Goal: Task Accomplishment & Management: Complete application form

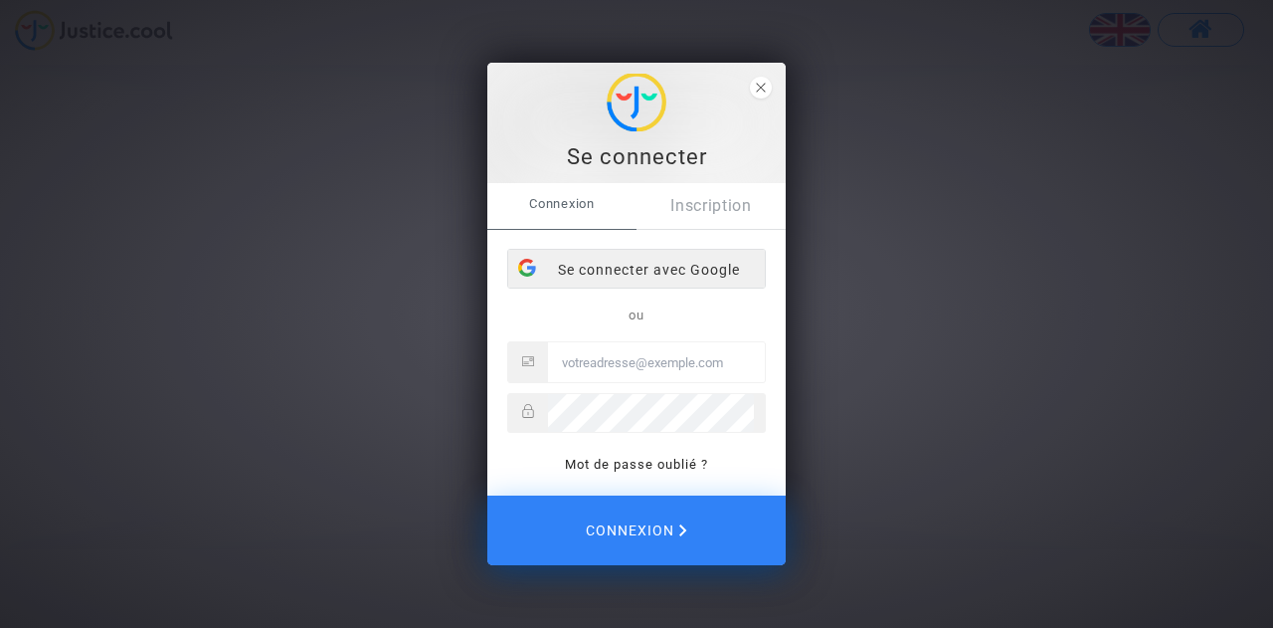
click at [643, 275] on div "Se connecter avec Google" at bounding box center [636, 270] width 257 height 40
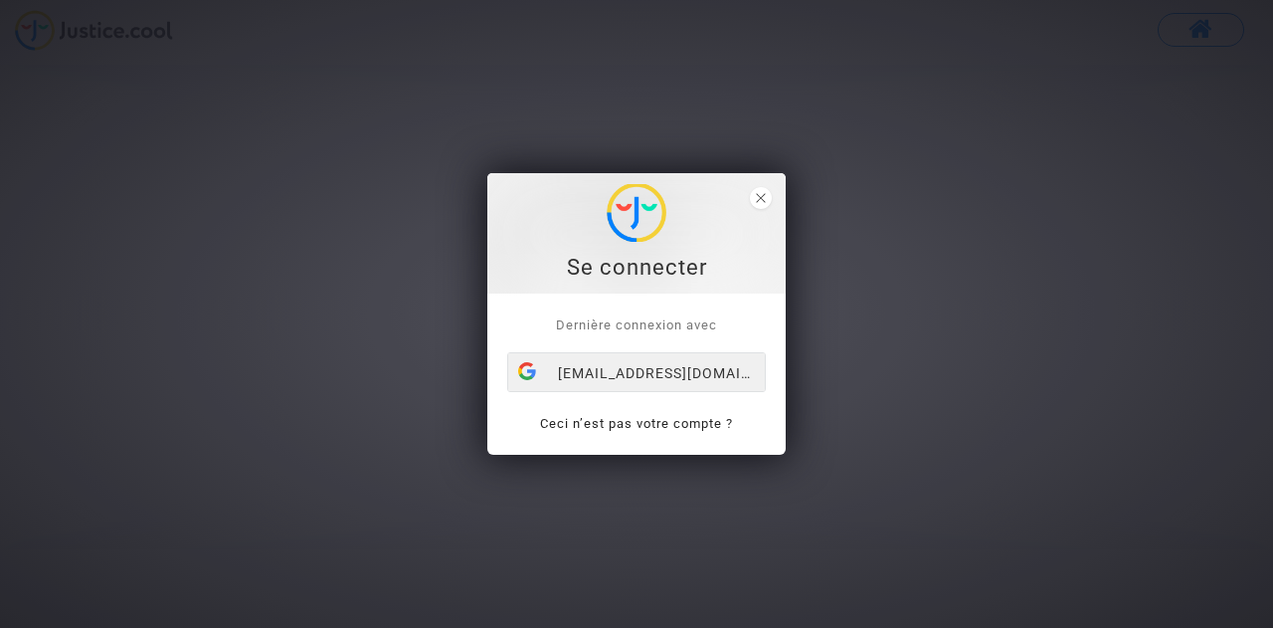
click at [671, 372] on div "[EMAIL_ADDRESS][DOMAIN_NAME]" at bounding box center [636, 373] width 257 height 40
click at [638, 371] on div "[EMAIL_ADDRESS][DOMAIN_NAME]" at bounding box center [636, 373] width 257 height 40
click at [752, 204] on span "close" at bounding box center [761, 198] width 22 height 22
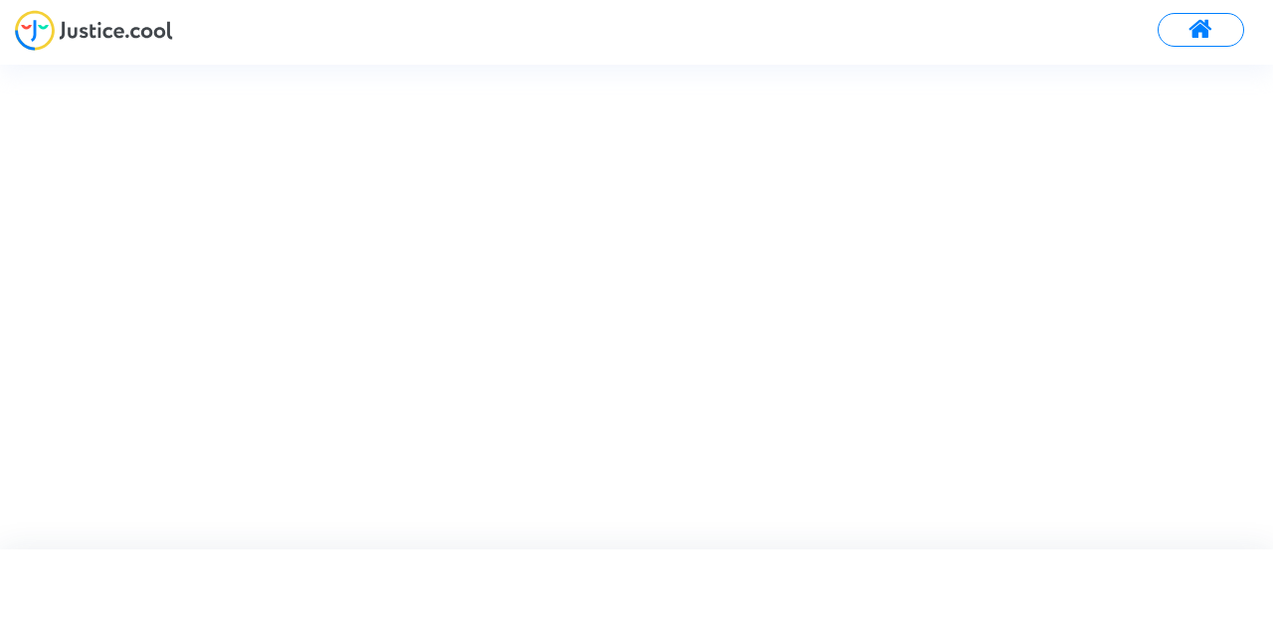
click at [1188, 31] on button at bounding box center [1201, 30] width 87 height 34
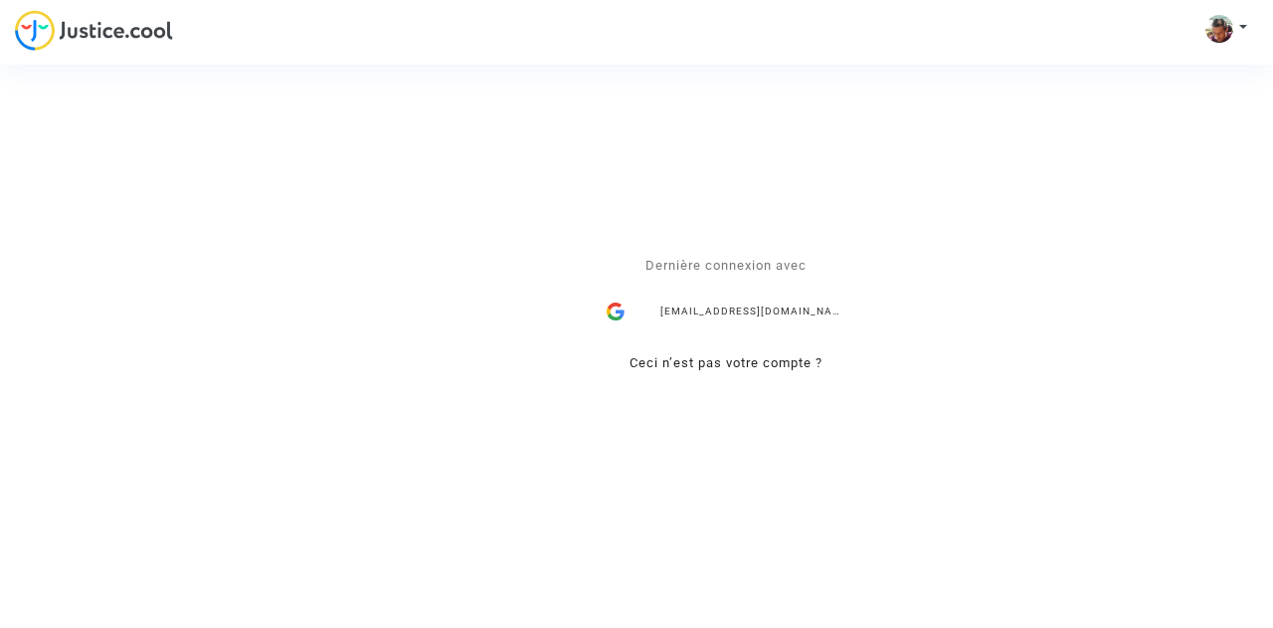
click at [132, 19] on div "Se connecter Dernière connexion avec ahmedkatchi21@gmail.com Ceci n’est pas vot…" at bounding box center [636, 314] width 1273 height 628
click at [795, 307] on div "[EMAIL_ADDRESS][DOMAIN_NAME]" at bounding box center [726, 311] width 259 height 40
click at [1225, 16] on div "Se connecter Dernière connexion avec ahmedkatchi21@gmail.com Ceci n’est pas vot…" at bounding box center [636, 314] width 1273 height 628
click at [1249, 29] on div "Se connecter Dernière connexion avec ahmedkatchi21@gmail.com Ceci n’est pas vot…" at bounding box center [636, 314] width 1273 height 628
click at [1241, 24] on div "Se connecter Dernière connexion avec ahmedkatchi21@gmail.com Ceci n’est pas vot…" at bounding box center [636, 314] width 1273 height 628
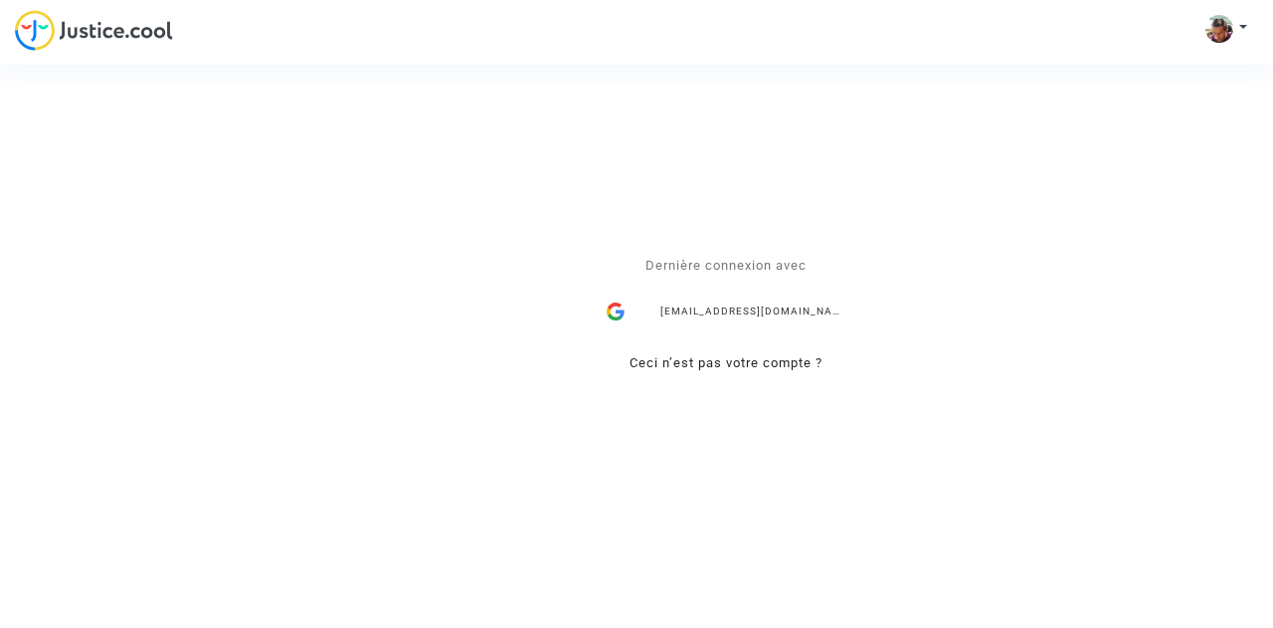
click at [1225, 28] on div "Se connecter Dernière connexion avec ahmedkatchi21@gmail.com Ceci n’est pas vot…" at bounding box center [636, 314] width 1273 height 628
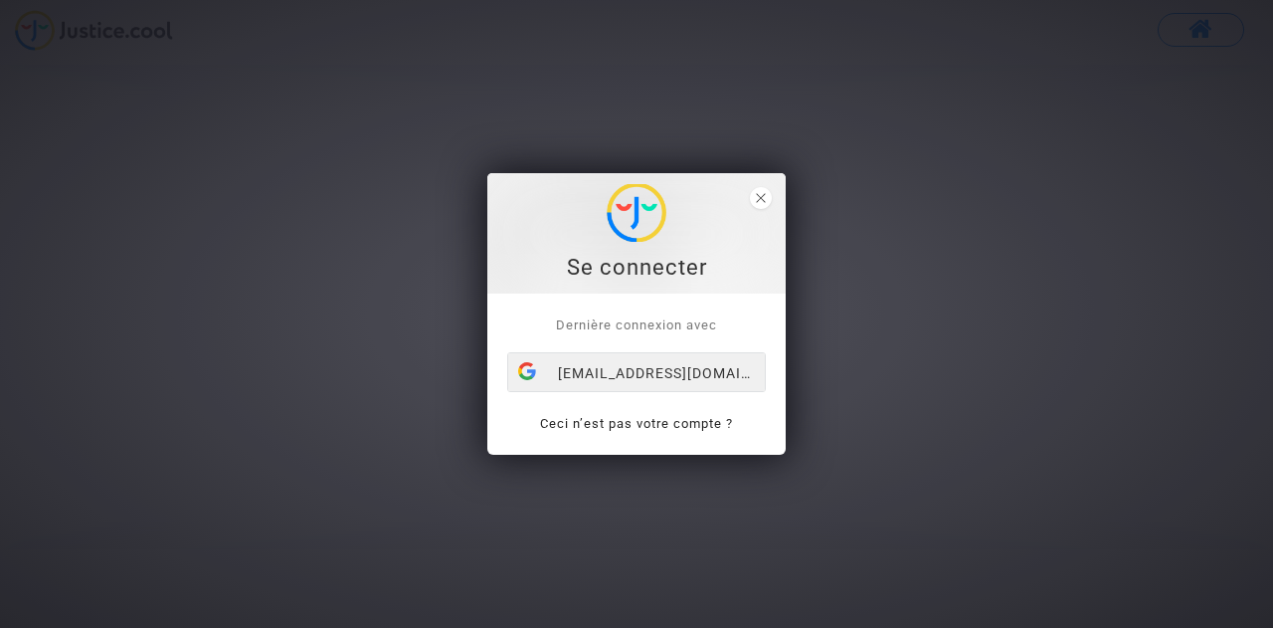
click at [644, 367] on div "[EMAIL_ADDRESS][DOMAIN_NAME]" at bounding box center [636, 373] width 257 height 40
click at [760, 190] on span "close" at bounding box center [761, 198] width 22 height 22
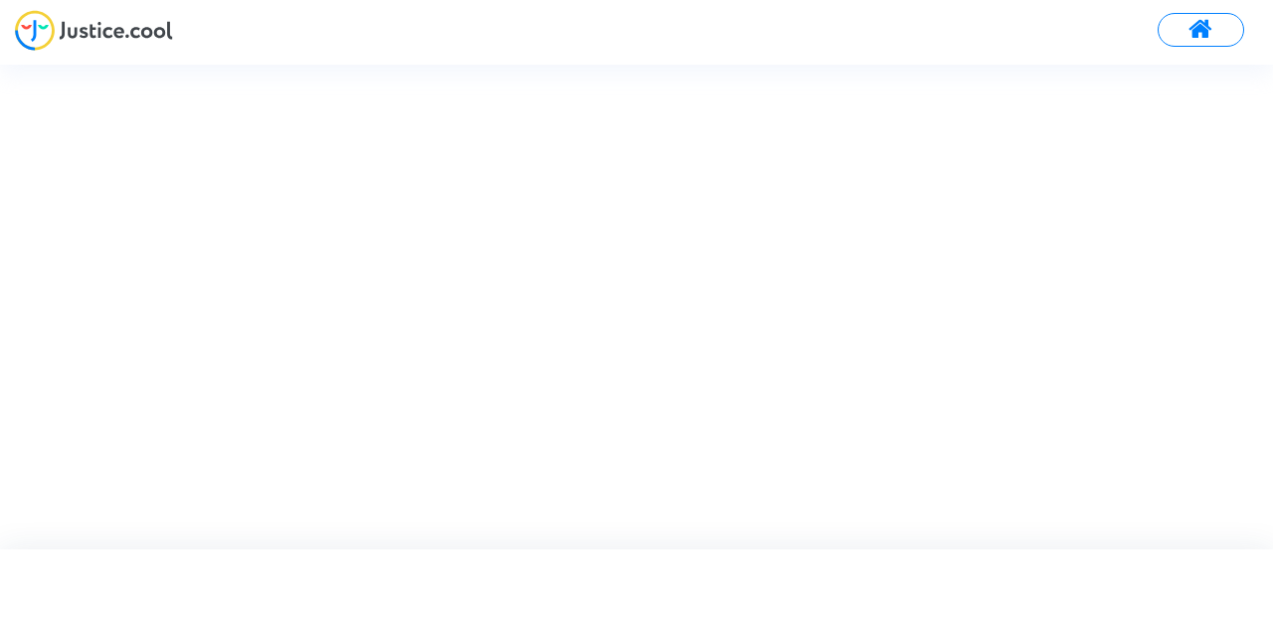
click at [1190, 19] on span at bounding box center [1201, 30] width 25 height 26
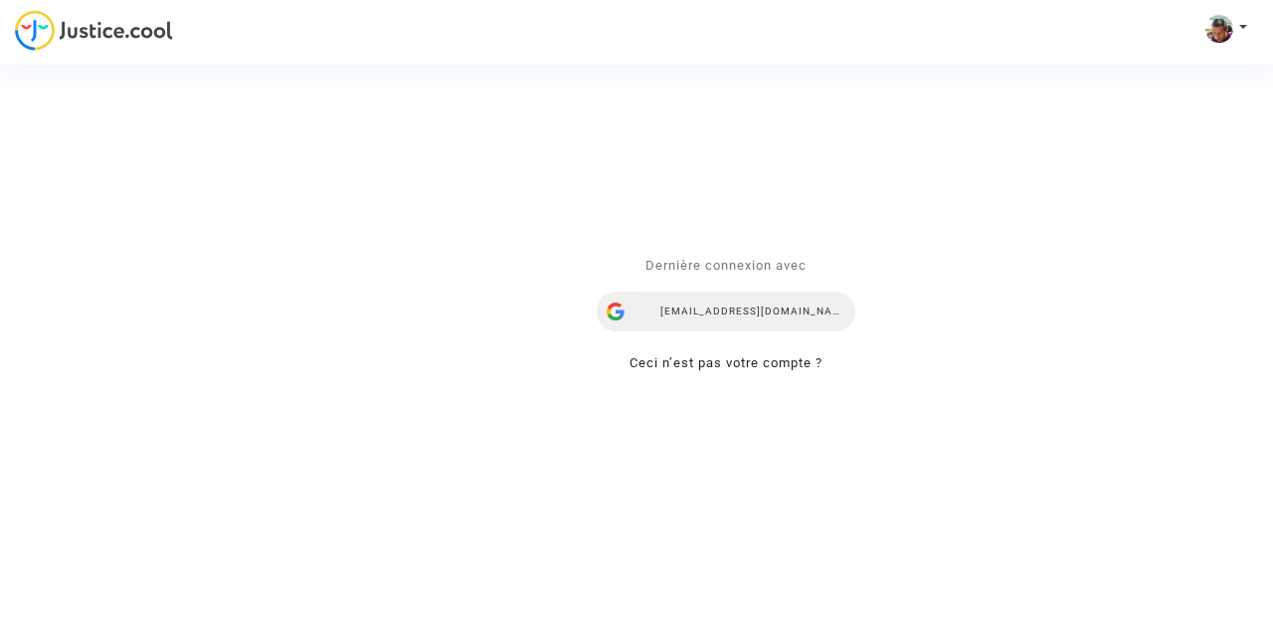
click at [743, 325] on div "[EMAIL_ADDRESS][DOMAIN_NAME]" at bounding box center [726, 311] width 259 height 40
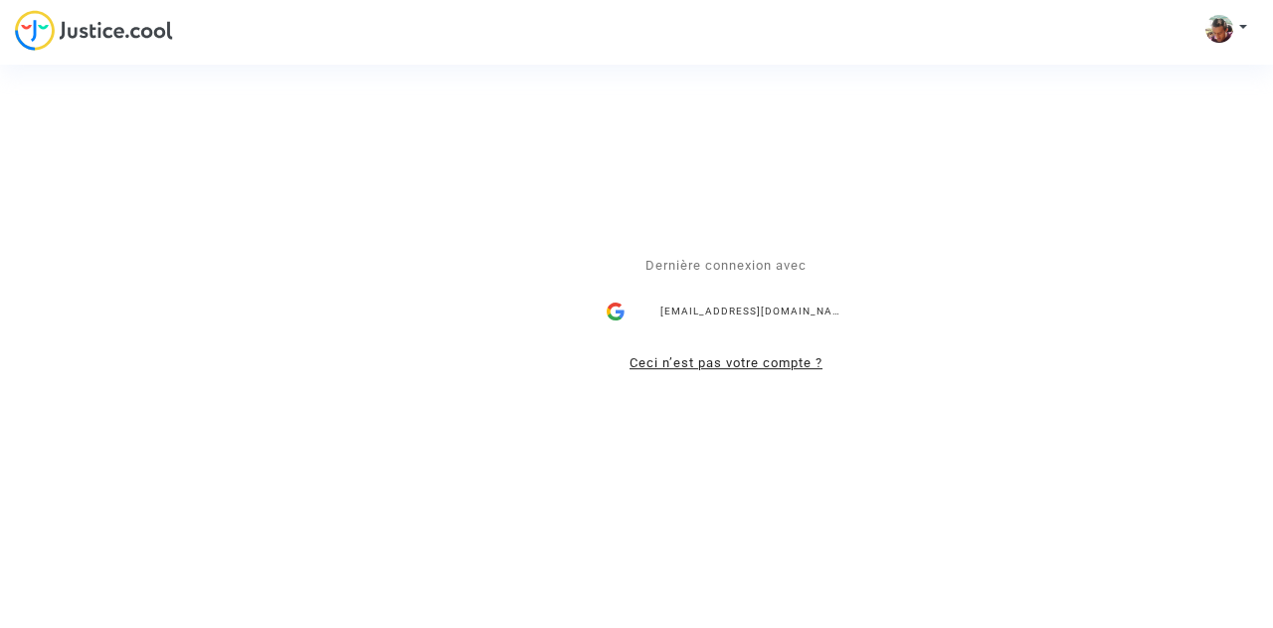
click at [699, 364] on link "Ceci n’est pas votre compte ?" at bounding box center [726, 362] width 193 height 15
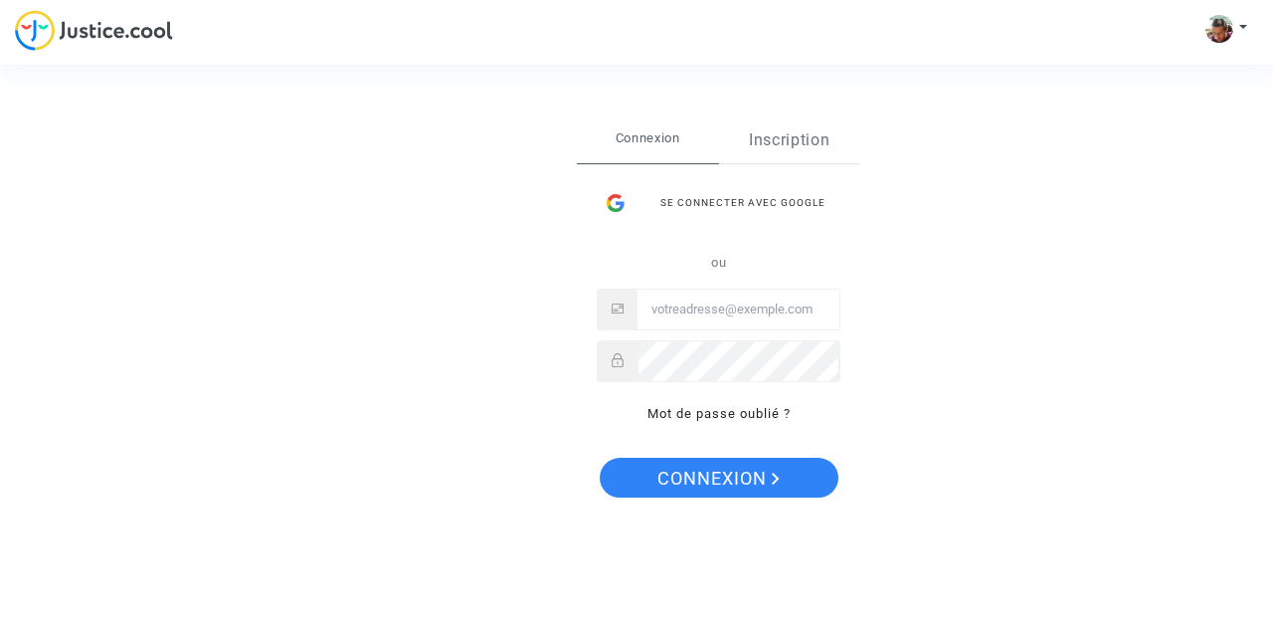
click at [767, 137] on link "Inscription" at bounding box center [790, 140] width 142 height 46
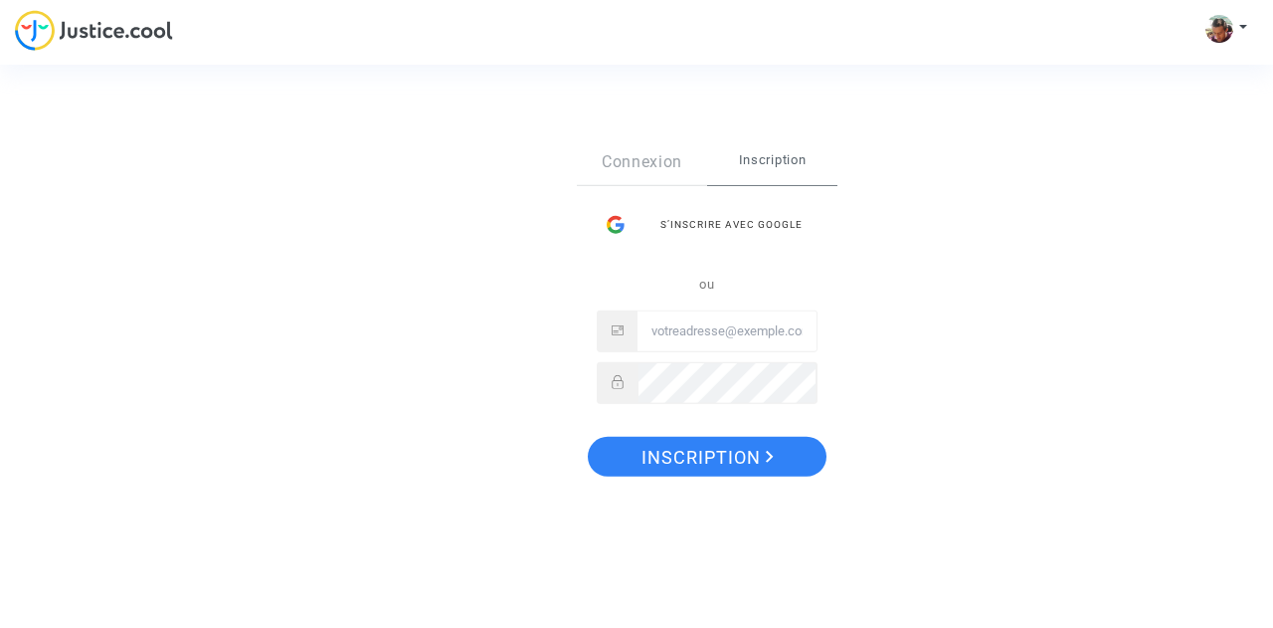
click at [667, 134] on div "Sign Up Connexion Inscription S’inscrire avec Google ou Inscription" at bounding box center [636, 313] width 199 height 430
click at [648, 161] on link "Connexion" at bounding box center [642, 161] width 130 height 46
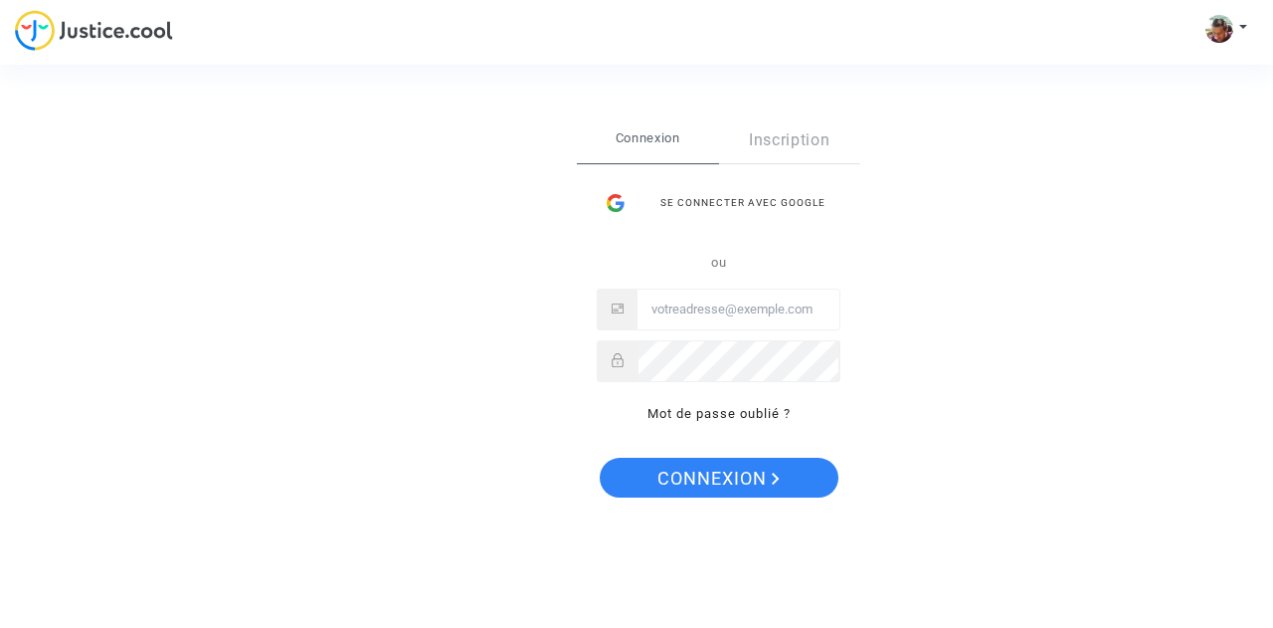
click at [672, 317] on input "Email" at bounding box center [739, 309] width 202 height 40
type input "[EMAIL_ADDRESS][DOMAIN_NAME]"
click at [822, 316] on input "[EMAIL_ADDRESS][DOMAIN_NAME]" at bounding box center [739, 309] width 202 height 40
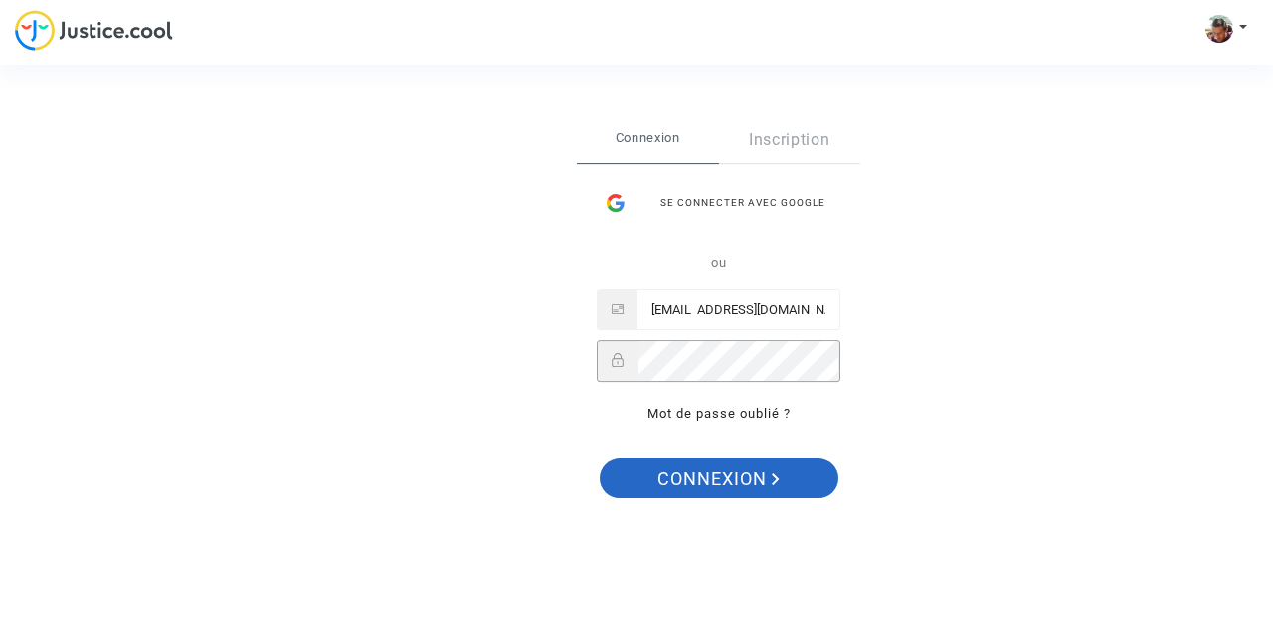
click at [696, 480] on span "Connexion" at bounding box center [718, 478] width 122 height 42
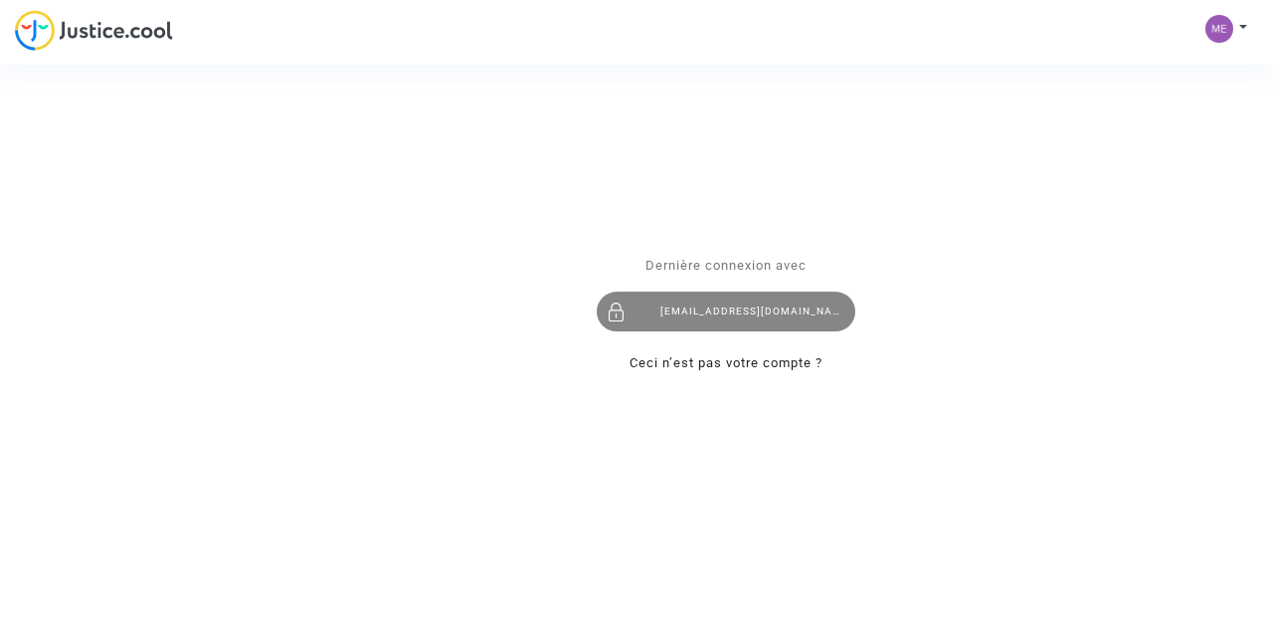
click at [750, 312] on div "[EMAIL_ADDRESS][DOMAIN_NAME]" at bounding box center [726, 311] width 259 height 40
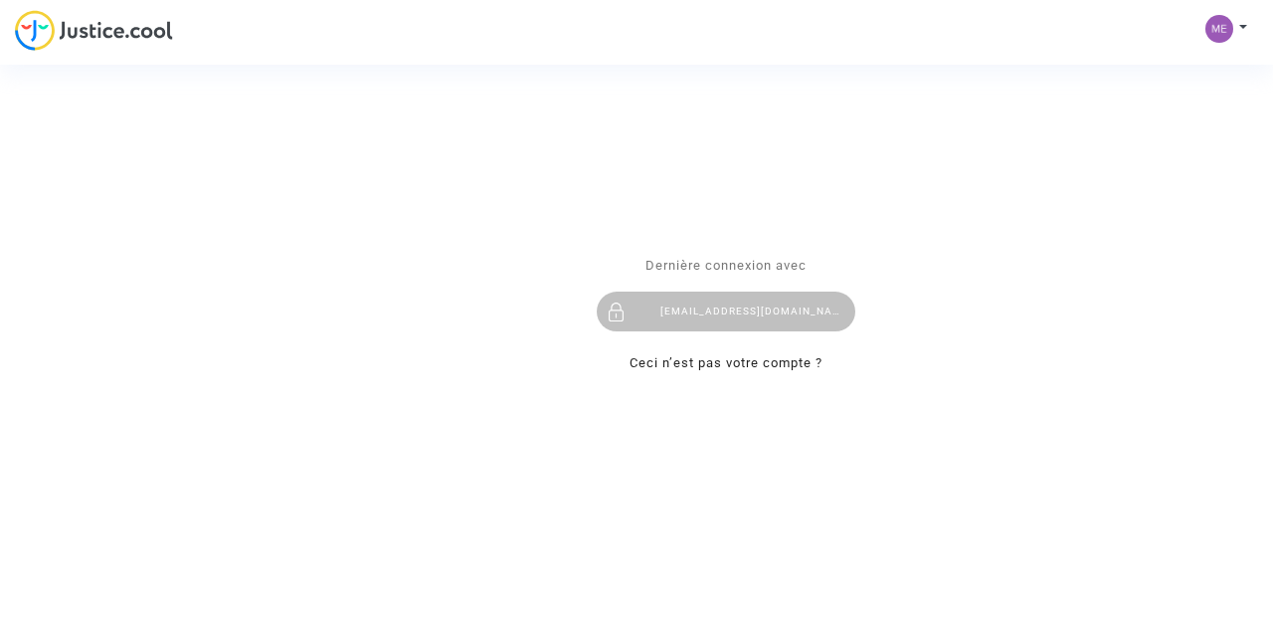
click at [426, 444] on div "Se connecter Dernière connexion avec mer_ahmed258@hotmail.com Ceci n’est pas vo…" at bounding box center [636, 314] width 1273 height 628
click at [73, 23] on div "Se connecter Dernière connexion avec mer_ahmed258@hotmail.com Ceci n’est pas vo…" at bounding box center [636, 314] width 1273 height 628
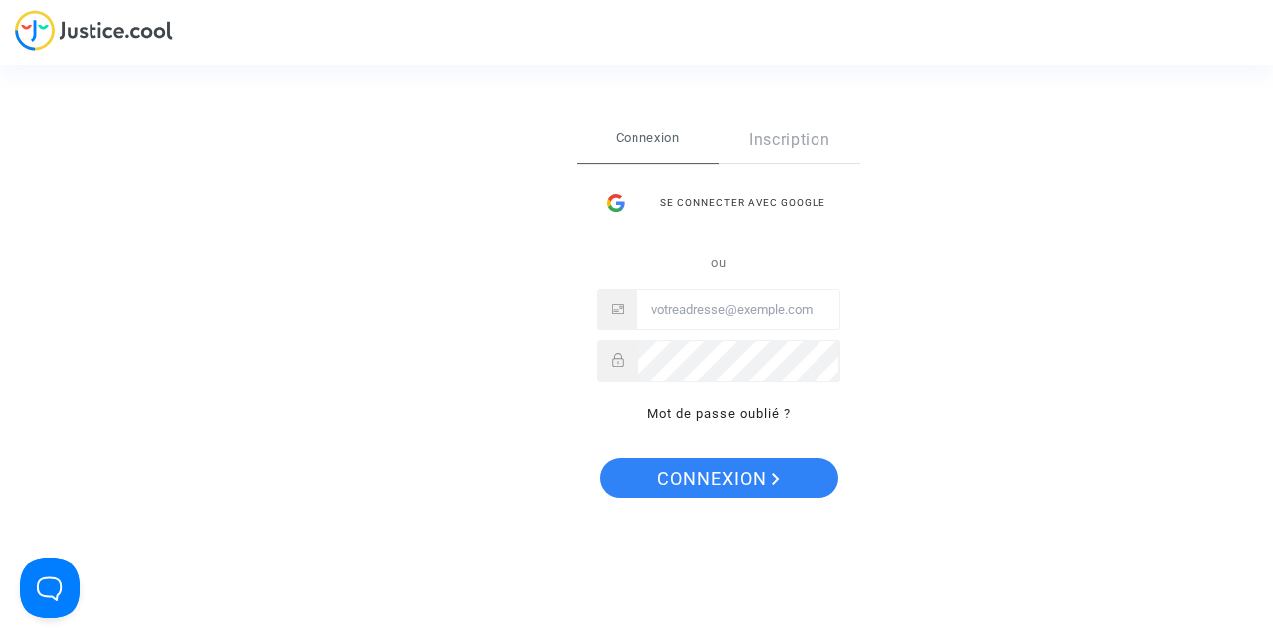
click at [712, 301] on input "Email" at bounding box center [739, 309] width 202 height 40
type input "[EMAIL_ADDRESS][DOMAIN_NAME]"
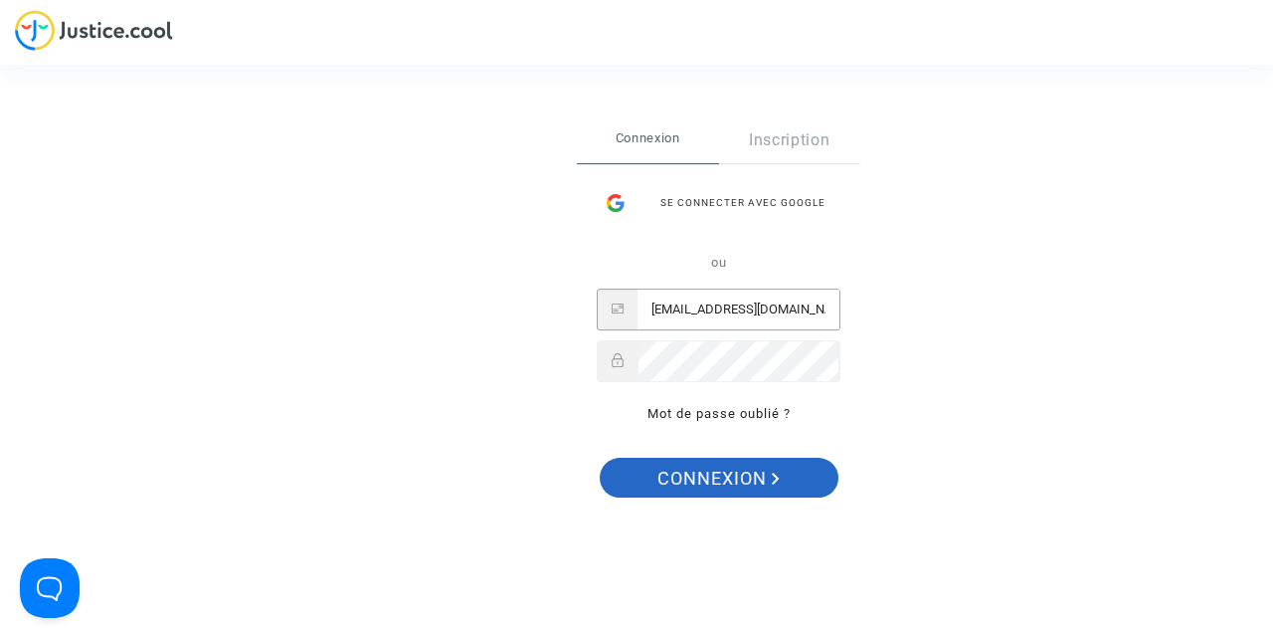
click at [684, 478] on span "Connexion" at bounding box center [718, 478] width 122 height 42
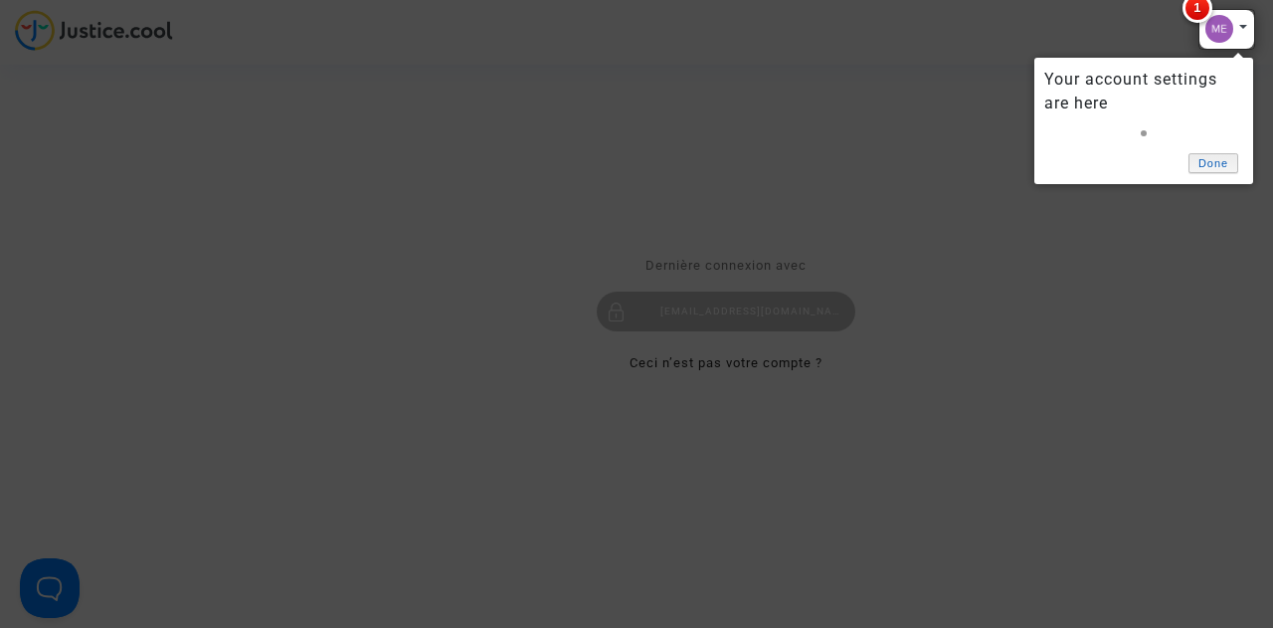
click at [1204, 157] on link "Done" at bounding box center [1214, 163] width 50 height 21
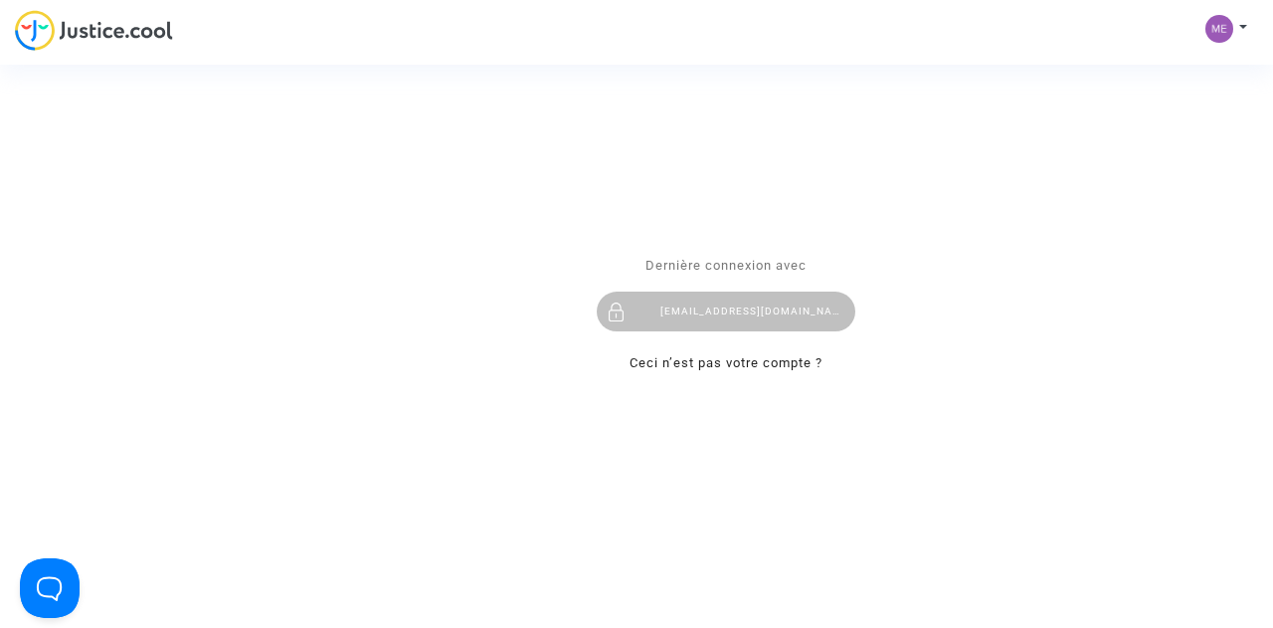
click at [1217, 27] on div "Se connecter Dernière connexion avec mer_ahmed258@hotmail.com Ceci n’est pas vo…" at bounding box center [636, 314] width 1273 height 628
click at [1235, 27] on div "Se connecter Dernière connexion avec mer_ahmed258@hotmail.com Ceci n’est pas vo…" at bounding box center [636, 314] width 1273 height 628
click at [1244, 21] on div "Se connecter Dernière connexion avec mer_ahmed258@hotmail.com Ceci n’est pas vo…" at bounding box center [636, 314] width 1273 height 628
click at [38, 593] on button "Open Beacon popover" at bounding box center [46, 584] width 60 height 60
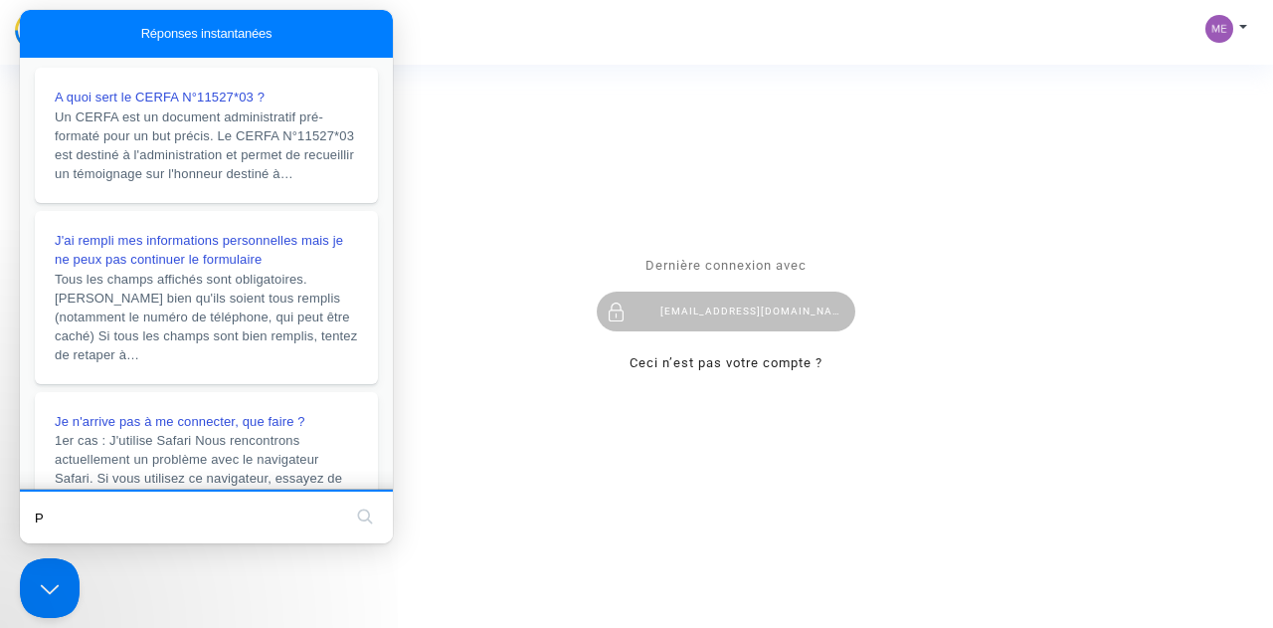
click at [211, 518] on input "P" at bounding box center [188, 517] width 306 height 42
type input "P"
type input "p"
type input "P"
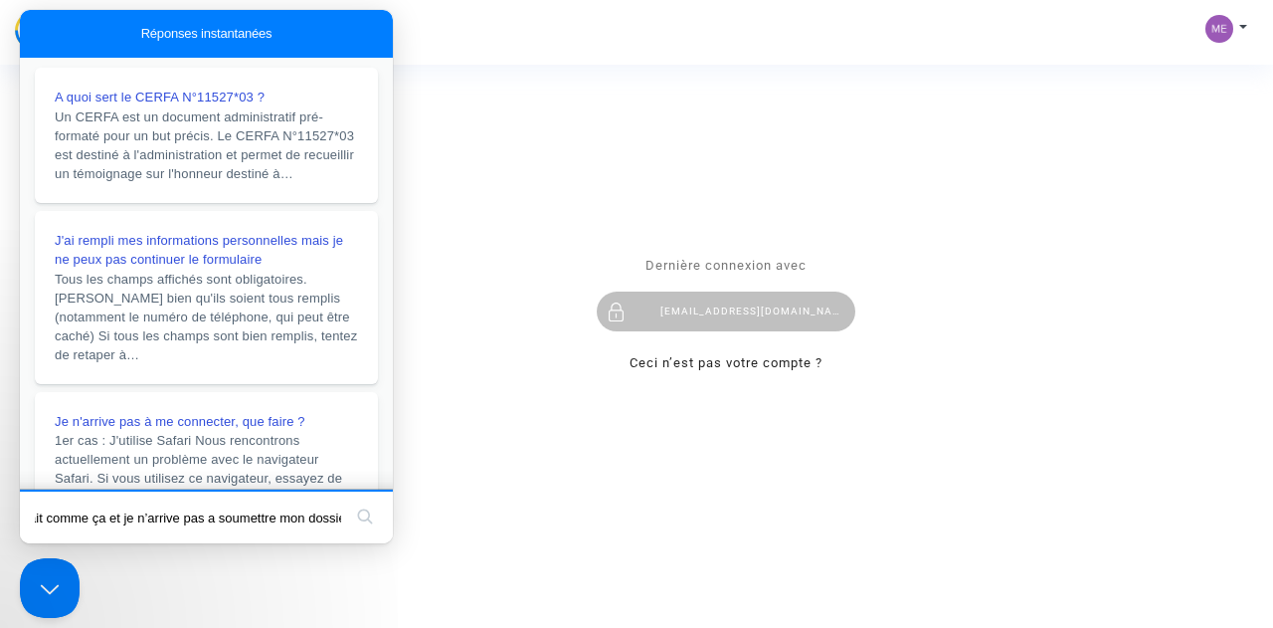
type input "Pourquoi ma page apparait comme ça et je n’arrive pas a soumettre mon dossier"
click button "search" at bounding box center [365, 516] width 32 height 32
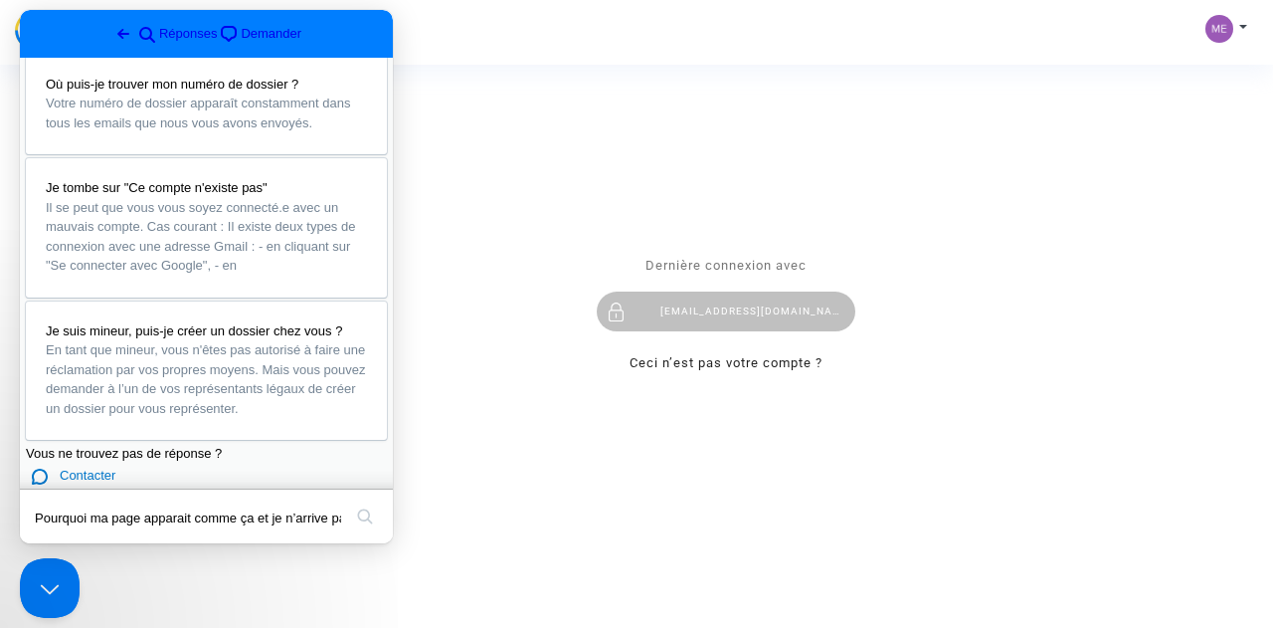
scroll to position [1358, 0]
click at [101, 467] on span "Contacter" at bounding box center [88, 474] width 56 height 15
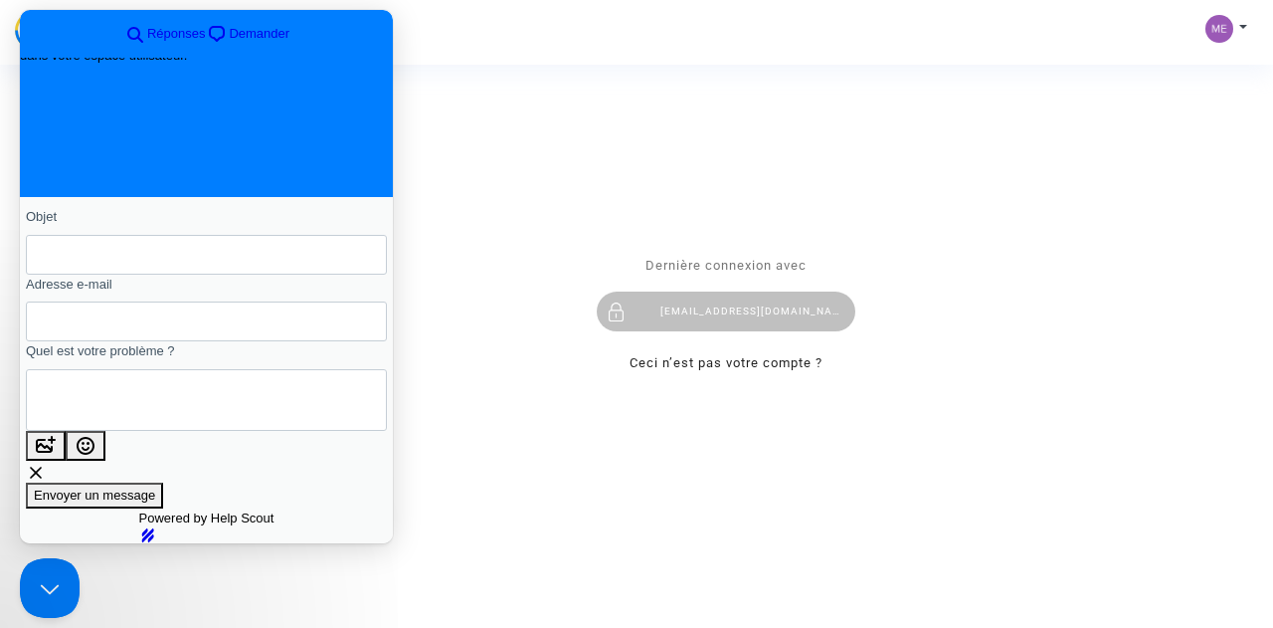
scroll to position [0, 0]
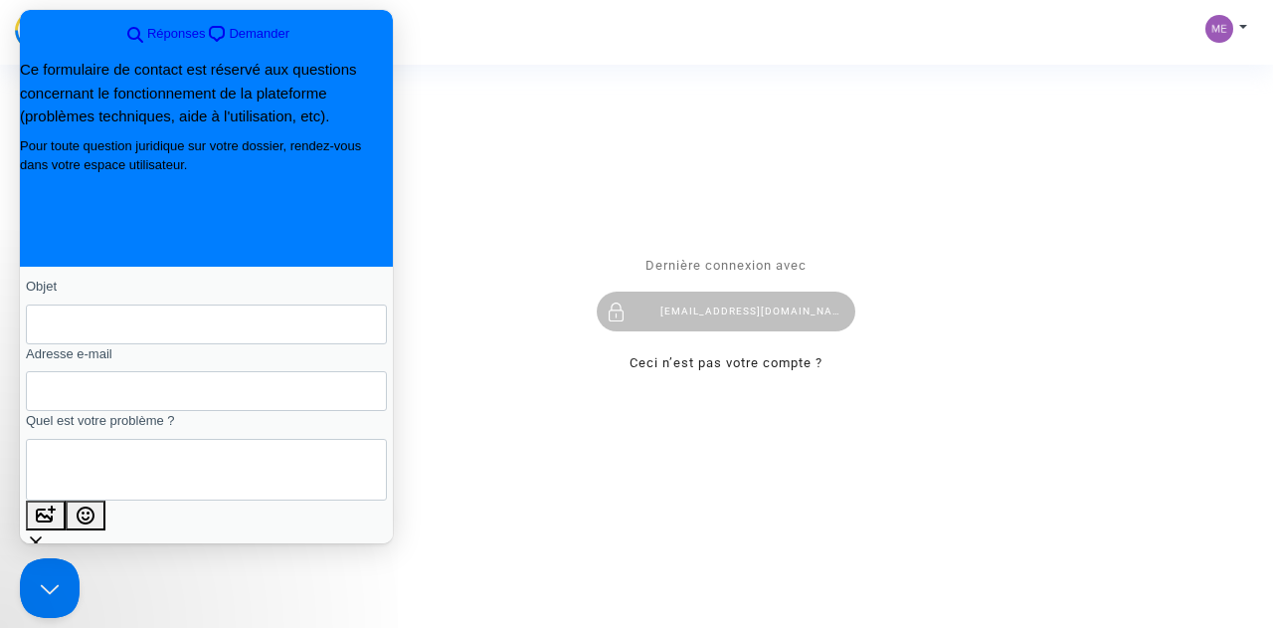
click at [119, 335] on input "Objet" at bounding box center [206, 324] width 329 height 36
type input "probleme d’acceder au compte"
click at [114, 409] on input "Adresse e-mail" at bounding box center [206, 391] width 329 height 36
type input "[EMAIL_ADDRESS][DOMAIN_NAME]"
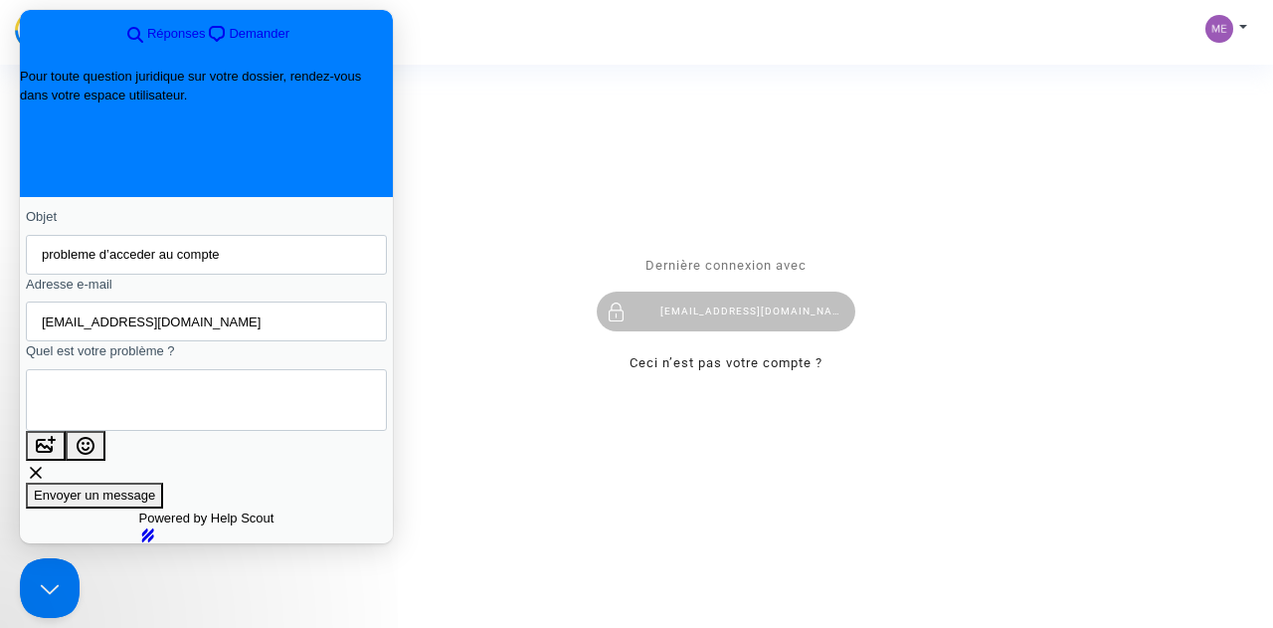
click at [205, 370] on textarea "Quel est votre problème ?" at bounding box center [132, 400] width 180 height 60
click at [222, 370] on textarea "Quel est votre problème ?" at bounding box center [132, 400] width 180 height 60
type textarea "j"
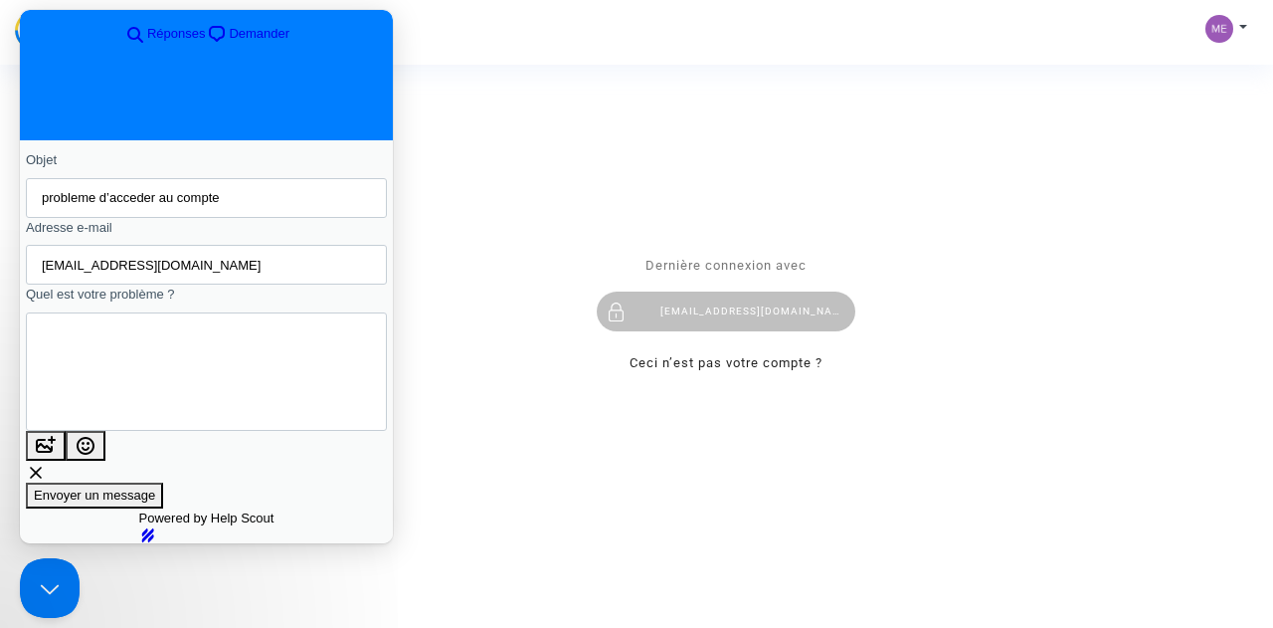
scroll to position [8, 0]
type textarea "Bonjour, j’ai du mal a avoir une vue de mon compte ou je peux soumettre une dem…"
click at [66, 431] on button "image-plus" at bounding box center [46, 446] width 40 height 30
type input "C:\fakepath\Capture d’écran 2025-08-28 140930.jpg"
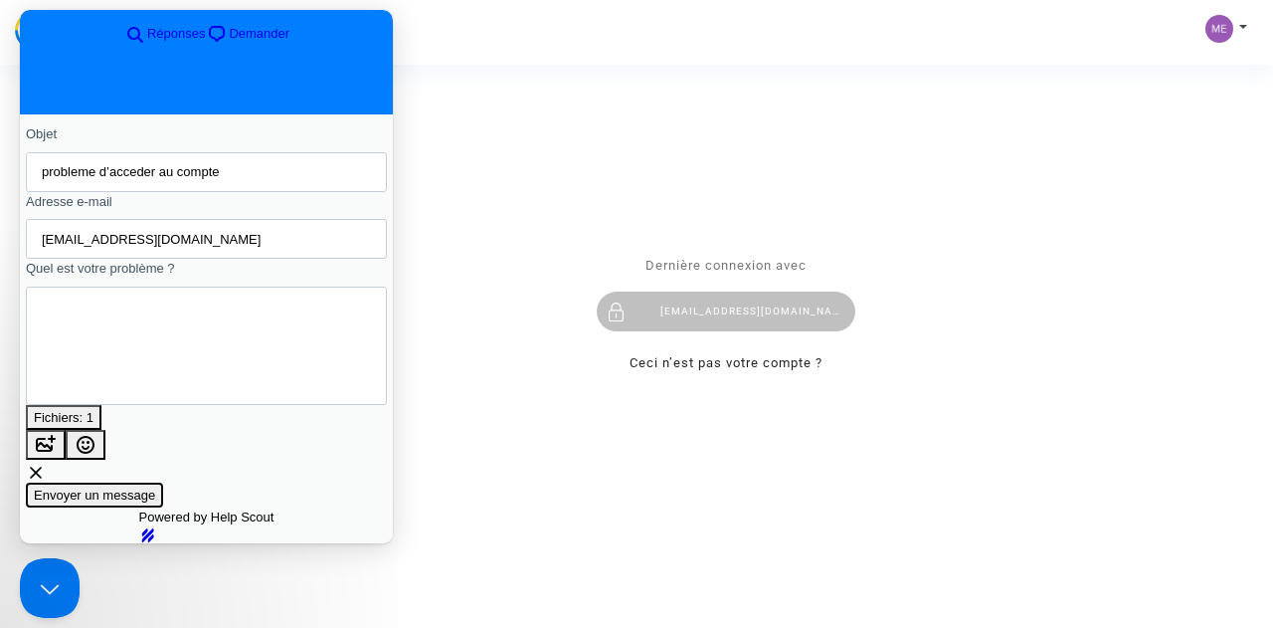
click at [155, 487] on span "Envoyer un message" at bounding box center [94, 494] width 121 height 15
click at [571, 153] on div "Se connecter Dernière connexion avec mer_ahmed258@hotmail.com Ceci n’est pas vo…" at bounding box center [636, 314] width 1273 height 628
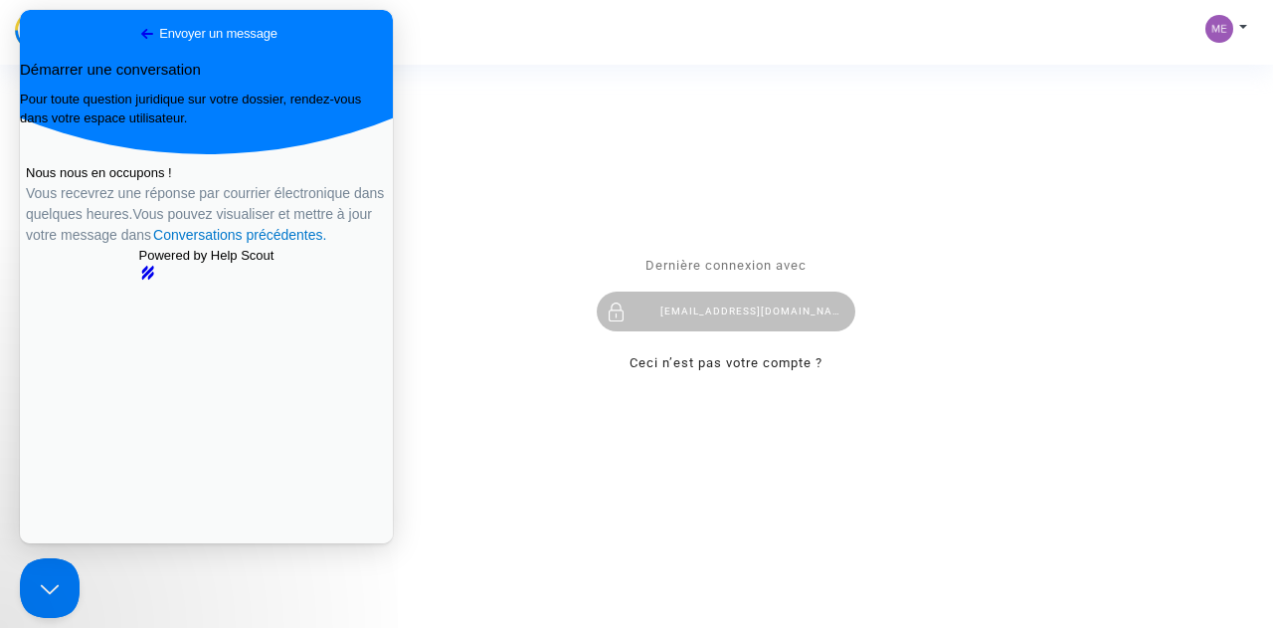
scroll to position [0, 0]
click at [512, 293] on div "Se connecter Dernière connexion avec mer_ahmed258@hotmail.com Ceci n’est pas vo…" at bounding box center [636, 314] width 1273 height 628
click at [31, 605] on button "Close Beacon popover" at bounding box center [46, 584] width 60 height 60
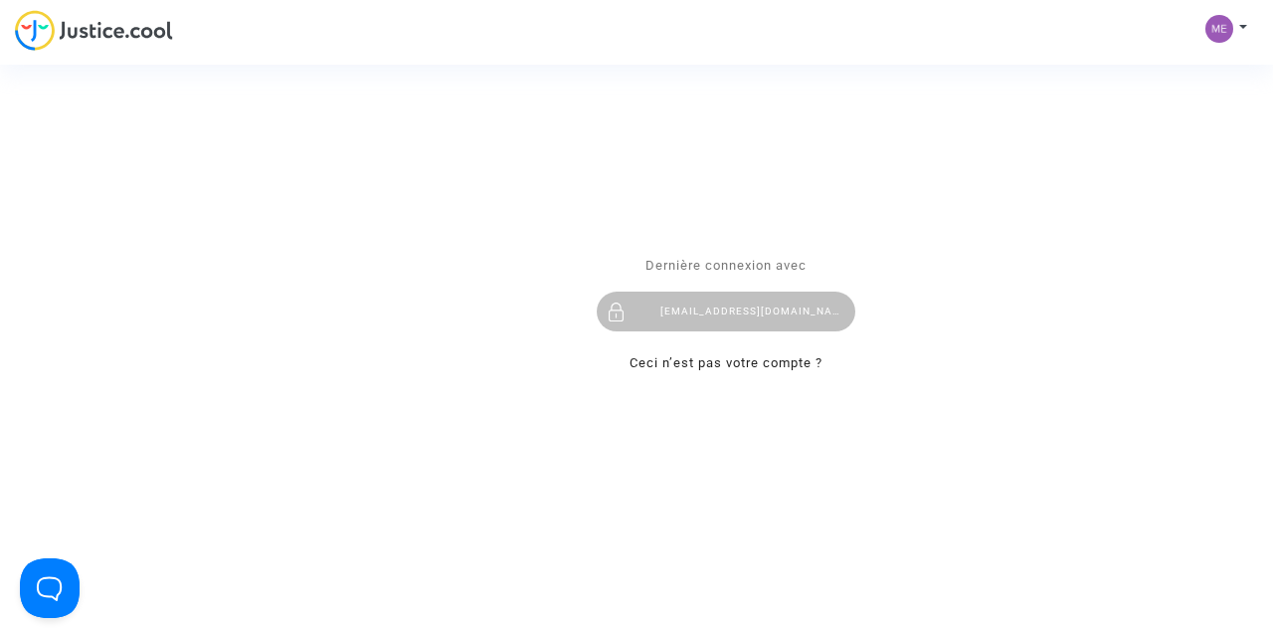
click at [141, 33] on div "Se connecter Dernière connexion avec mer_ahmed258@hotmail.com Ceci n’est pas vo…" at bounding box center [636, 314] width 1273 height 628
click at [1221, 39] on div "Se connecter Dernière connexion avec mer_ahmed258@hotmail.com Ceci n’est pas vo…" at bounding box center [636, 314] width 1273 height 628
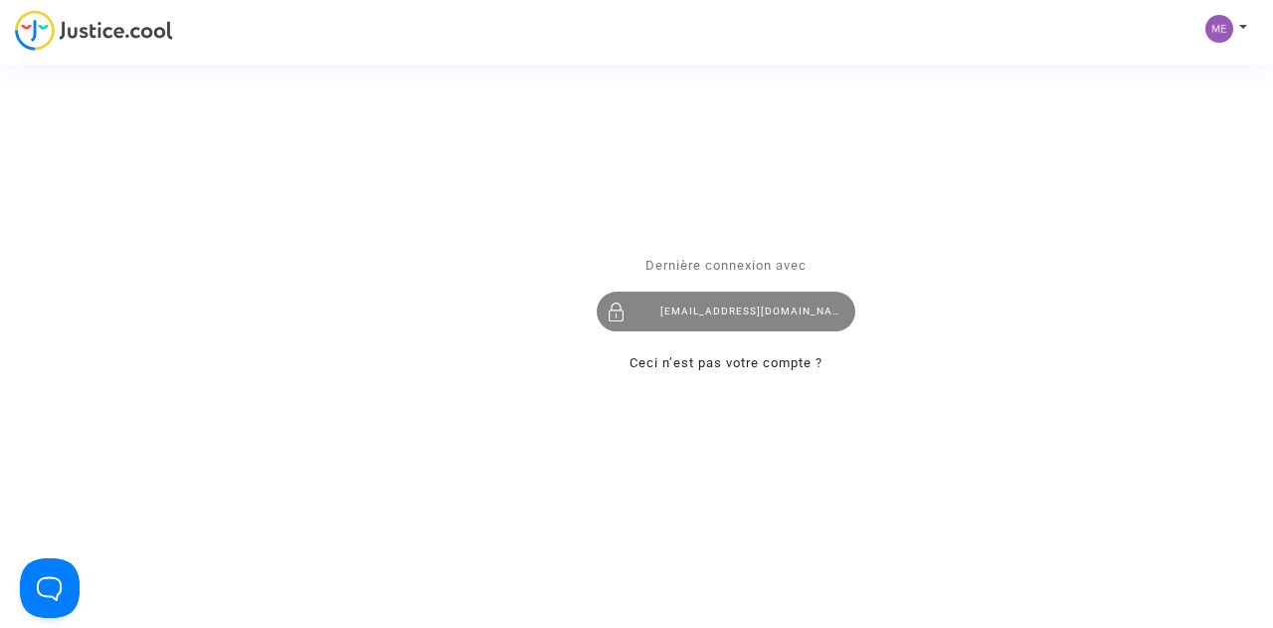
click at [754, 321] on div "[EMAIL_ADDRESS][DOMAIN_NAME]" at bounding box center [726, 311] width 259 height 40
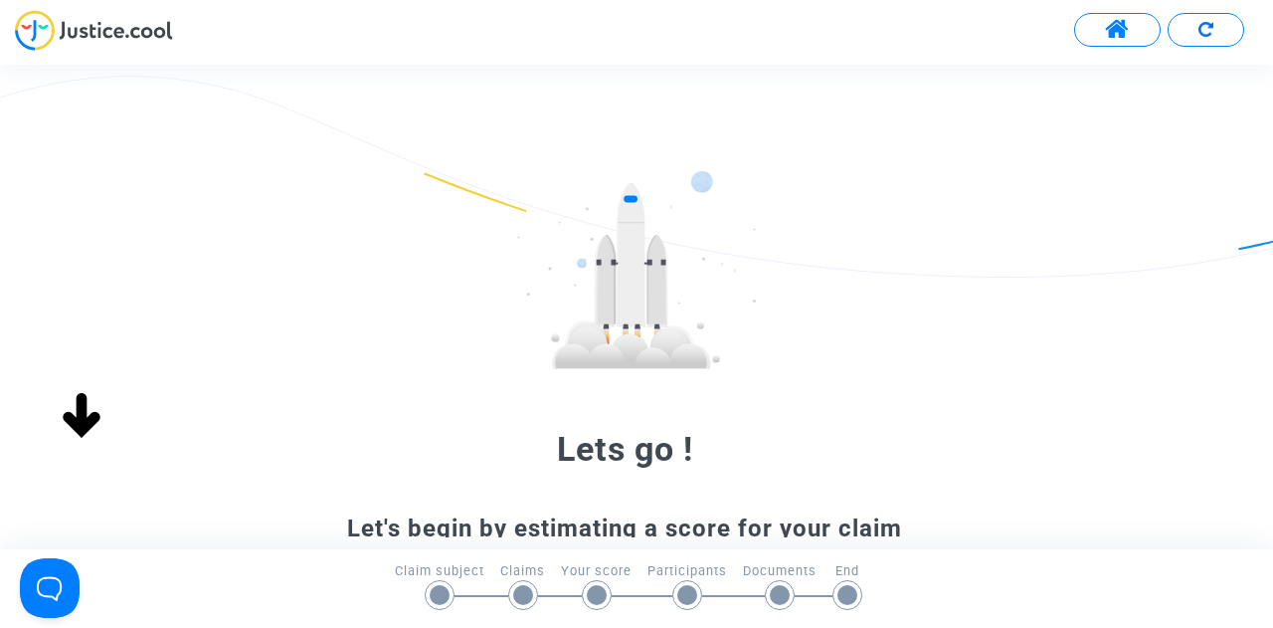
scroll to position [361, 0]
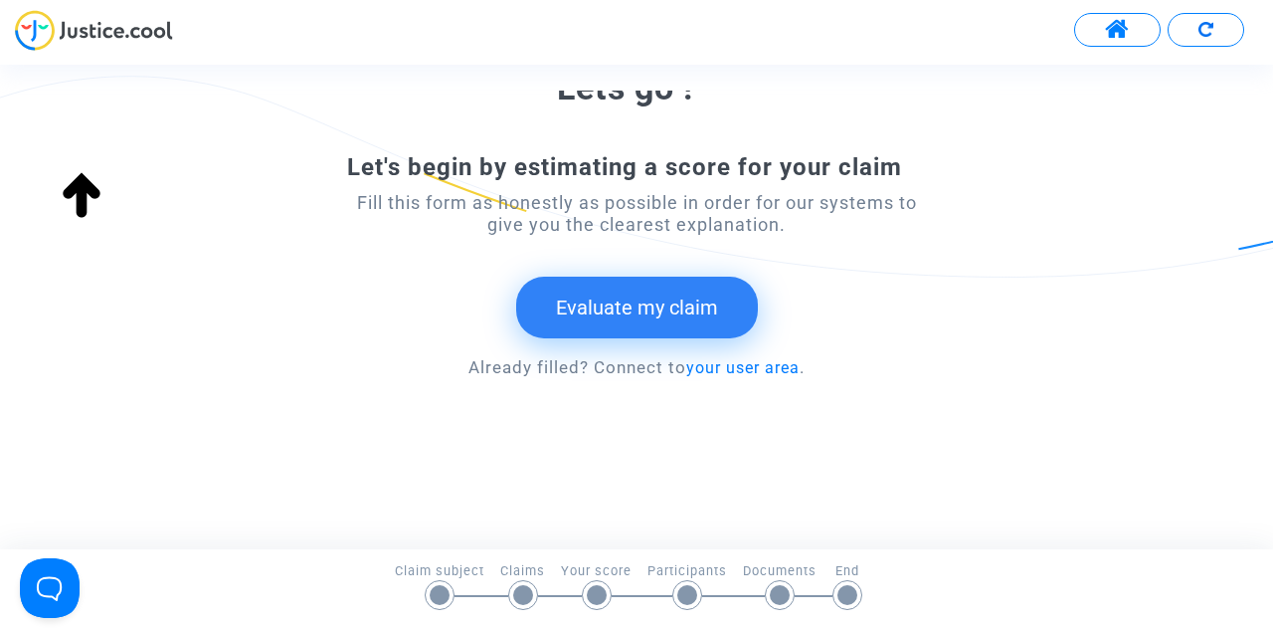
click at [1102, 33] on button at bounding box center [1117, 30] width 87 height 34
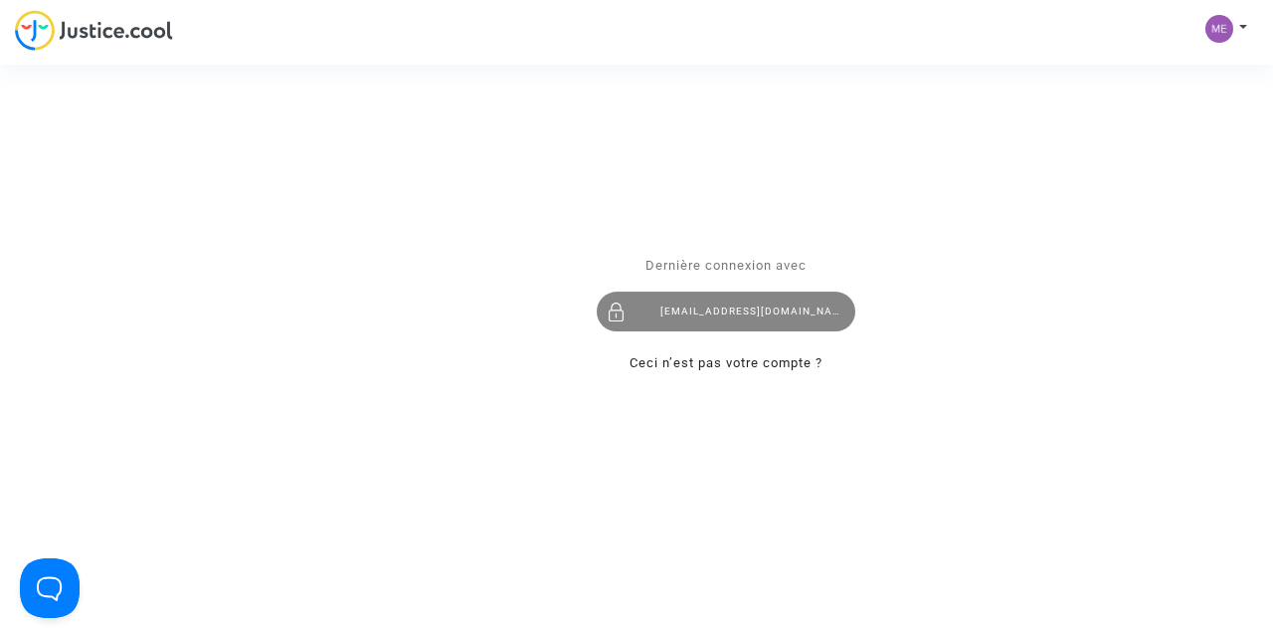
click at [768, 314] on div "[EMAIL_ADDRESS][DOMAIN_NAME]" at bounding box center [726, 311] width 259 height 40
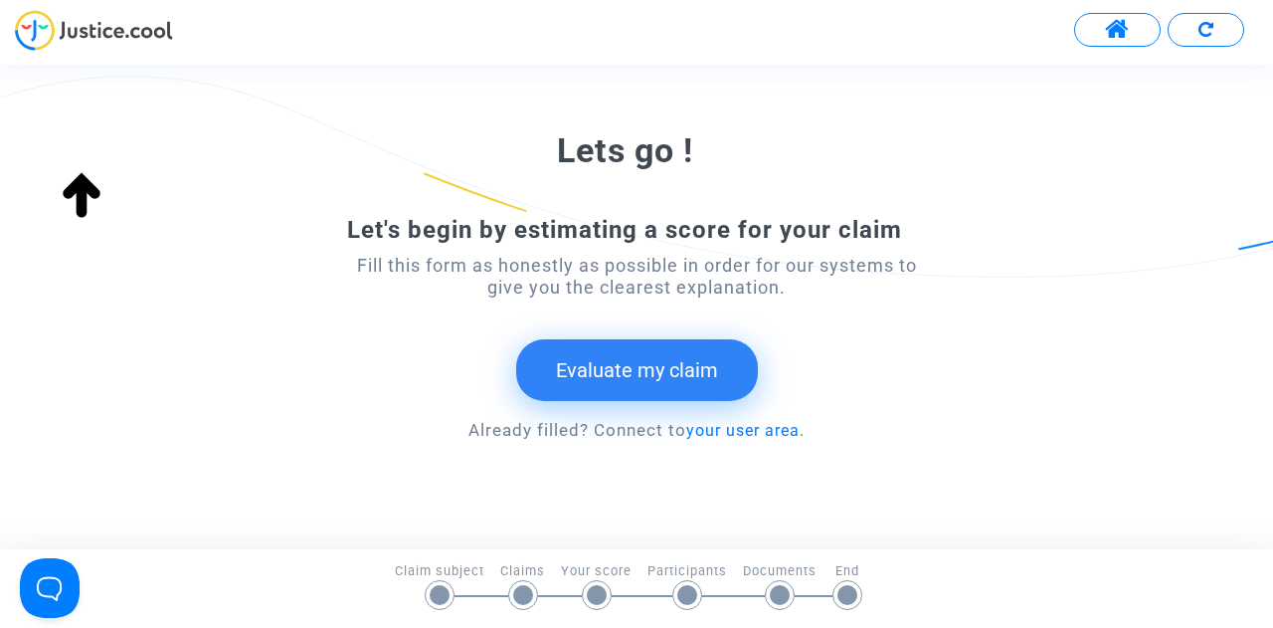
scroll to position [303, 0]
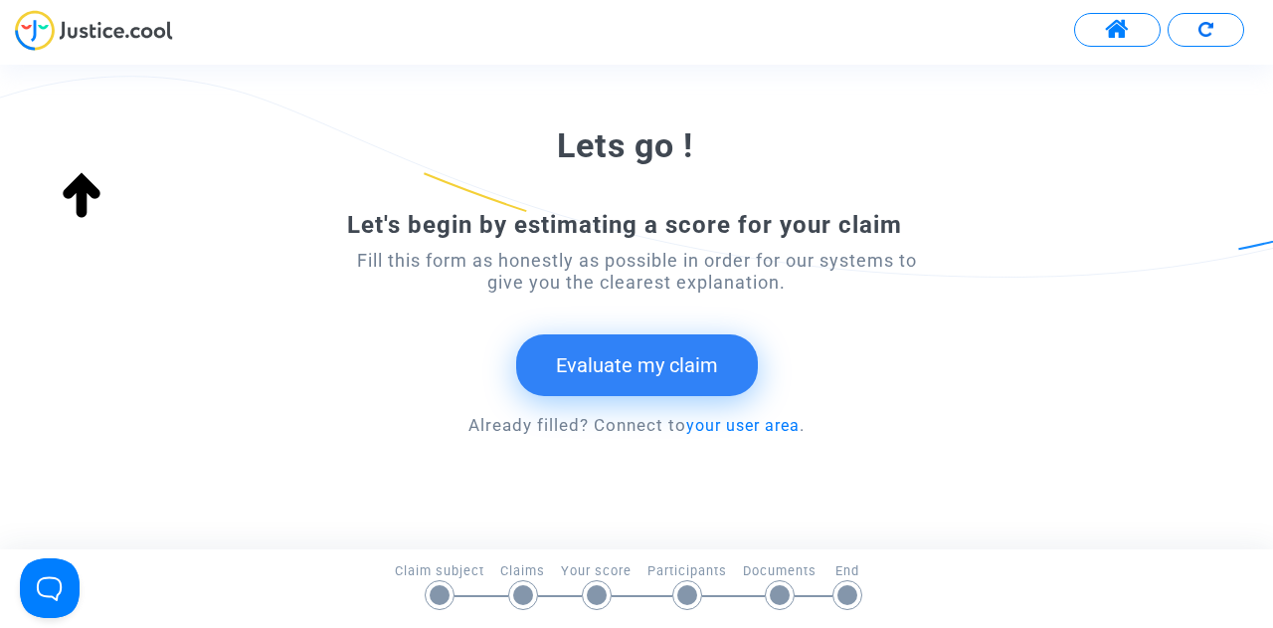
click at [642, 363] on button "Evaluate my claim" at bounding box center [637, 365] width 242 height 62
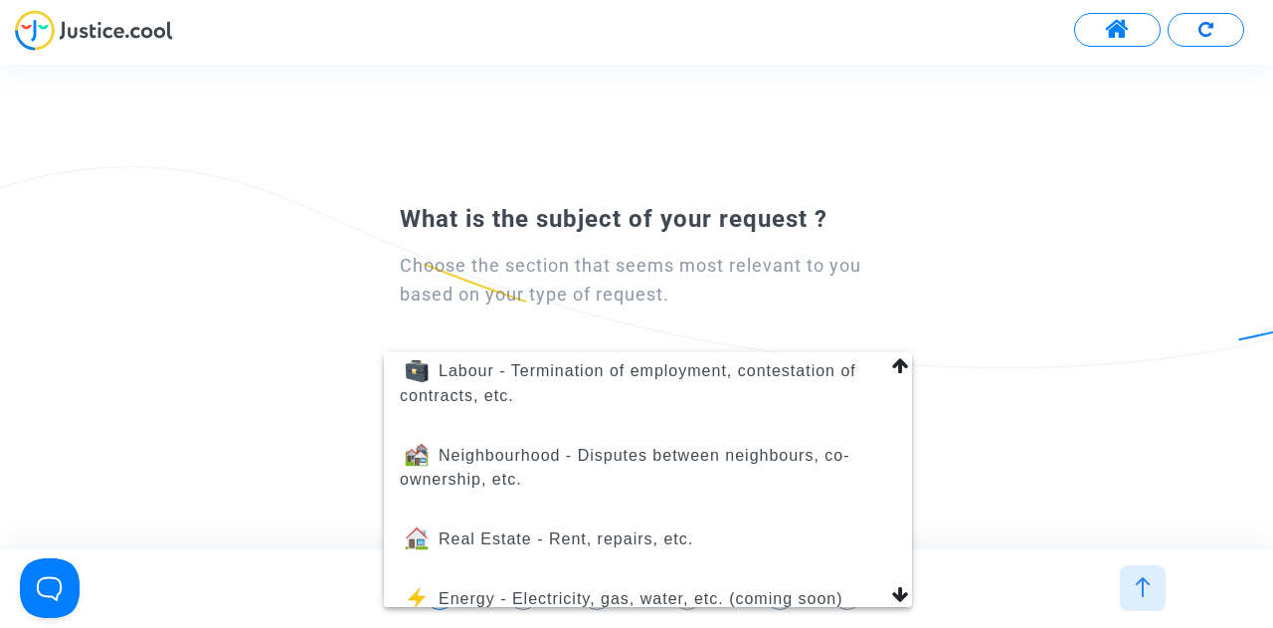
scroll to position [0, 0]
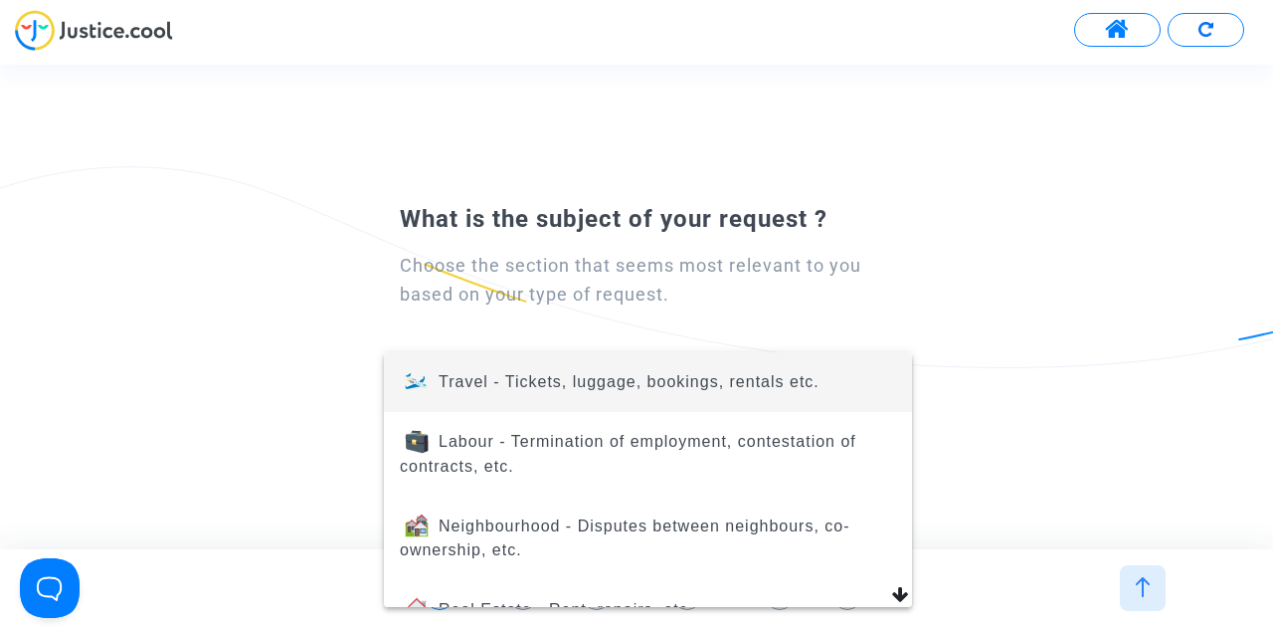
click at [636, 391] on span "Travel - Tickets, luggage, bookings, rentals etc." at bounding box center [648, 382] width 496 height 60
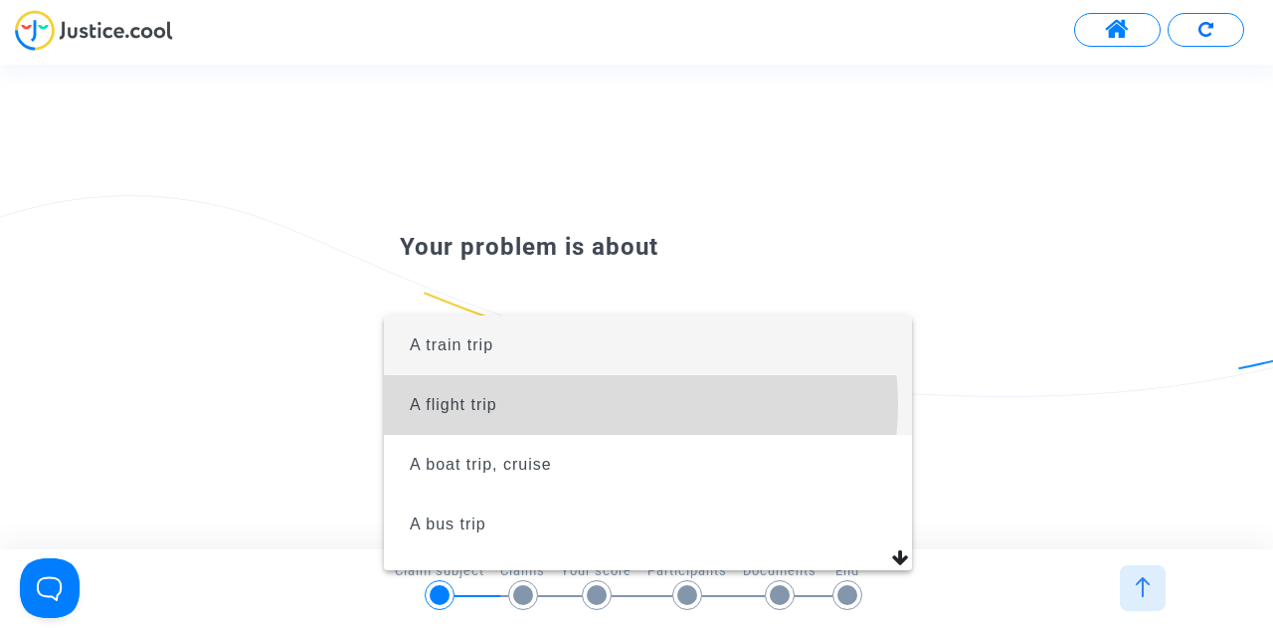
click at [607, 405] on span "A flight trip" at bounding box center [648, 405] width 496 height 60
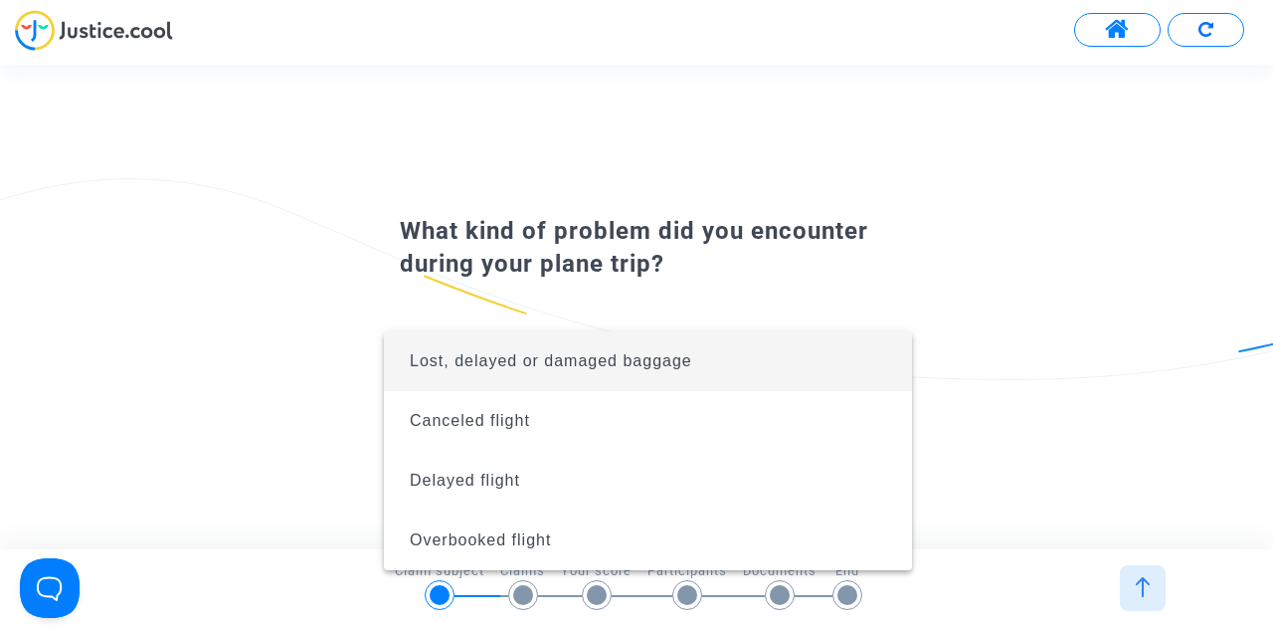
click at [1143, 295] on div at bounding box center [636, 314] width 1273 height 628
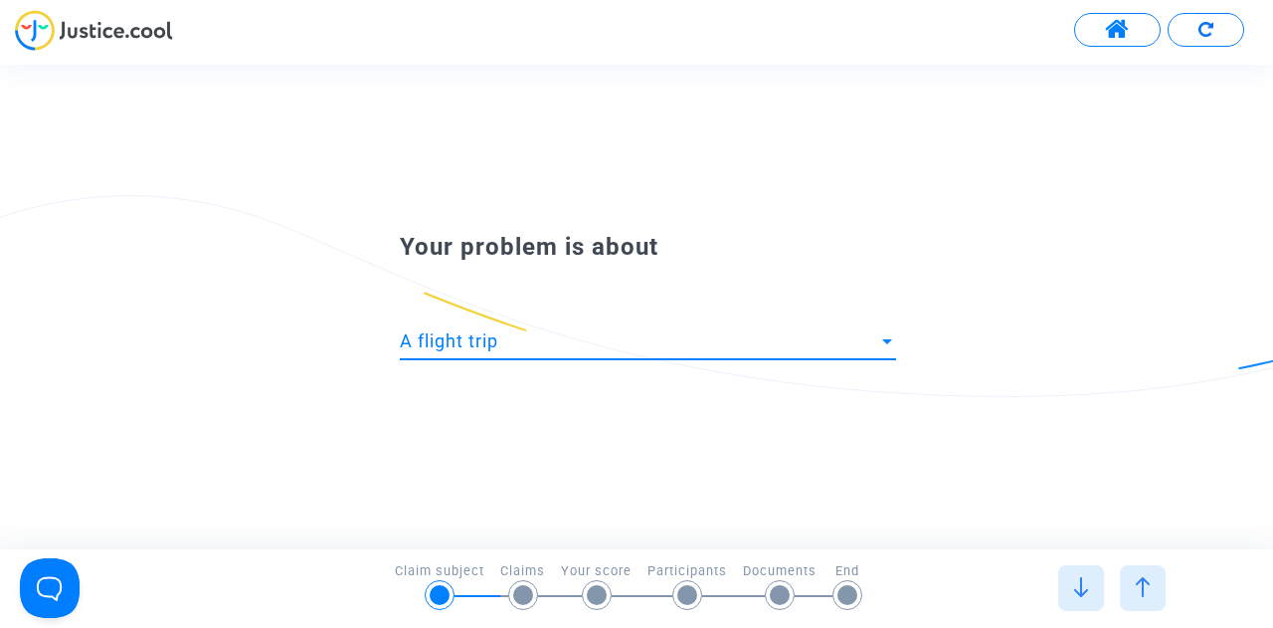
click at [717, 345] on div "A flight trip" at bounding box center [639, 341] width 478 height 20
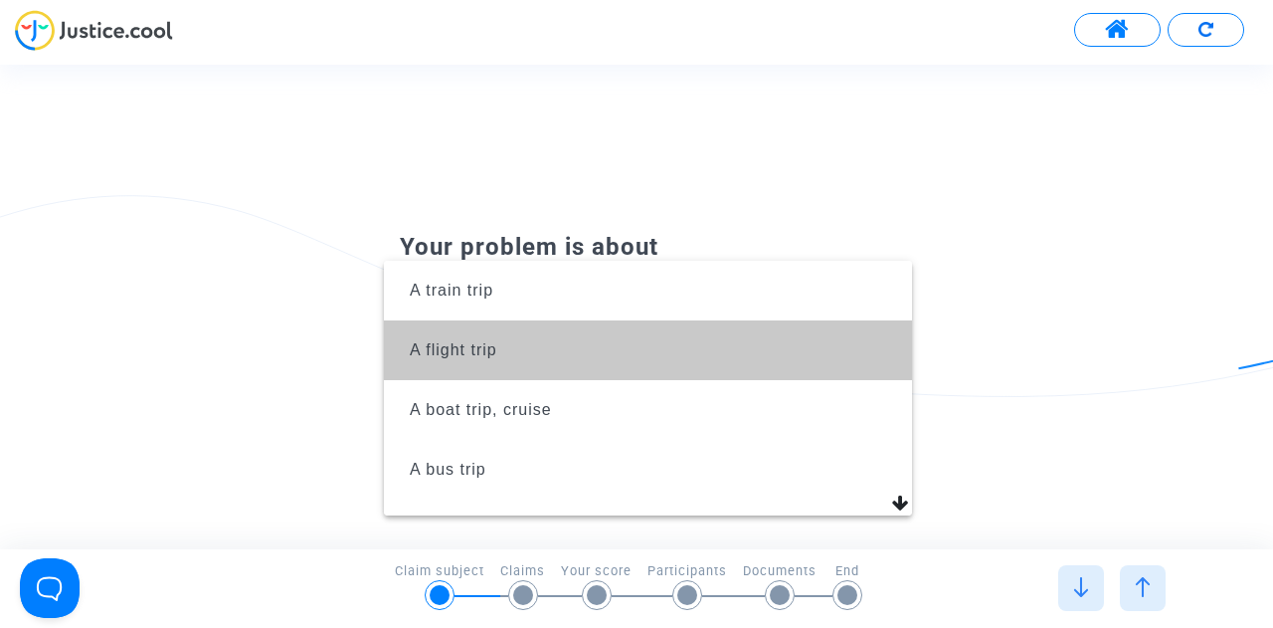
click at [682, 346] on span "A flight trip" at bounding box center [648, 350] width 496 height 60
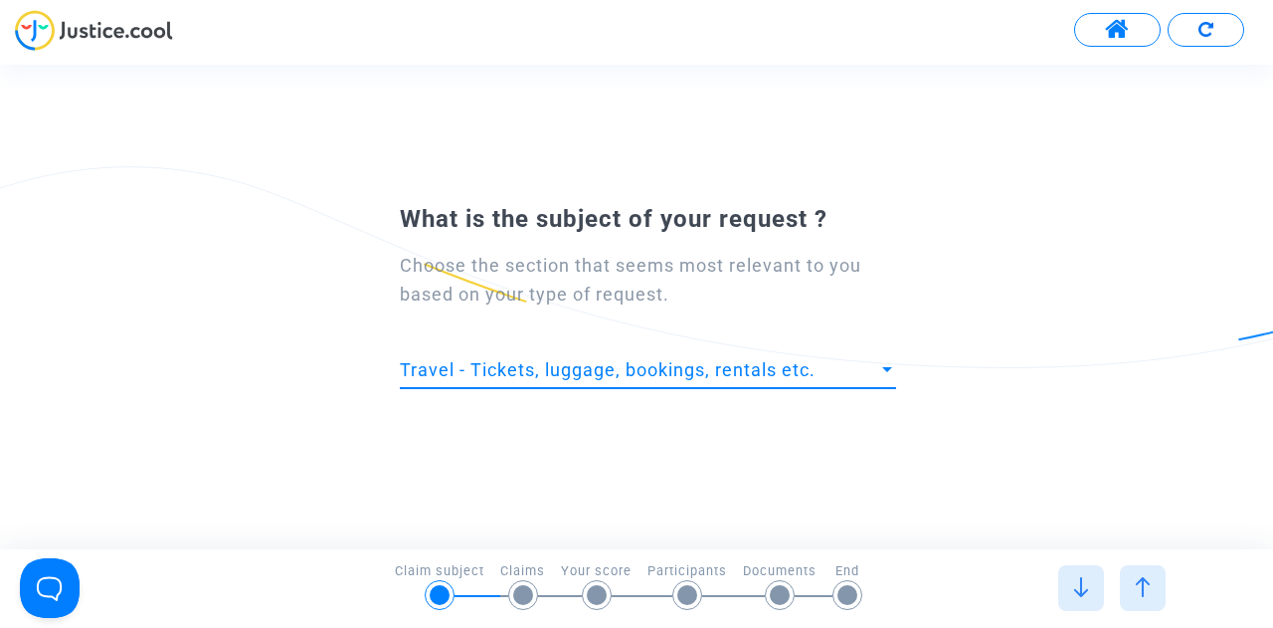
click at [819, 377] on div "Travel - Tickets, luggage, bookings, rentals etc." at bounding box center [639, 370] width 478 height 20
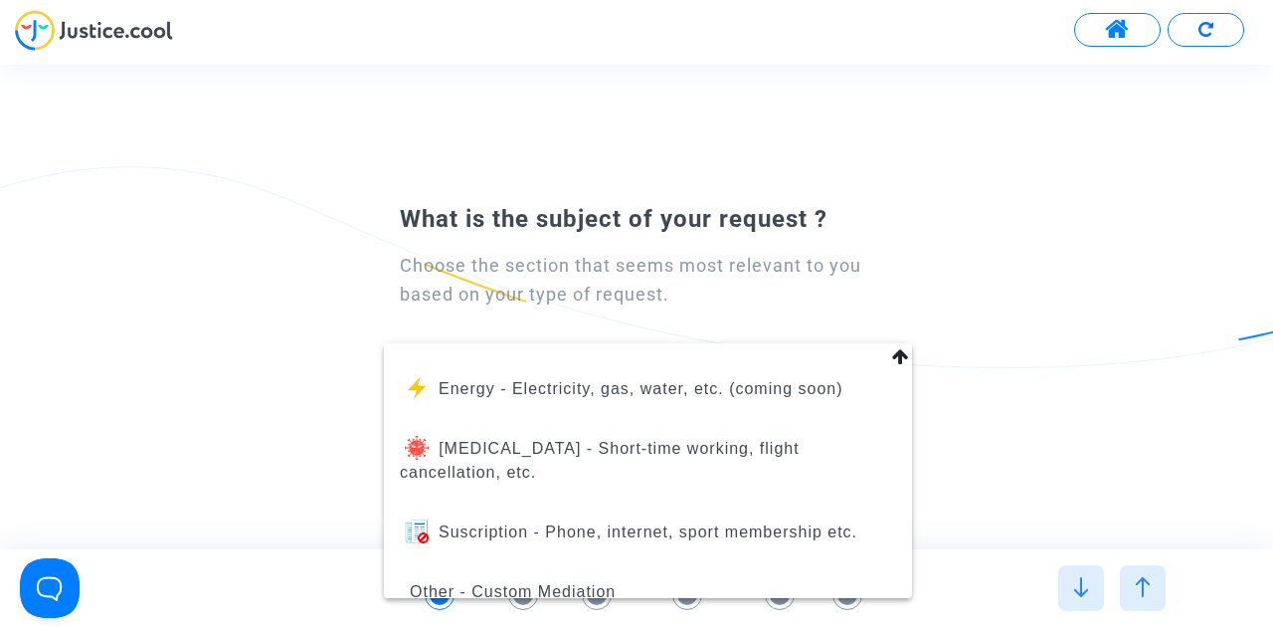
scroll to position [274, 0]
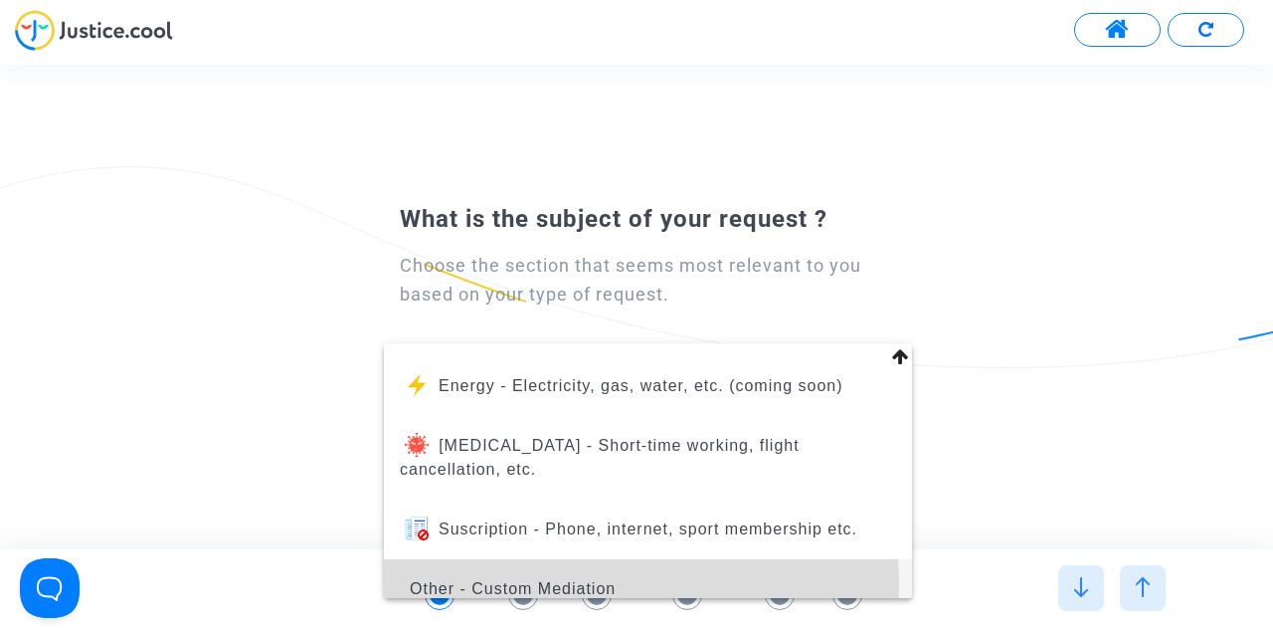
drag, startPoint x: 642, startPoint y: 554, endPoint x: 605, endPoint y: 564, distance: 39.1
click at [605, 580] on span "Other - Custom Mediation" at bounding box center [513, 588] width 206 height 17
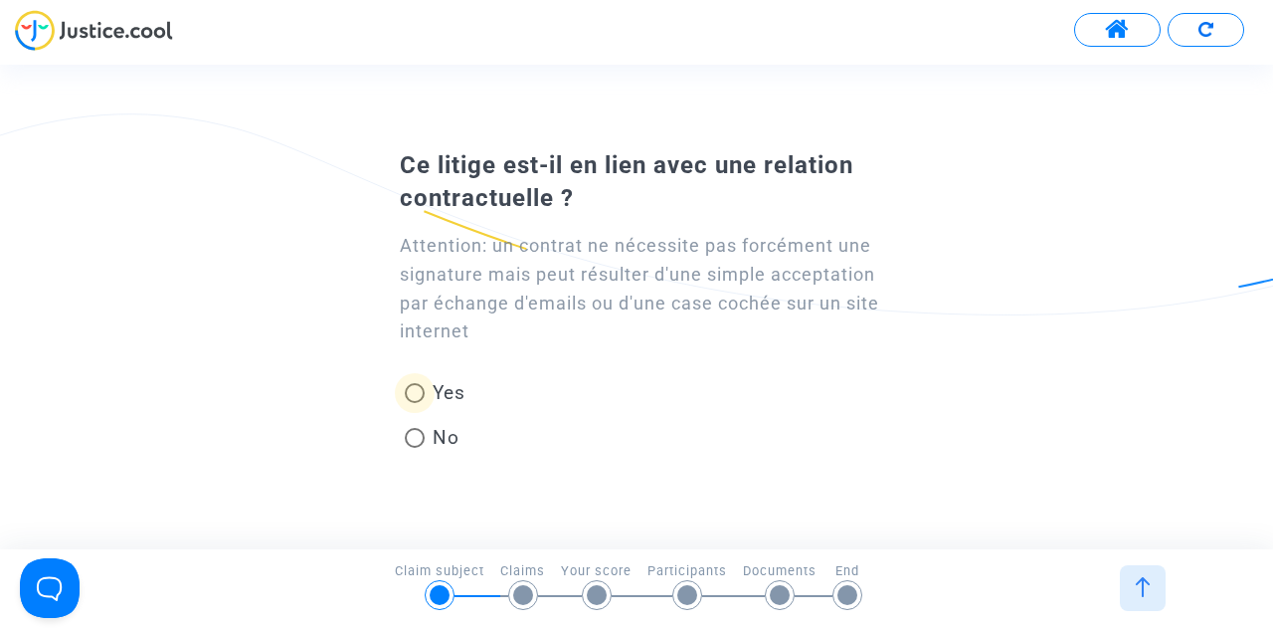
click at [446, 388] on span "Yes" at bounding box center [445, 392] width 41 height 27
click at [415, 403] on input "Yes" at bounding box center [414, 403] width 1 height 1
radio input "true"
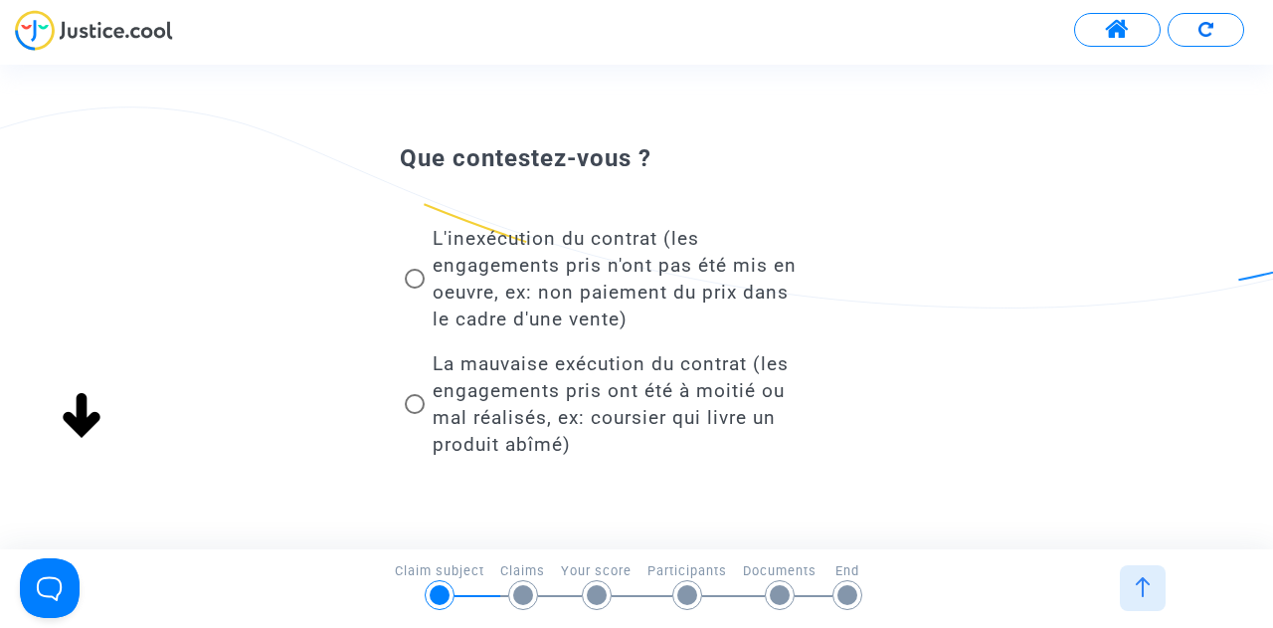
click at [416, 405] on span at bounding box center [415, 404] width 20 height 20
click at [415, 414] on input "La mauvaise exécution du contrat (les engagements pris ont été à moitié ou mal …" at bounding box center [414, 414] width 1 height 1
radio input "true"
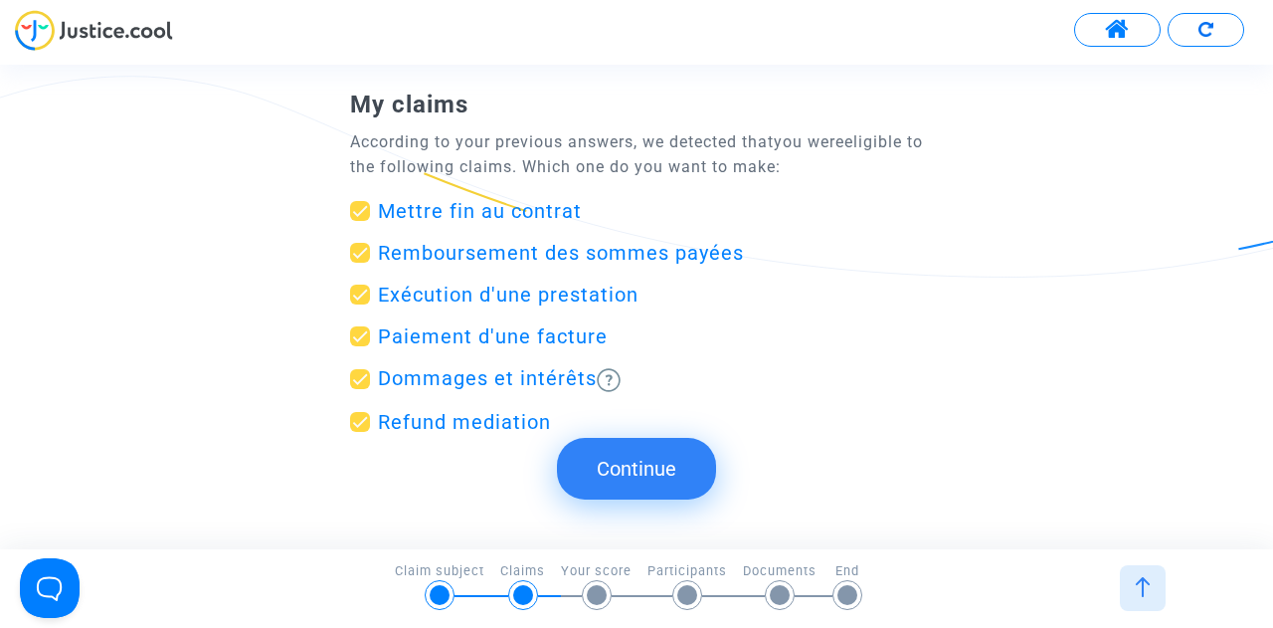
scroll to position [82, 0]
click at [607, 249] on span "Remboursement des sommes payées" at bounding box center [561, 252] width 366 height 24
click at [360, 262] on input "Remboursement des sommes payées" at bounding box center [359, 262] width 1 height 1
click at [607, 249] on span "Remboursement des sommes payées" at bounding box center [561, 252] width 366 height 24
click at [360, 262] on input "Remboursement des sommes payées" at bounding box center [359, 262] width 1 height 1
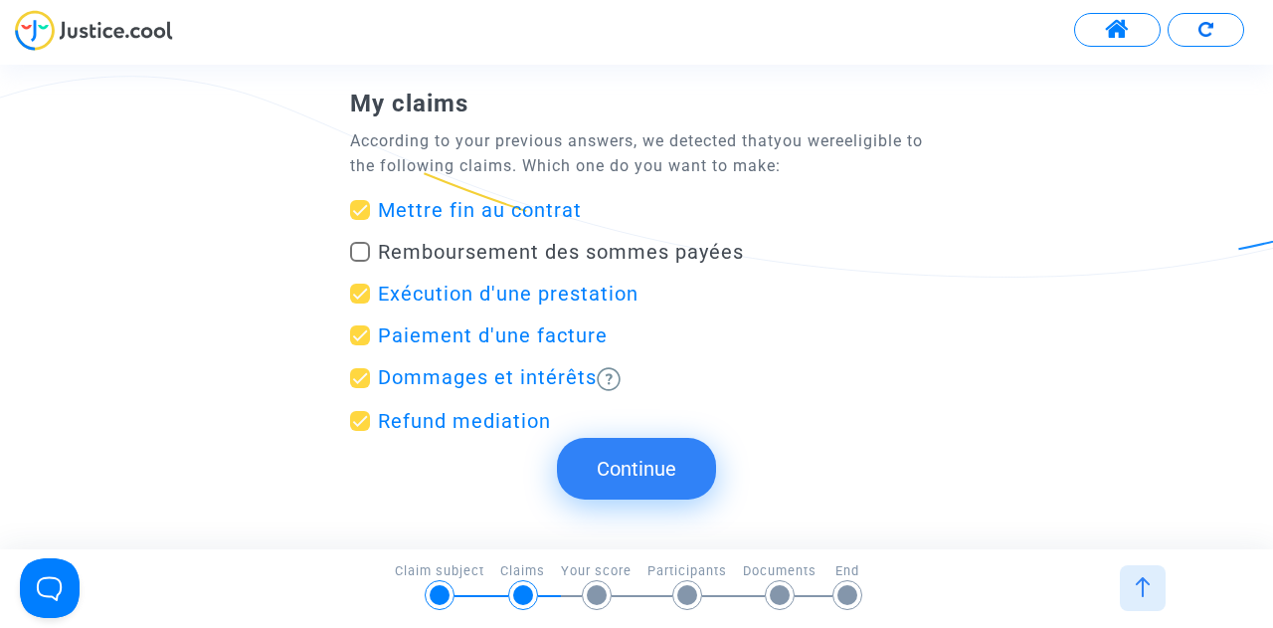
checkbox input "true"
click at [503, 192] on form-choose-claims "My claims According to your previous answers, we detected that you were eligibl…" at bounding box center [636, 268] width 573 height 344
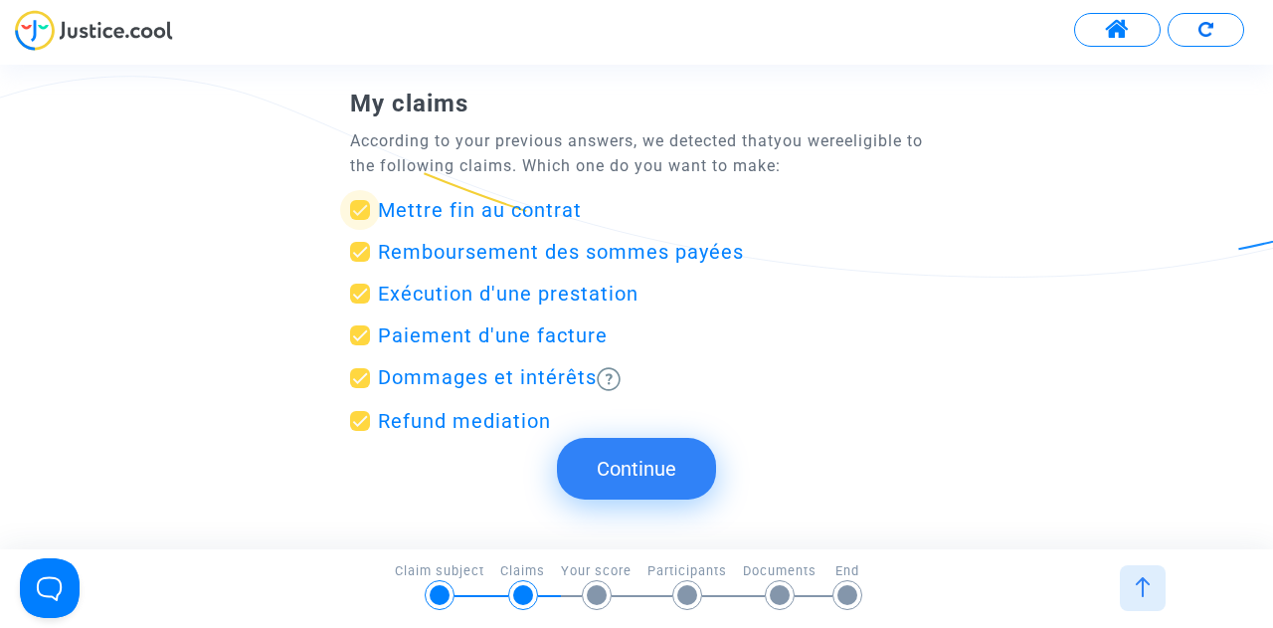
click at [493, 206] on span "Mettre fin au contrat" at bounding box center [480, 210] width 204 height 24
click at [360, 220] on input "Mettre fin au contrat" at bounding box center [359, 220] width 1 height 1
checkbox input "false"
click at [500, 295] on span "Exécution d'une prestation" at bounding box center [508, 293] width 261 height 24
click at [360, 303] on input "Exécution d'une prestation" at bounding box center [359, 303] width 1 height 1
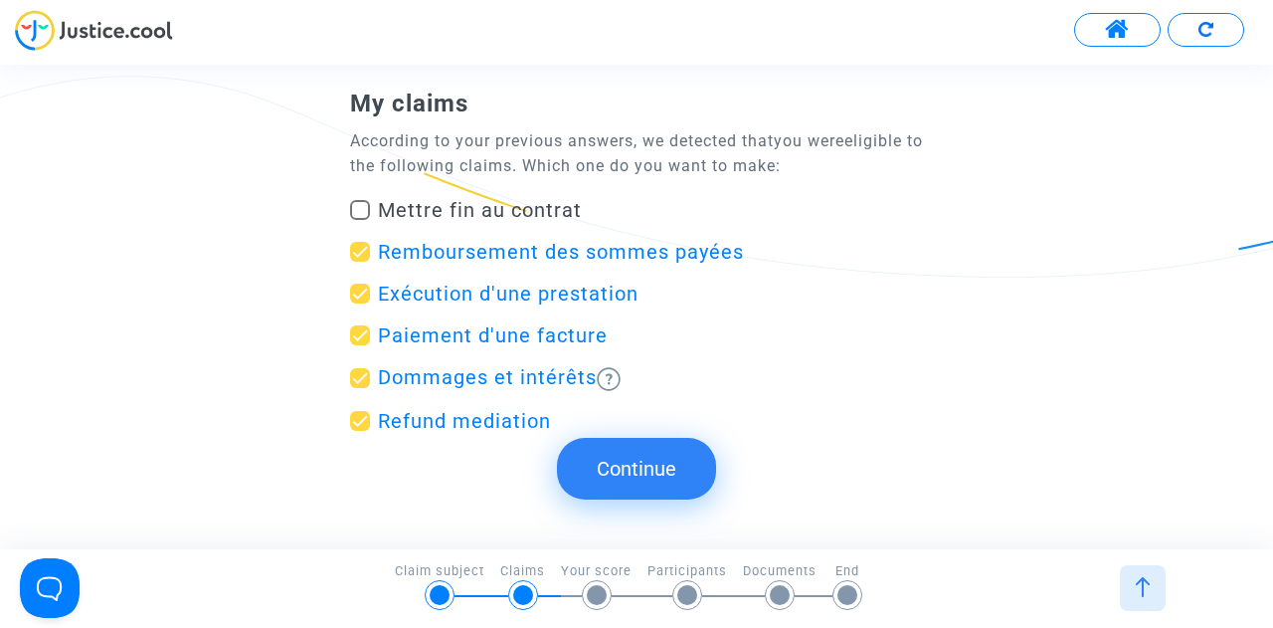
checkbox input "false"
click at [492, 331] on span "Paiement d'une facture" at bounding box center [493, 335] width 230 height 24
click at [360, 345] on input "Paiement d'une facture" at bounding box center [359, 345] width 1 height 1
checkbox input "false"
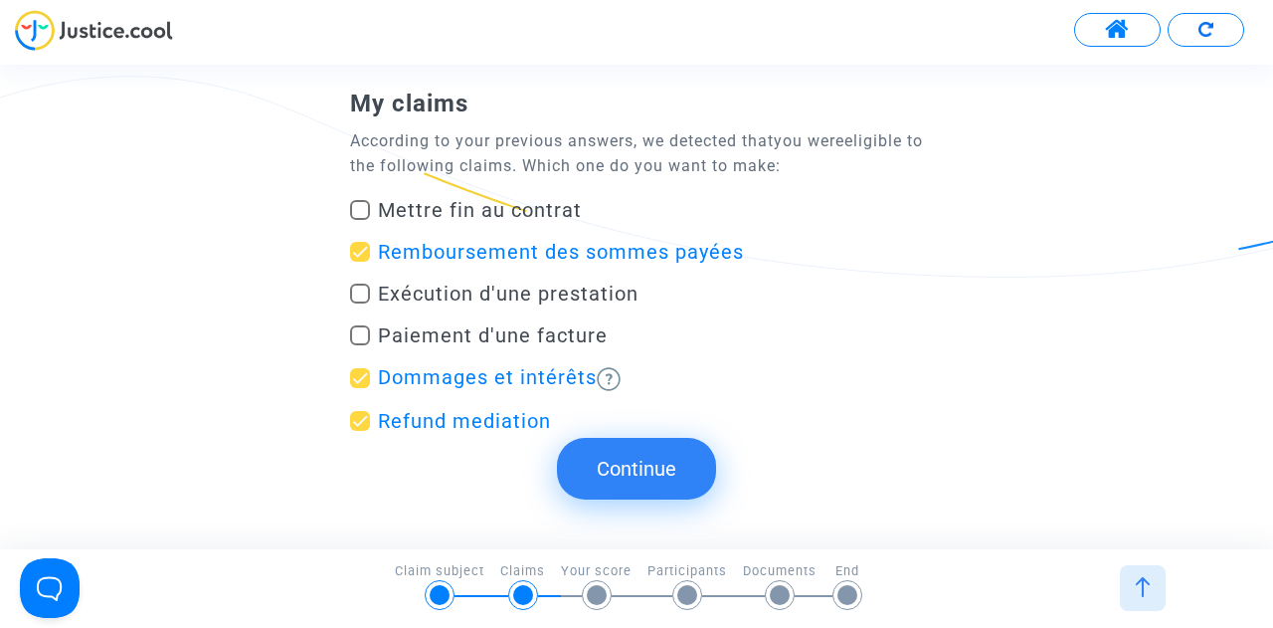
click at [485, 377] on span "Dommages et intérêts" at bounding box center [487, 377] width 219 height 24
click at [360, 388] on input "Dommages et intérêts" at bounding box center [359, 388] width 1 height 1
click at [485, 377] on span "Dommages et intérêts" at bounding box center [487, 377] width 219 height 24
click at [360, 388] on input "Dommages et intérêts" at bounding box center [359, 388] width 1 height 1
checkbox input "true"
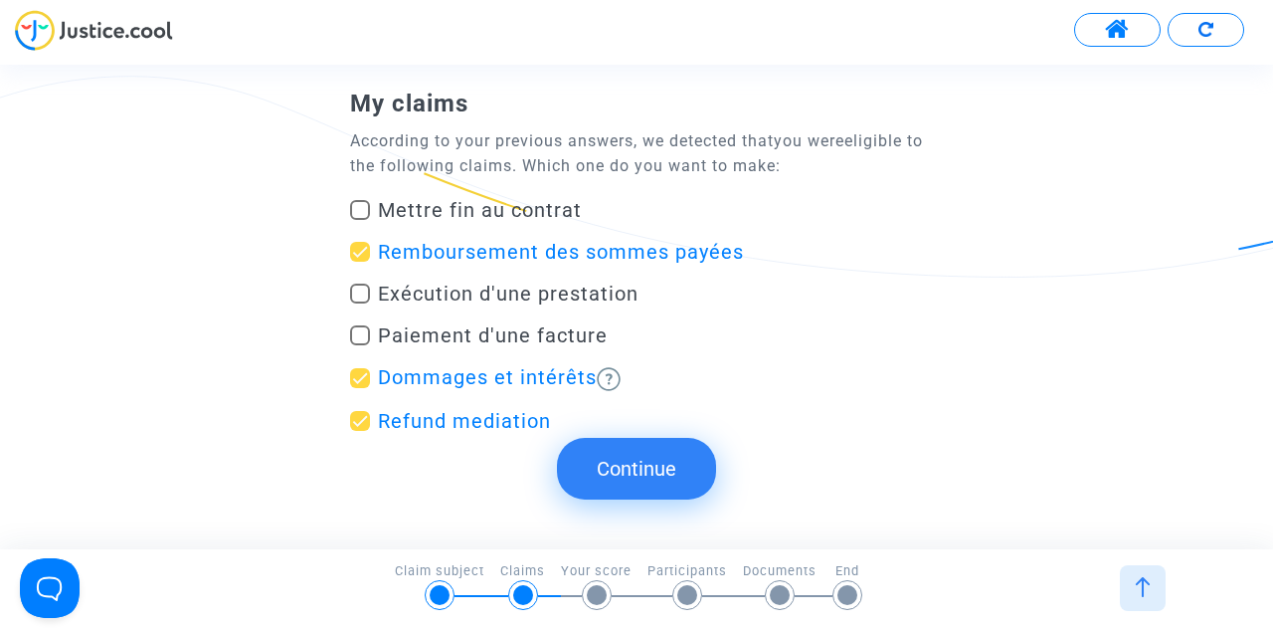
click at [632, 471] on button "Continue" at bounding box center [636, 469] width 159 height 62
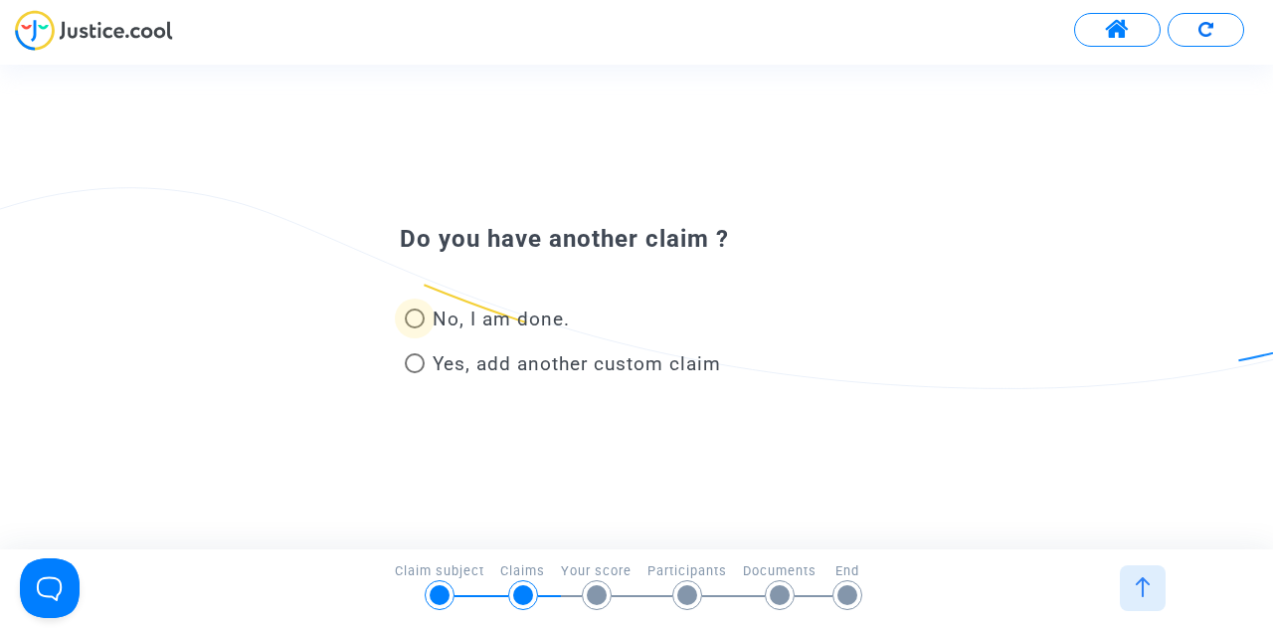
click at [521, 311] on span "No, I am done." at bounding box center [501, 318] width 137 height 23
click at [415, 328] on input "No, I am done." at bounding box center [414, 328] width 1 height 1
radio input "true"
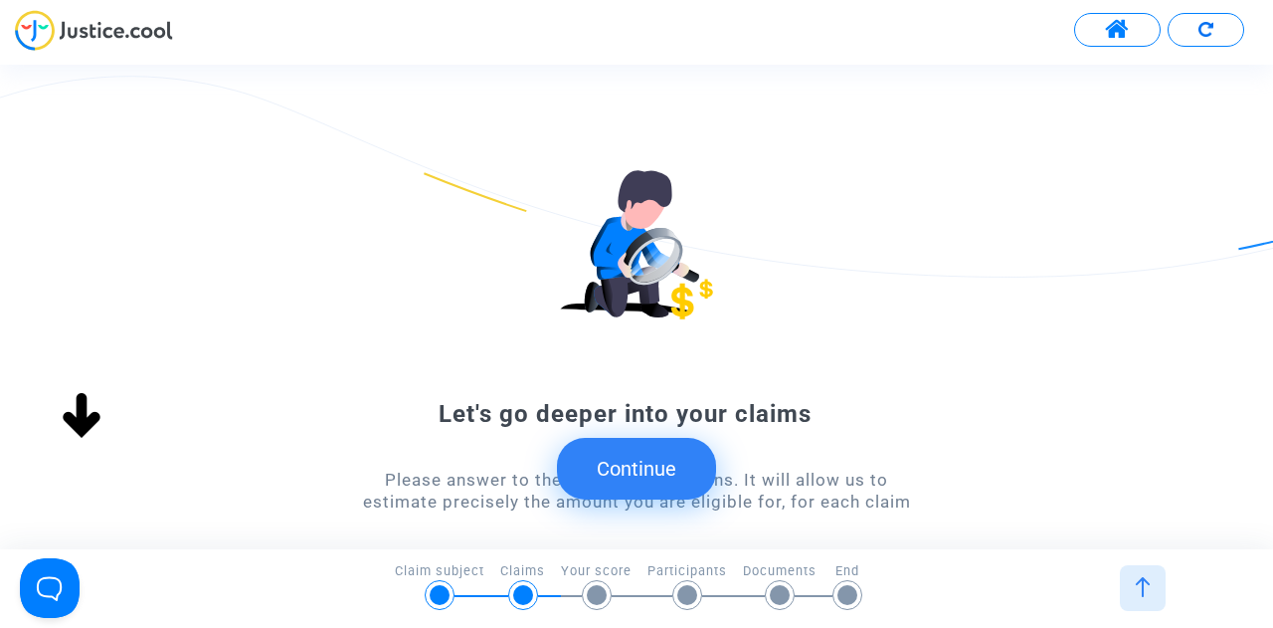
click at [675, 462] on button "Continue" at bounding box center [636, 469] width 159 height 62
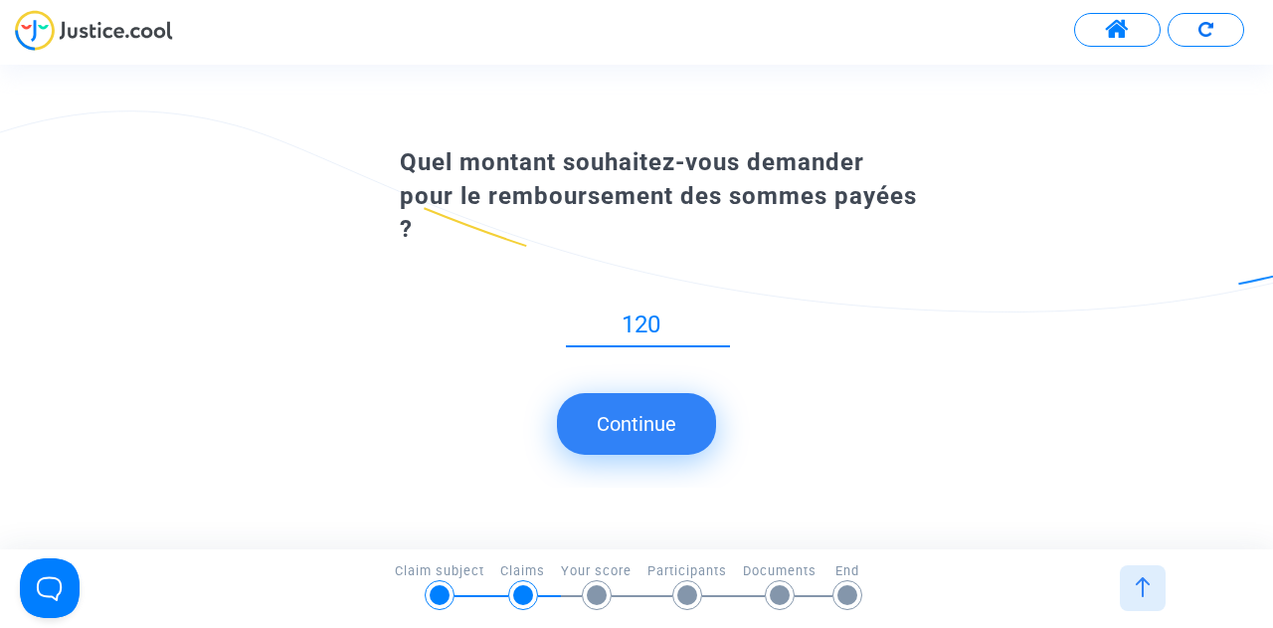
type input "120"
click at [675, 462] on div "Quel montant souhaitez-vous demander pour le remboursement des sommes payées ? …" at bounding box center [636, 306] width 1273 height 363
click at [690, 328] on input "120" at bounding box center [648, 324] width 164 height 27
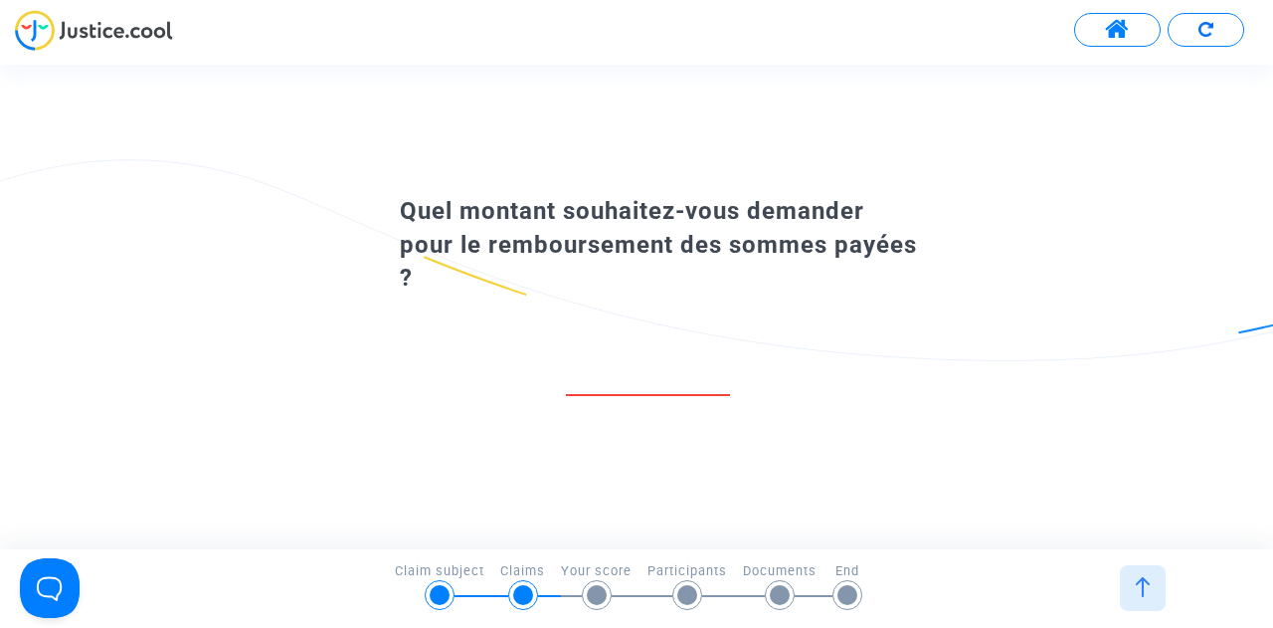
type input "120"
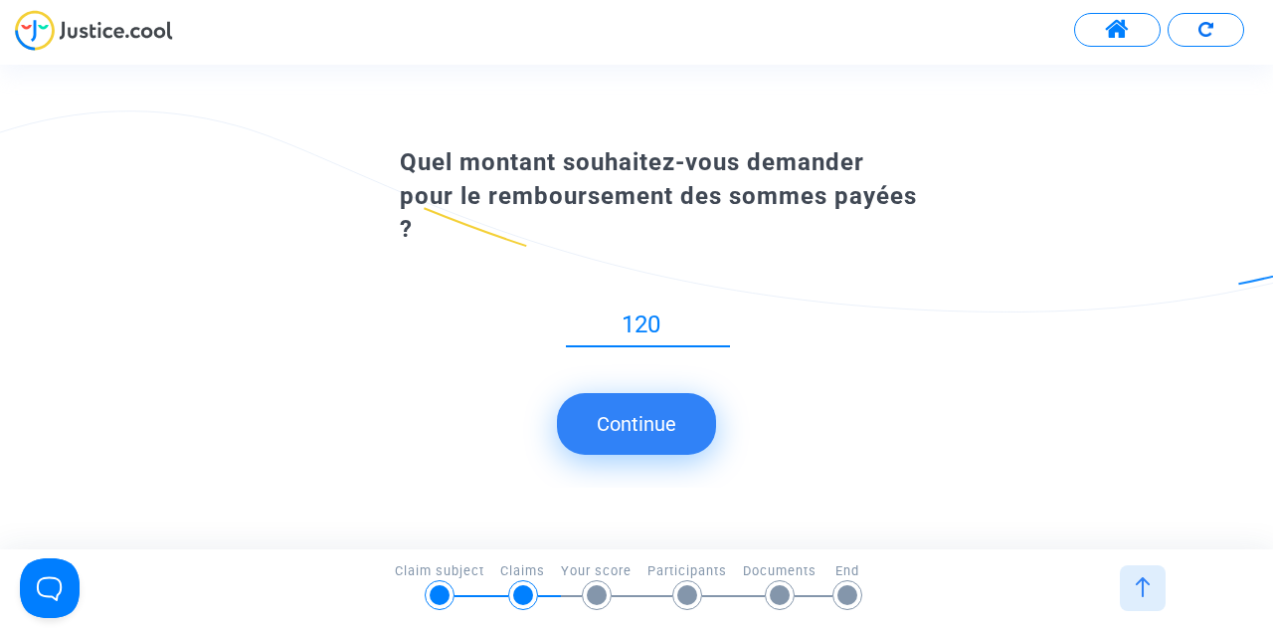
click at [628, 419] on button "Continue" at bounding box center [636, 424] width 159 height 62
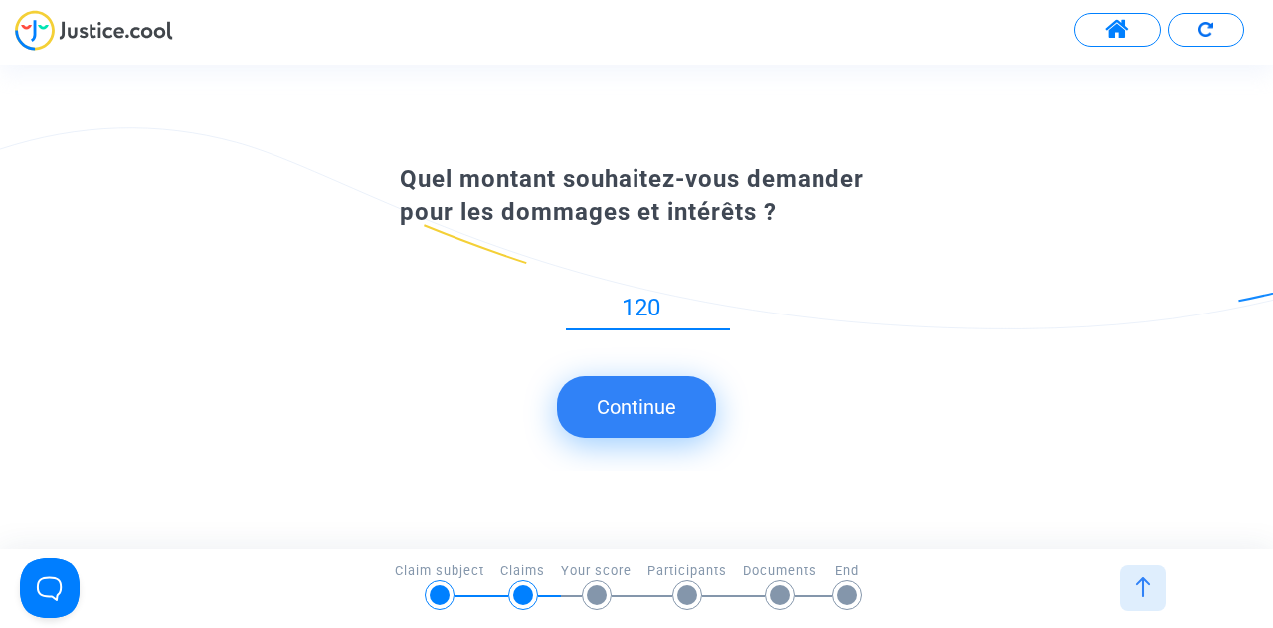
type input "120"
click at [674, 414] on button "Continue" at bounding box center [636, 407] width 159 height 62
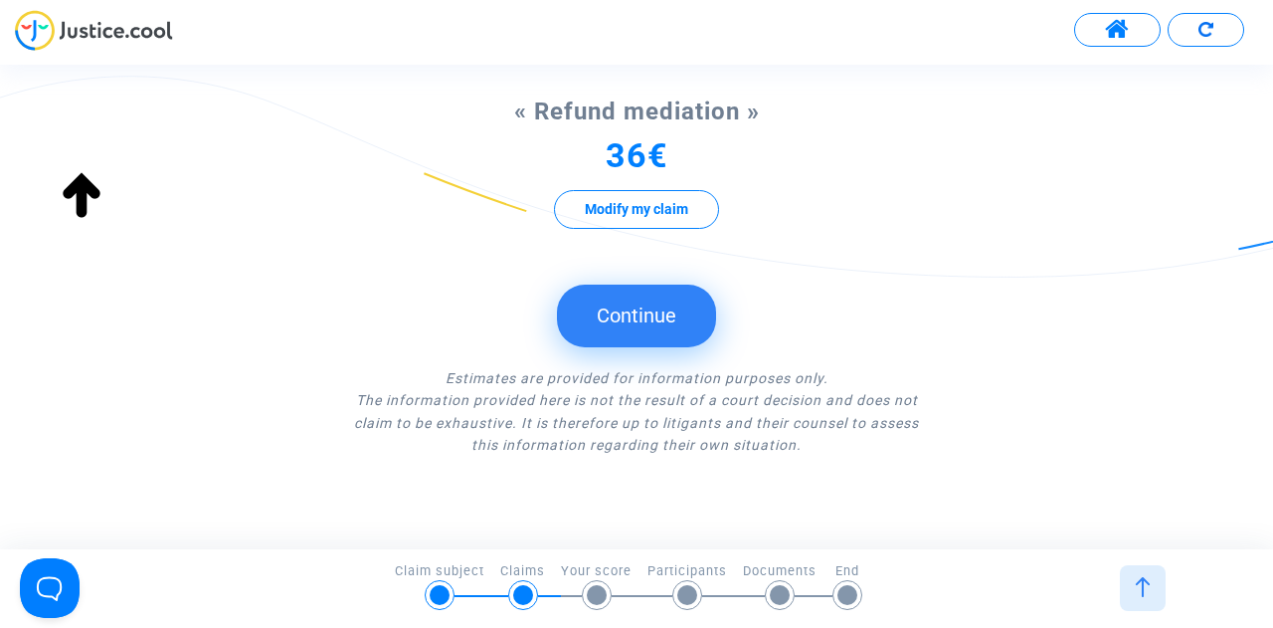
scroll to position [594, 0]
click at [686, 303] on button "Continue" at bounding box center [636, 314] width 159 height 62
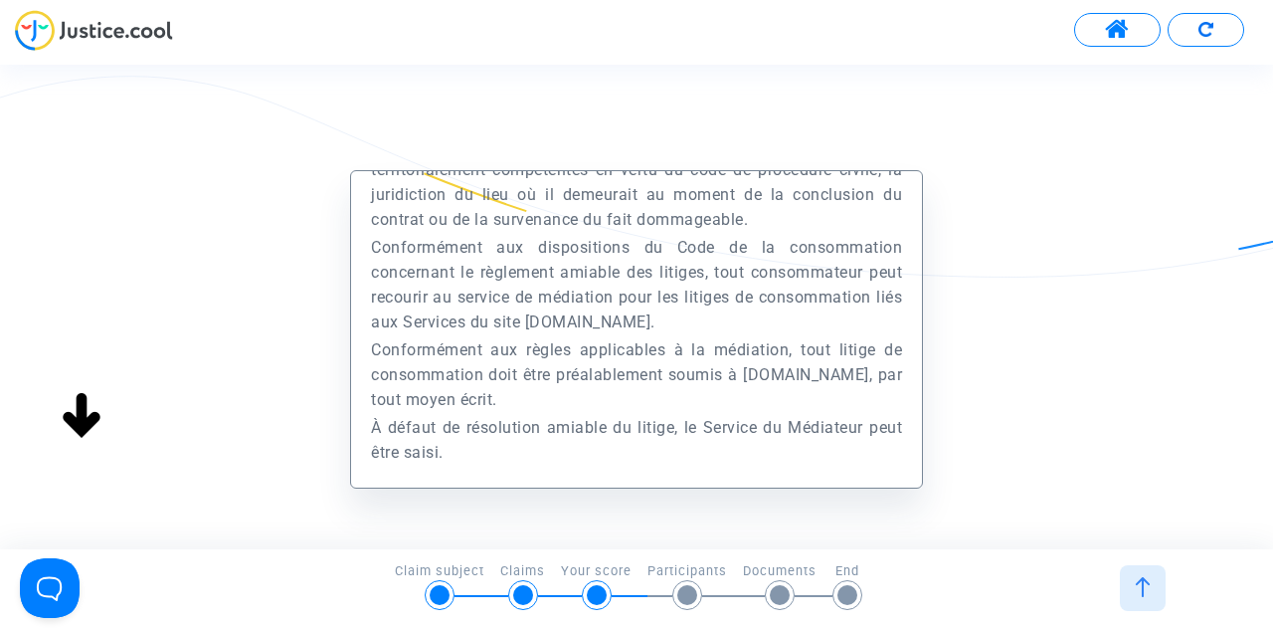
scroll to position [223, 0]
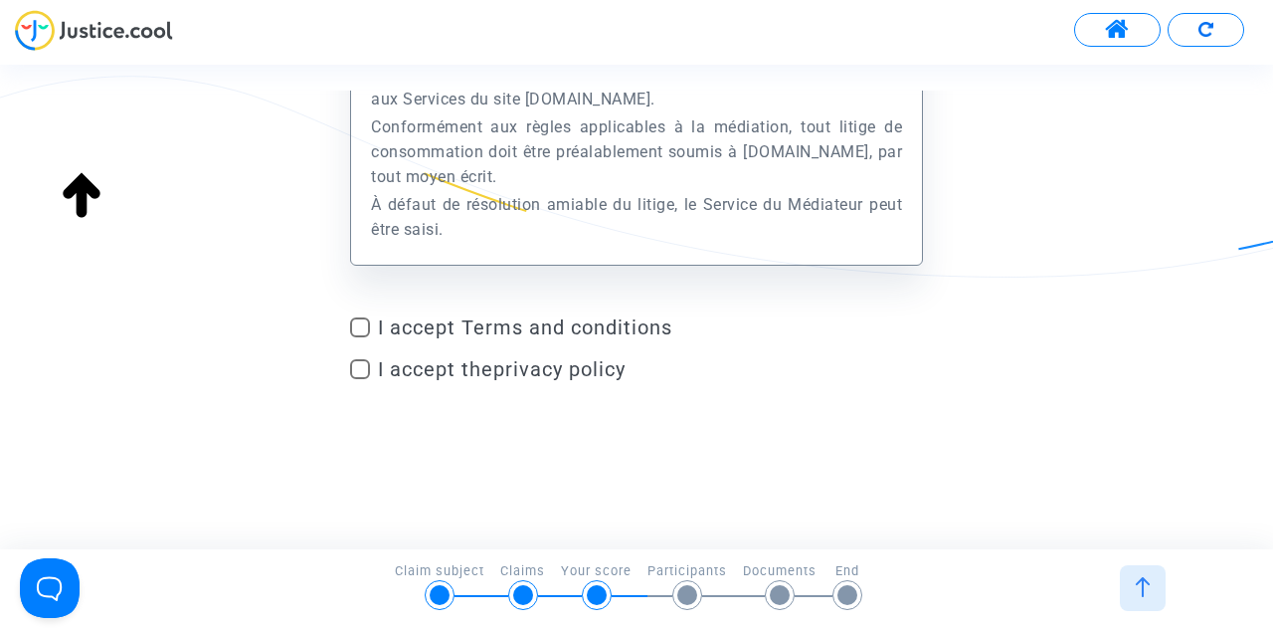
click at [600, 323] on span "I accept Terms and conditions" at bounding box center [650, 327] width 545 height 24
click at [360, 337] on input "I accept Terms and conditions" at bounding box center [359, 337] width 1 height 1
checkbox input "true"
click at [552, 372] on link "privacy policy" at bounding box center [559, 369] width 132 height 24
click at [357, 375] on span at bounding box center [360, 369] width 20 height 20
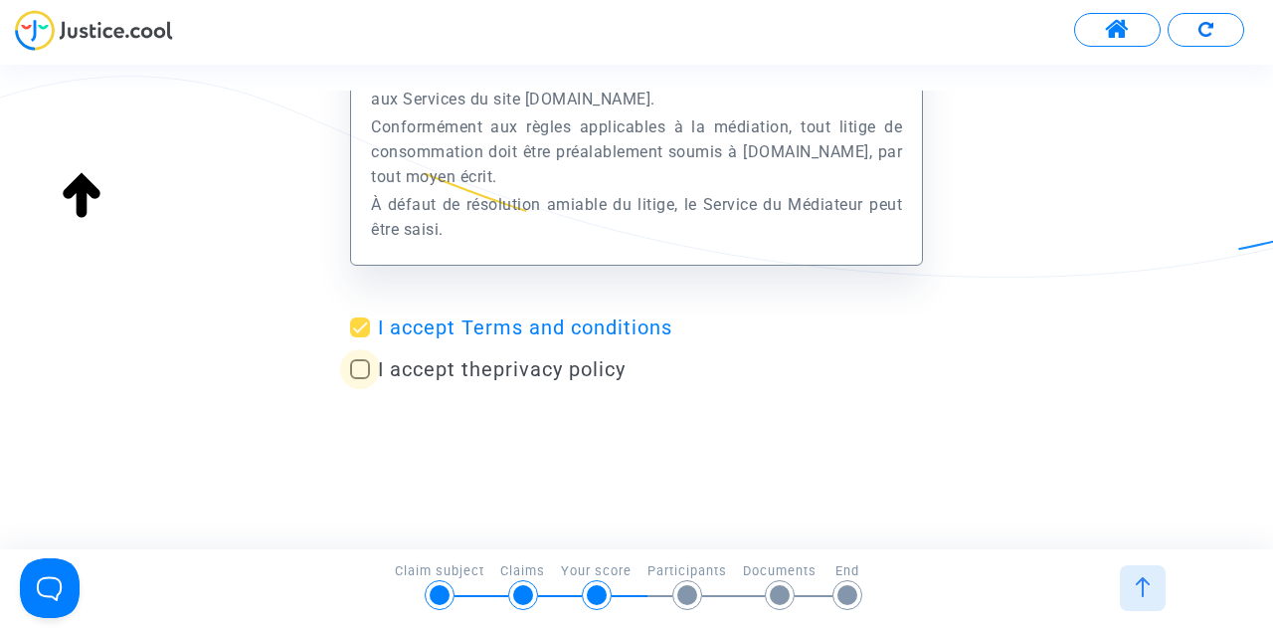
click at [359, 379] on input "I accept the privacy policy" at bounding box center [359, 379] width 1 height 1
checkbox input "true"
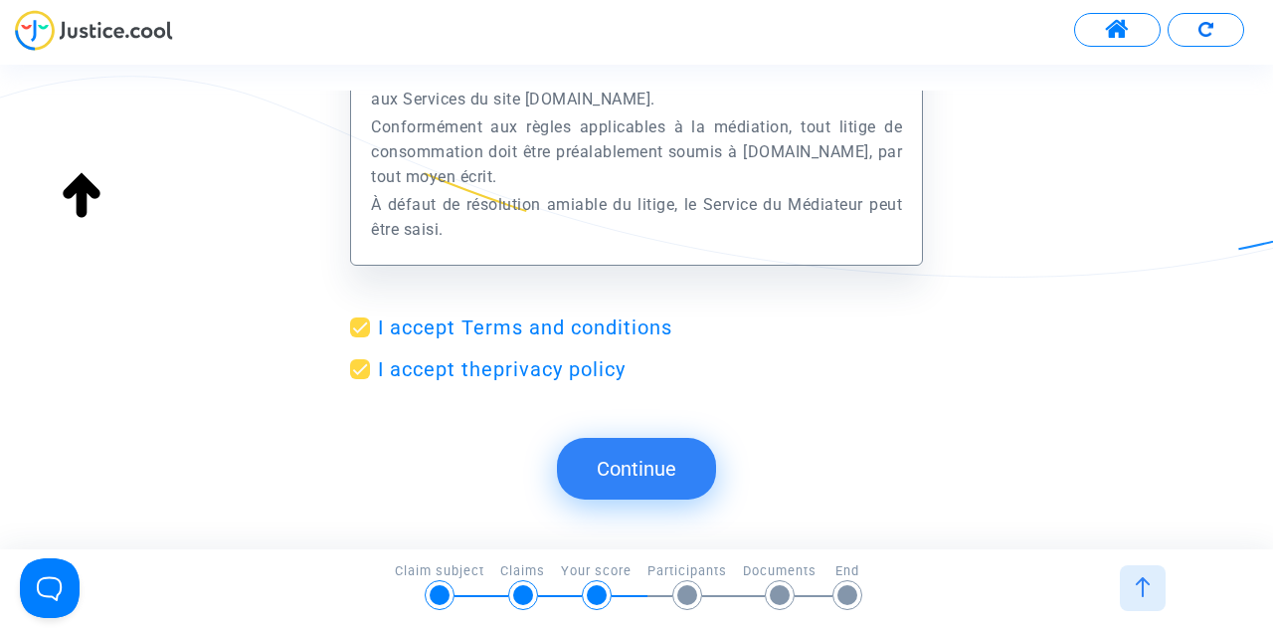
click at [644, 468] on button "Continue" at bounding box center [636, 469] width 159 height 62
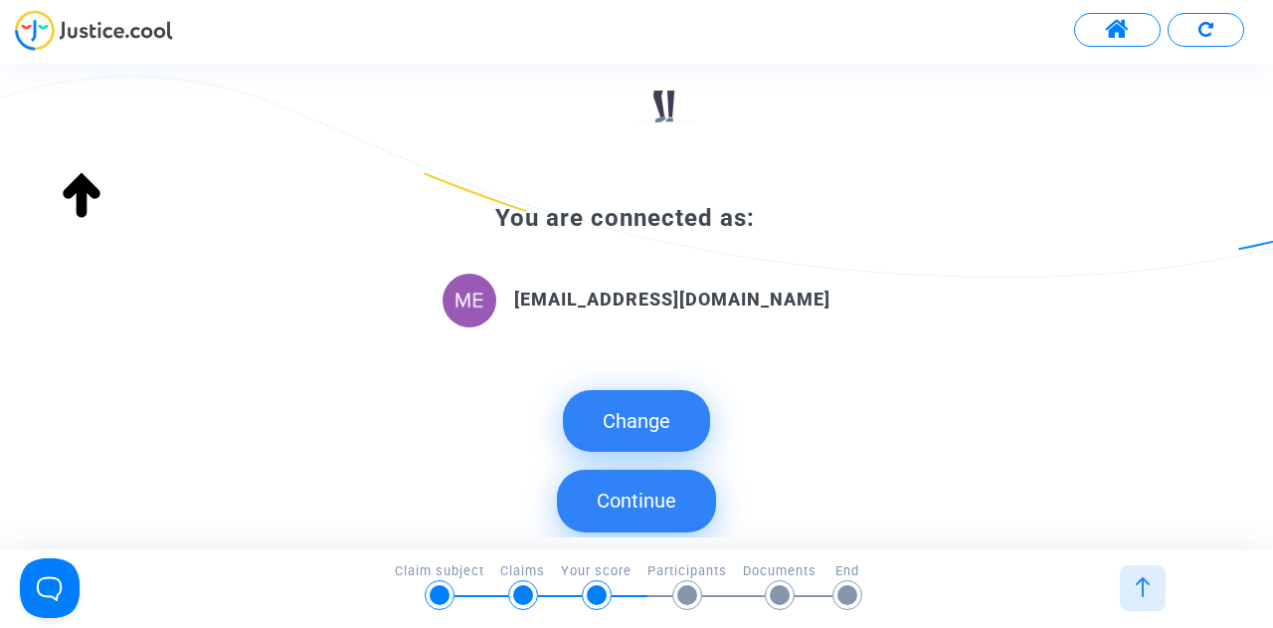
scroll to position [272, 0]
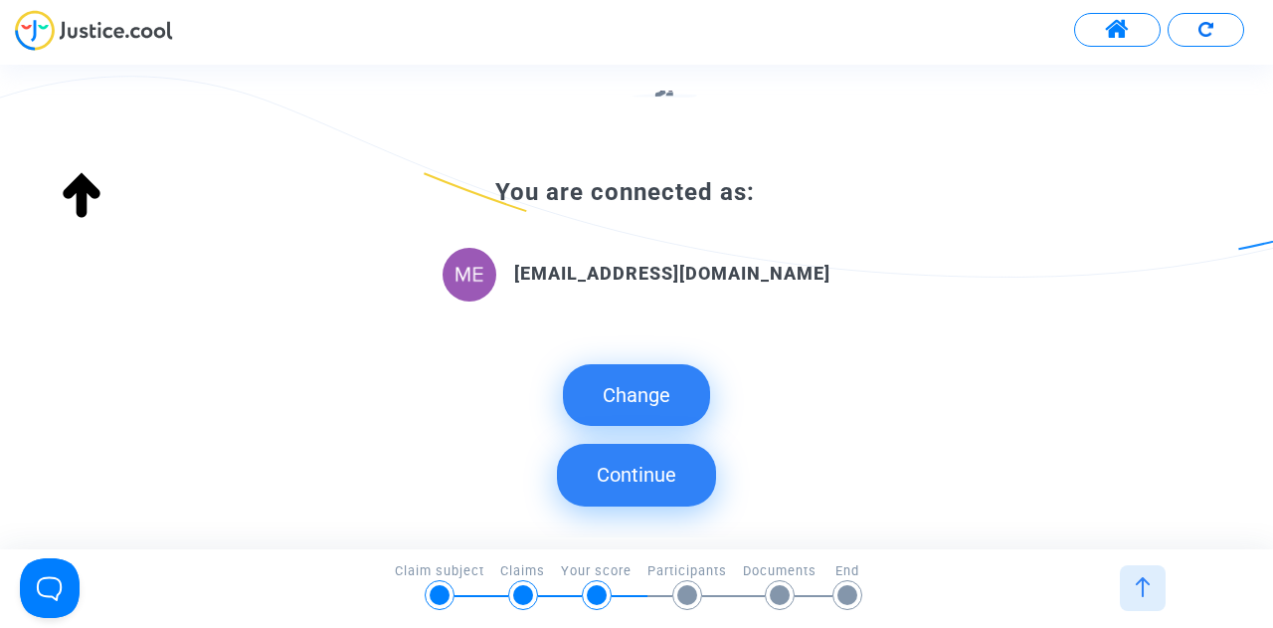
click at [646, 485] on button "Continue" at bounding box center [636, 475] width 159 height 62
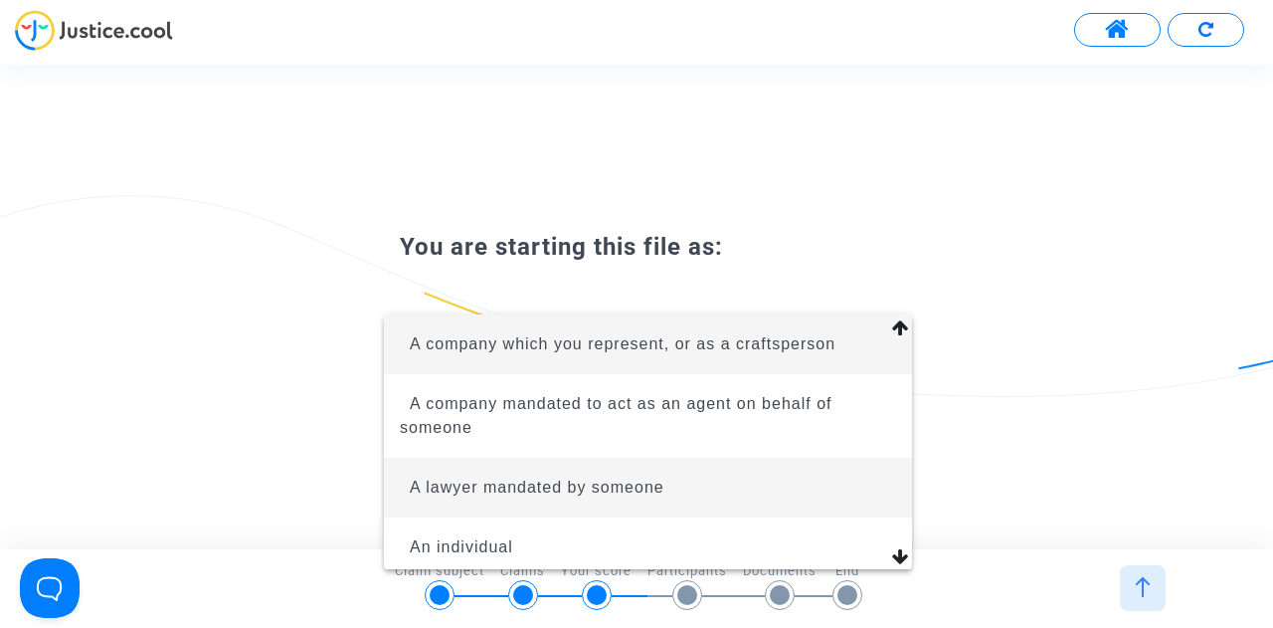
scroll to position [68, 0]
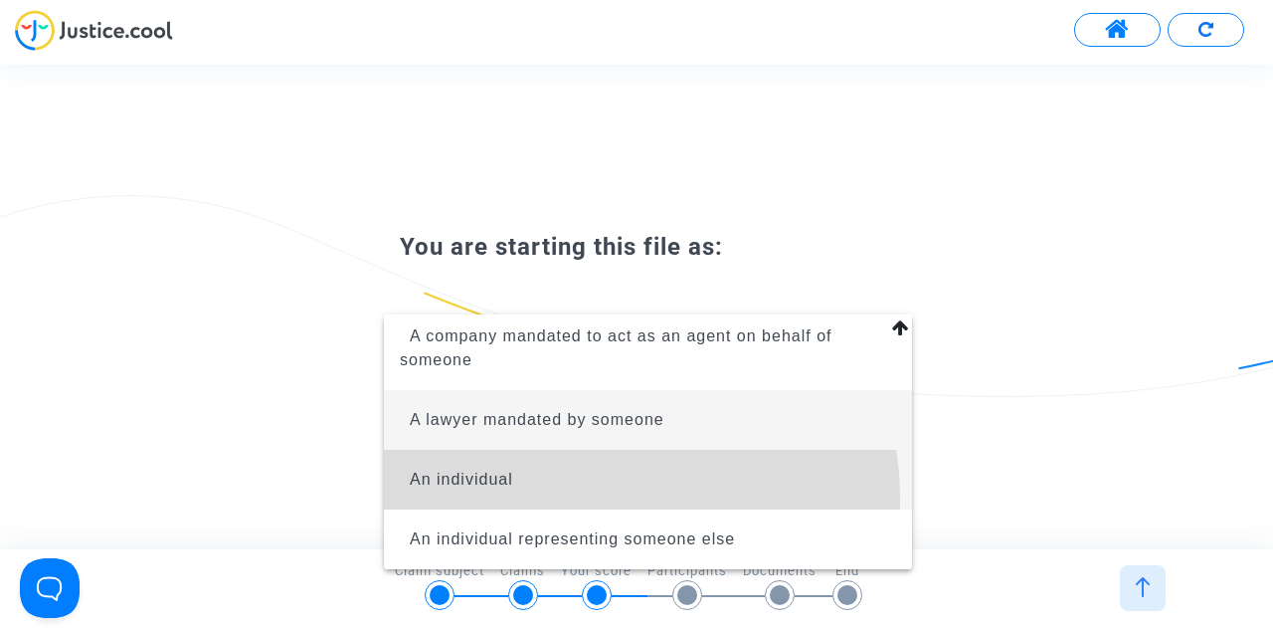
click at [594, 497] on span "An individual" at bounding box center [648, 480] width 496 height 60
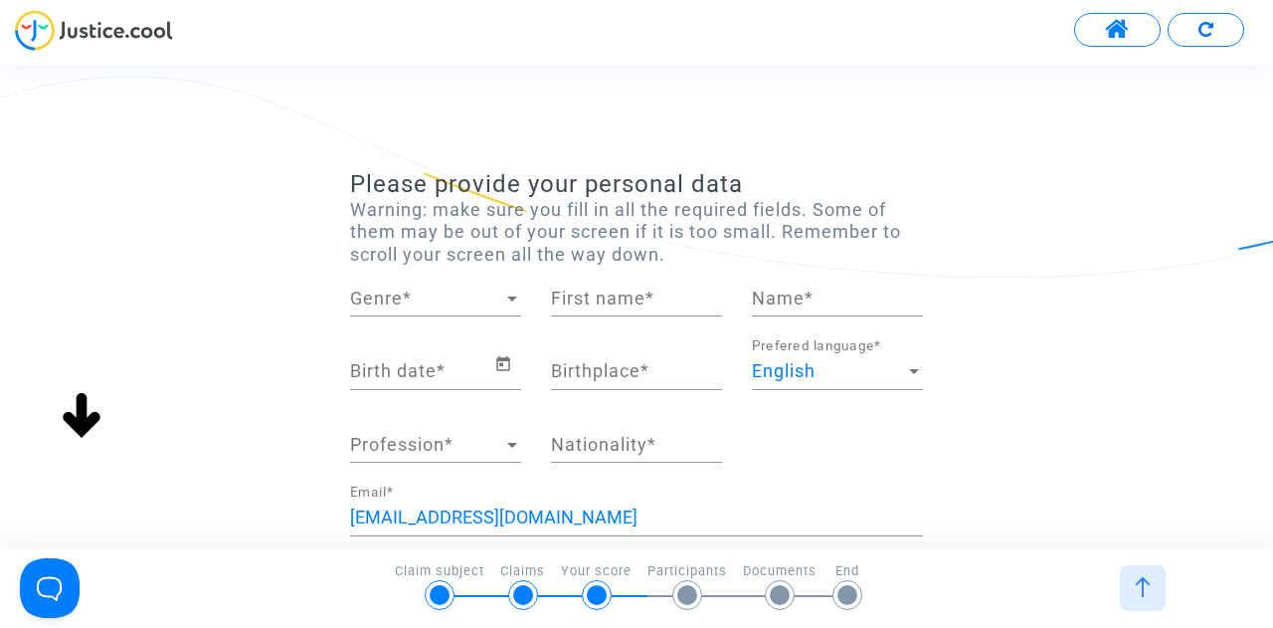
scroll to position [0, 0]
click at [446, 298] on span "Genre" at bounding box center [426, 298] width 153 height 20
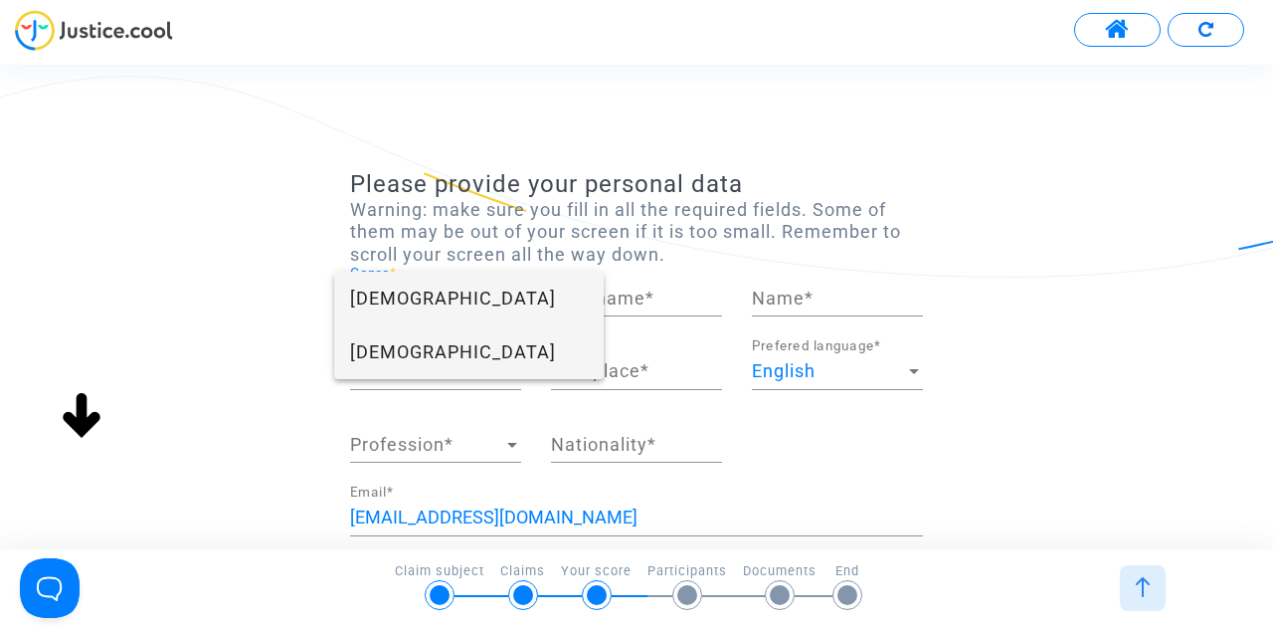
click at [411, 341] on span "Male" at bounding box center [469, 352] width 238 height 54
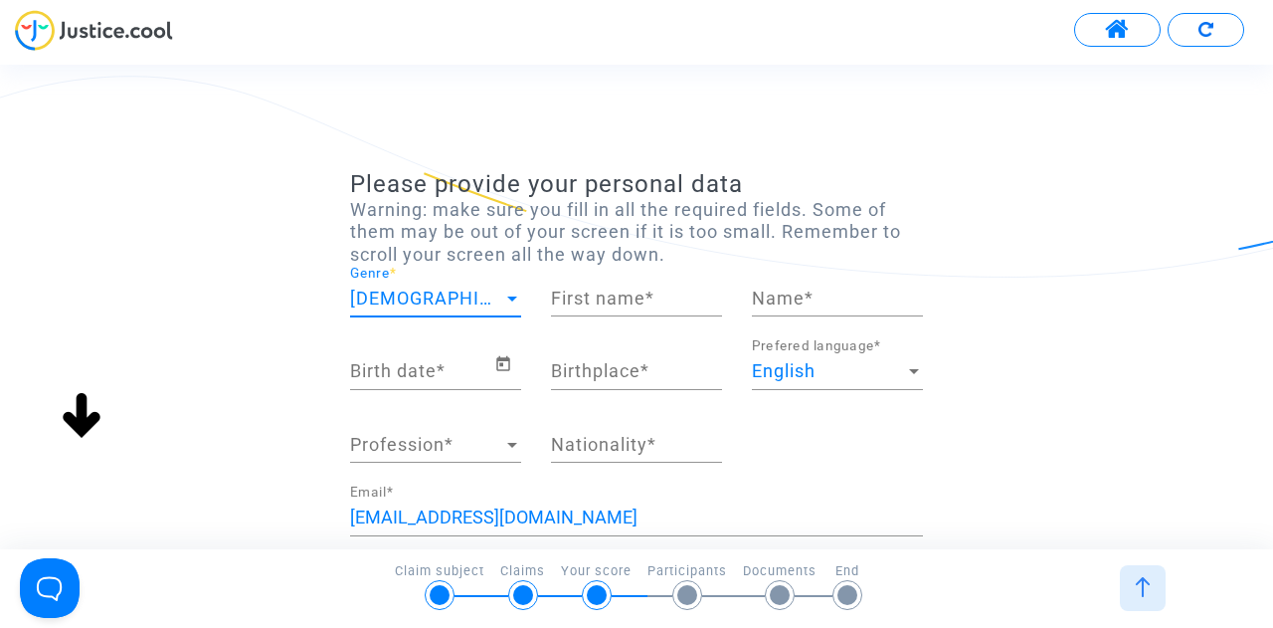
click at [585, 304] on input "First name *" at bounding box center [636, 298] width 171 height 20
type input "[PERSON_NAME]"
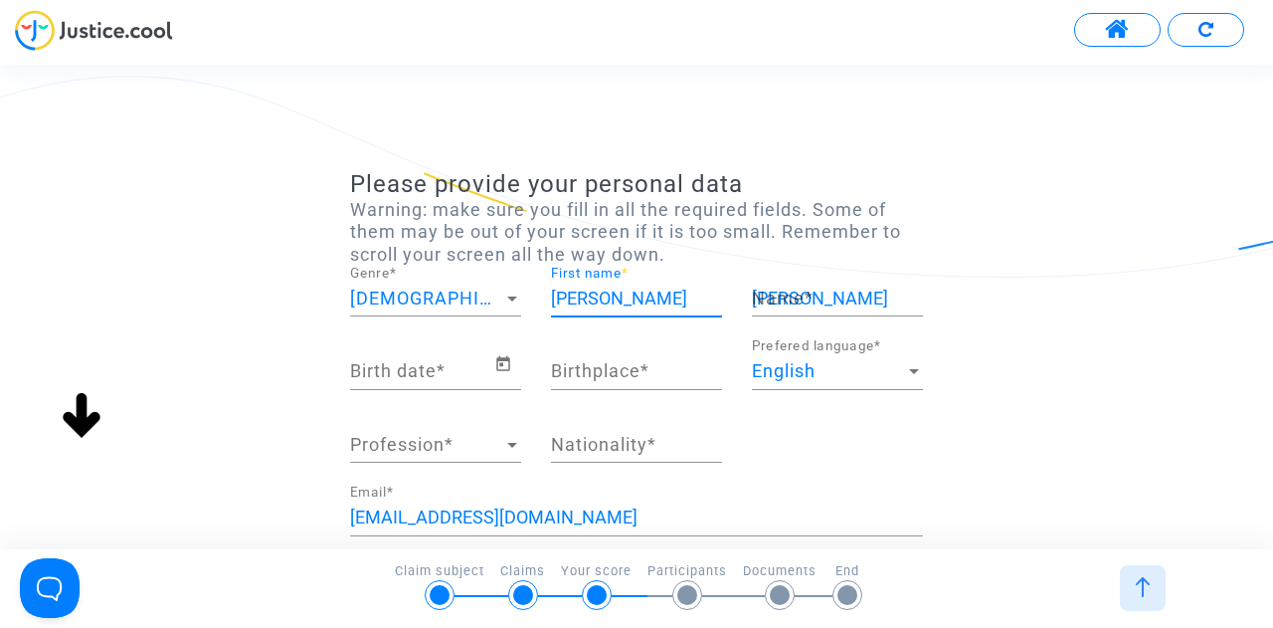
type input "[GEOGRAPHIC_DATA]"
click at [460, 377] on input "Birth date *" at bounding box center [422, 371] width 144 height 20
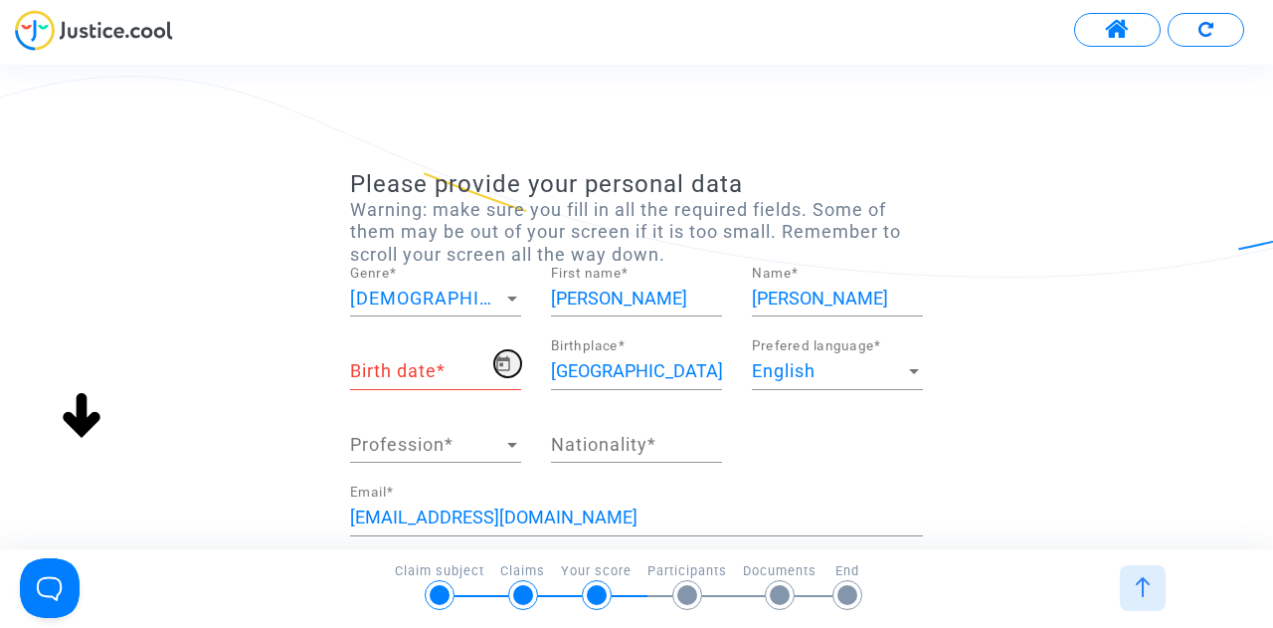
click at [506, 366] on icon "Open calendar" at bounding box center [503, 364] width 18 height 24
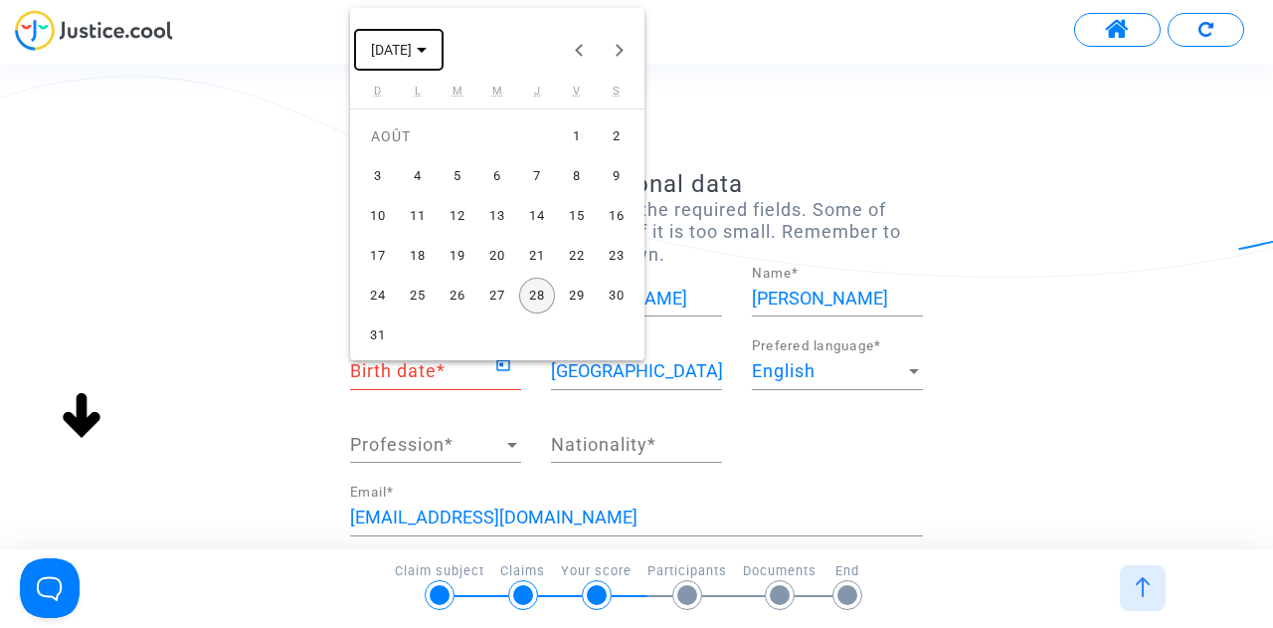
click at [427, 49] on icon "Choose month and year" at bounding box center [422, 50] width 10 height 5
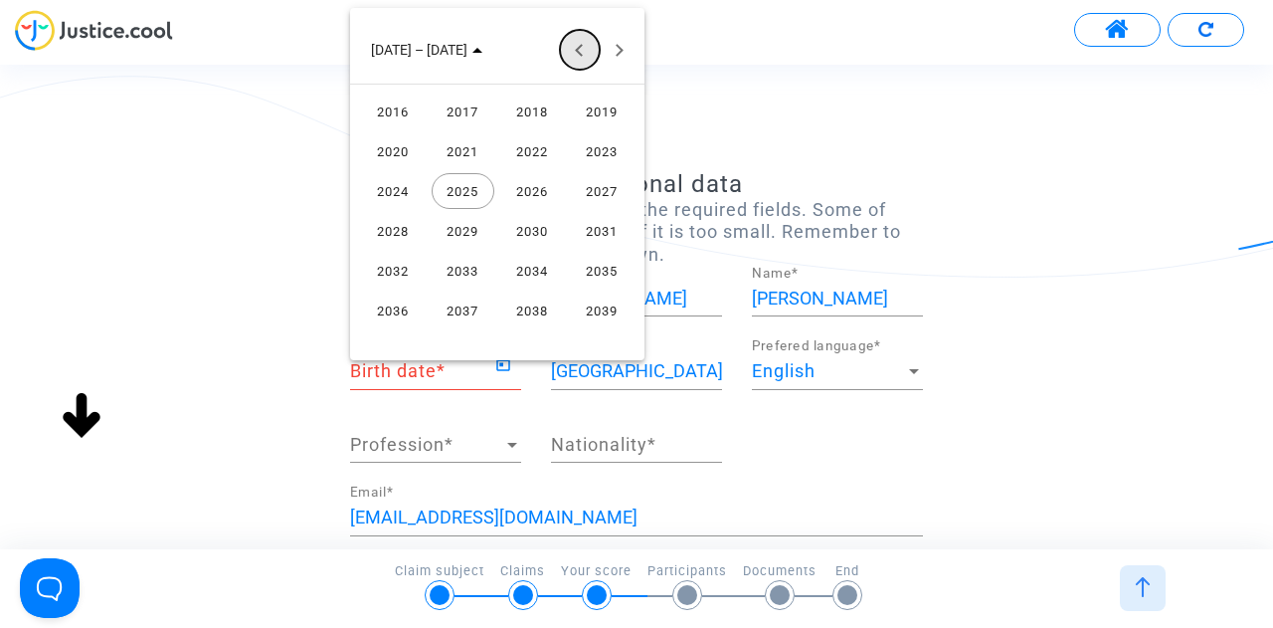
click at [575, 53] on button "Previous 24 years" at bounding box center [580, 50] width 40 height 40
click at [614, 49] on button "Next 24 years" at bounding box center [620, 50] width 40 height 40
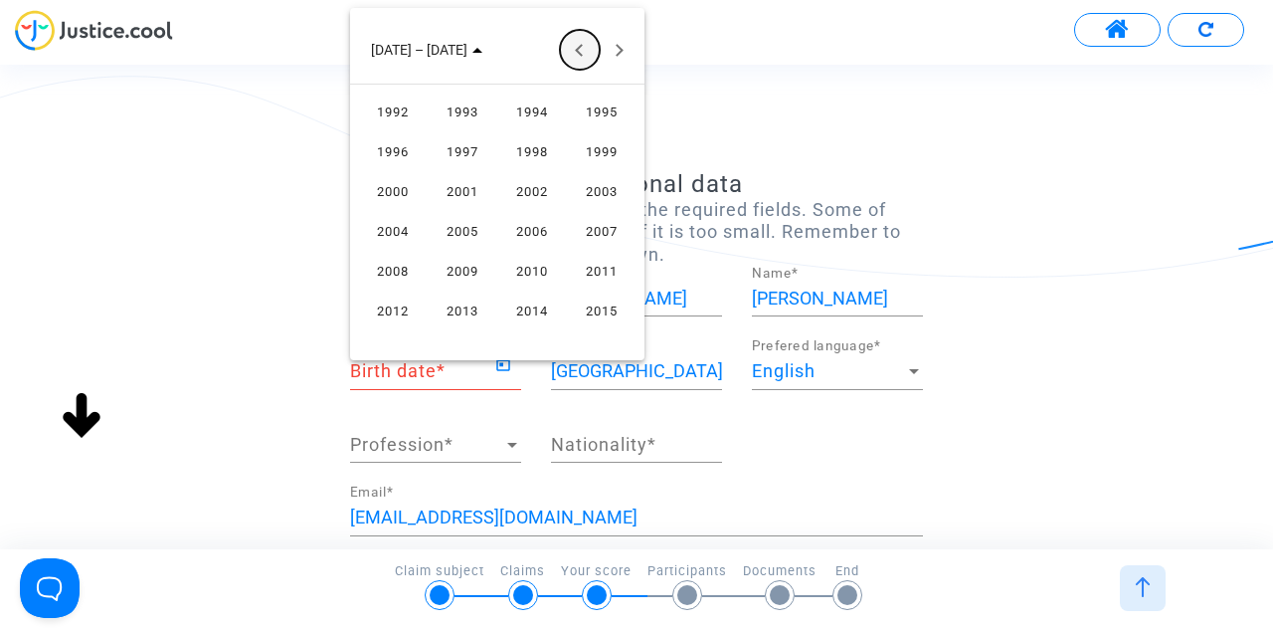
click at [579, 49] on button "Previous 24 years" at bounding box center [580, 50] width 40 height 40
click at [531, 315] on div "1990" at bounding box center [532, 310] width 63 height 36
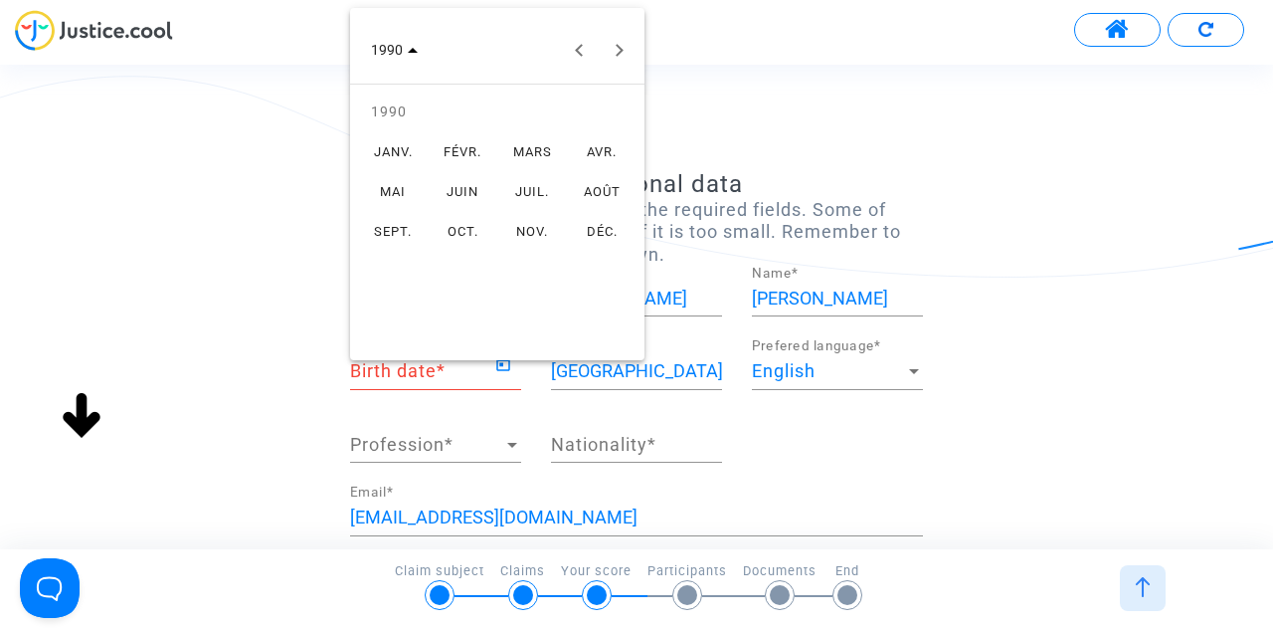
click at [573, 231] on div "DÉC." at bounding box center [602, 231] width 63 height 36
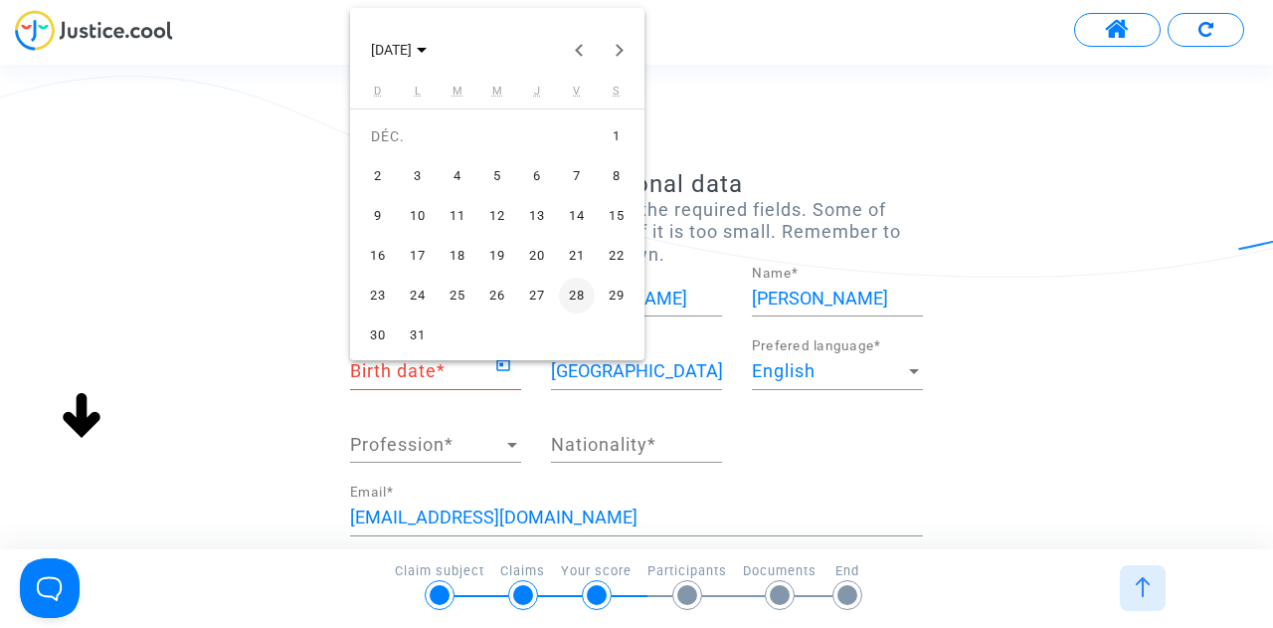
click at [418, 295] on div "24" at bounding box center [418, 295] width 36 height 36
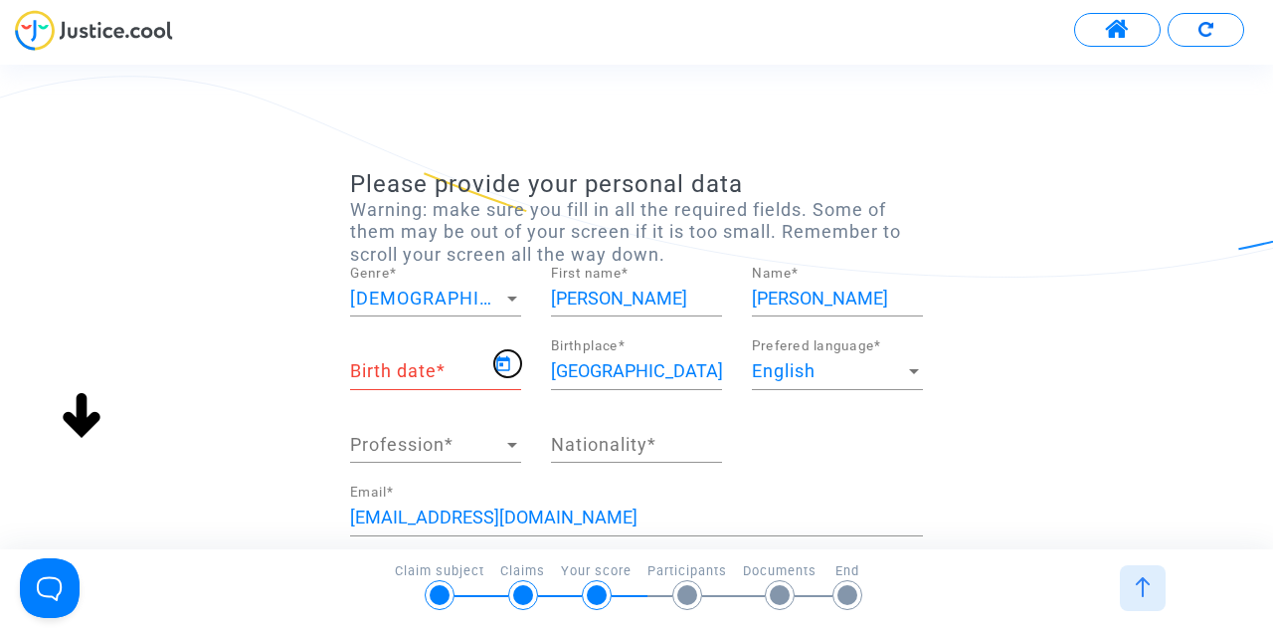
type input "[DATE]"
click at [821, 377] on div "English" at bounding box center [828, 371] width 153 height 20
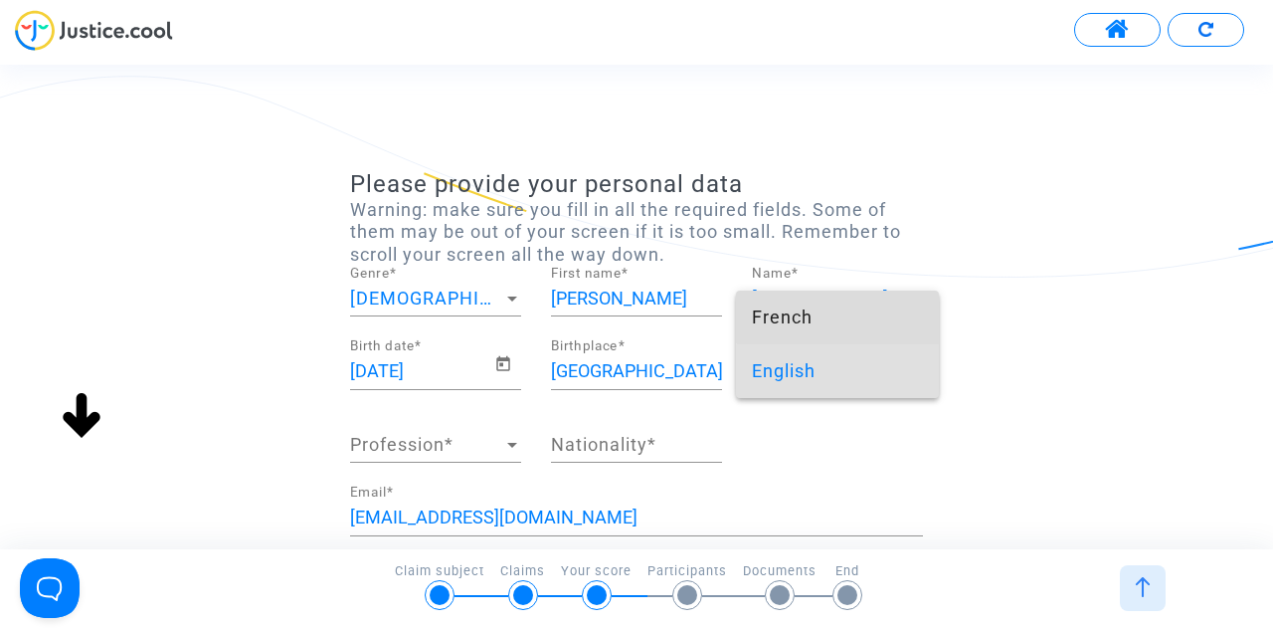
click at [843, 313] on span "French" at bounding box center [837, 317] width 171 height 54
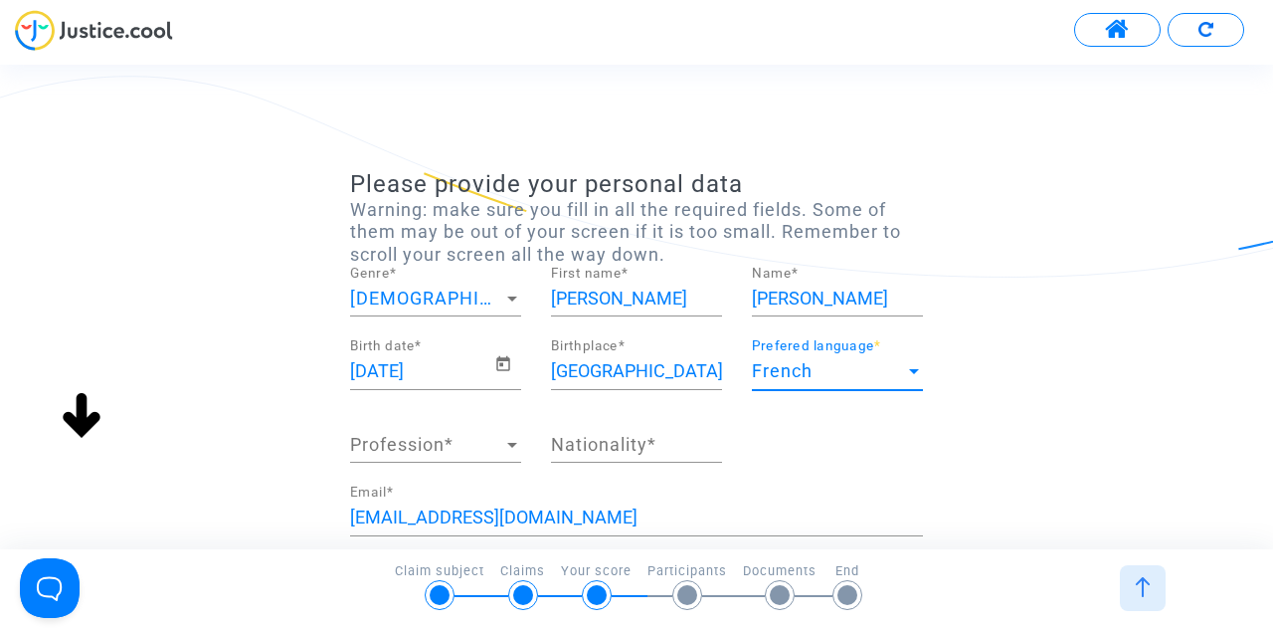
click at [490, 443] on span "Profession" at bounding box center [426, 445] width 153 height 20
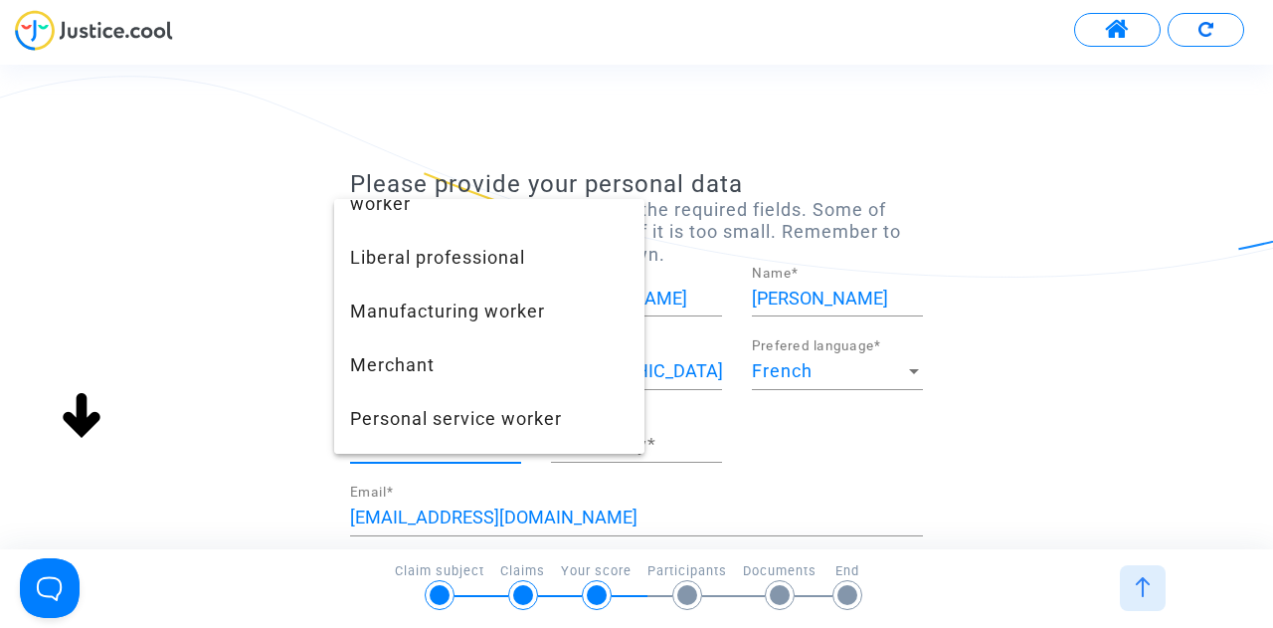
scroll to position [900, 0]
click at [510, 263] on span "Liberal professional" at bounding box center [489, 257] width 278 height 54
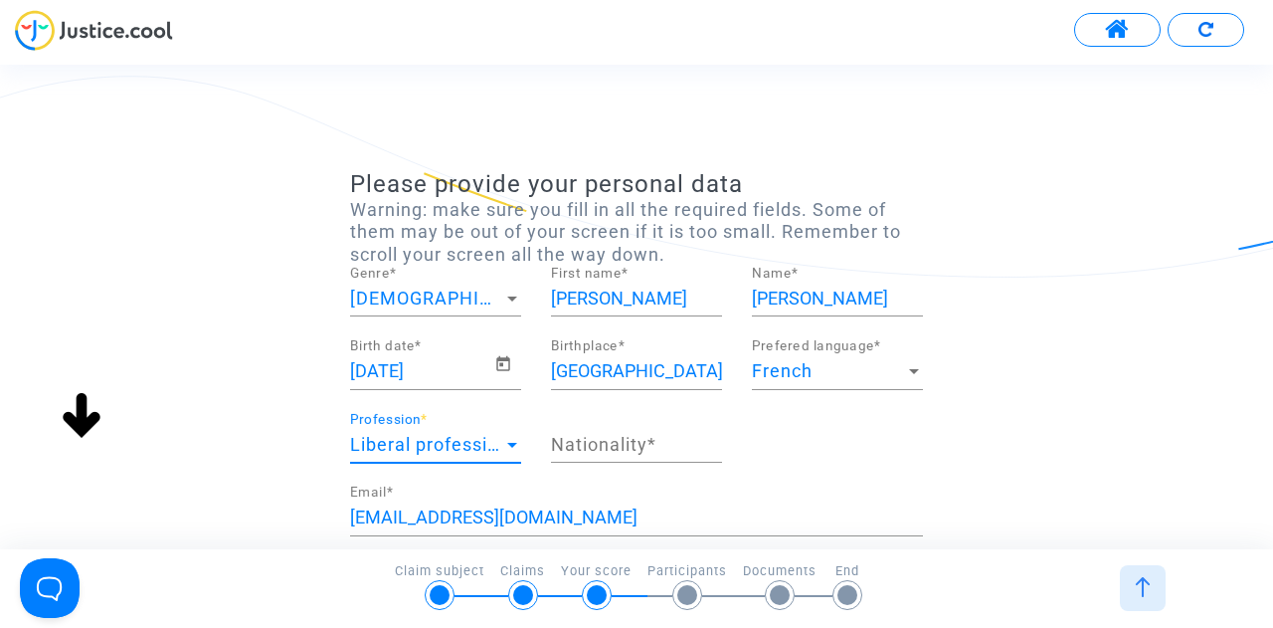
scroll to position [806, 0]
click at [590, 443] on input "Nationality *" at bounding box center [636, 445] width 171 height 20
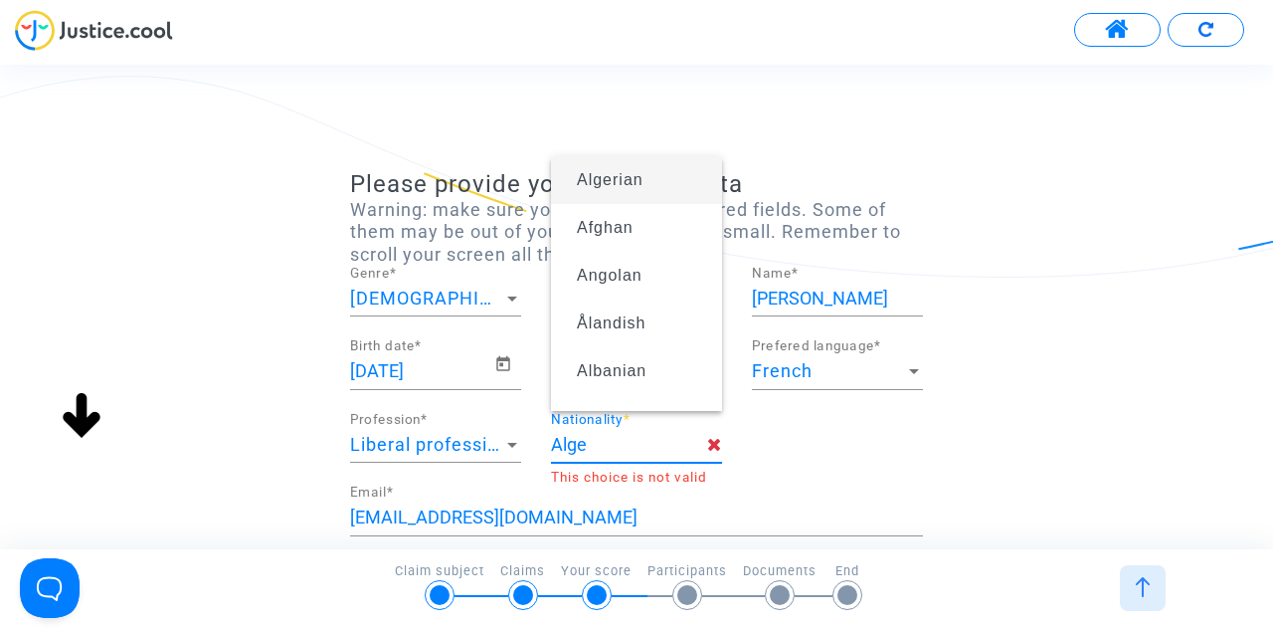
click at [615, 170] on span "Algerian" at bounding box center [636, 180] width 139 height 56
type input "Algerian"
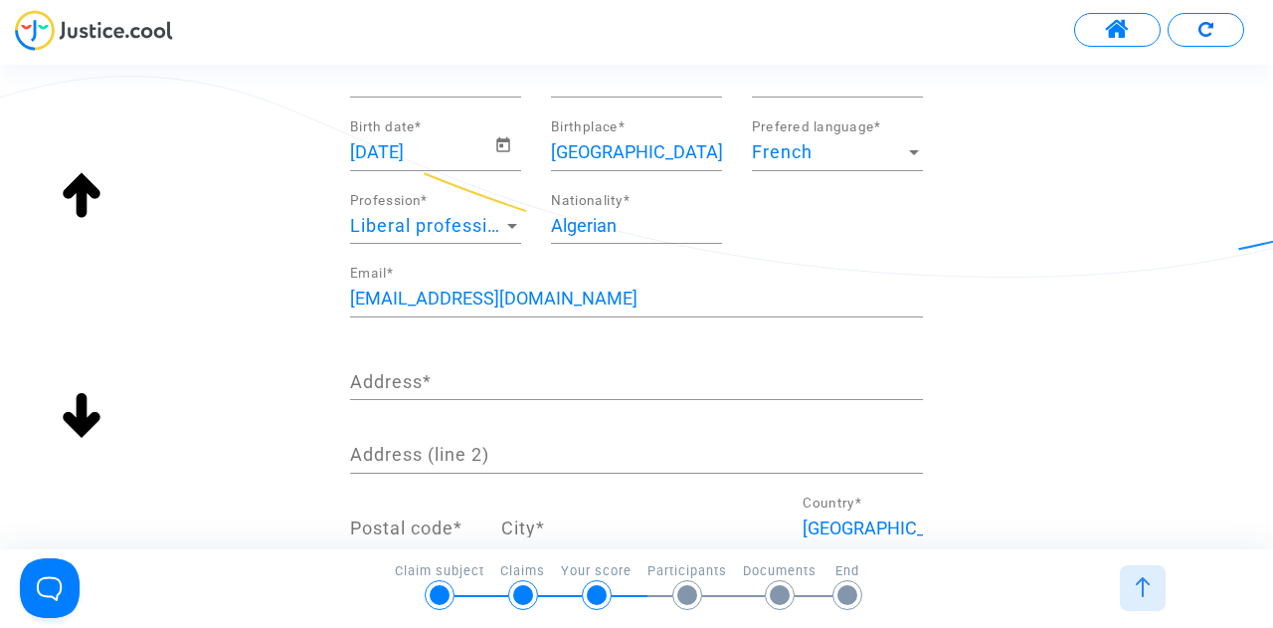
scroll to position [336, 0]
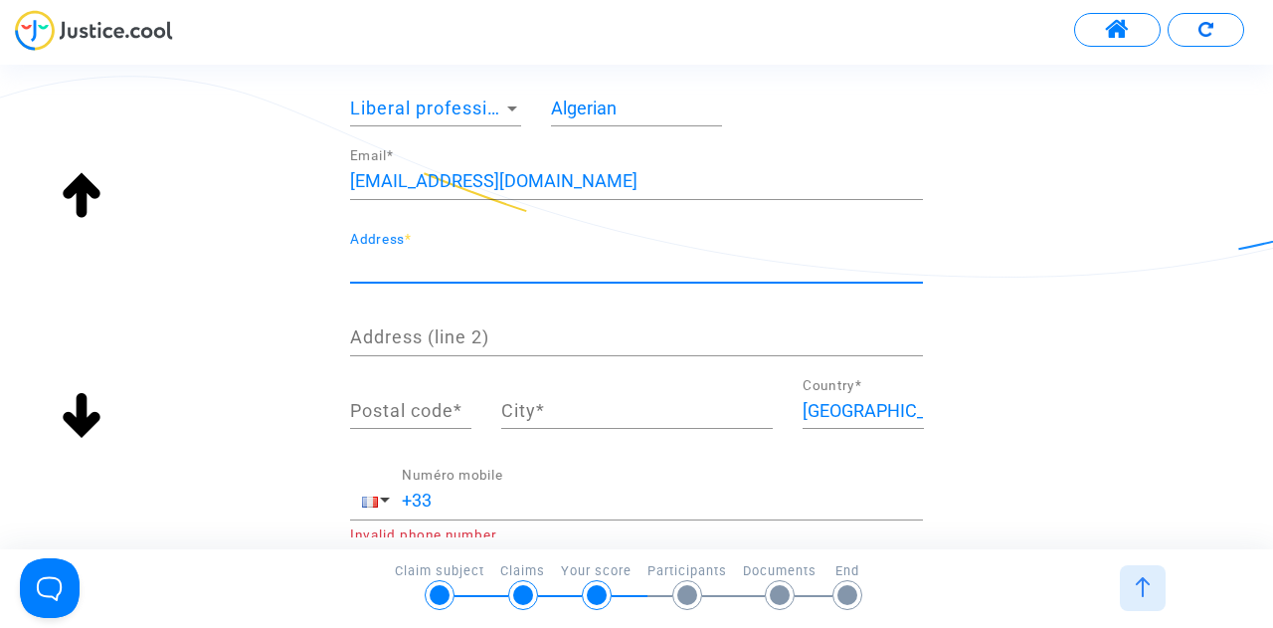
click at [446, 258] on input "Address *" at bounding box center [636, 265] width 573 height 20
click at [450, 262] on input "Address *" at bounding box center [636, 265] width 573 height 20
type input "[STREET_ADDRESS]"
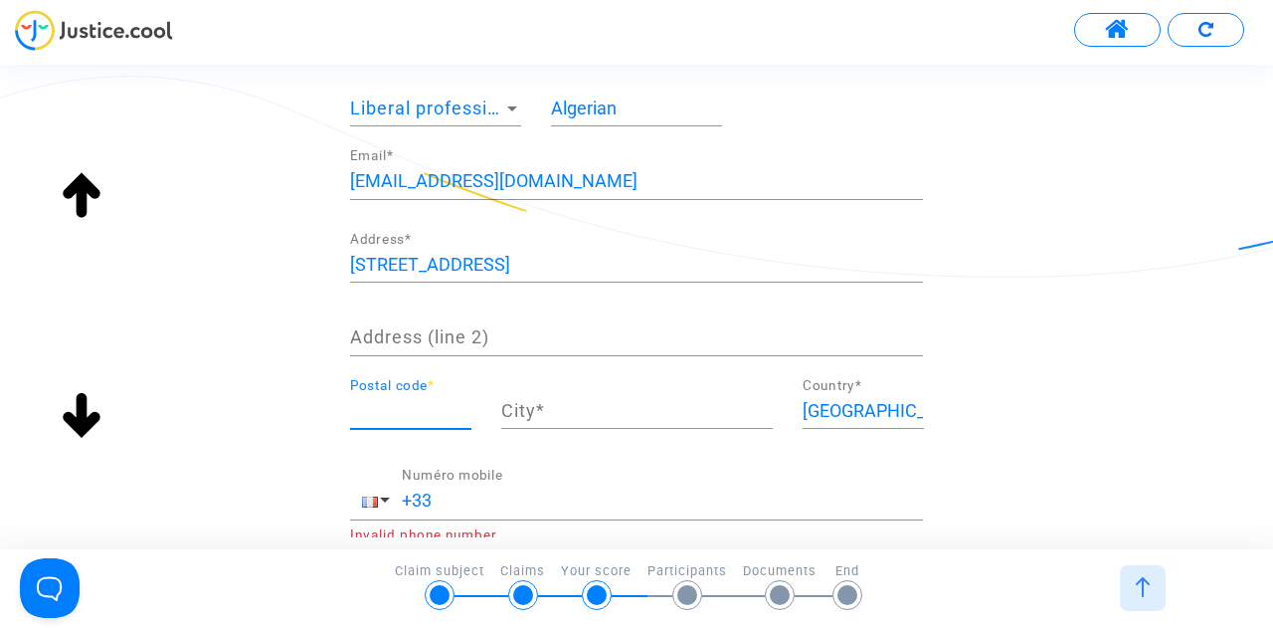
click at [427, 404] on input "Postal code *" at bounding box center [410, 411] width 121 height 20
type input "00172"
click at [510, 407] on input "City *" at bounding box center [637, 411] width 272 height 20
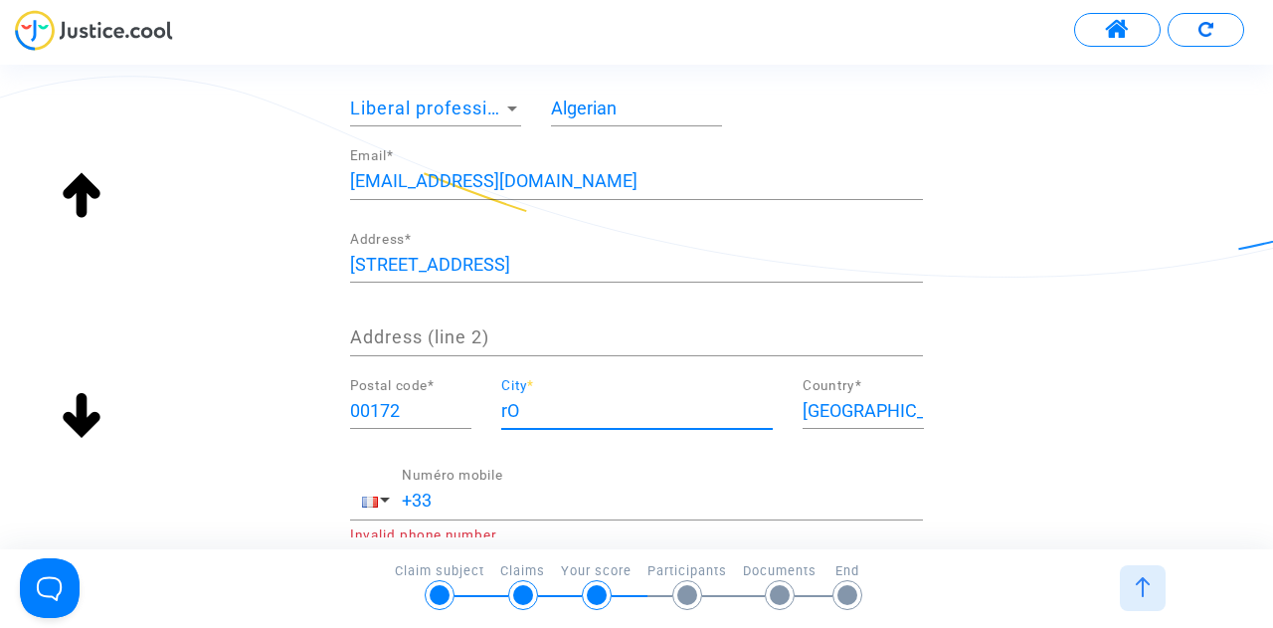
type input "r"
type input "[GEOGRAPHIC_DATA]"
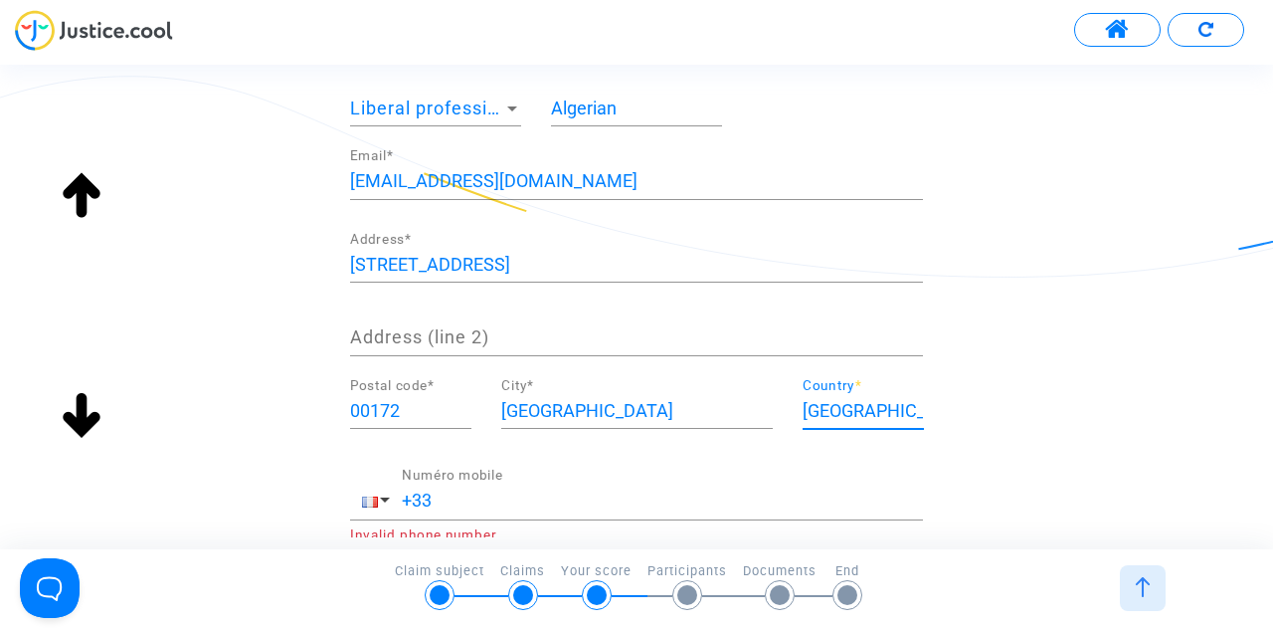
click at [864, 407] on input "[GEOGRAPHIC_DATA]" at bounding box center [863, 411] width 121 height 20
type input "F"
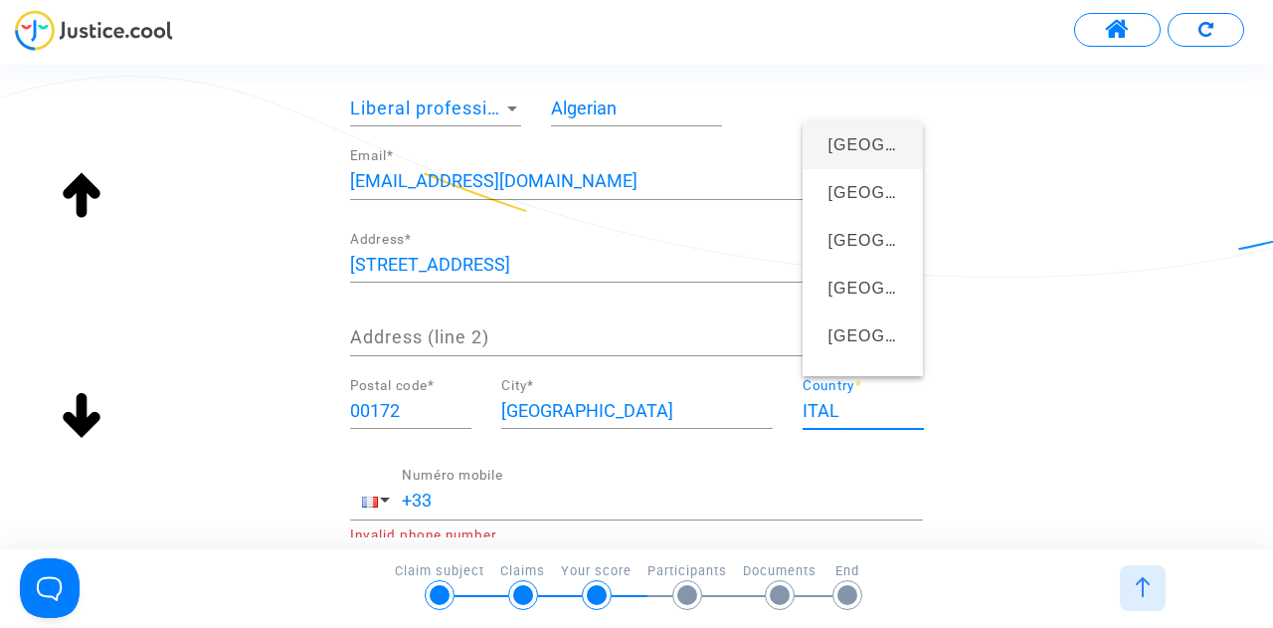
click at [861, 154] on span "[GEOGRAPHIC_DATA]" at bounding box center [864, 145] width 90 height 56
type input "[GEOGRAPHIC_DATA]"
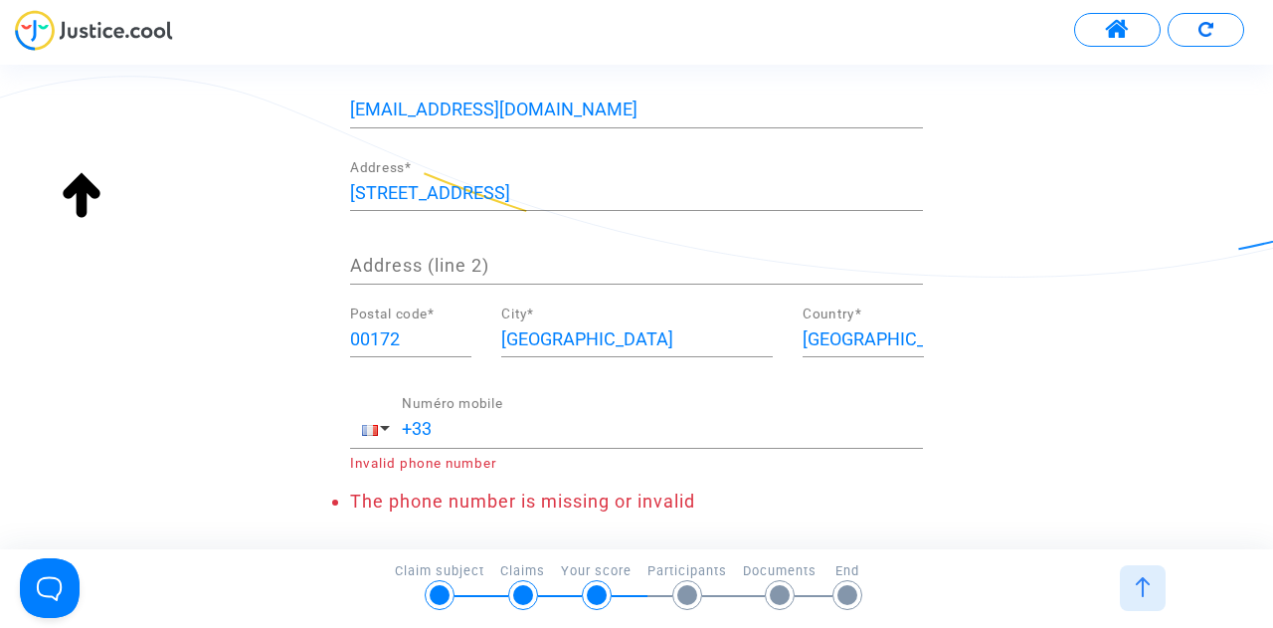
scroll to position [448, 0]
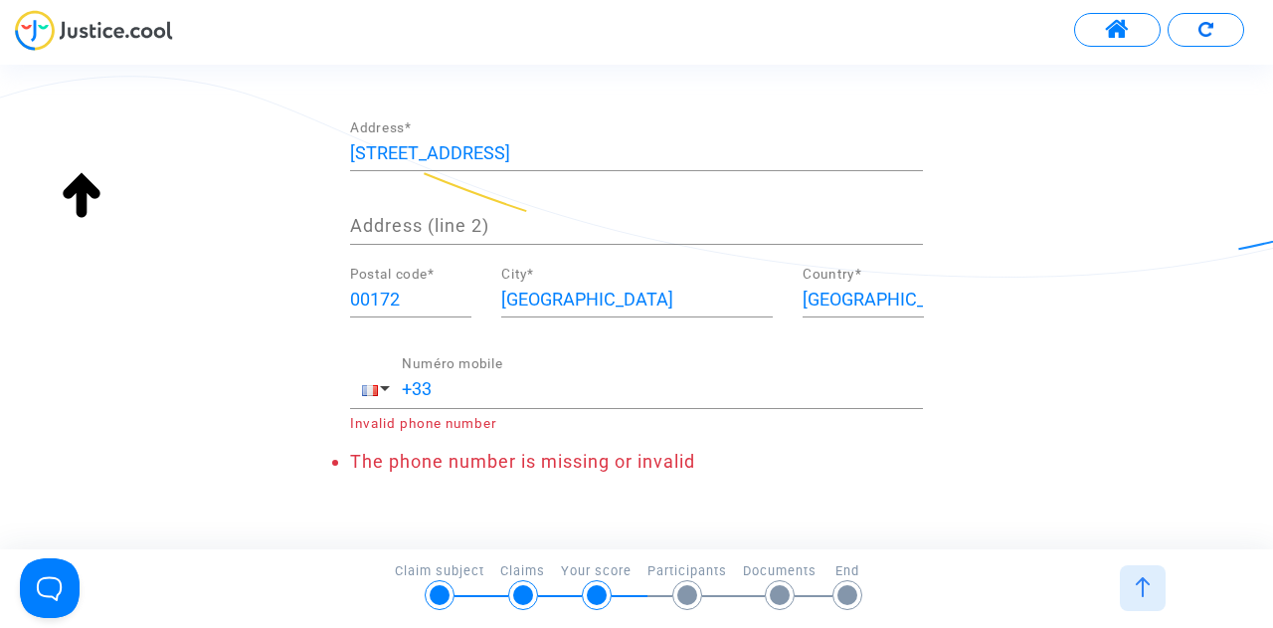
click at [418, 383] on input "+33" at bounding box center [662, 389] width 521 height 20
click at [386, 388] on button "button" at bounding box center [376, 391] width 52 height 36
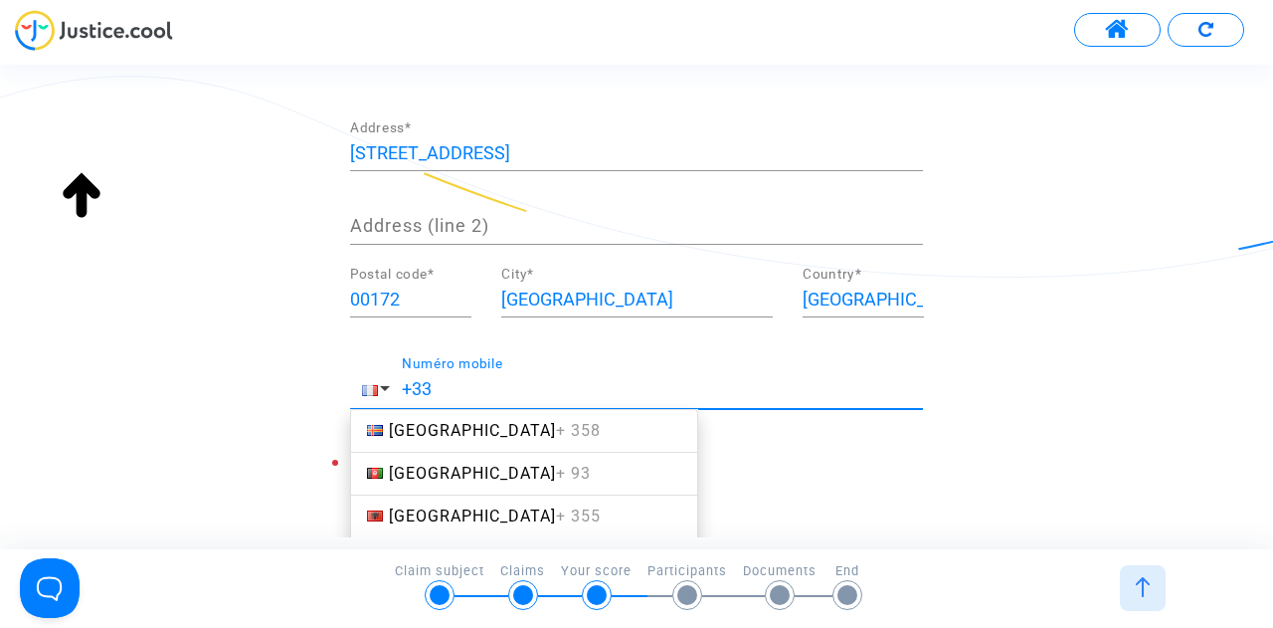
click at [451, 386] on input "+33" at bounding box center [662, 389] width 521 height 20
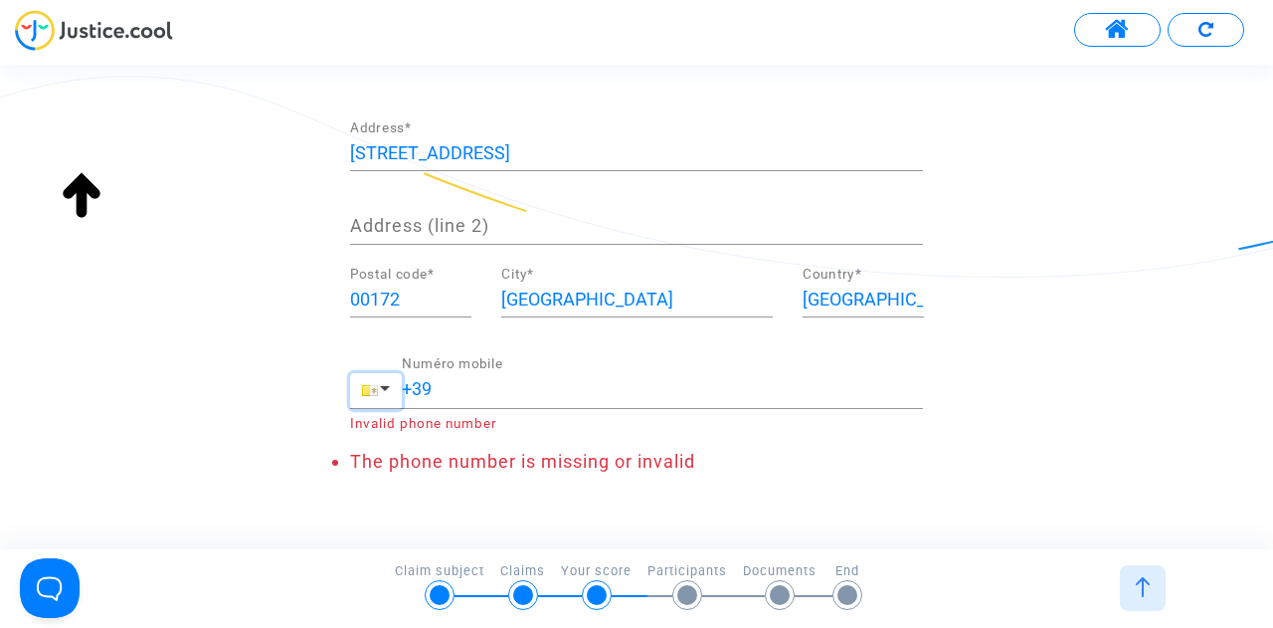
click at [385, 386] on span "button" at bounding box center [385, 388] width 10 height 5
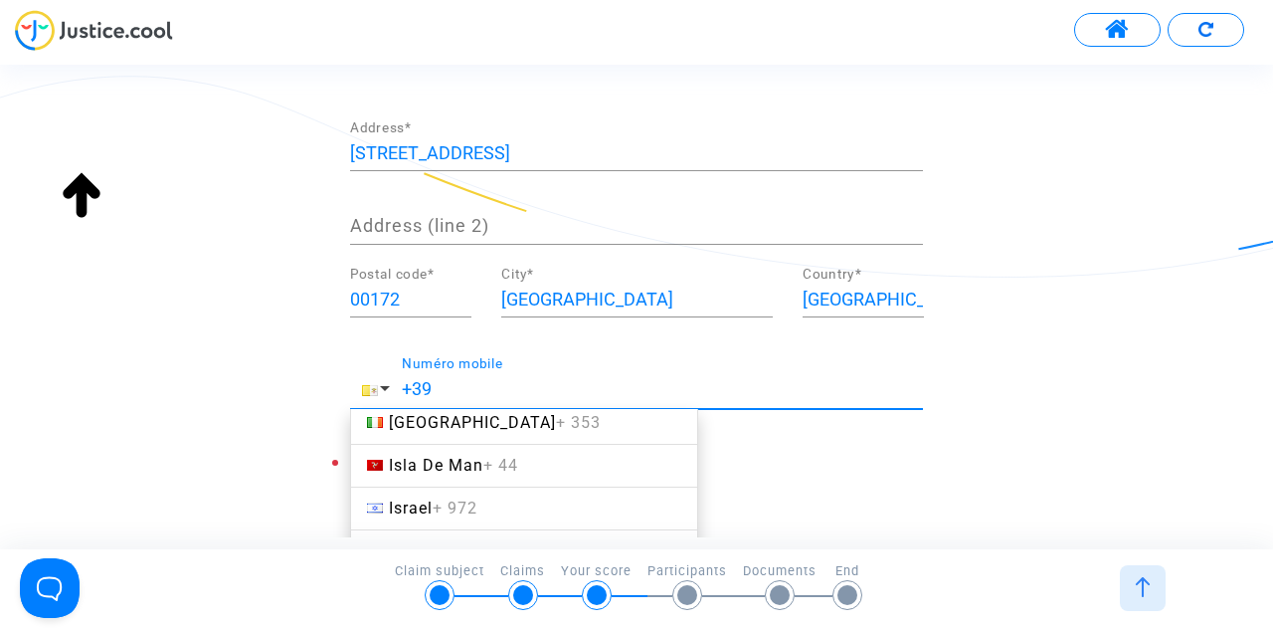
scroll to position [4243, 0]
click at [503, 528] on link "Italy + 39" at bounding box center [524, 550] width 348 height 44
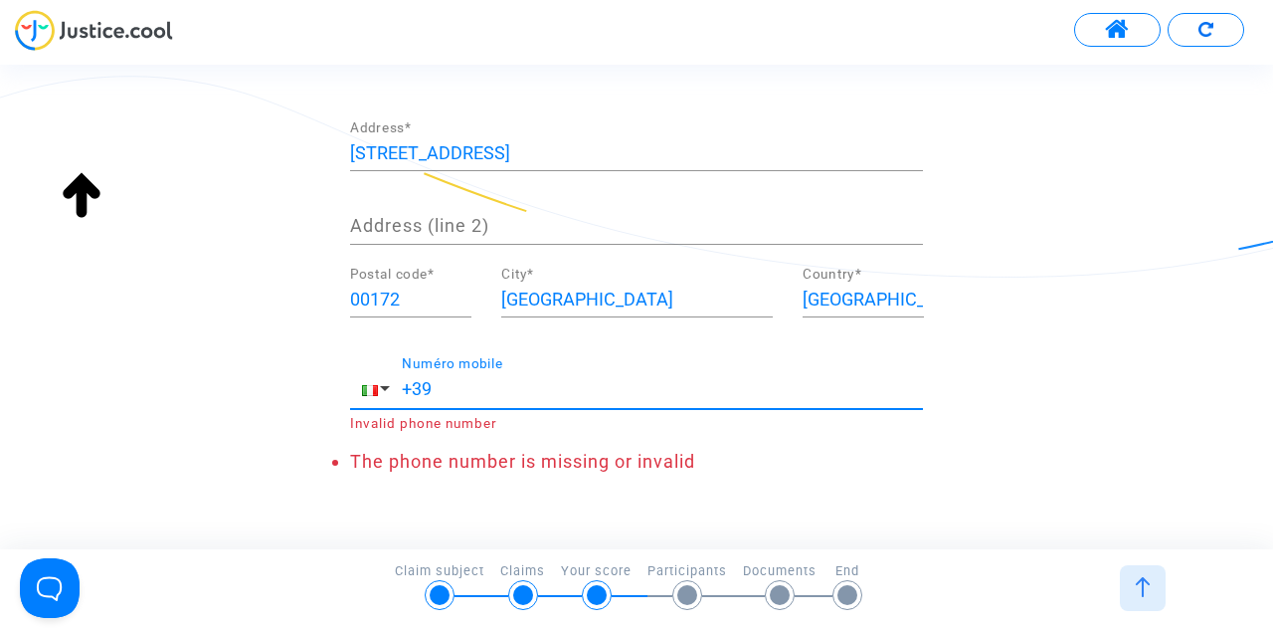
click at [601, 382] on input "+39" at bounding box center [662, 389] width 521 height 20
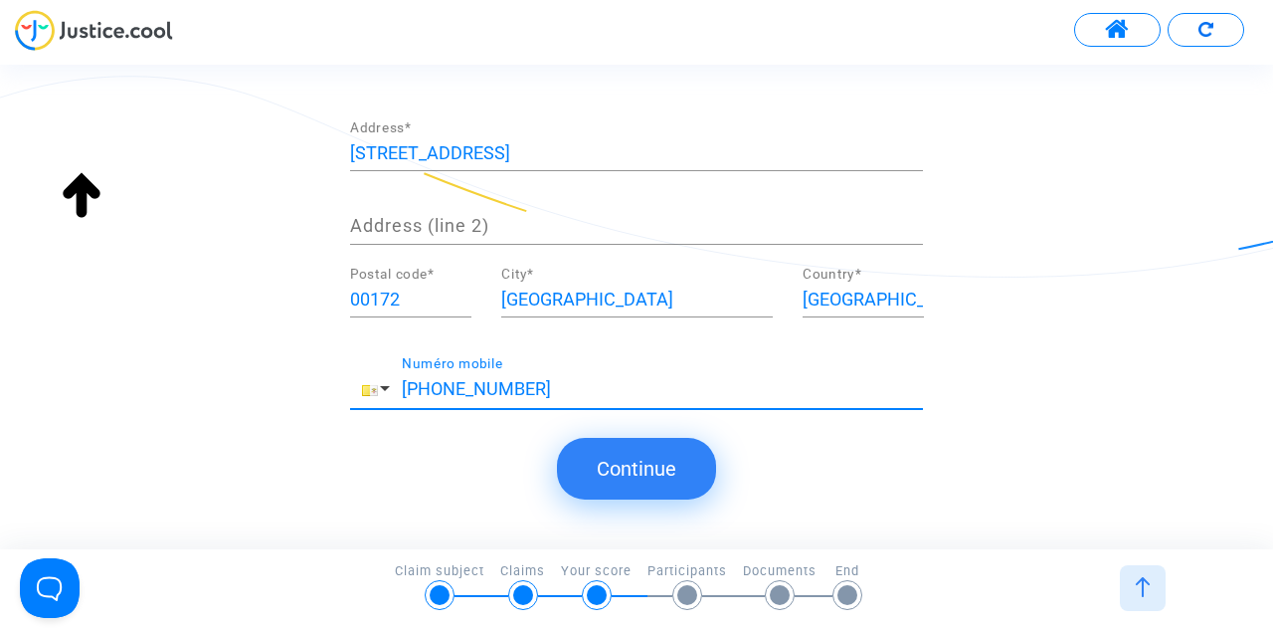
type input "+39 3922441537"
click at [387, 388] on button "button" at bounding box center [376, 391] width 52 height 36
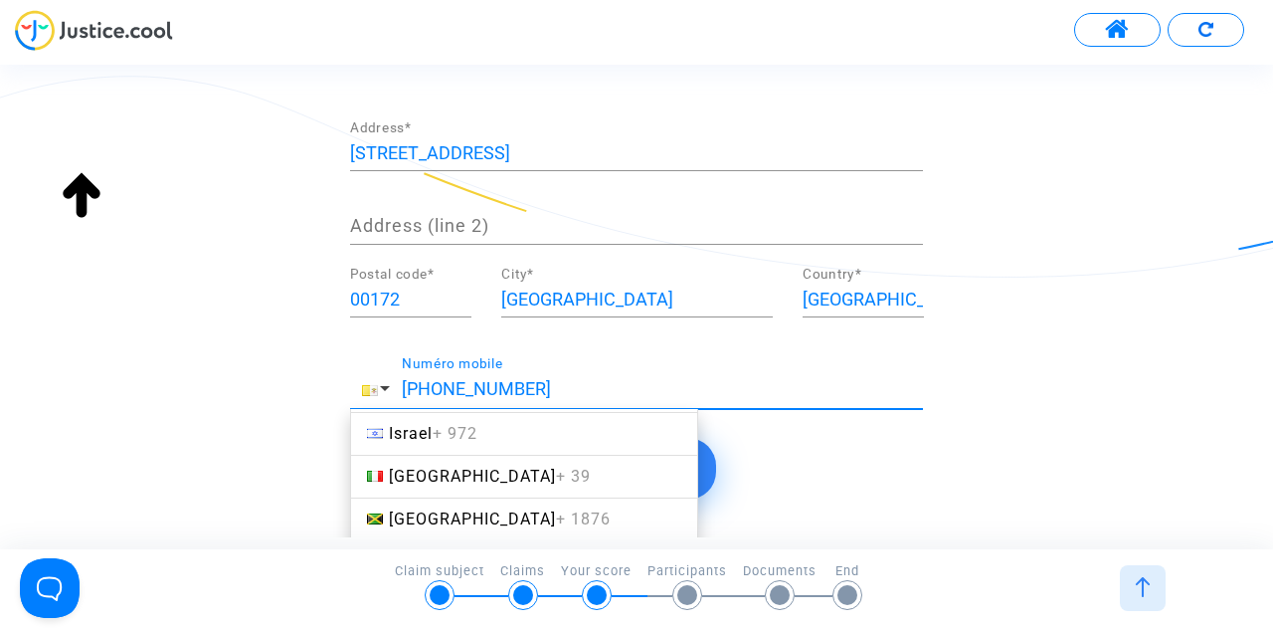
scroll to position [4285, 0]
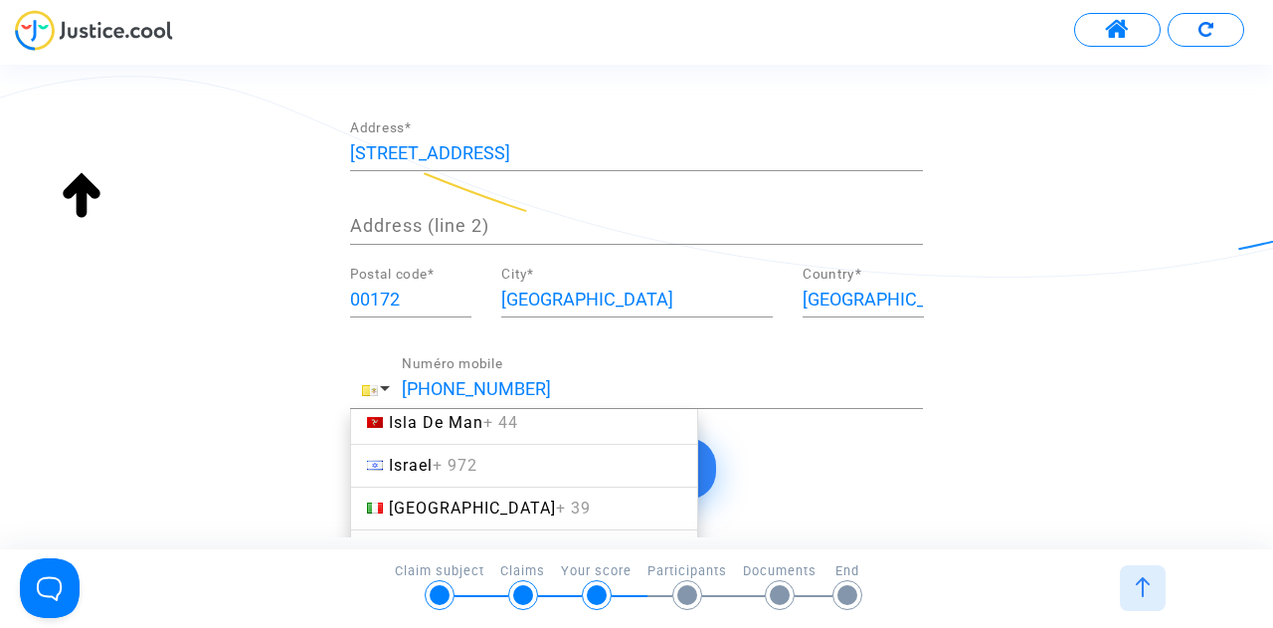
click at [417, 498] on span "Italy + 39" at bounding box center [490, 507] width 202 height 19
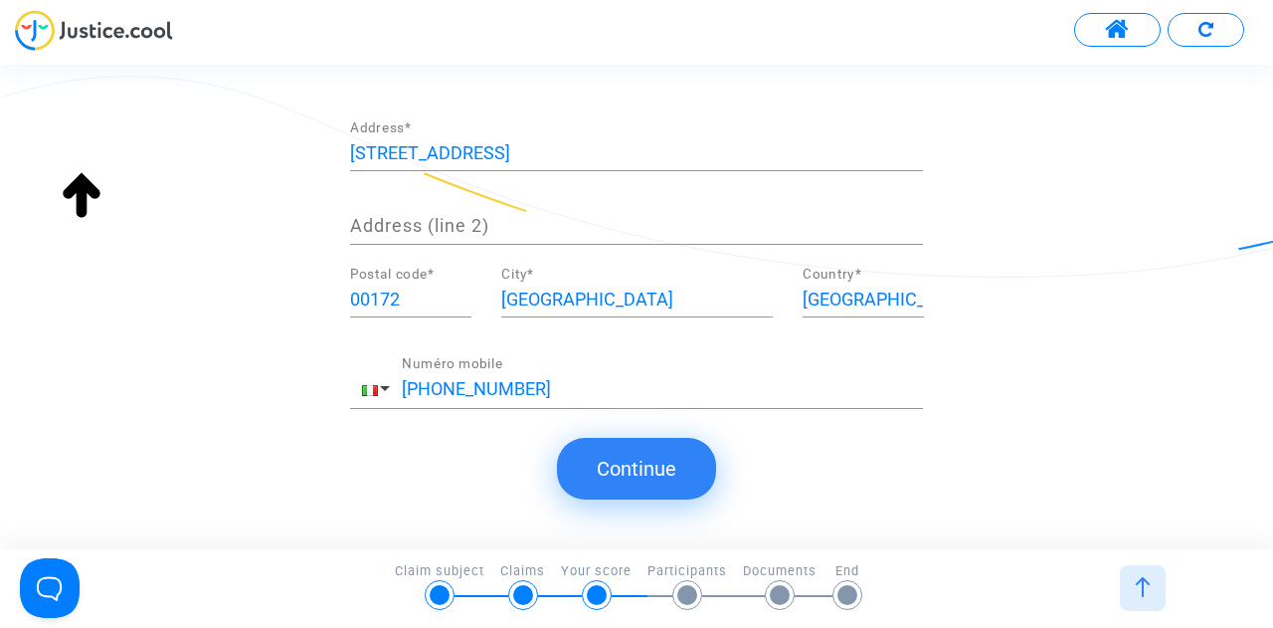
click at [640, 461] on button "Continue" at bounding box center [636, 469] width 159 height 62
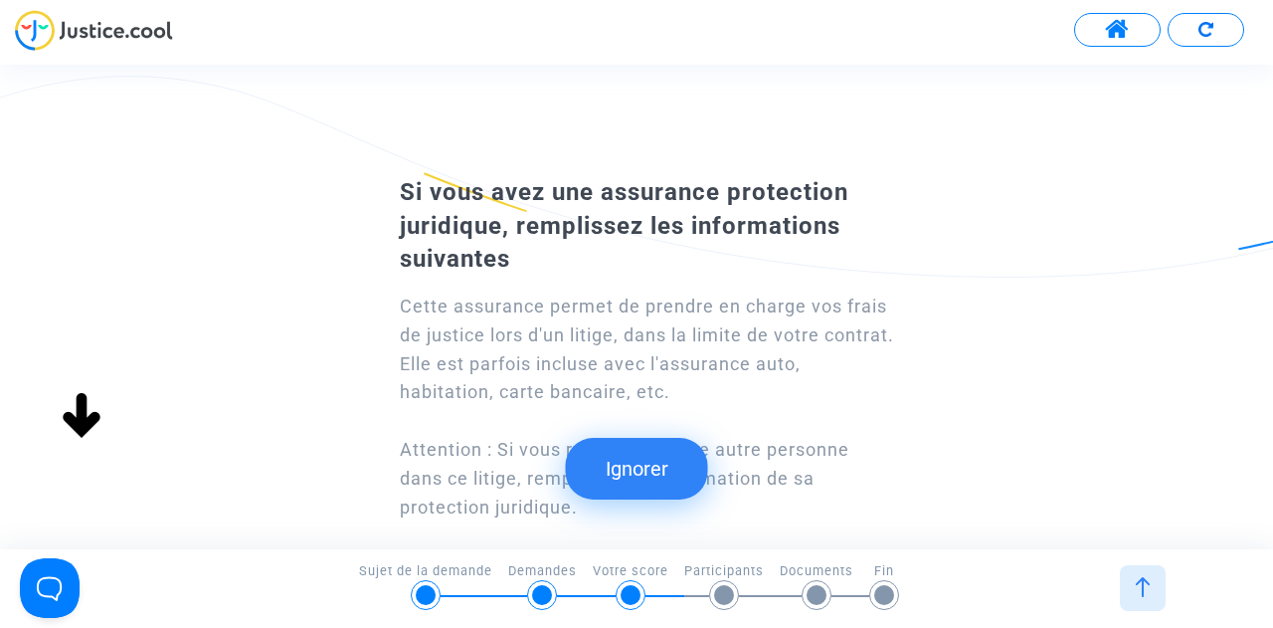
click at [652, 470] on button "Ignorer" at bounding box center [637, 469] width 142 height 62
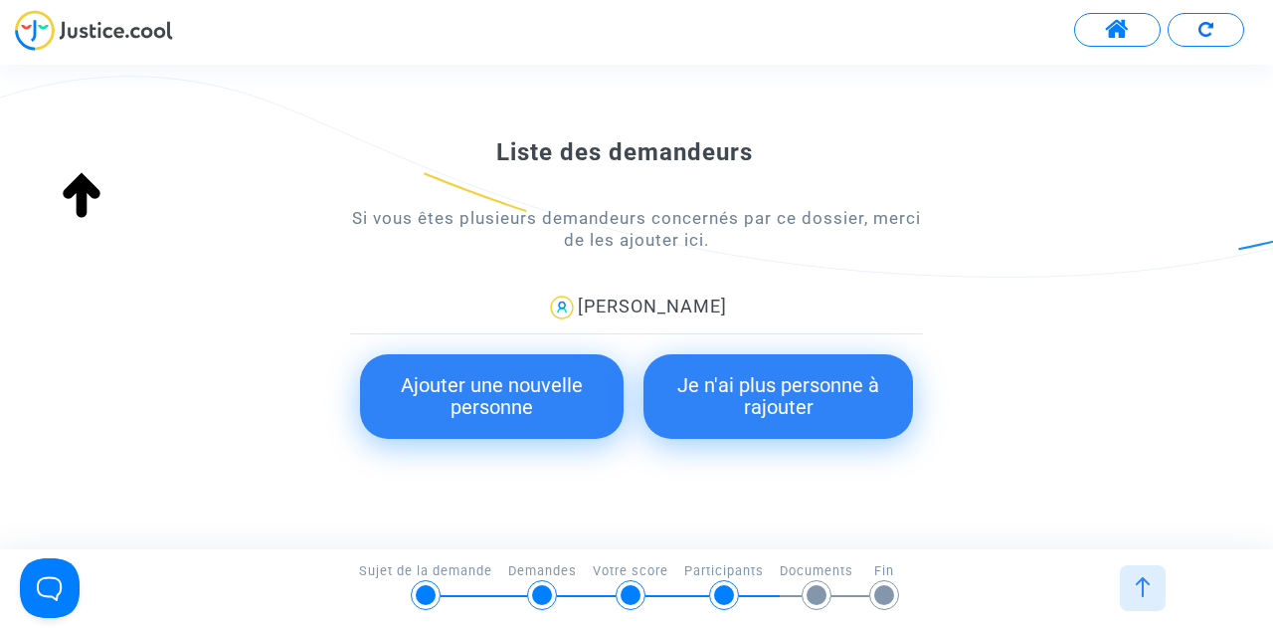
scroll to position [263, 0]
click at [529, 392] on button "Ajouter une nouvelle personne" at bounding box center [492, 395] width 264 height 85
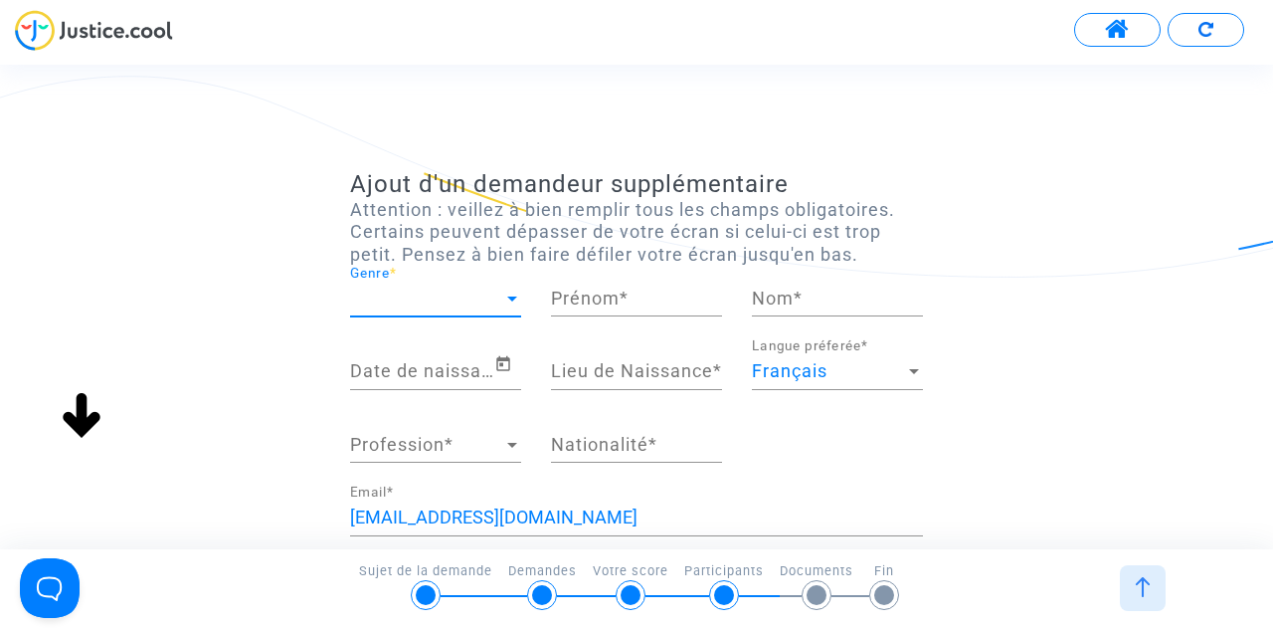
click at [447, 299] on span "Genre" at bounding box center [426, 298] width 153 height 20
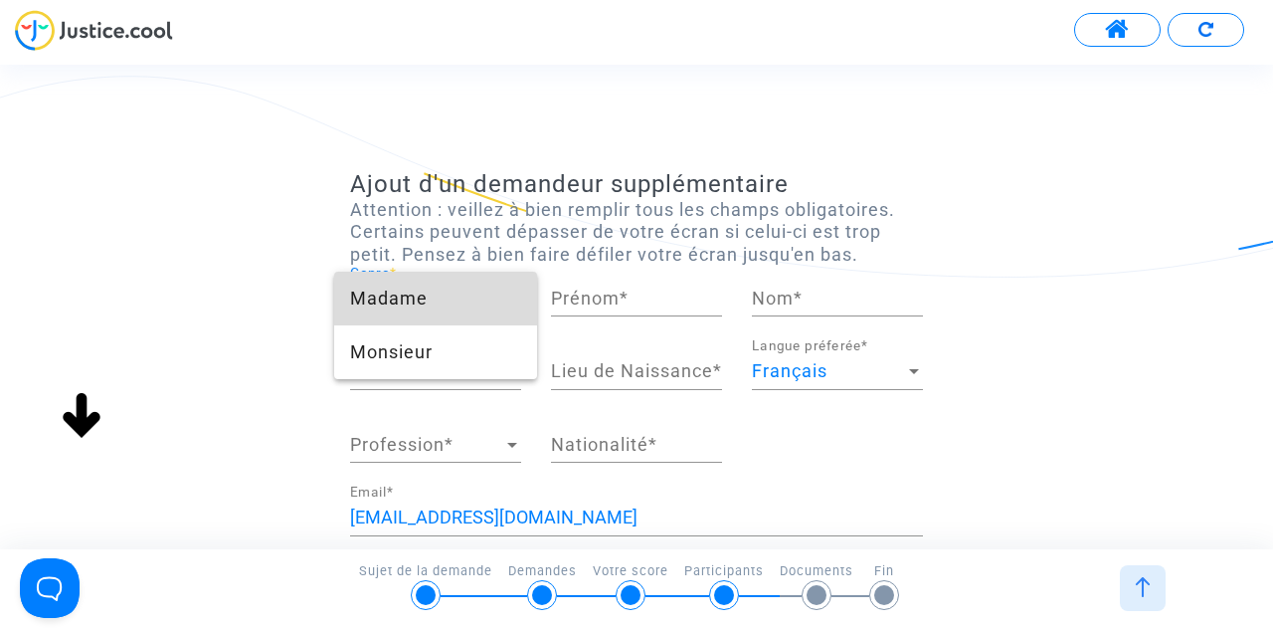
click at [453, 309] on span "Madame" at bounding box center [435, 299] width 171 height 54
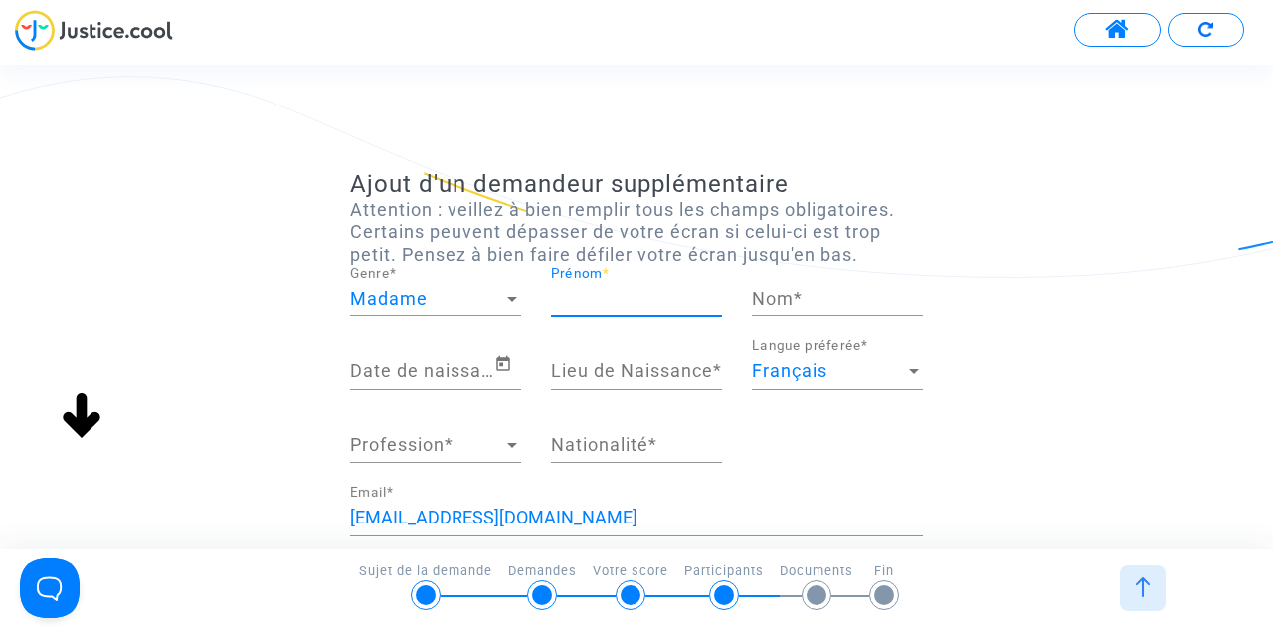
click at [662, 293] on input "Prénom *" at bounding box center [636, 298] width 171 height 20
type input "m"
type input "Manadi"
drag, startPoint x: 843, startPoint y: 290, endPoint x: 670, endPoint y: 301, distance: 173.4
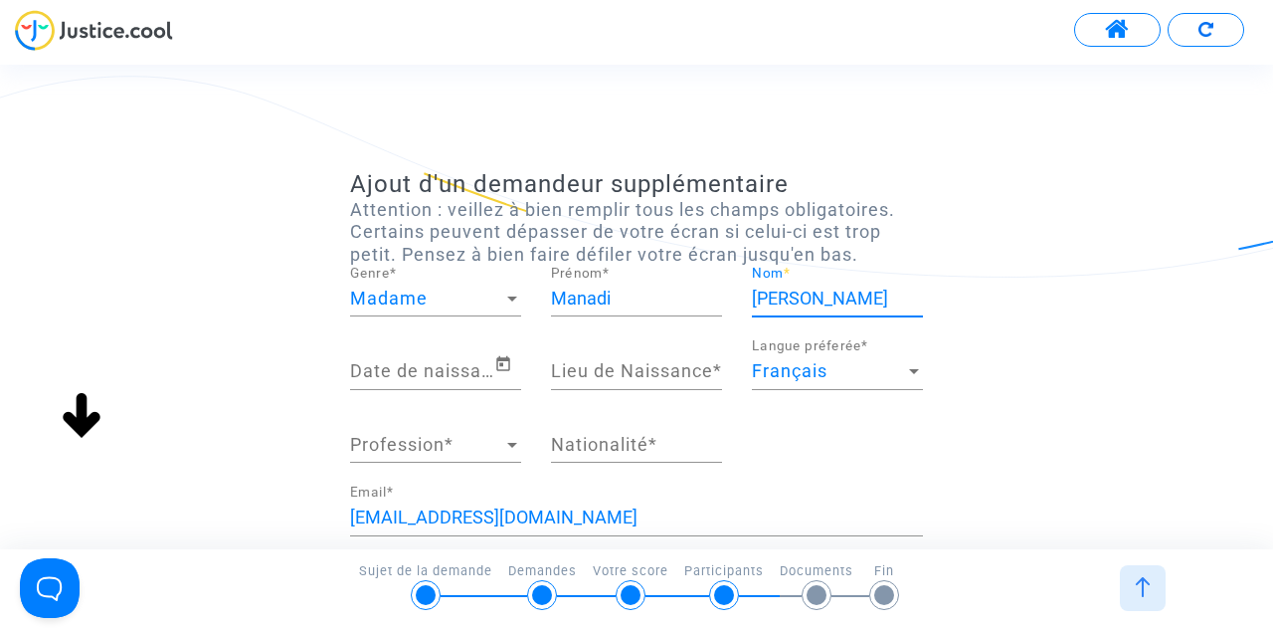
click at [670, 301] on div "Madame Genre * [PERSON_NAME] * [PERSON_NAME] Nom *" at bounding box center [636, 303] width 603 height 74
type input "BONDOK"
click at [613, 300] on input "Manadi" at bounding box center [636, 298] width 171 height 20
paste input "[PERSON_NAME]"
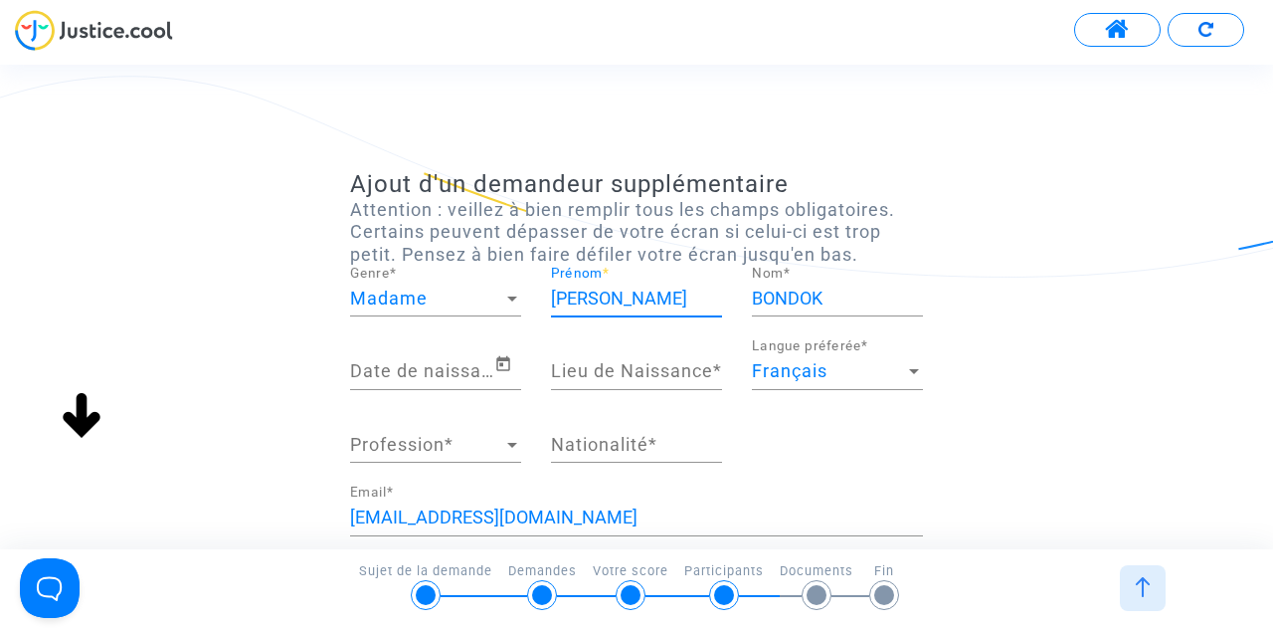
type input "[PERSON_NAME]"
click at [449, 372] on input "Date de naissance *" at bounding box center [422, 371] width 144 height 20
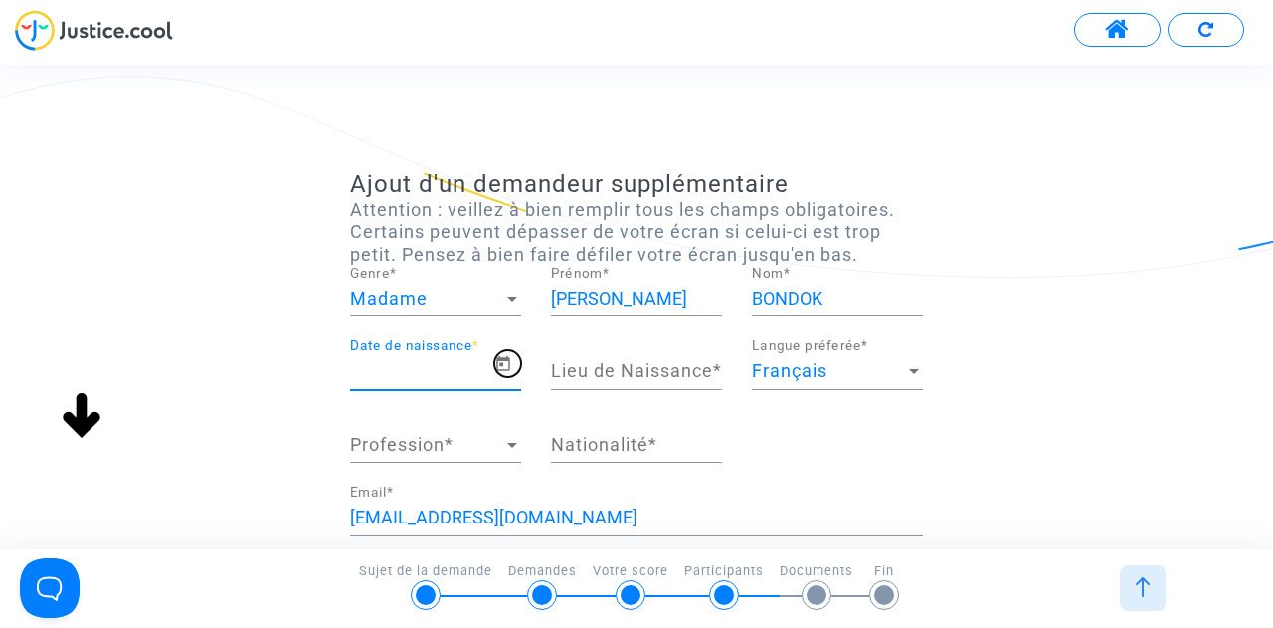
click at [511, 365] on icon "Open calendar" at bounding box center [503, 364] width 18 height 24
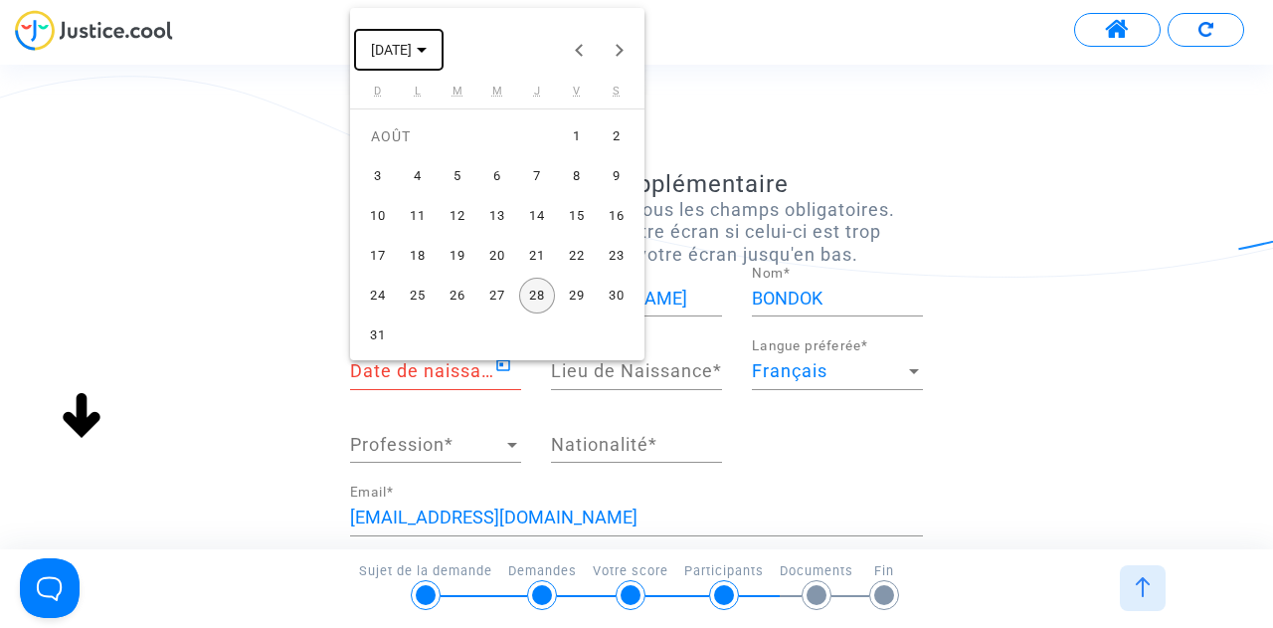
click at [427, 45] on span "[DATE]" at bounding box center [399, 49] width 56 height 16
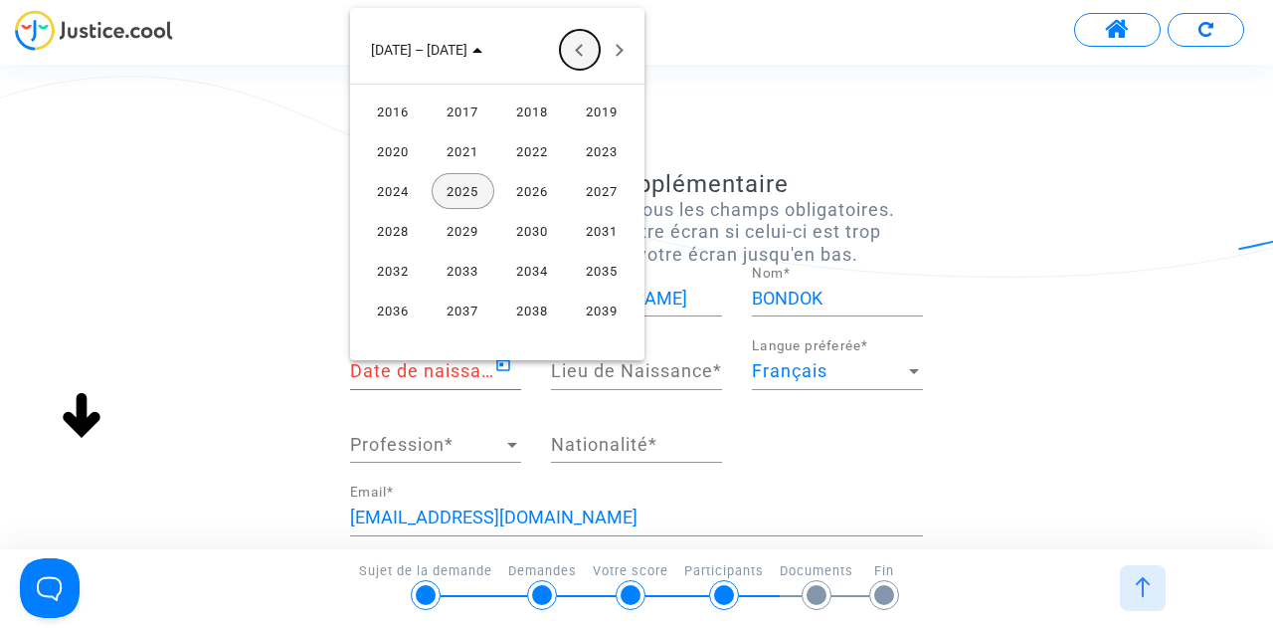
click at [589, 52] on button "Previous 24 years" at bounding box center [580, 50] width 40 height 40
click at [629, 53] on button "Next 24 years" at bounding box center [620, 50] width 40 height 40
click at [449, 112] on div "1993" at bounding box center [463, 111] width 63 height 36
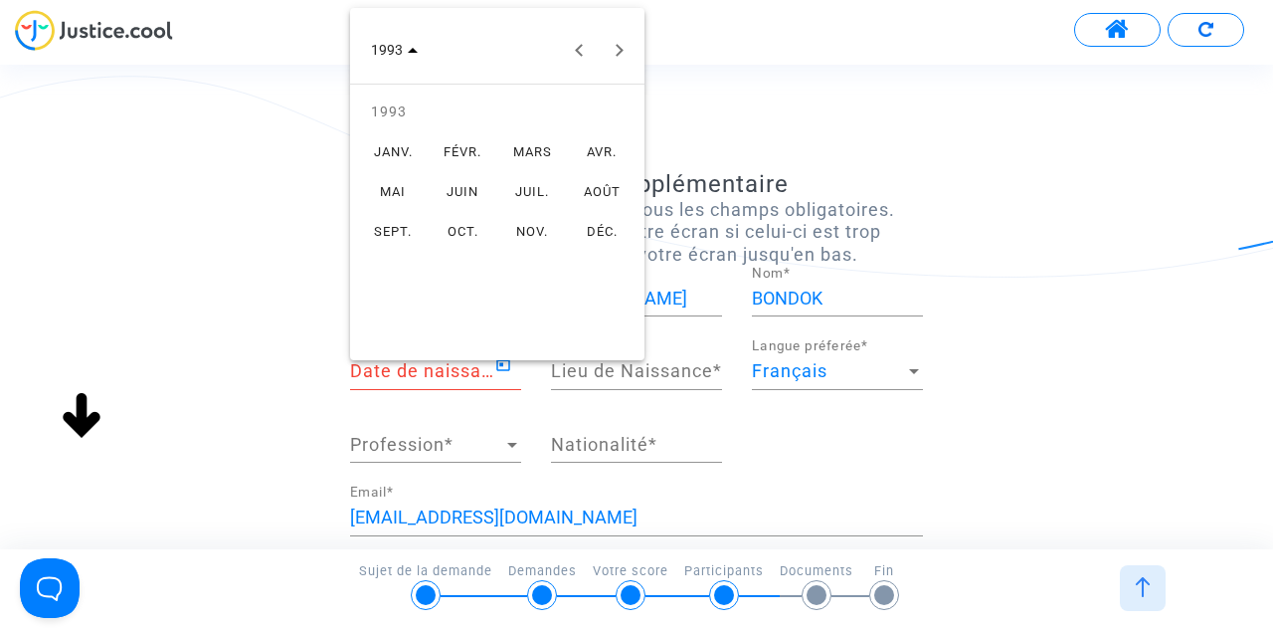
click at [590, 227] on div "DÉC." at bounding box center [602, 231] width 63 height 36
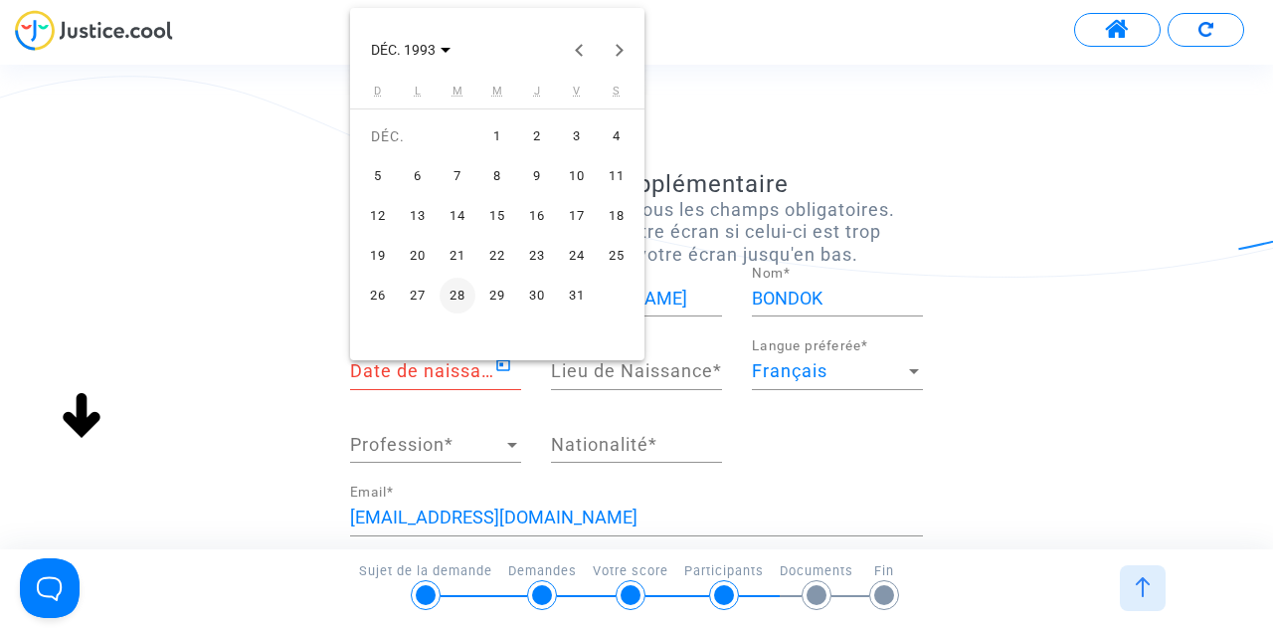
click at [469, 180] on div "7" at bounding box center [458, 176] width 36 height 36
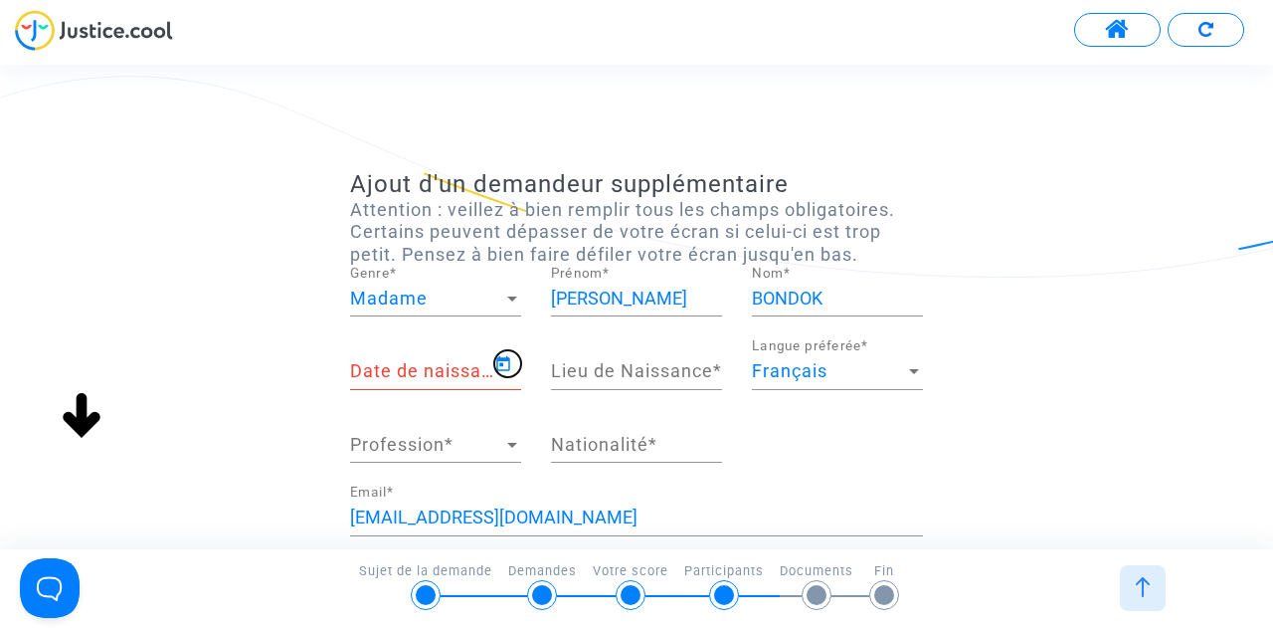
type input "[DATE]"
click at [871, 457] on div "[DEMOGRAPHIC_DATA] Date de naissance * Lieu de Naissance * Français Langue préf…" at bounding box center [636, 412] width 603 height 146
click at [630, 367] on input "Lieu de Naissance *" at bounding box center [636, 371] width 171 height 20
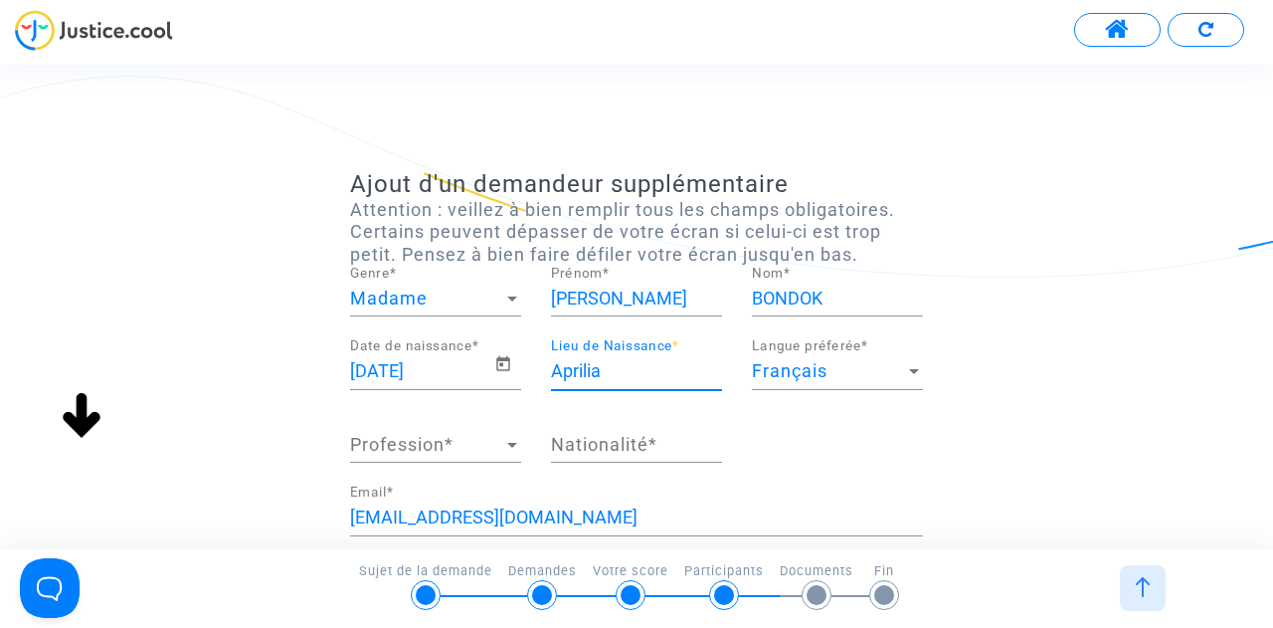
type input "Aprilia"
click at [442, 443] on span "Profession" at bounding box center [426, 445] width 153 height 20
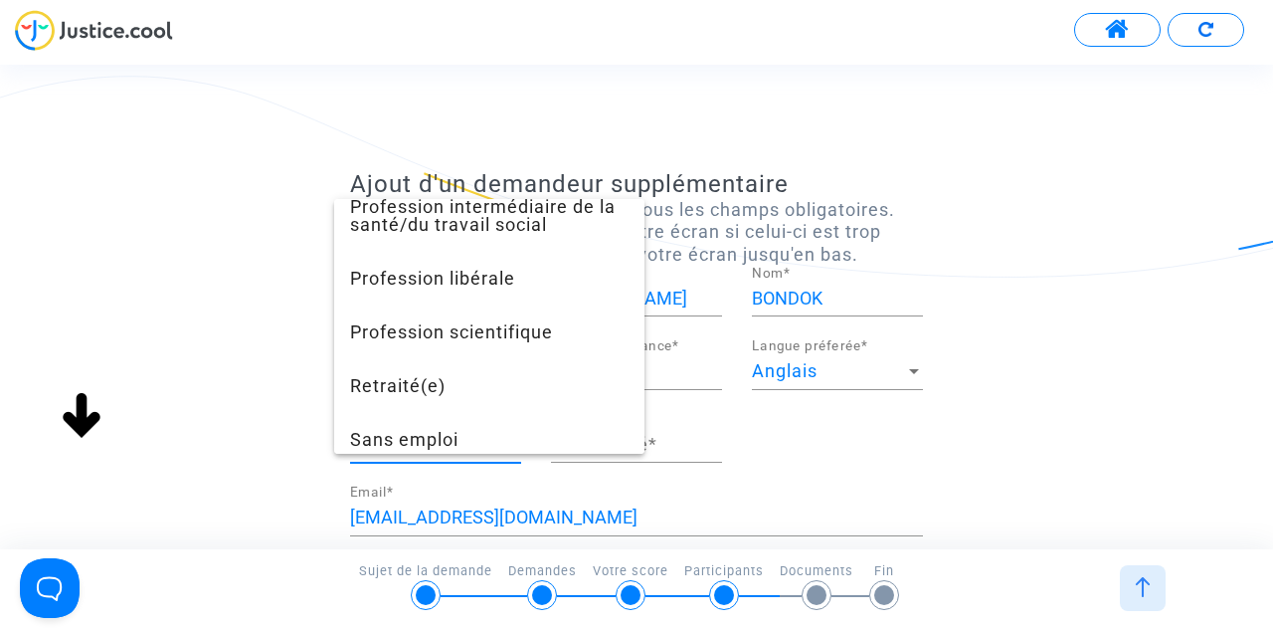
scroll to position [1790, 0]
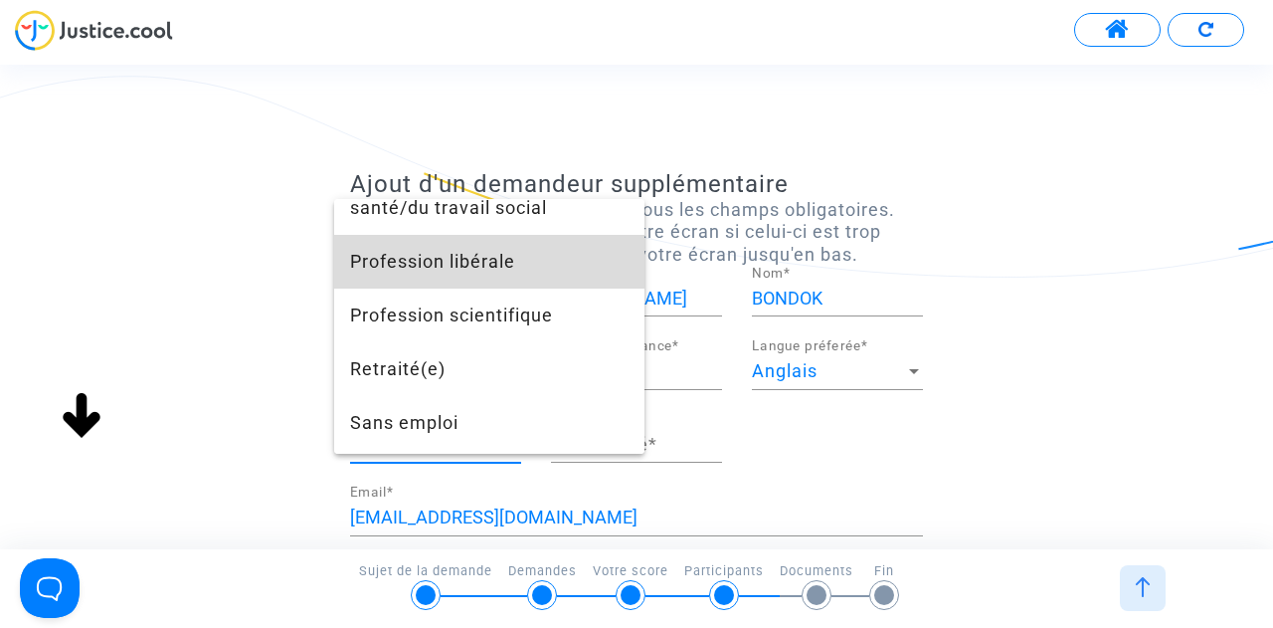
click at [510, 288] on span "Profession libérale" at bounding box center [489, 262] width 278 height 54
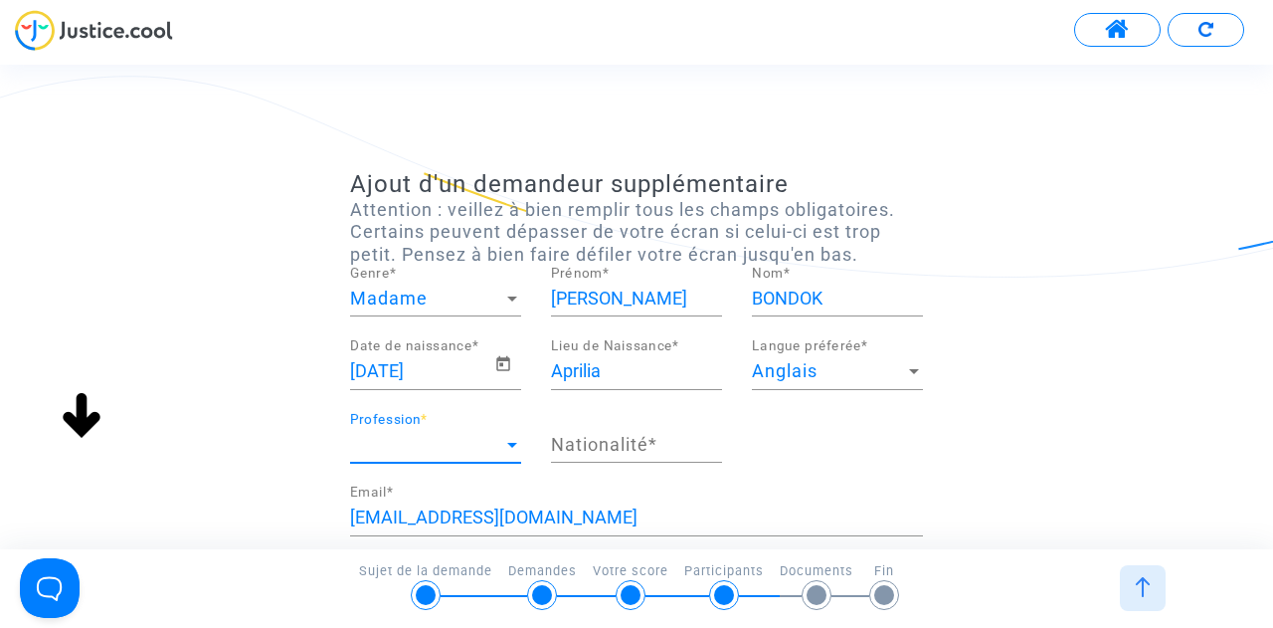
scroll to position [1450, 0]
click at [610, 457] on div "Nationalité *" at bounding box center [636, 437] width 171 height 51
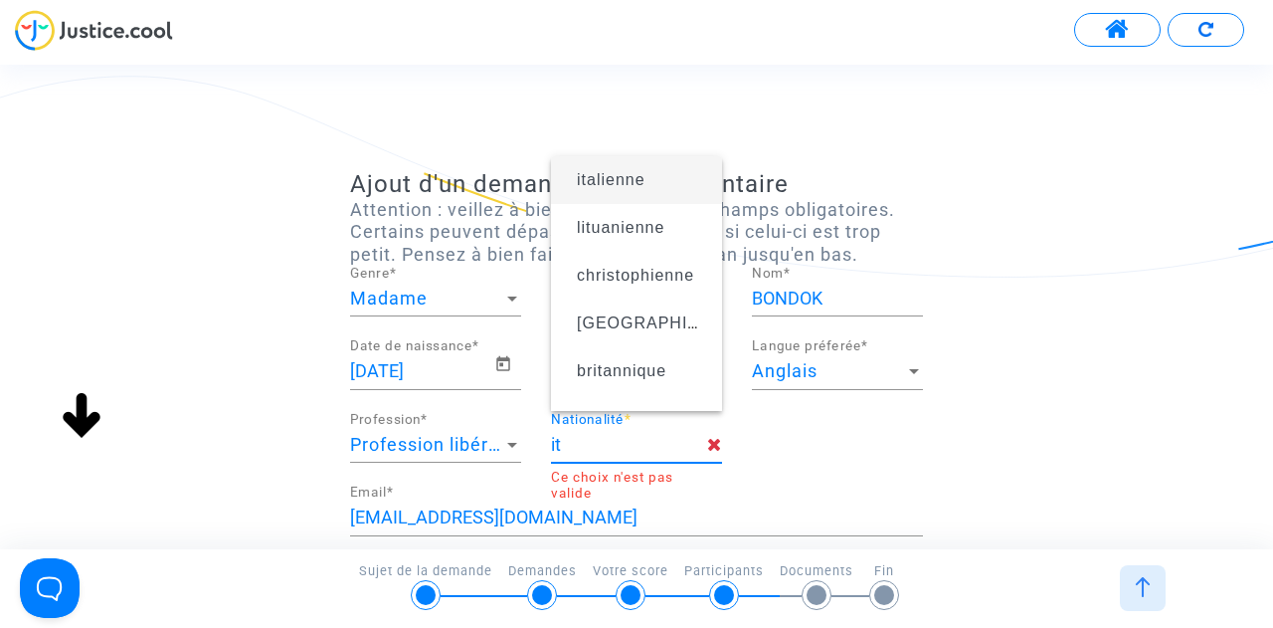
type input "i"
click at [639, 186] on span "italienne" at bounding box center [611, 179] width 69 height 17
type input "italienne"
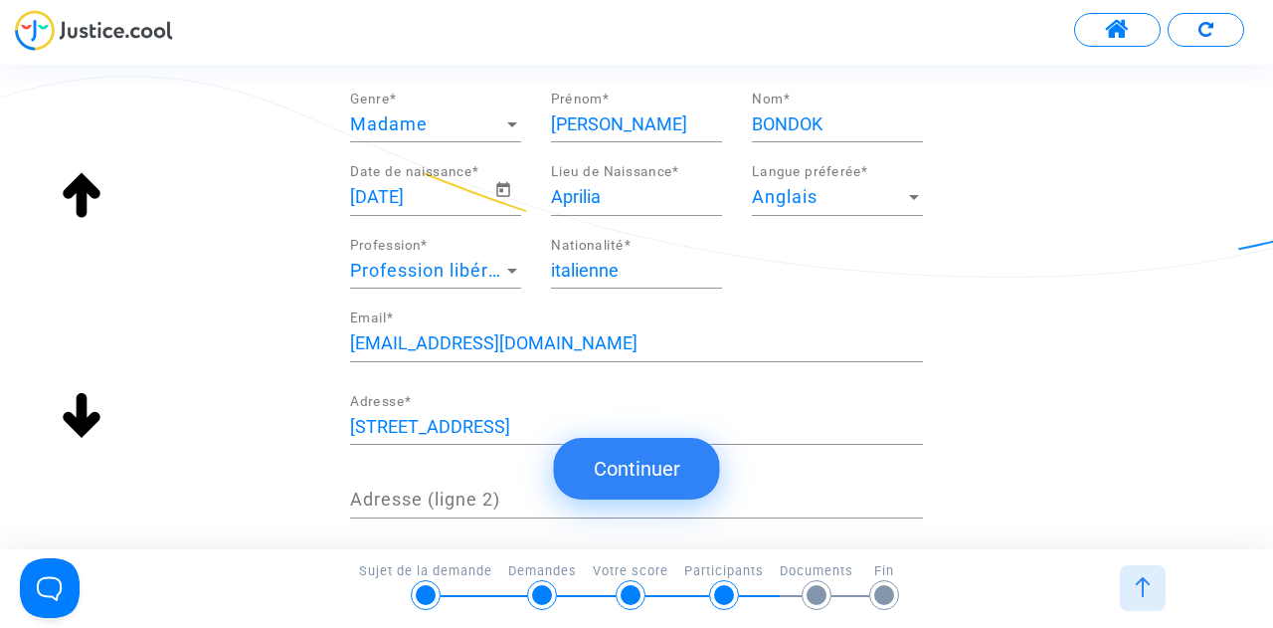
scroll to position [233, 0]
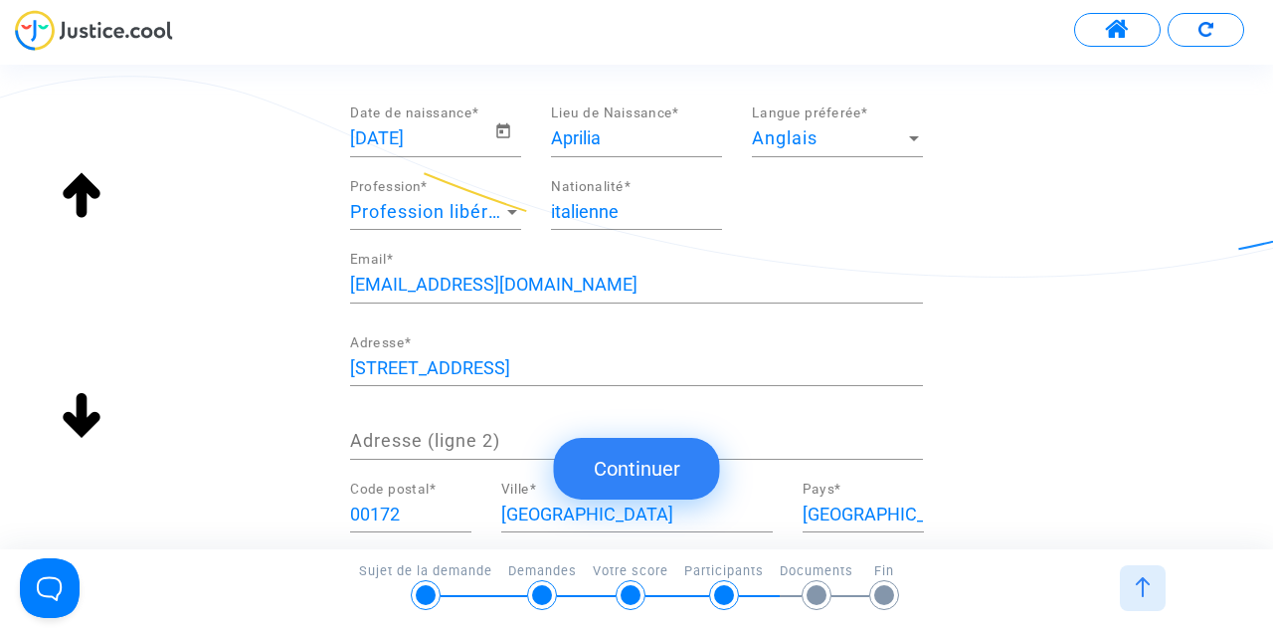
click at [634, 268] on div "[EMAIL_ADDRESS][DOMAIN_NAME] Email *" at bounding box center [636, 278] width 573 height 51
drag, startPoint x: 607, startPoint y: 278, endPoint x: 244, endPoint y: 316, distance: 365.0
click at [244, 316] on div "Ajout d'un demandeur supplémentaire Attention : veillez à bien remplir tous les…" at bounding box center [636, 301] width 1273 height 728
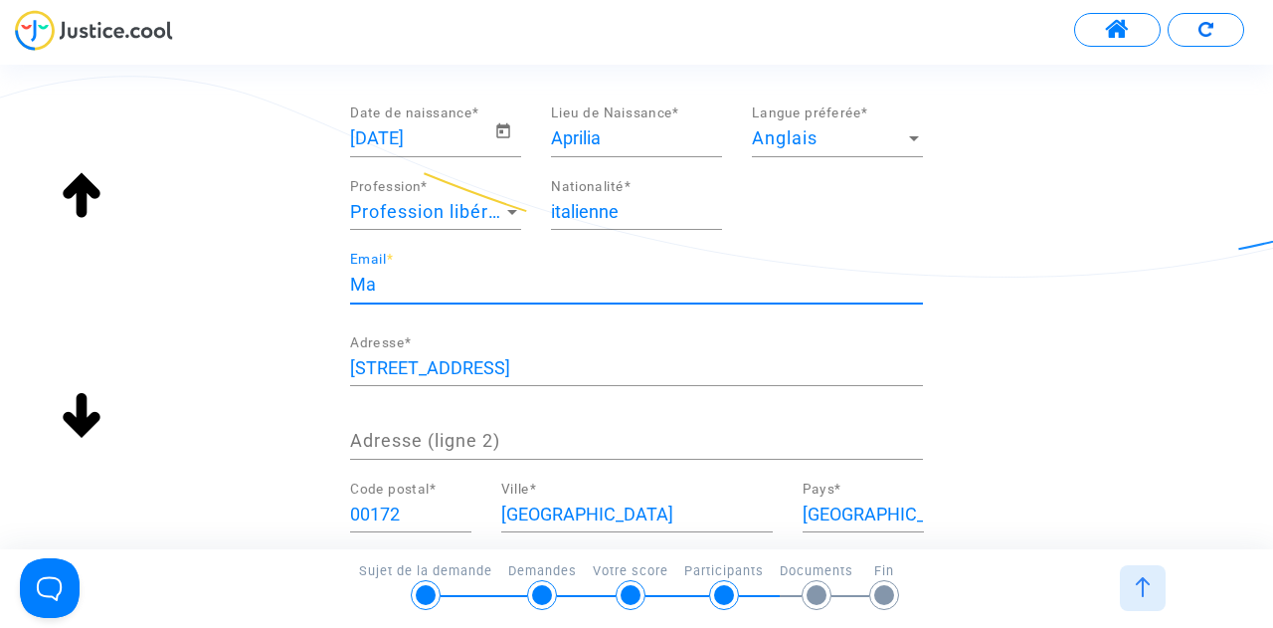
type input "M"
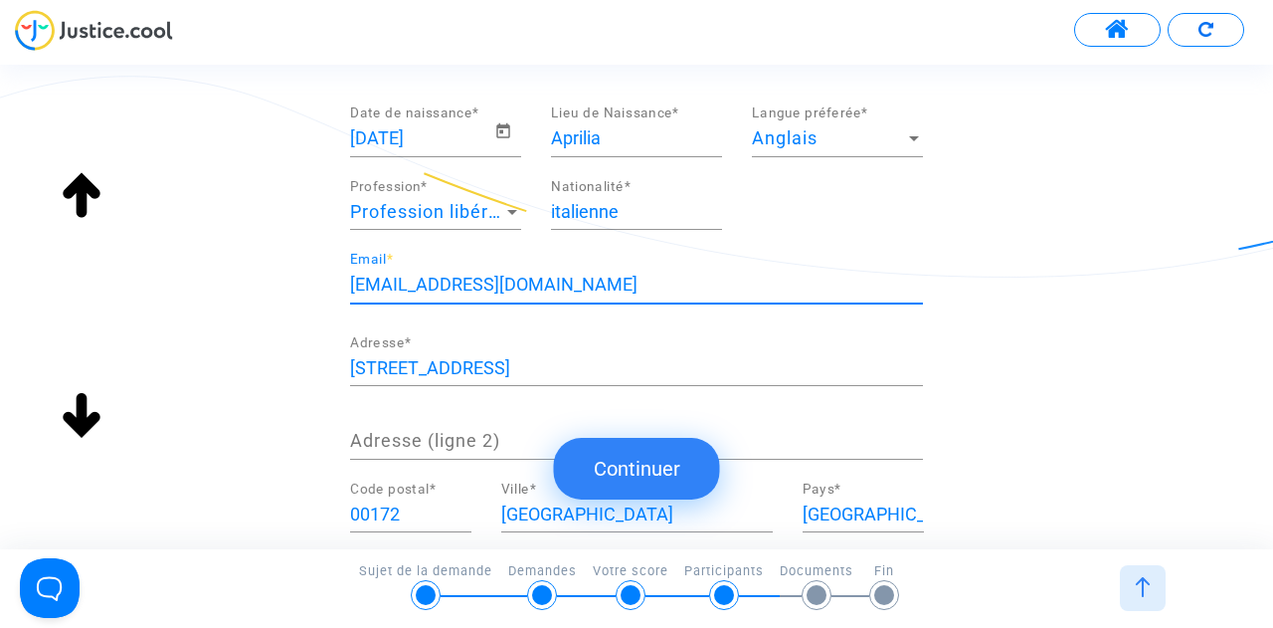
scroll to position [457, 0]
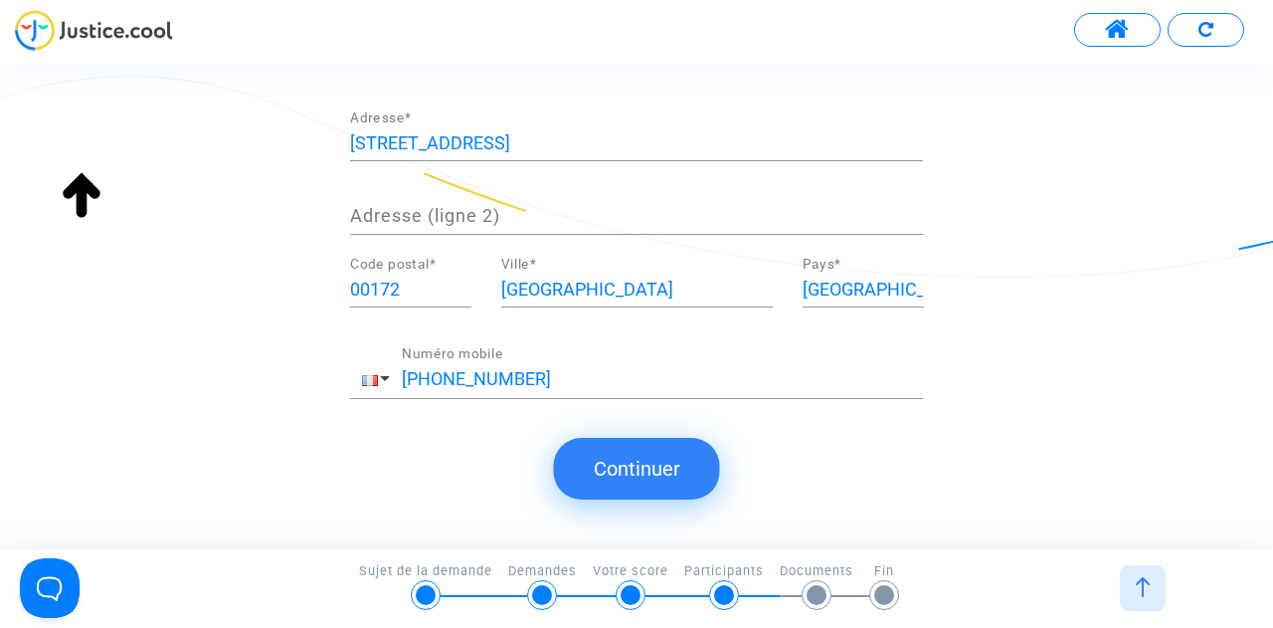
type input "[EMAIL_ADDRESS][DOMAIN_NAME]"
click at [543, 385] on input "[PHONE_NUMBER]" at bounding box center [662, 379] width 521 height 20
drag, startPoint x: 543, startPoint y: 384, endPoint x: 370, endPoint y: 375, distance: 173.3
click at [370, 375] on div "[PHONE_NUMBER] Numéro mobile" at bounding box center [636, 373] width 573 height 52
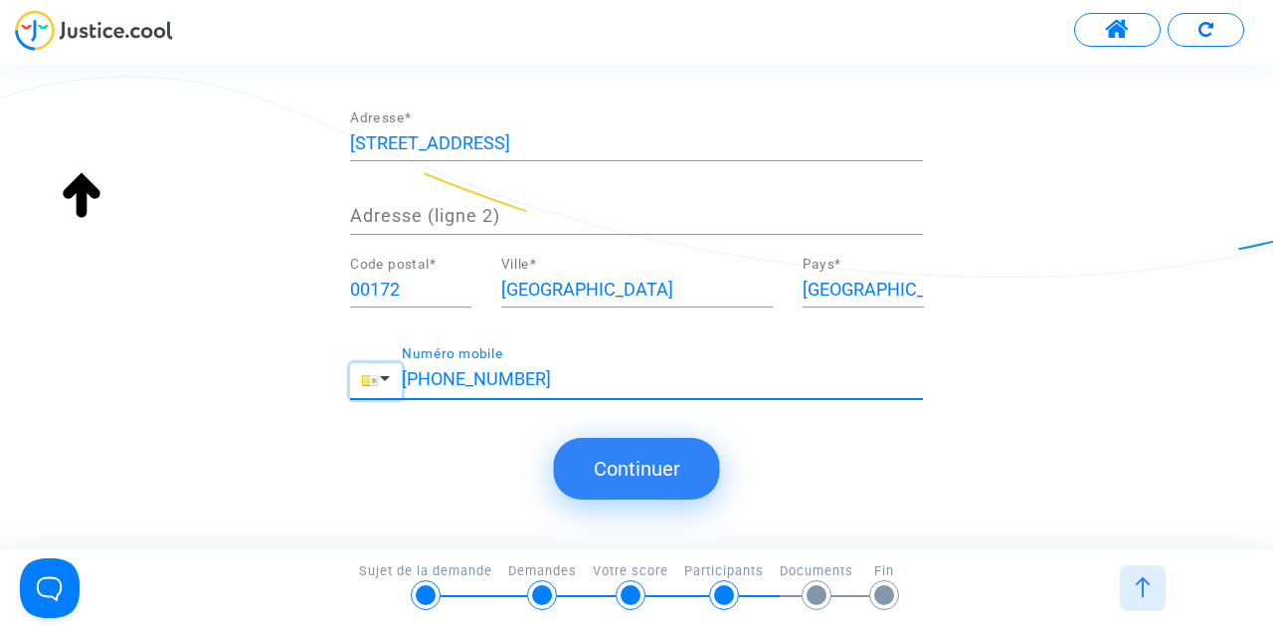
click at [370, 375] on span "button" at bounding box center [370, 380] width 16 height 11
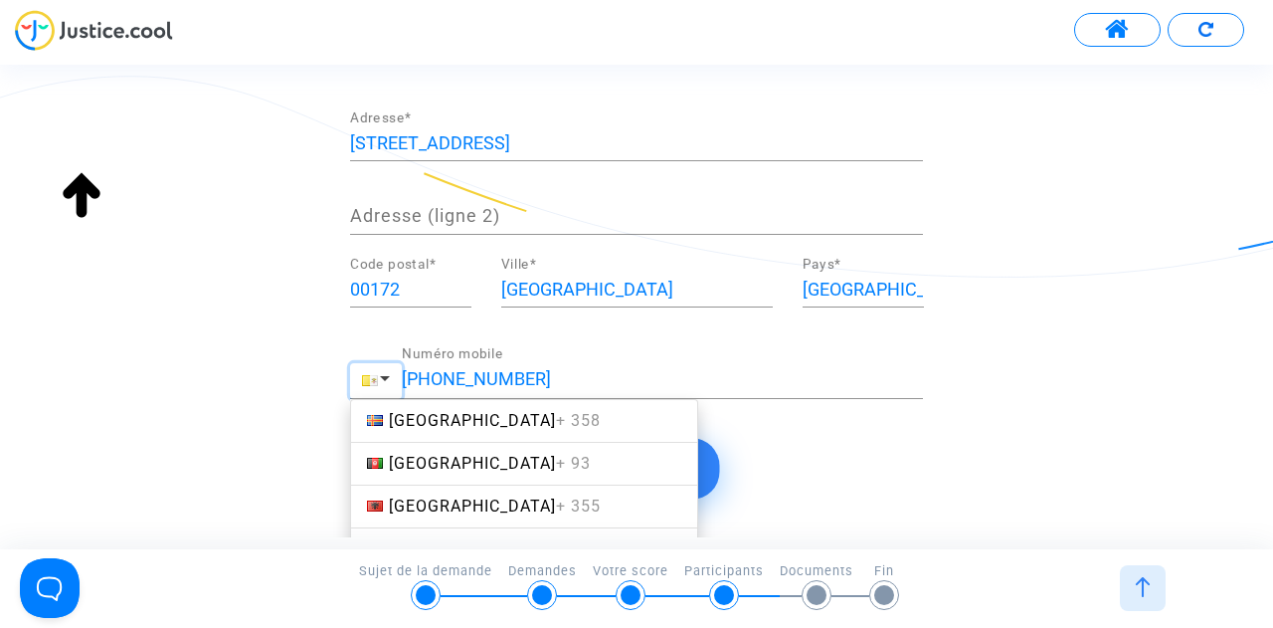
click at [370, 375] on span "button" at bounding box center [370, 380] width 16 height 11
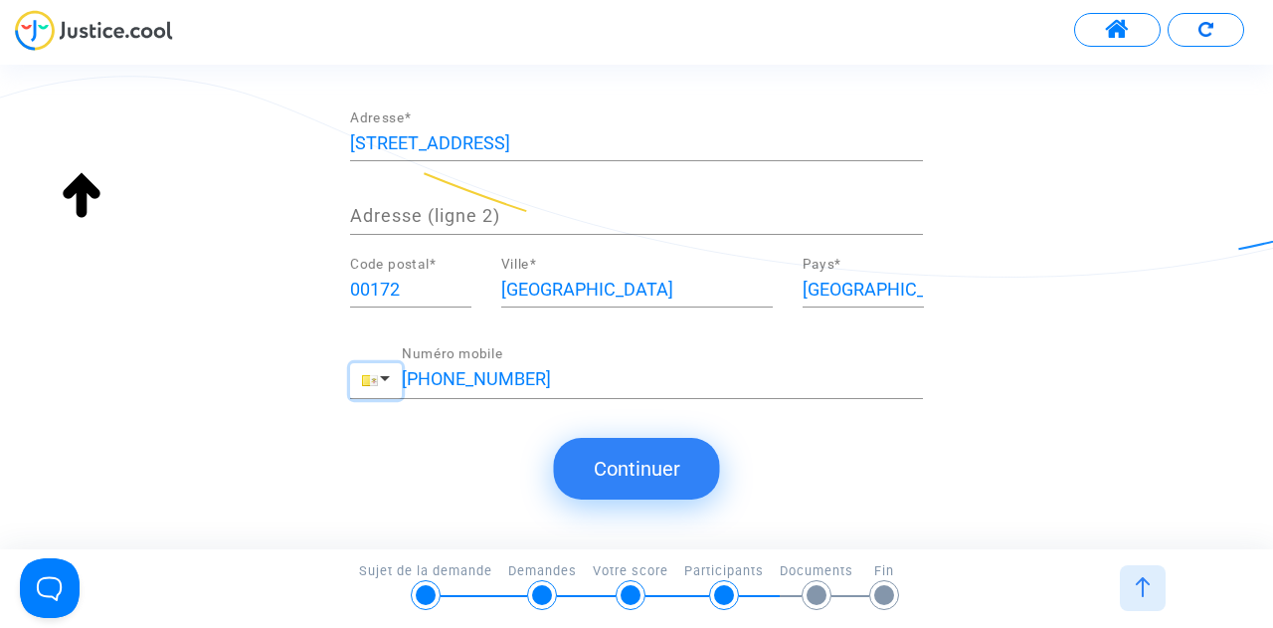
click at [384, 379] on button "button" at bounding box center [376, 381] width 52 height 36
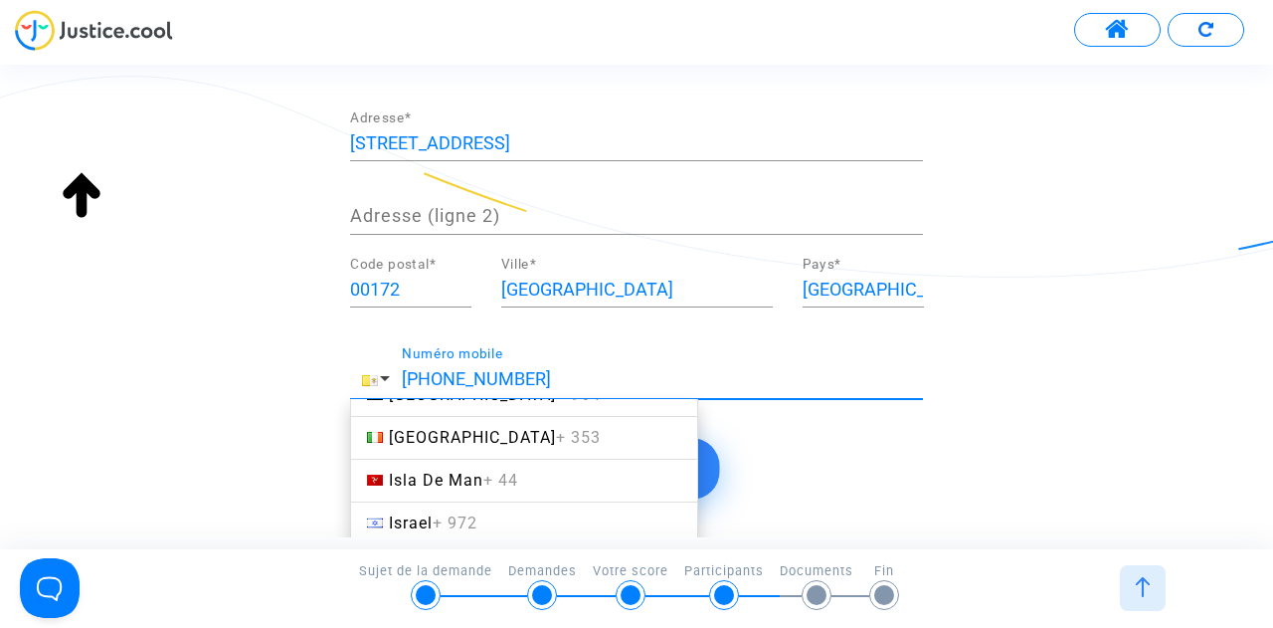
scroll to position [4218, 0]
click at [486, 543] on link "Italy + 39" at bounding box center [524, 565] width 348 height 44
type input "[PHONE_NUMBER]"
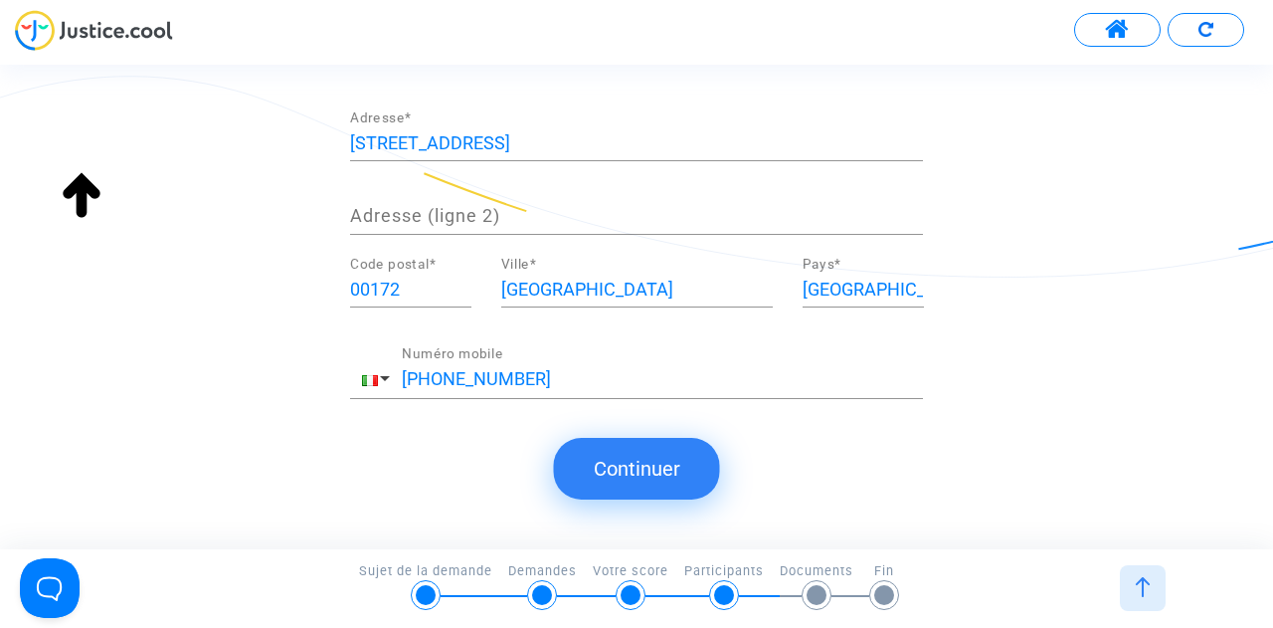
click at [674, 465] on button "Continuer" at bounding box center [637, 469] width 166 height 62
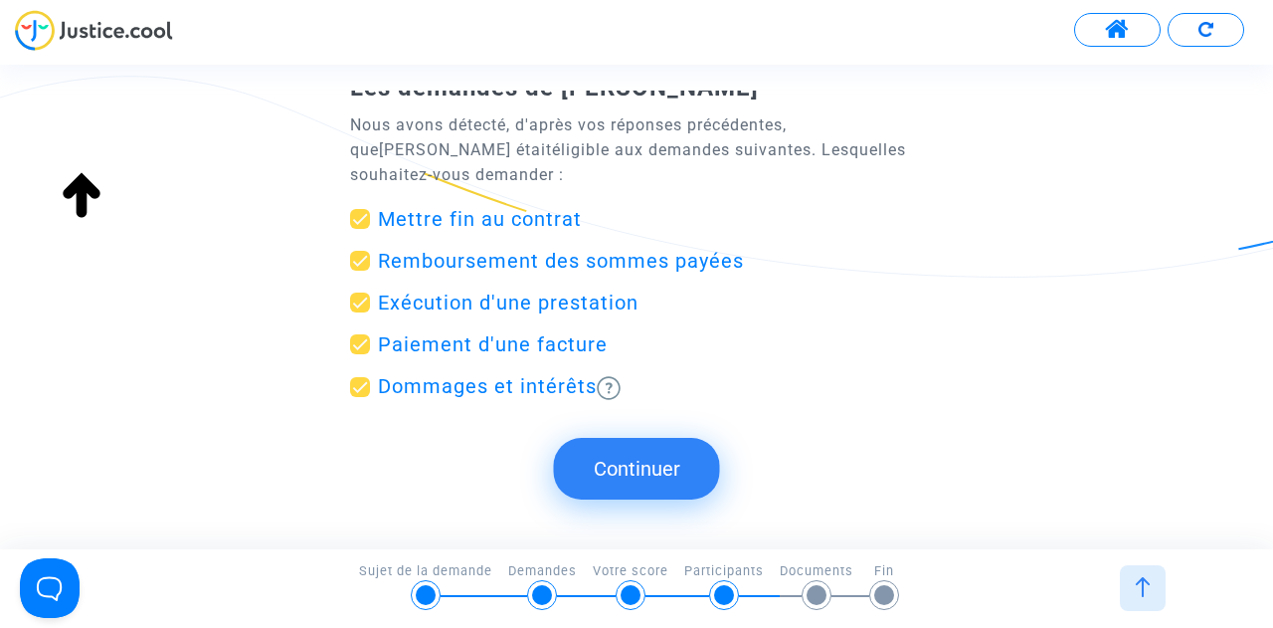
scroll to position [107, 0]
click at [366, 229] on span at bounding box center [360, 219] width 20 height 20
click at [360, 230] on input "Mettre fin au contrat" at bounding box center [359, 229] width 1 height 1
checkbox input "false"
click at [364, 312] on span at bounding box center [360, 302] width 20 height 20
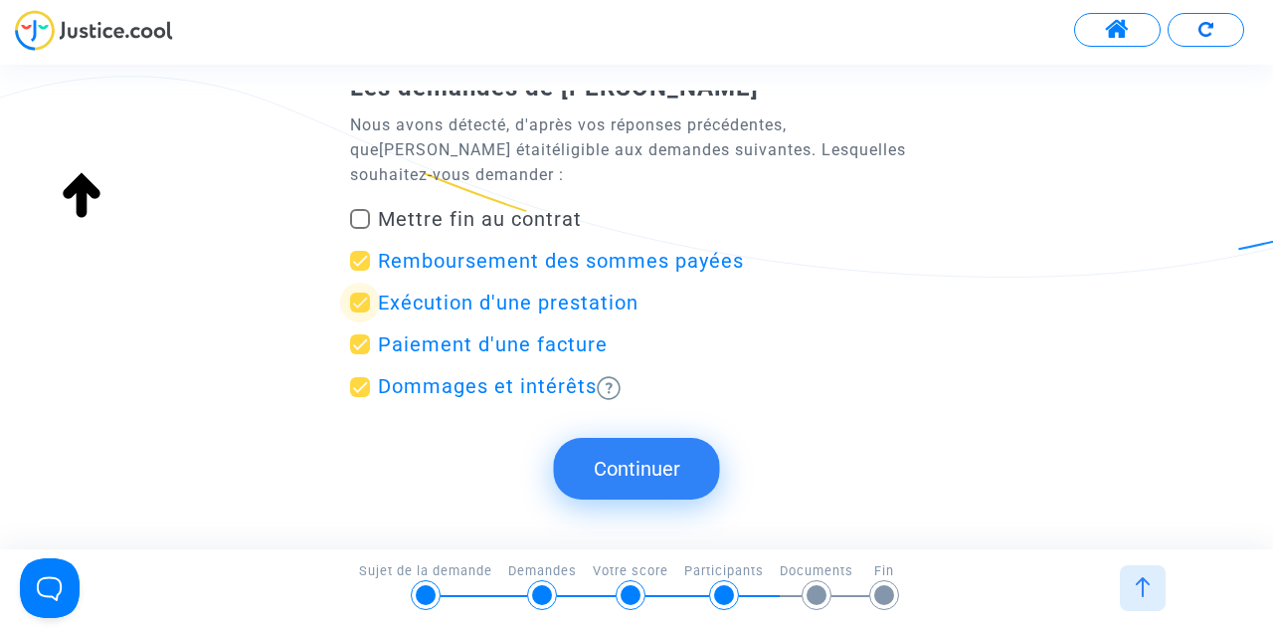
click at [360, 313] on input "Exécution d'une prestation" at bounding box center [359, 312] width 1 height 1
checkbox input "false"
click at [368, 354] on span at bounding box center [360, 344] width 20 height 20
click at [360, 355] on input "Paiement d'une facture" at bounding box center [359, 354] width 1 height 1
checkbox input "false"
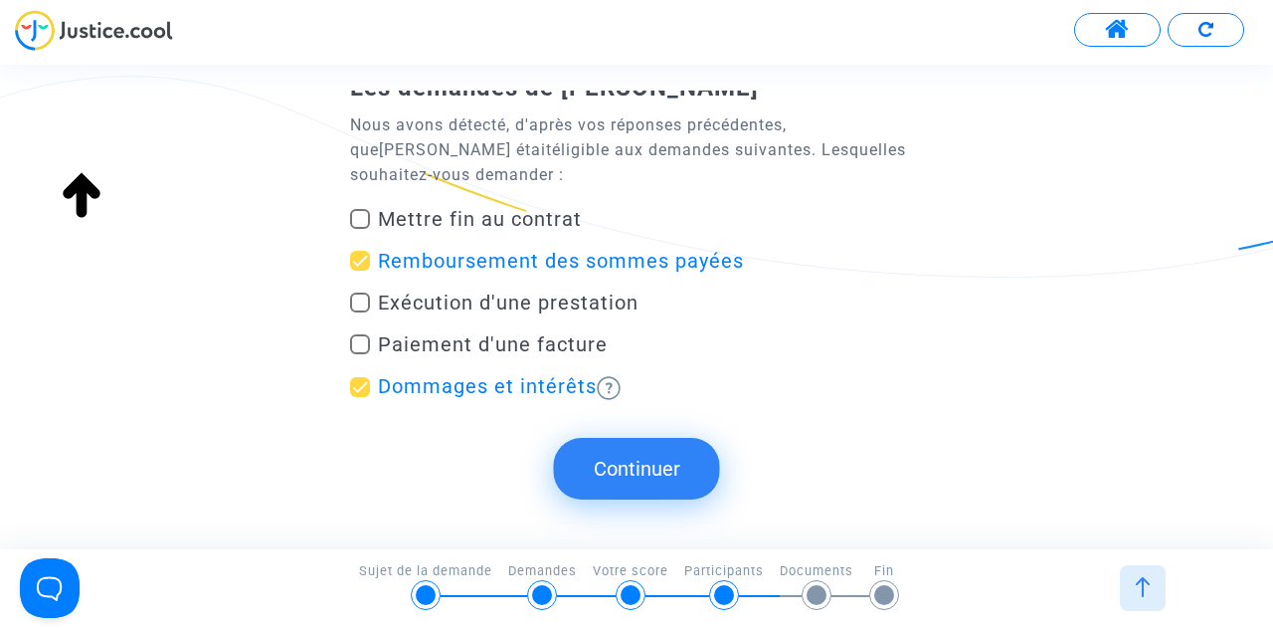
click at [694, 474] on button "Continuer" at bounding box center [637, 469] width 166 height 62
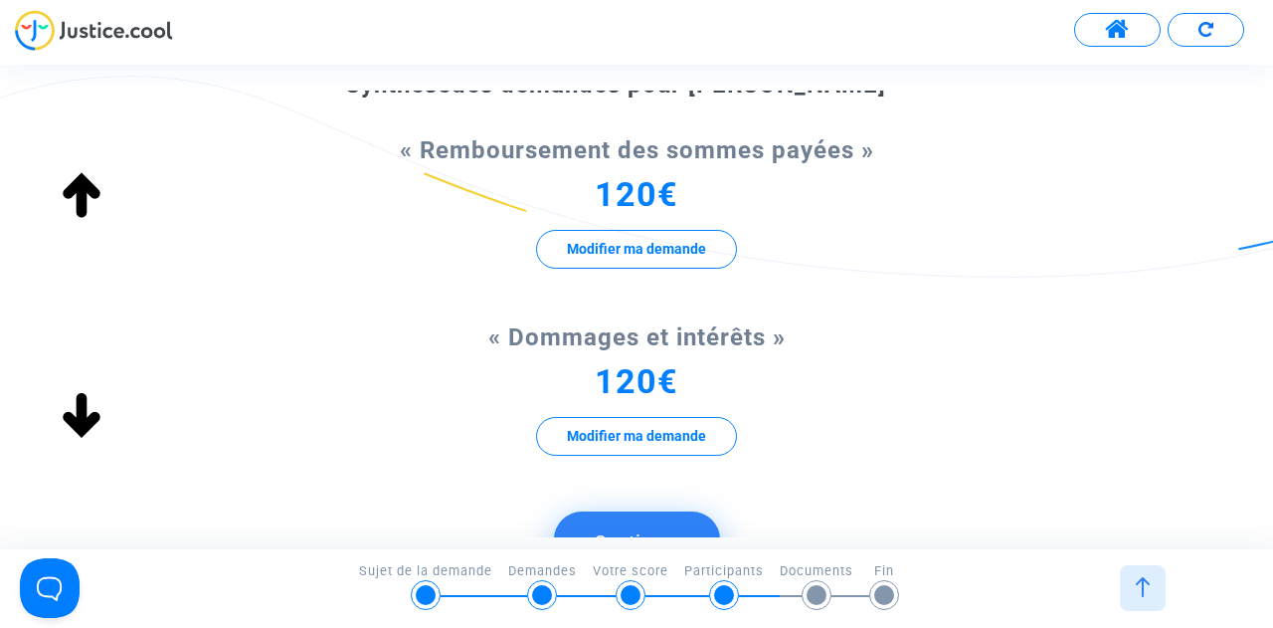
scroll to position [493, 0]
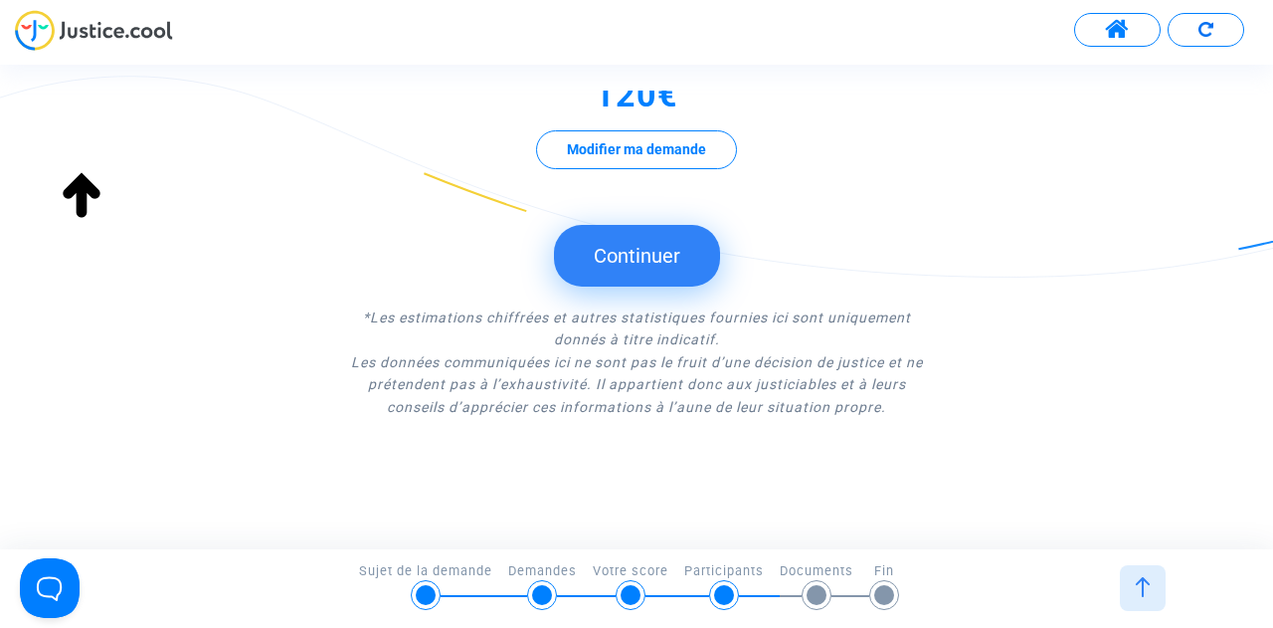
click at [664, 263] on button "Continuer" at bounding box center [637, 256] width 166 height 62
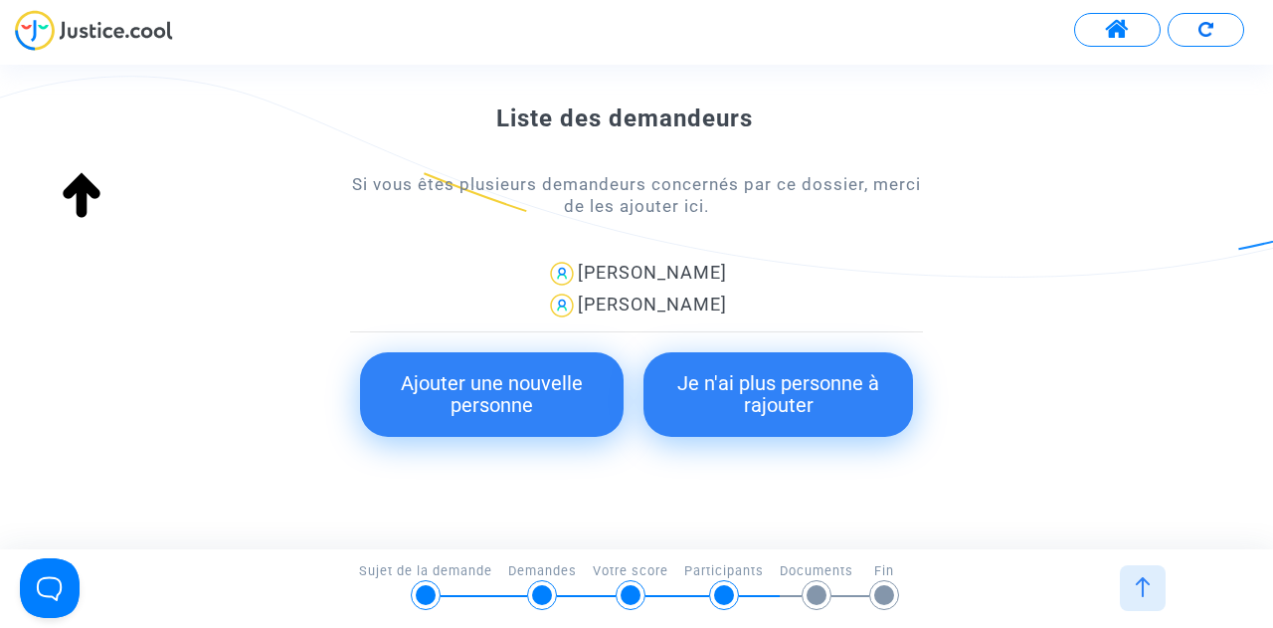
scroll to position [335, 0]
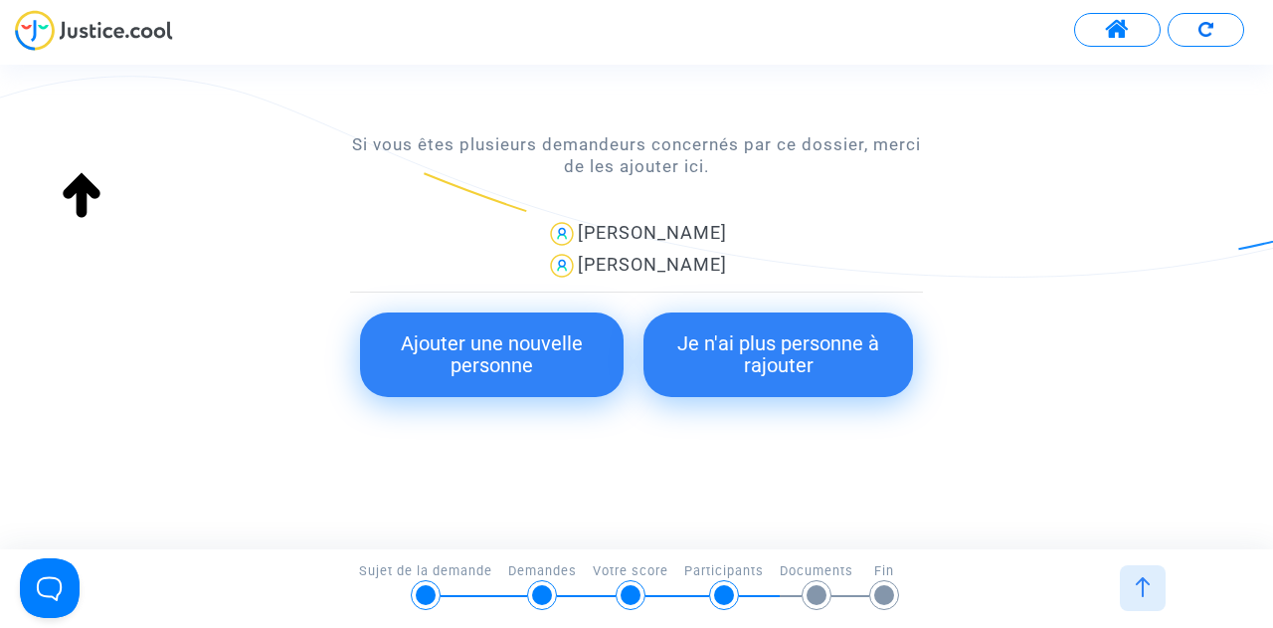
click at [797, 376] on button "Je n'ai plus personne à rajouter" at bounding box center [778, 354] width 270 height 85
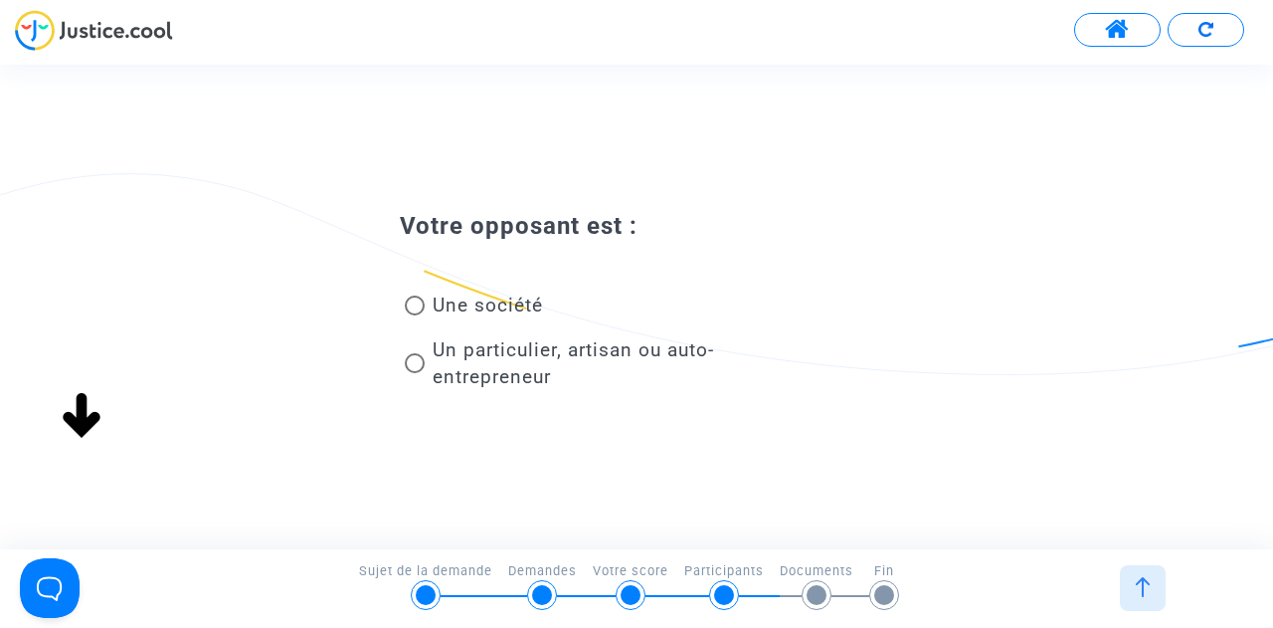
click at [501, 299] on span "Une société" at bounding box center [488, 304] width 110 height 23
click at [415, 315] on input "Une société" at bounding box center [414, 315] width 1 height 1
radio input "true"
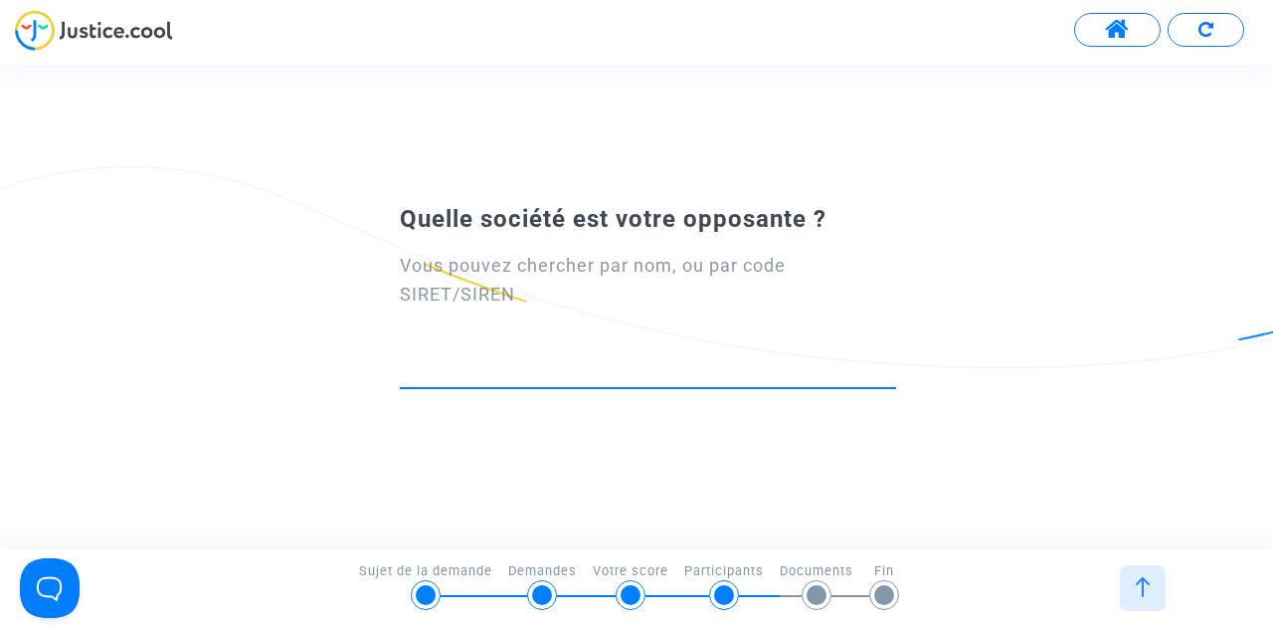
click at [576, 365] on input at bounding box center [648, 370] width 496 height 20
click at [581, 365] on input "EHPAD [PERSON_NAME]" at bounding box center [648, 370] width 496 height 20
paste input "ryanair"
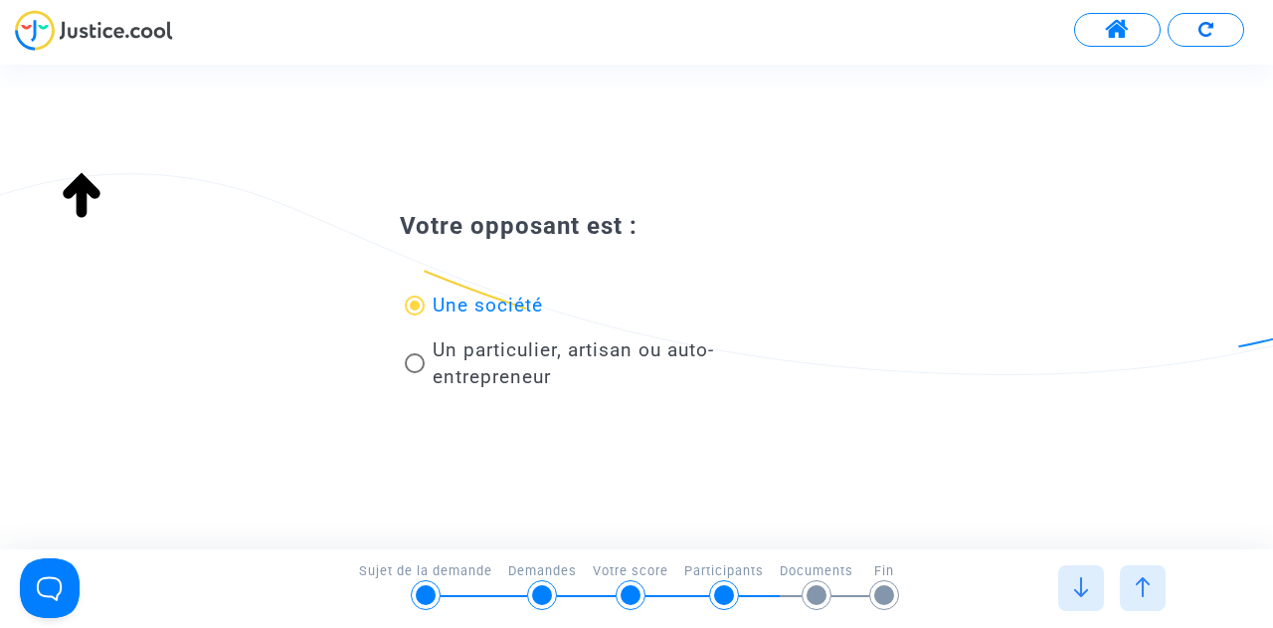
click at [675, 365] on div "Continuer Ignorer Continuer Continuer Liste des demandeurs Si vous êtes plusieu…" at bounding box center [654, 306] width 1308 height 483
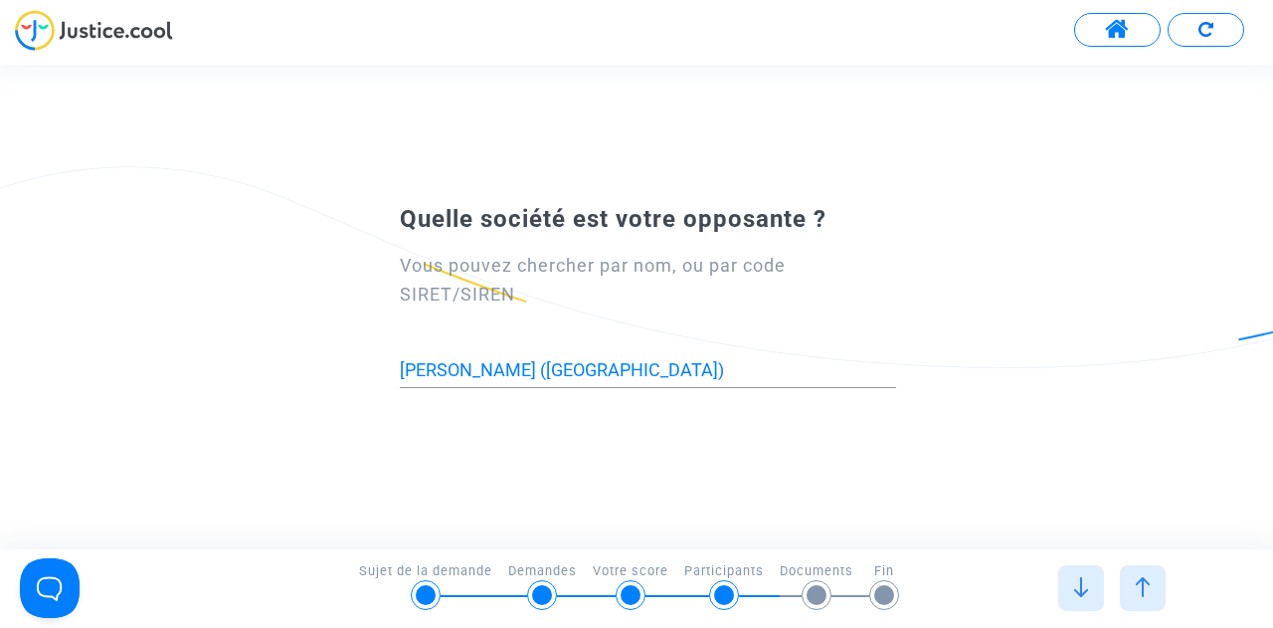
click at [670, 358] on div "[PERSON_NAME] ([GEOGRAPHIC_DATA])" at bounding box center [648, 362] width 496 height 51
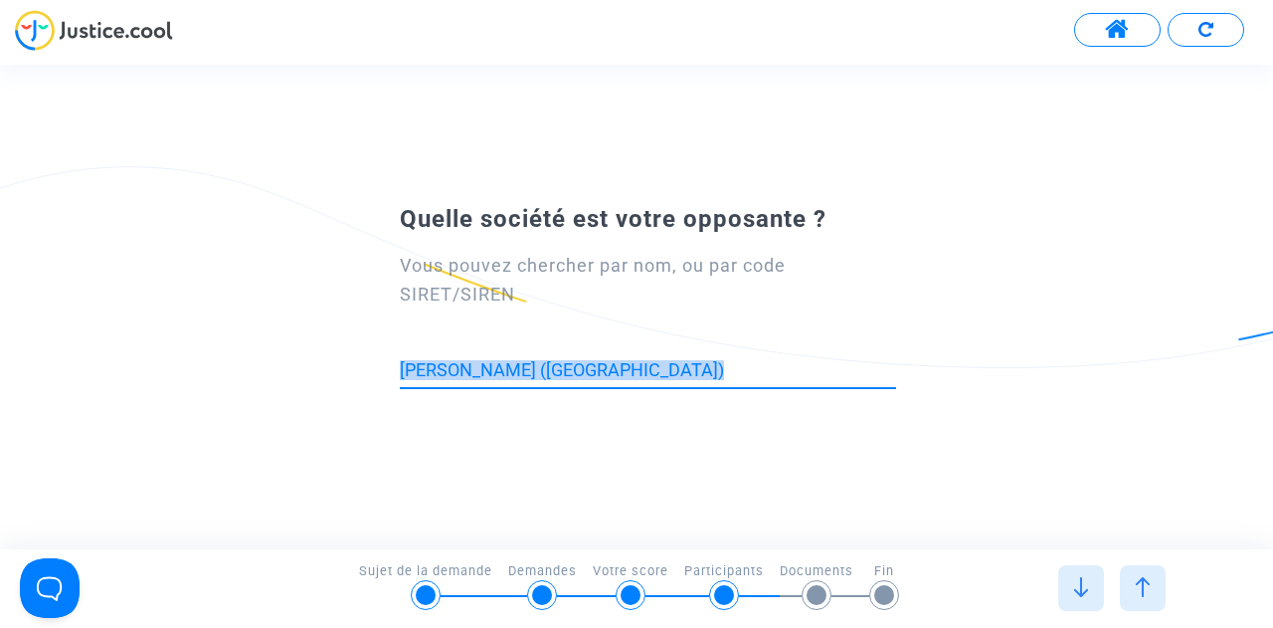
click at [670, 358] on div "[PERSON_NAME] ([GEOGRAPHIC_DATA])" at bounding box center [648, 362] width 496 height 51
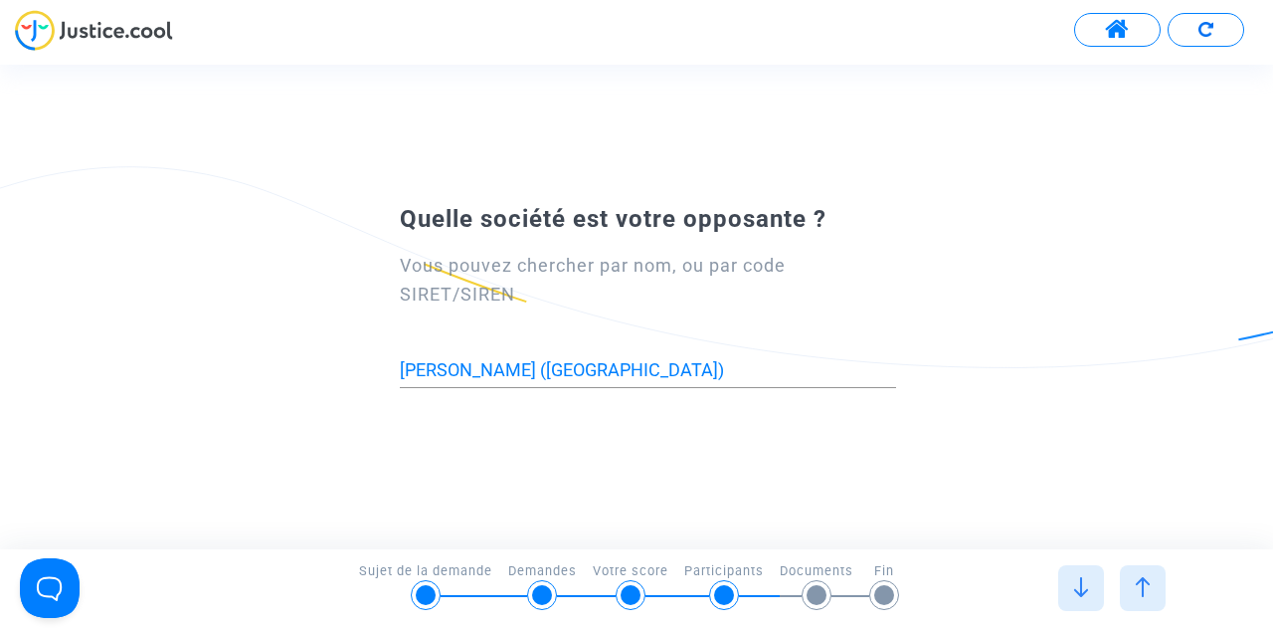
click at [670, 358] on div "[PERSON_NAME] ([GEOGRAPHIC_DATA])" at bounding box center [648, 362] width 496 height 51
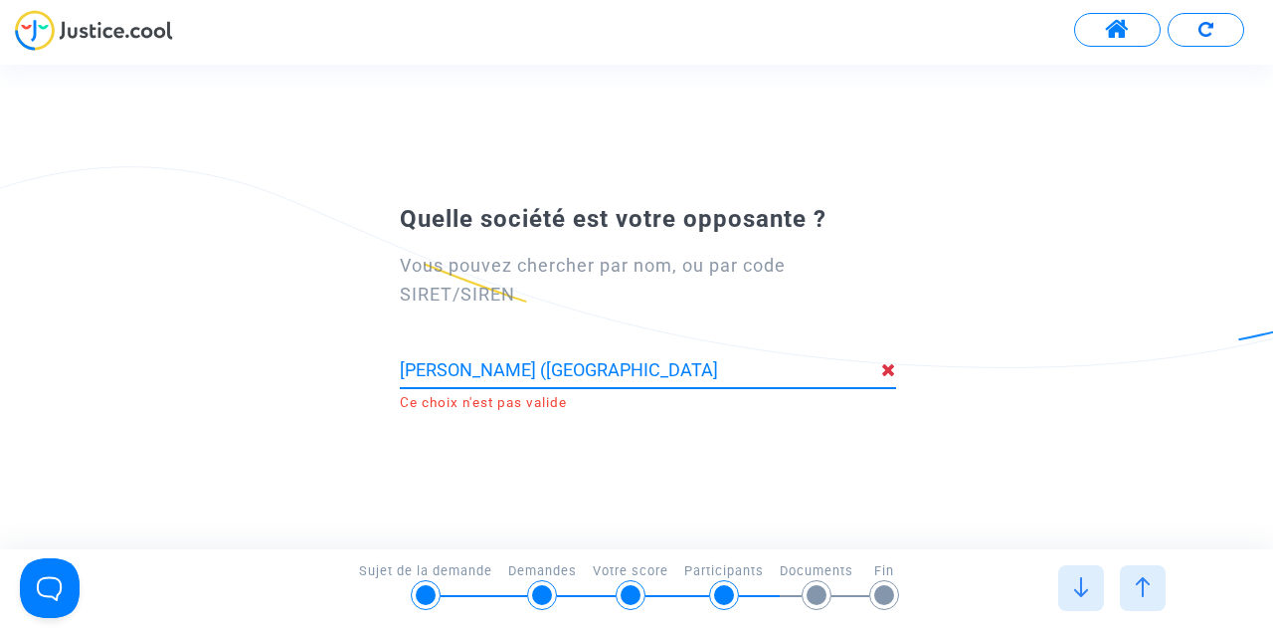
drag, startPoint x: 688, startPoint y: 365, endPoint x: 229, endPoint y: 323, distance: 461.4
click at [229, 323] on div "Quelle société est votre opposante ? Vous pouvez chercher par nom, ou par code …" at bounding box center [636, 306] width 1273 height 220
paste input "yanair DAC"
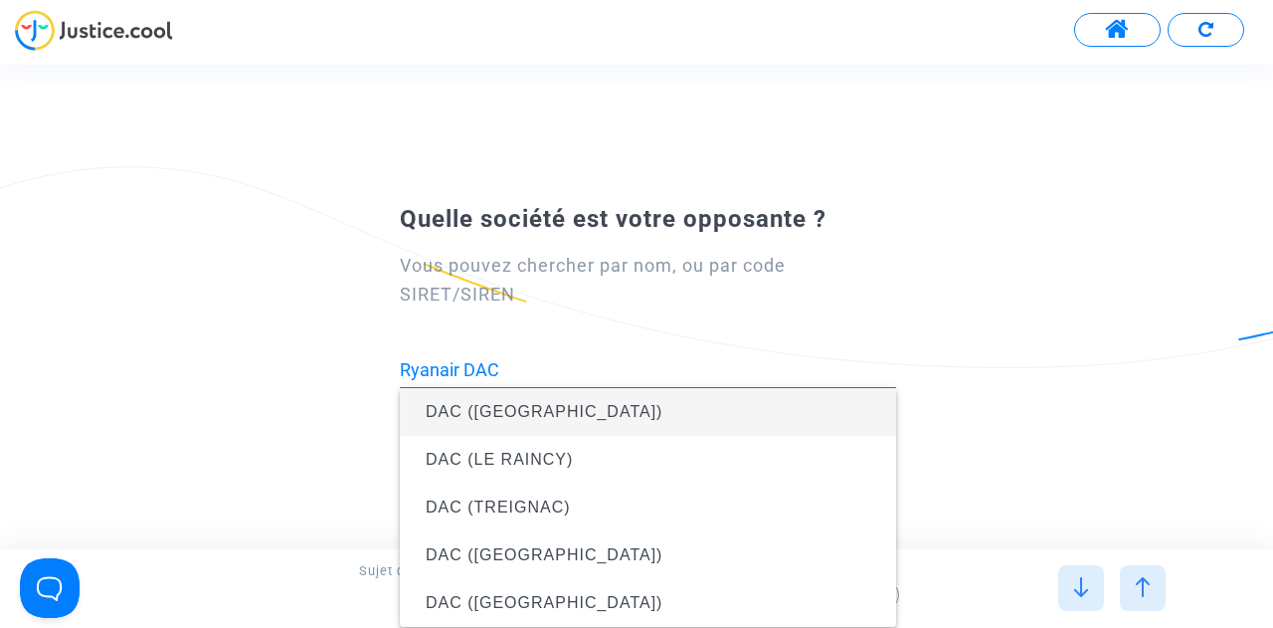
click at [1007, 329] on div "Quelle société est votre opposante ? Vous pouvez chercher par nom, ou par code …" at bounding box center [636, 306] width 1273 height 220
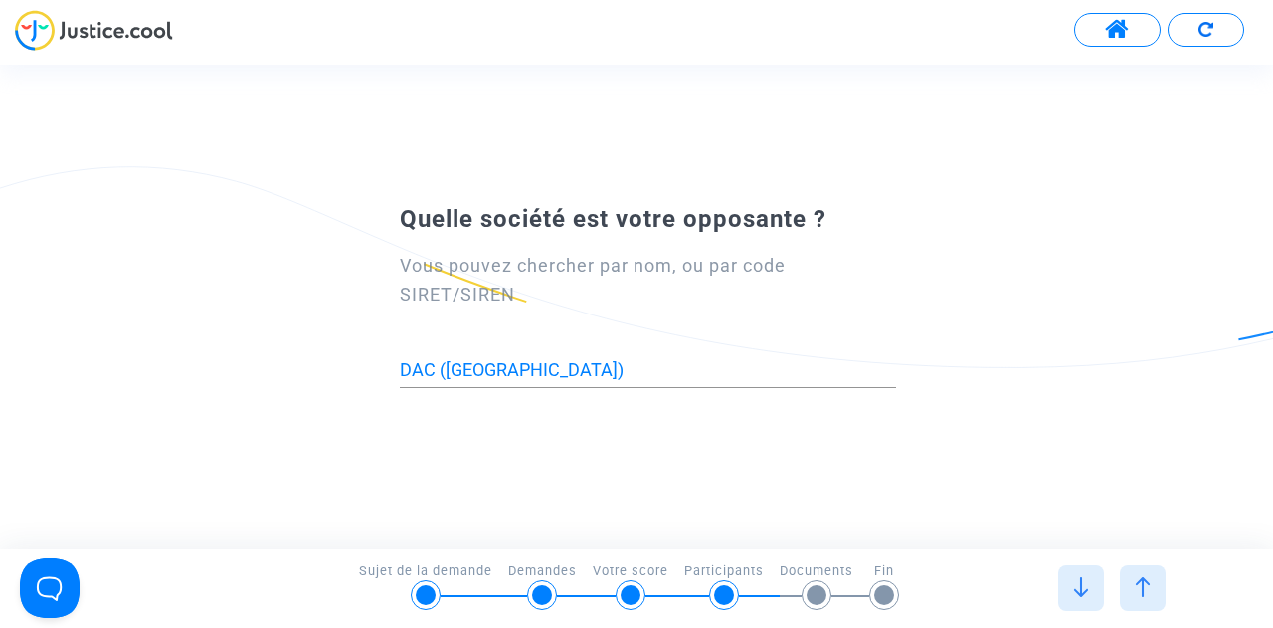
click at [612, 364] on input "DAC ([GEOGRAPHIC_DATA])" at bounding box center [648, 370] width 496 height 20
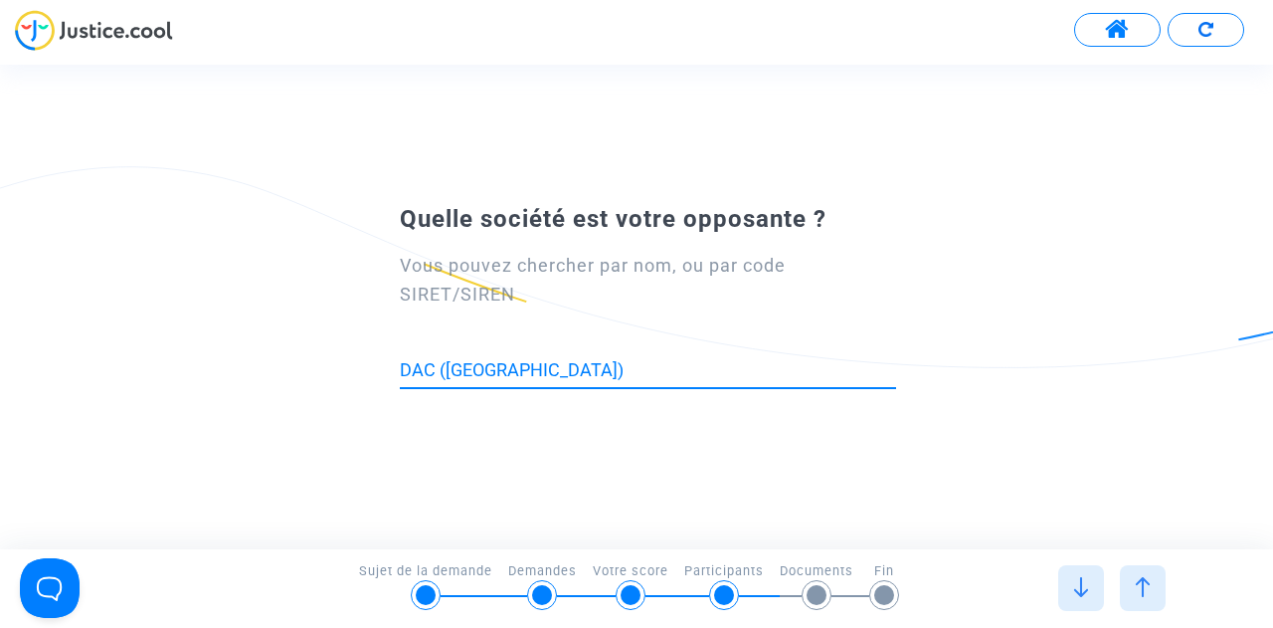
drag, startPoint x: 612, startPoint y: 364, endPoint x: 296, endPoint y: 350, distance: 315.6
click at [296, 350] on div "Quelle société est votre opposante ? Vous pouvez chercher par nom, ou par code …" at bounding box center [636, 306] width 1273 height 483
paste input "Ryanair DAC"
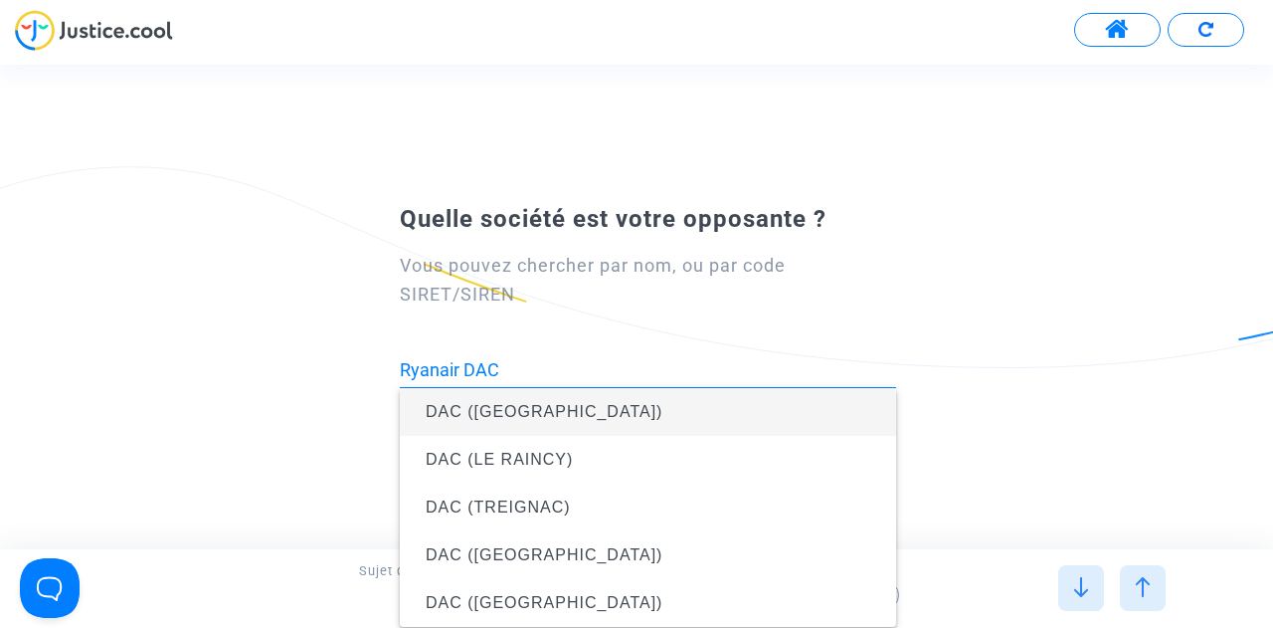
drag, startPoint x: 468, startPoint y: 367, endPoint x: 269, endPoint y: 338, distance: 202.0
click at [269, 338] on div "Quelle société est votre opposante ? Vous pouvez chercher par nom, ou par code …" at bounding box center [636, 306] width 1273 height 220
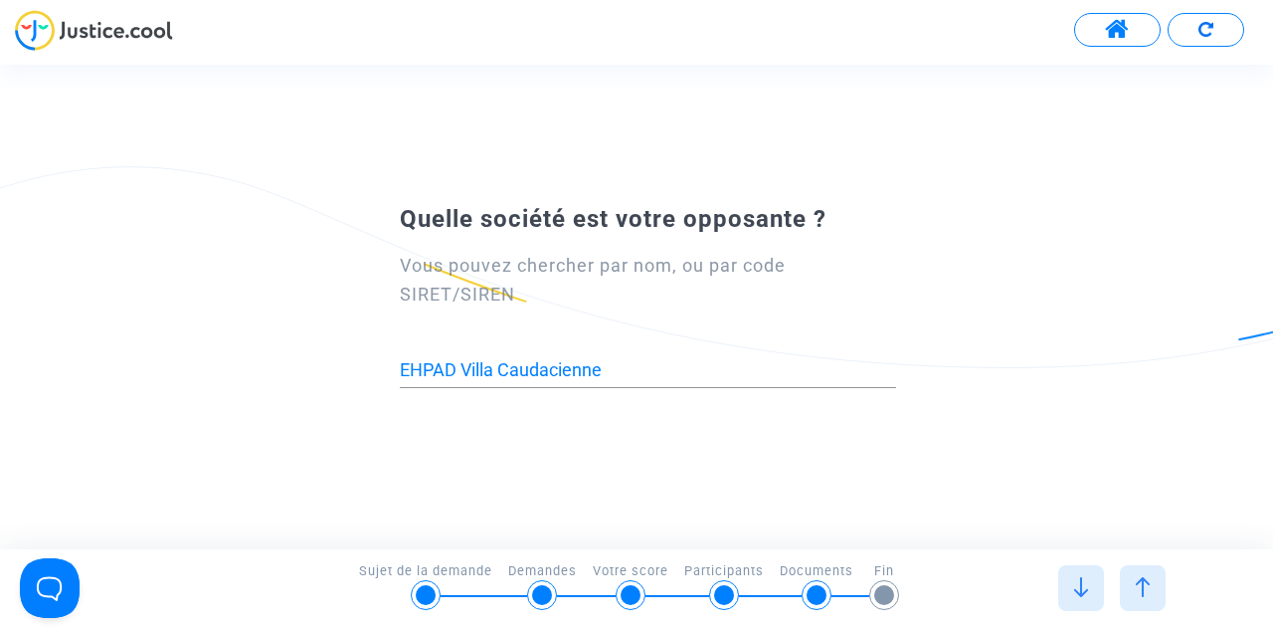
click at [635, 361] on input "EHPAD Villa Caudacienne" at bounding box center [648, 370] width 496 height 20
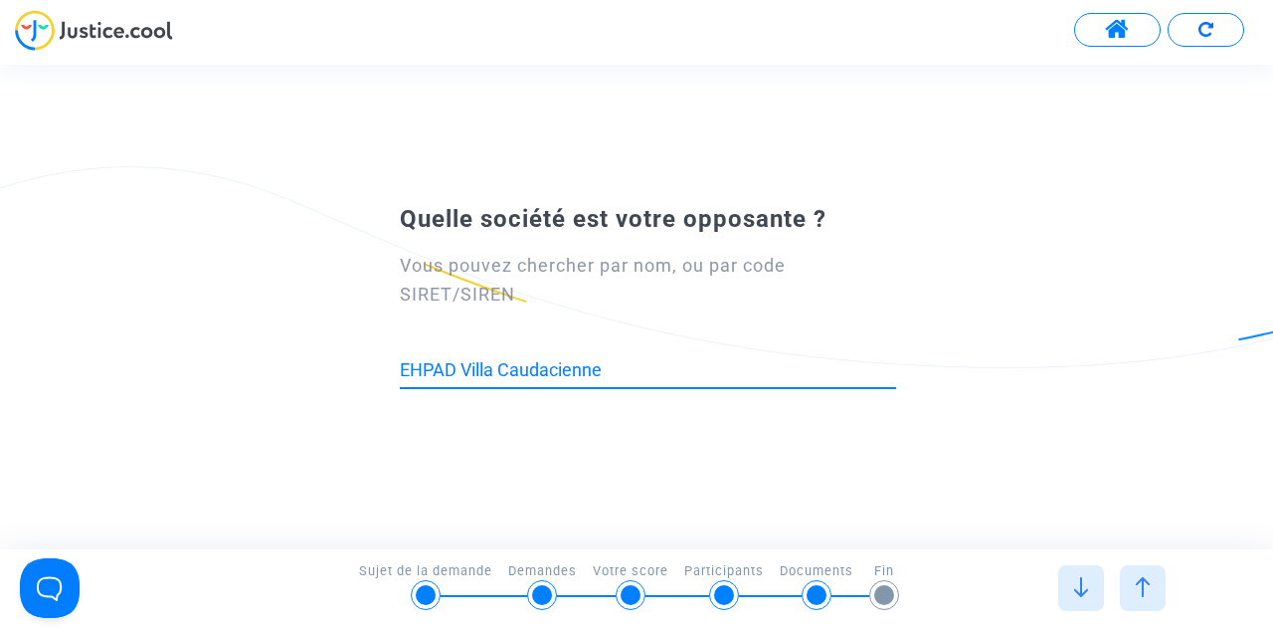
click at [635, 361] on input "EHPAD Villa Caudacienne" at bounding box center [648, 370] width 496 height 20
paste input "Ryanair DAC"
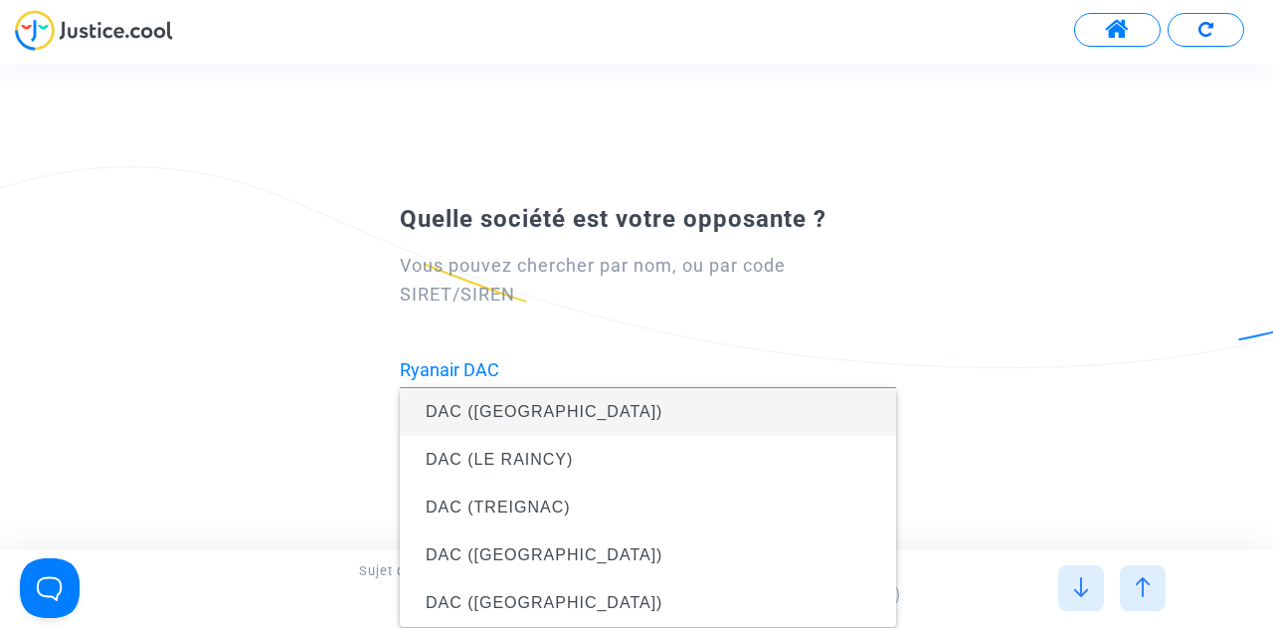
click at [1013, 411] on div "Quelle société est votre opposante ? Vous pouvez chercher par nom, ou par code …" at bounding box center [636, 306] width 1273 height 220
type input "DAC ([GEOGRAPHIC_DATA])"
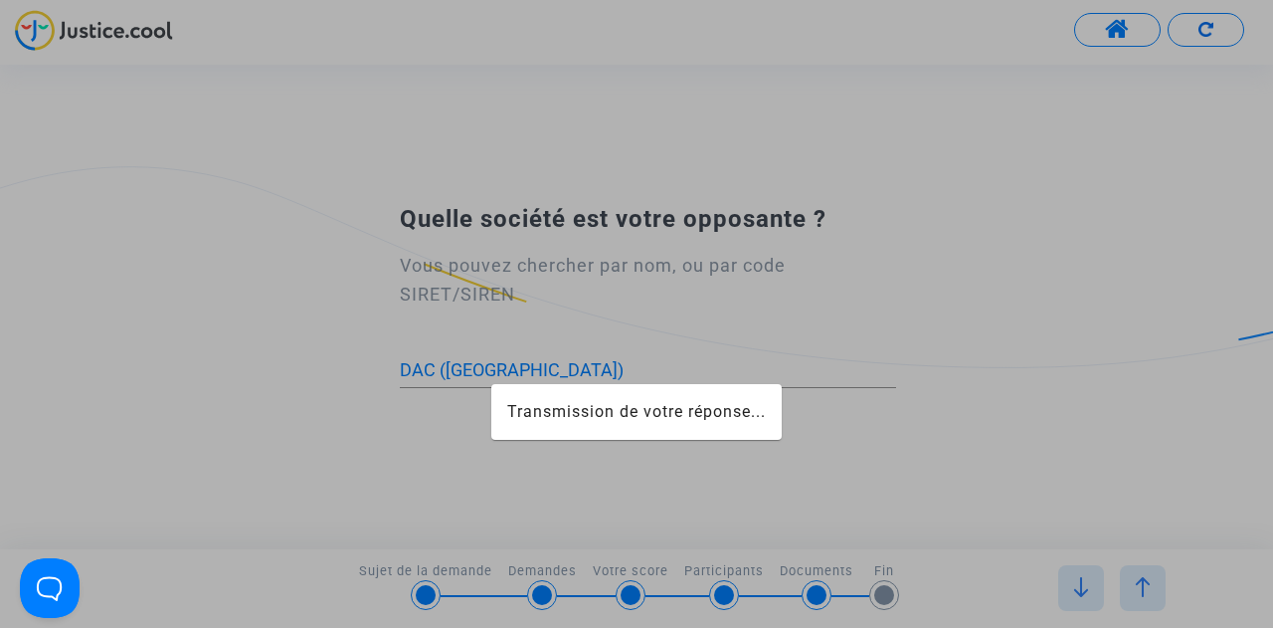
click at [631, 365] on div at bounding box center [636, 314] width 1273 height 628
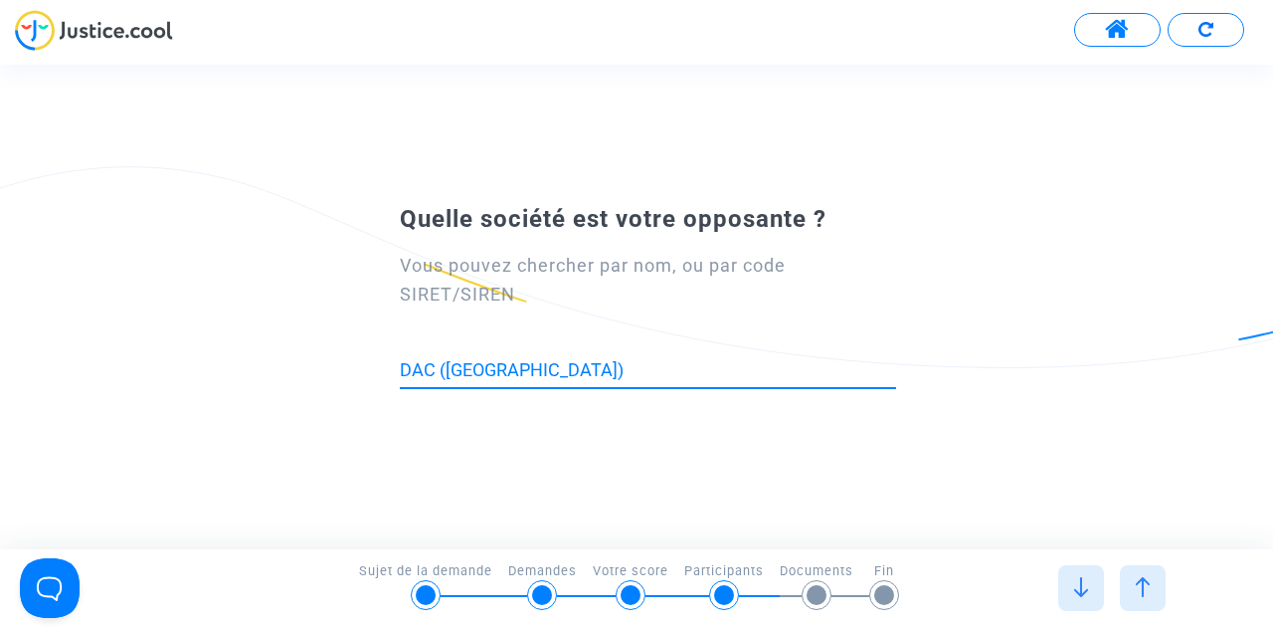
click at [631, 365] on input "DAC ([GEOGRAPHIC_DATA])" at bounding box center [648, 370] width 496 height 20
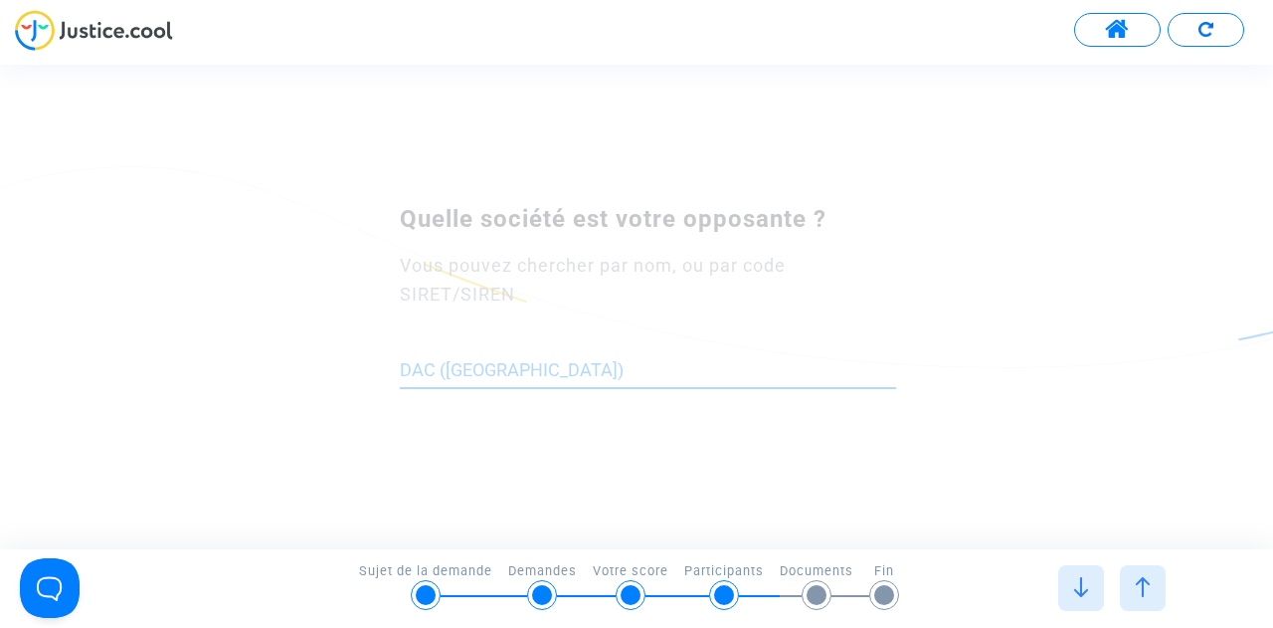
click at [631, 365] on input "DAC ([GEOGRAPHIC_DATA])" at bounding box center [648, 370] width 496 height 20
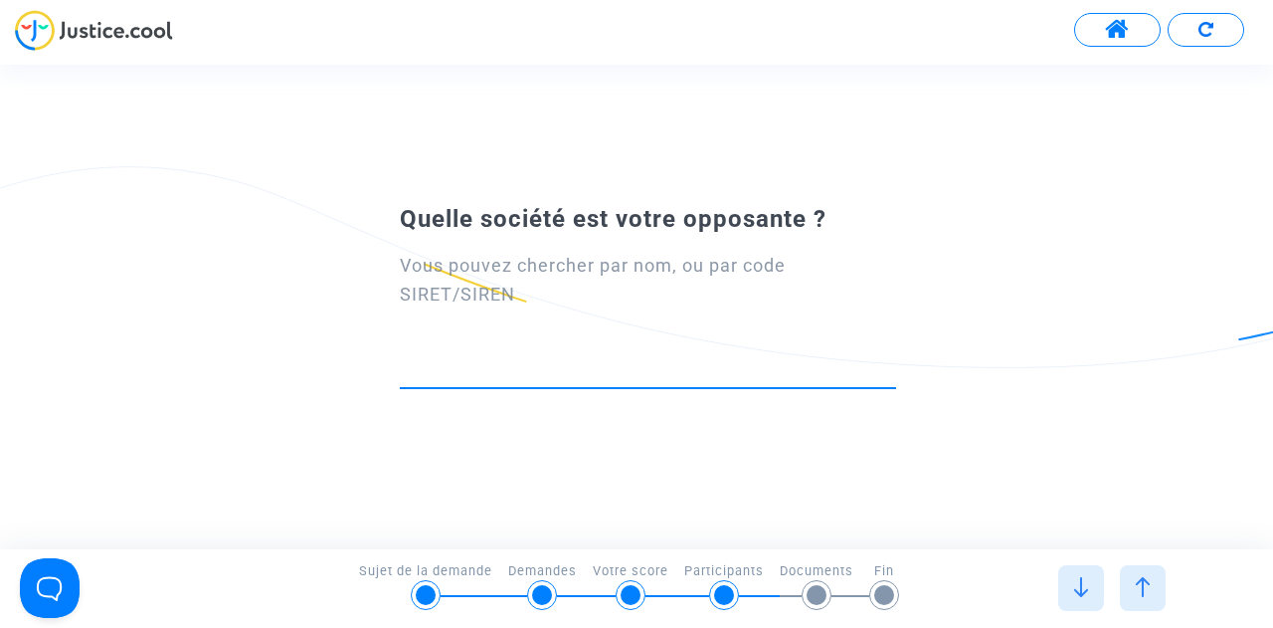
paste input "Ryanair DAC"
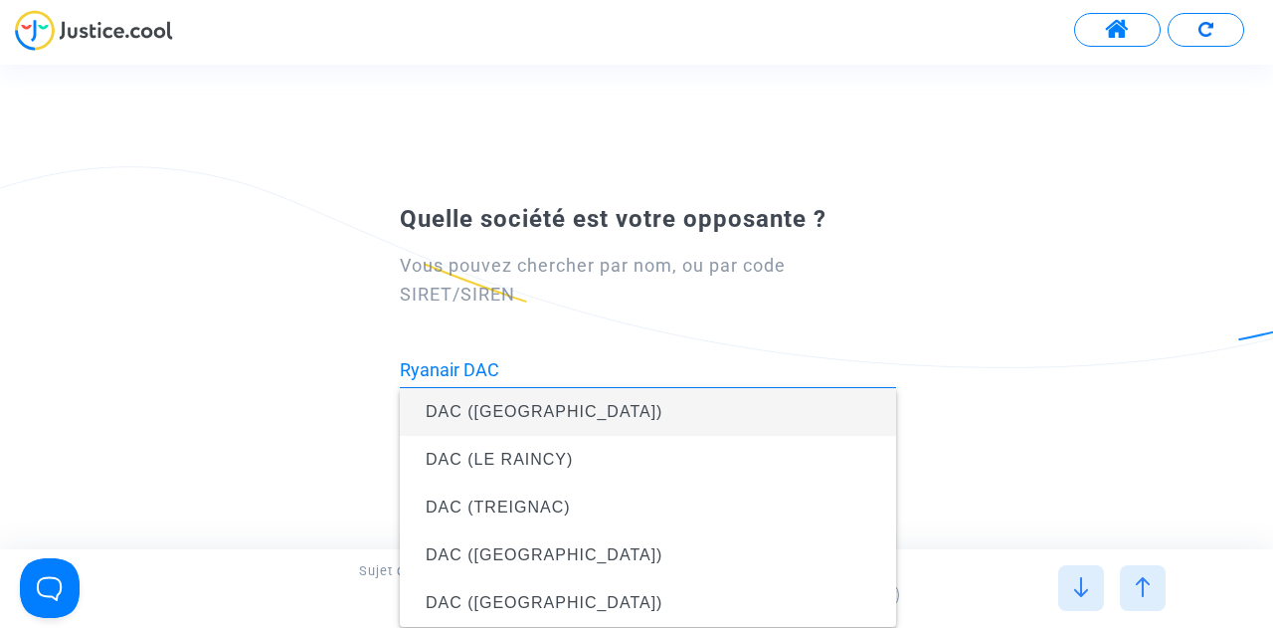
drag, startPoint x: 462, startPoint y: 369, endPoint x: 327, endPoint y: 365, distance: 135.3
click at [327, 365] on div "Quelle société est votre opposante ? Vous pouvez chercher par nom, ou par code …" at bounding box center [636, 306] width 1273 height 220
click at [460, 373] on input "DAC" at bounding box center [638, 370] width 477 height 20
paste input "Ryanair"
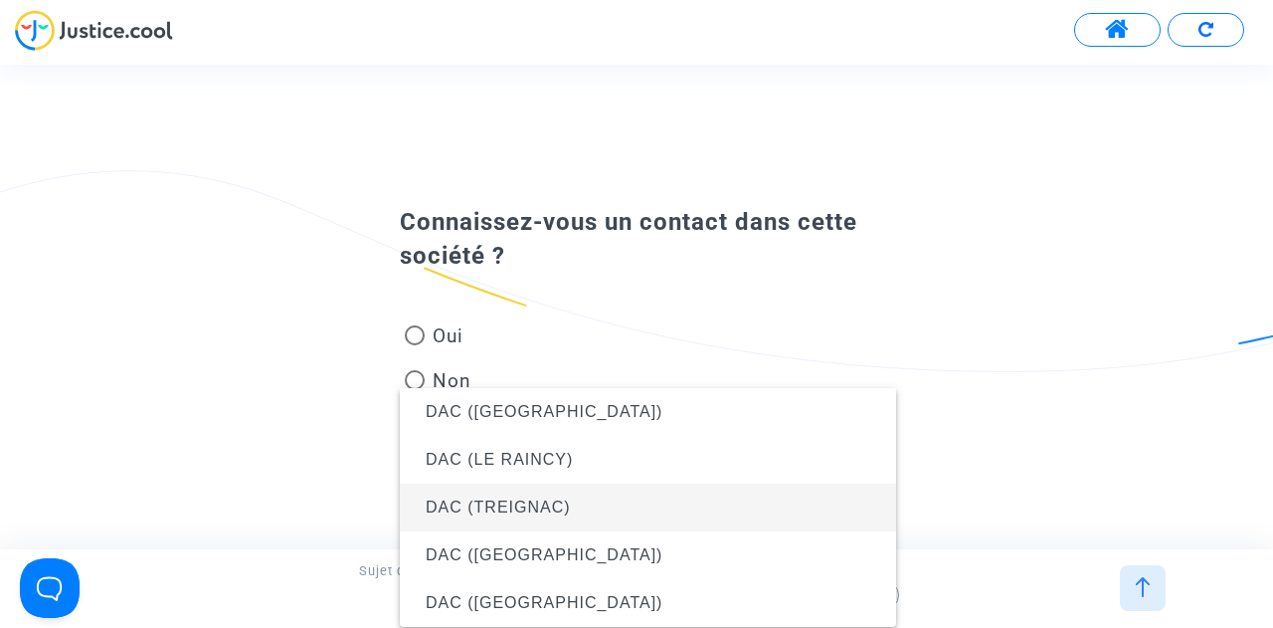
click at [989, 415] on div "Connaissez-vous un contact dans cette société ? Oui Non" at bounding box center [636, 306] width 1273 height 243
type input "DAC ([GEOGRAPHIC_DATA])"
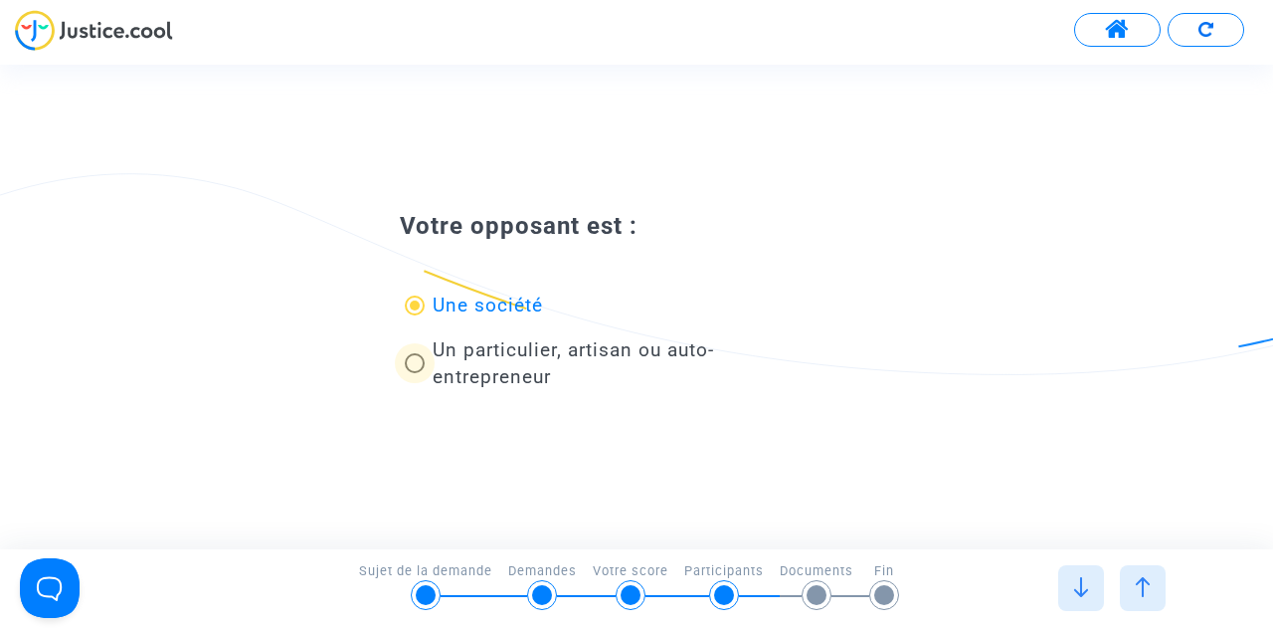
click at [509, 360] on span "Un particulier, artisan ou auto-entrepreneur" at bounding box center [573, 363] width 281 height 50
click at [415, 373] on input "Un particulier, artisan ou auto-entrepreneur" at bounding box center [414, 373] width 1 height 1
radio input "false"
radio input "true"
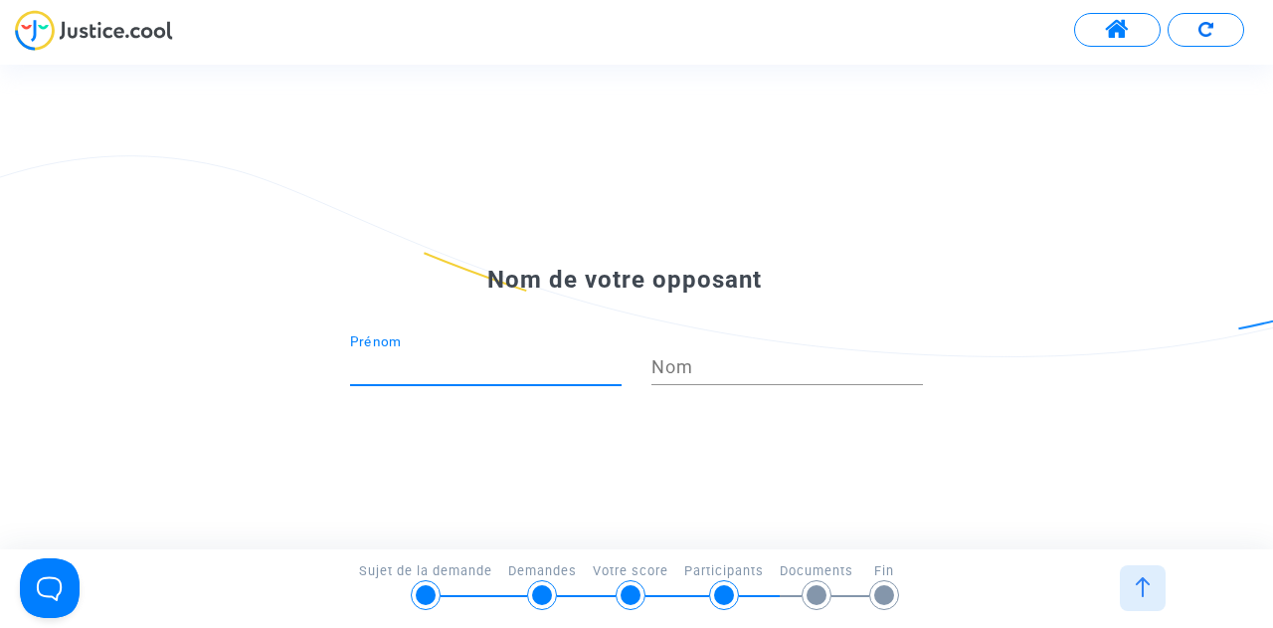
click at [488, 375] on input "Prénom" at bounding box center [486, 367] width 272 height 20
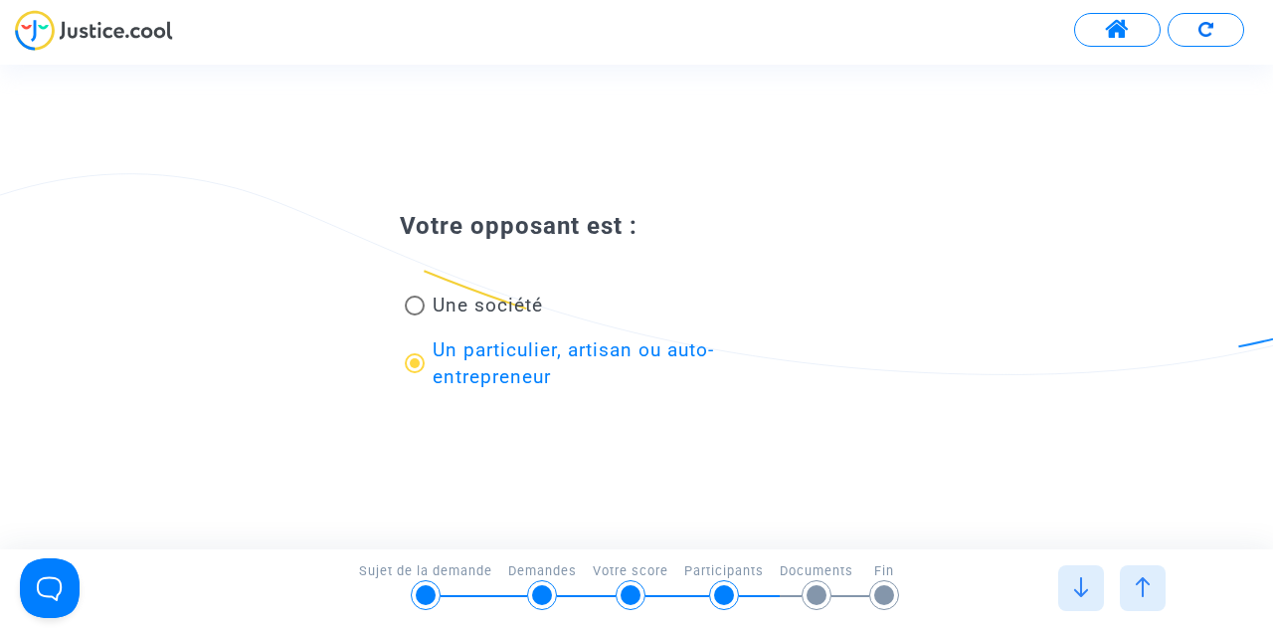
click at [517, 313] on span "Une société" at bounding box center [488, 304] width 110 height 23
click at [415, 315] on input "Une société" at bounding box center [414, 315] width 1 height 1
radio input "true"
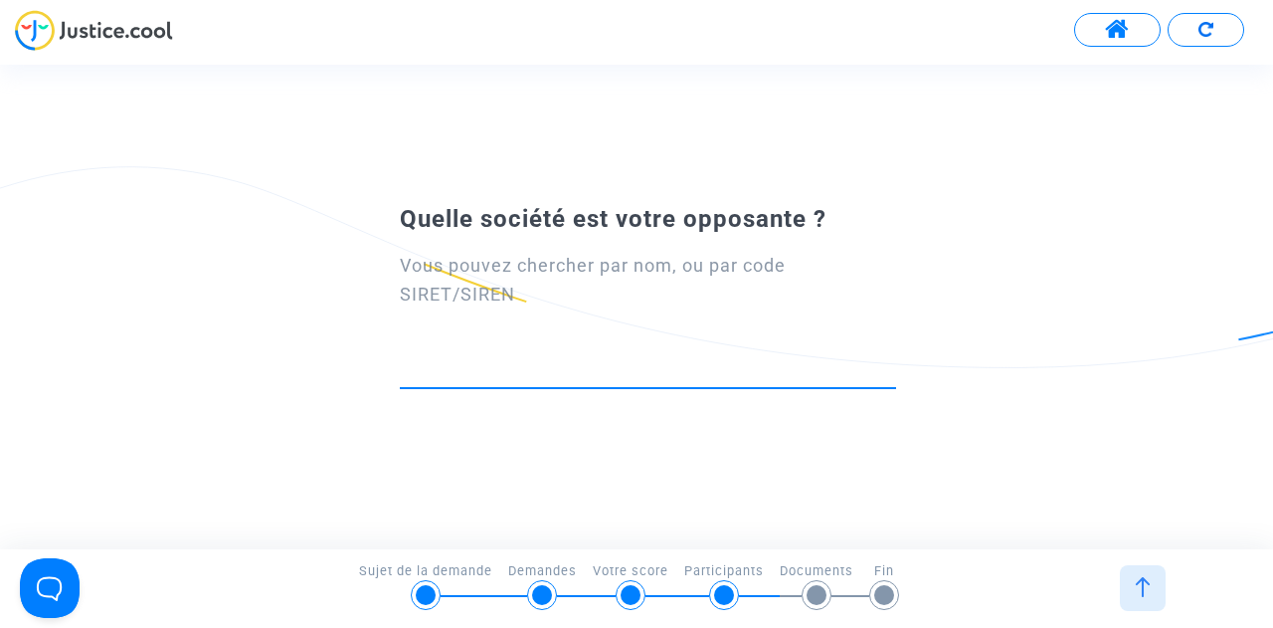
paste input "RYR"
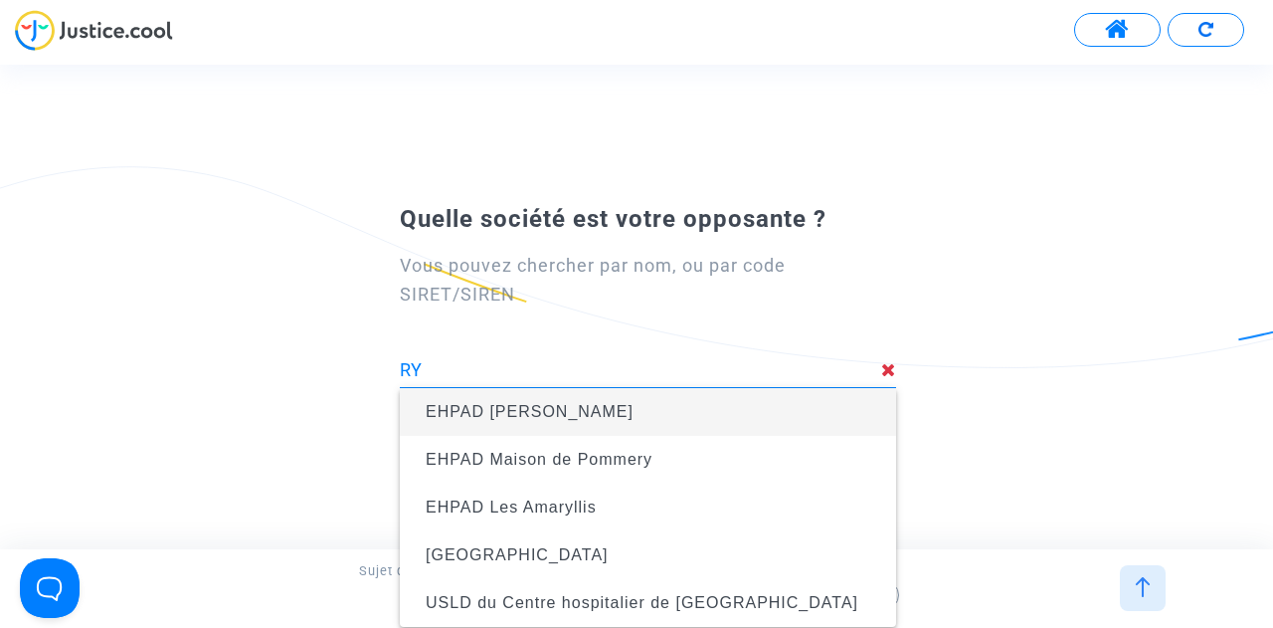
type input "R"
type input "I"
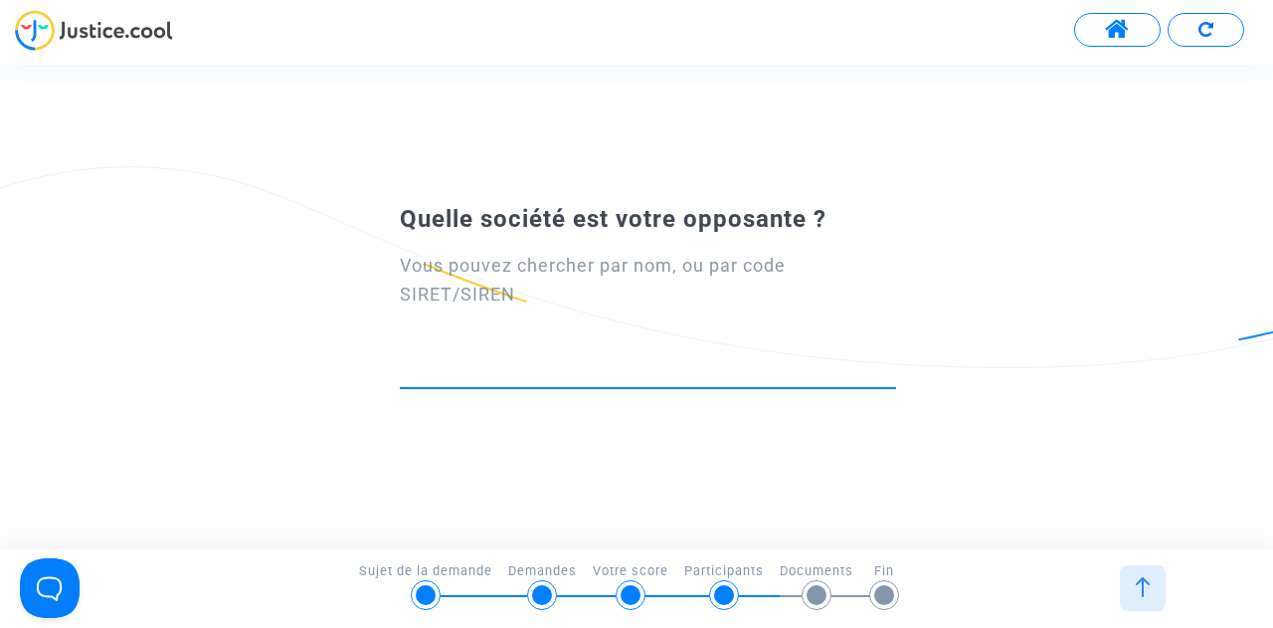
paste input "RYR"
type input "R"
click at [541, 365] on input at bounding box center [648, 370] width 496 height 20
paste input "RYANAIR"
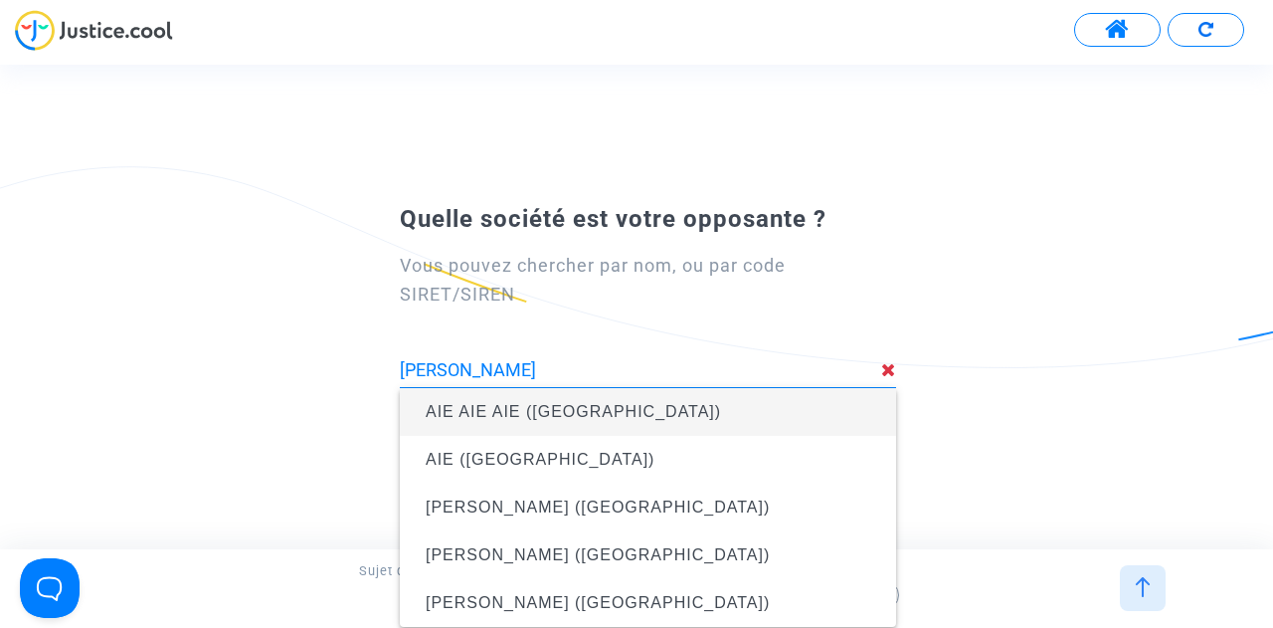
type input "[PERSON_NAME] AIR"
drag, startPoint x: 577, startPoint y: 364, endPoint x: 335, endPoint y: 375, distance: 241.9
click at [335, 375] on div "Quelle société est votre opposante ? Vous pouvez chercher par nom, ou par code …" at bounding box center [636, 306] width 1273 height 220
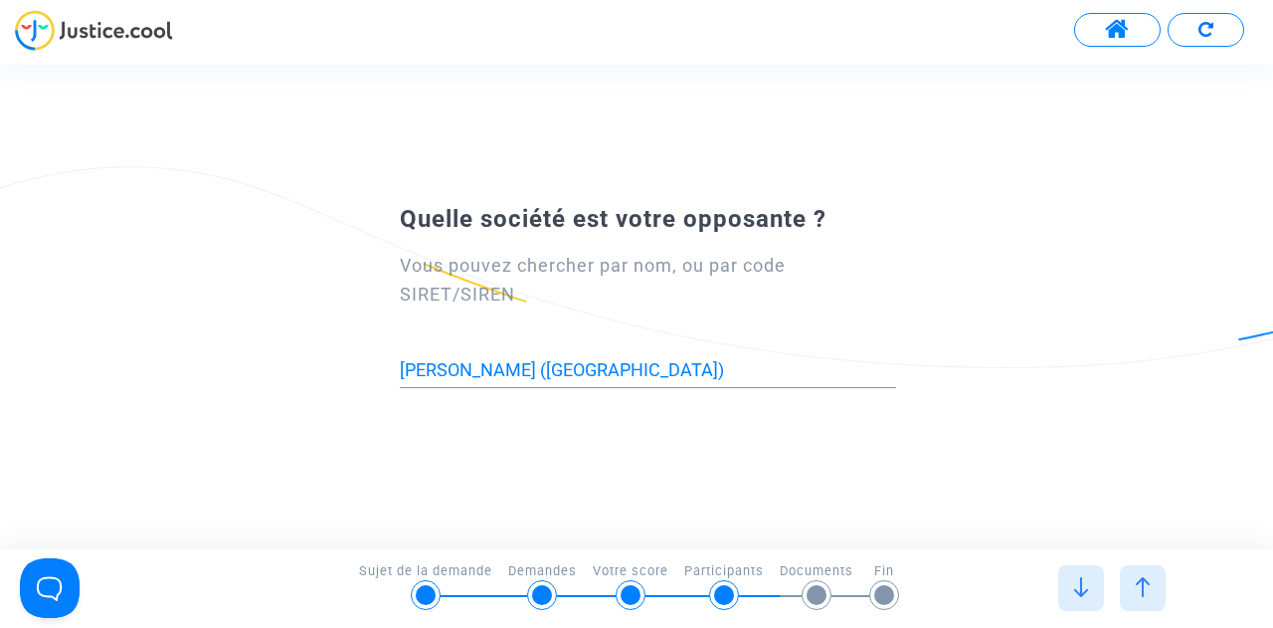
click at [687, 359] on div "[PERSON_NAME] ([GEOGRAPHIC_DATA])" at bounding box center [648, 362] width 496 height 51
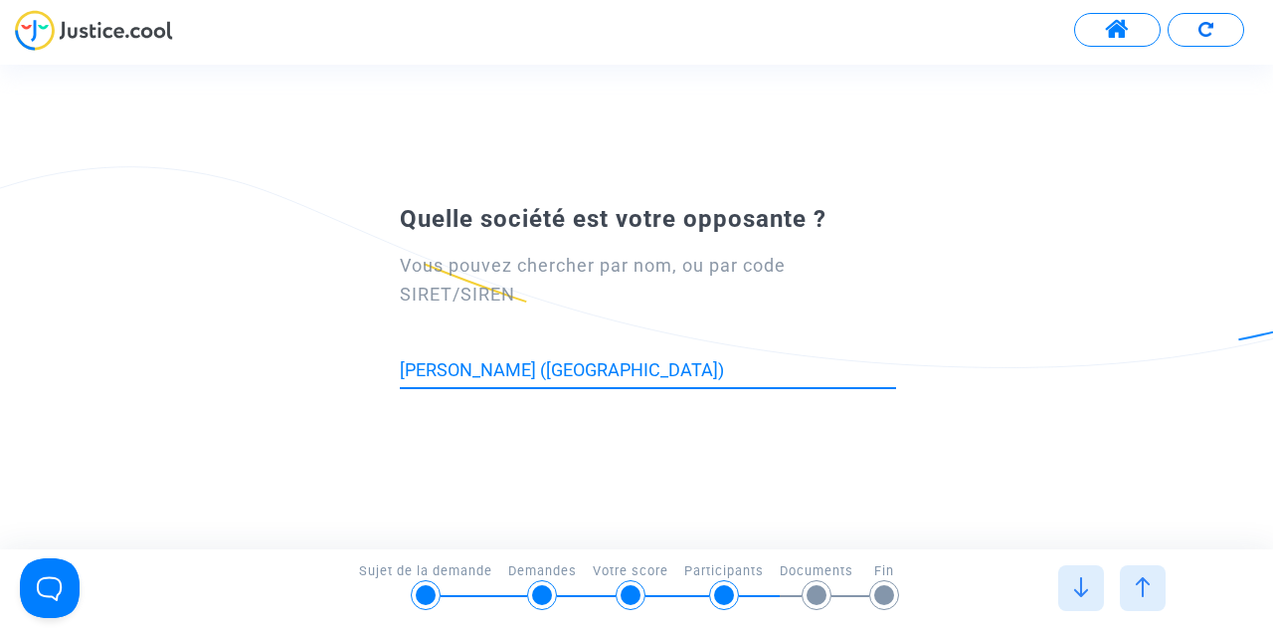
drag, startPoint x: 681, startPoint y: 365, endPoint x: 336, endPoint y: 370, distance: 345.1
click at [336, 370] on div "Quelle société est votre opposante ? Vous pouvez chercher par nom, ou par code …" at bounding box center [636, 306] width 1273 height 220
paste input "OACI"
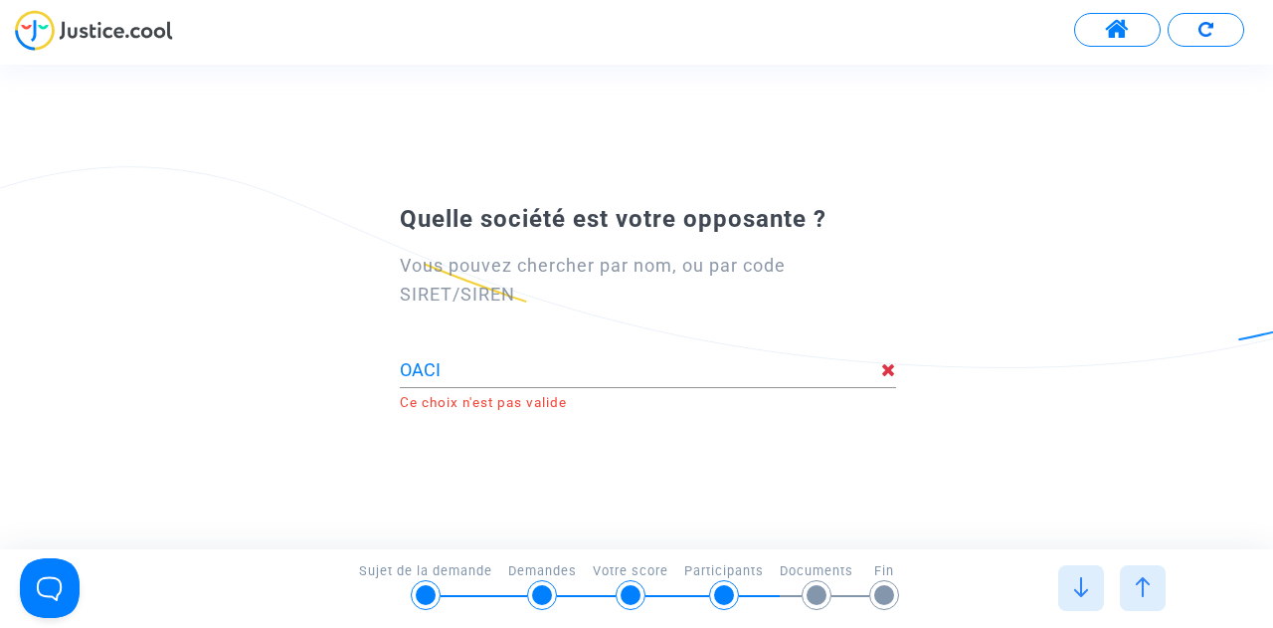
click at [800, 435] on div "Quelle société est votre opposante ? Vous pouvez chercher par nom, ou par code …" at bounding box center [636, 305] width 1273 height 279
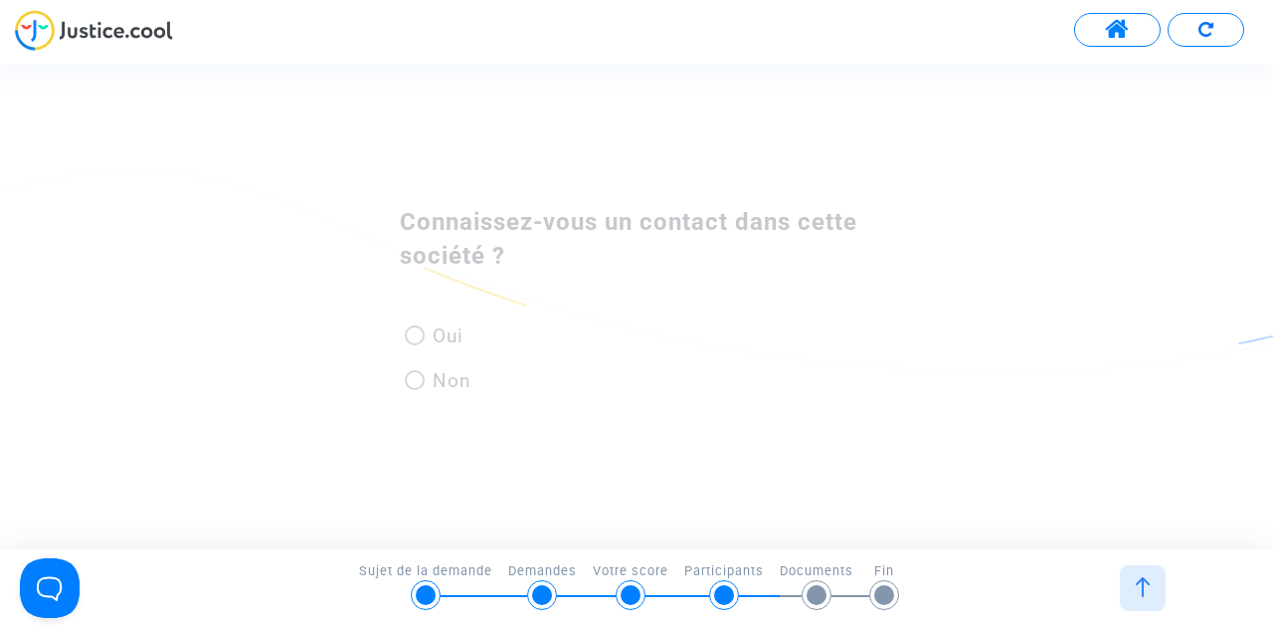
click at [896, 175] on div "Connaissez-vous un contact dans cette société ? Oui Non" at bounding box center [636, 306] width 1273 height 273
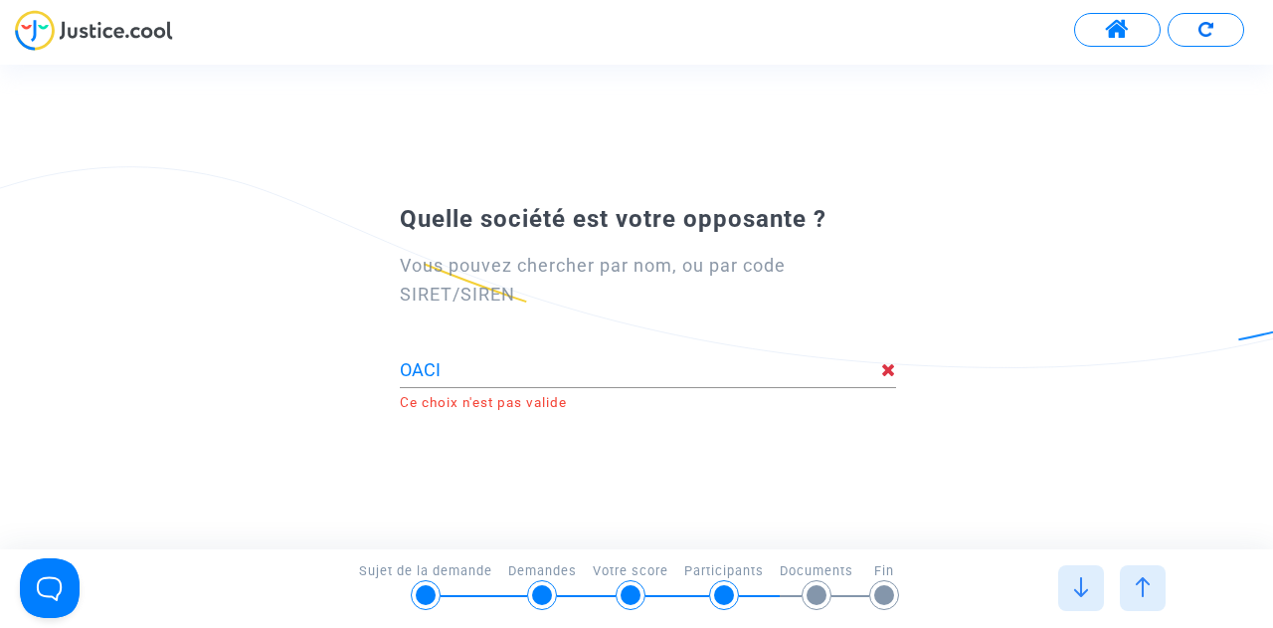
click at [457, 381] on div "OACI" at bounding box center [640, 362] width 481 height 51
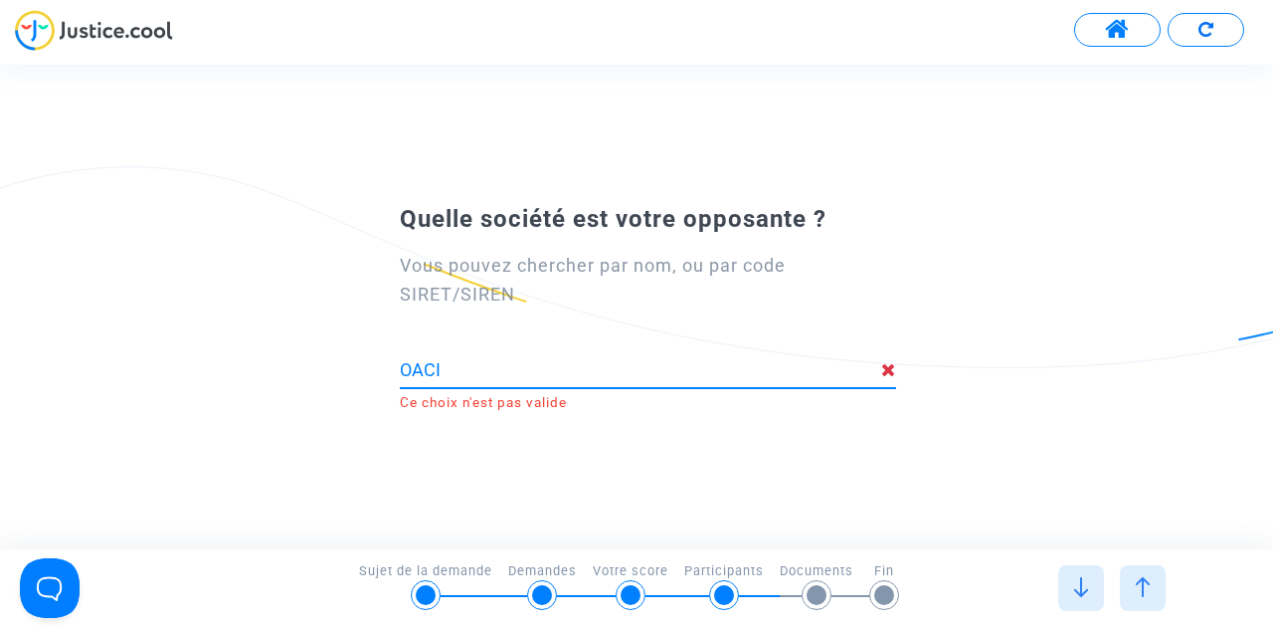
click at [457, 381] on div "OACI" at bounding box center [640, 362] width 481 height 51
click at [452, 367] on input "OACI" at bounding box center [640, 370] width 481 height 20
paste input
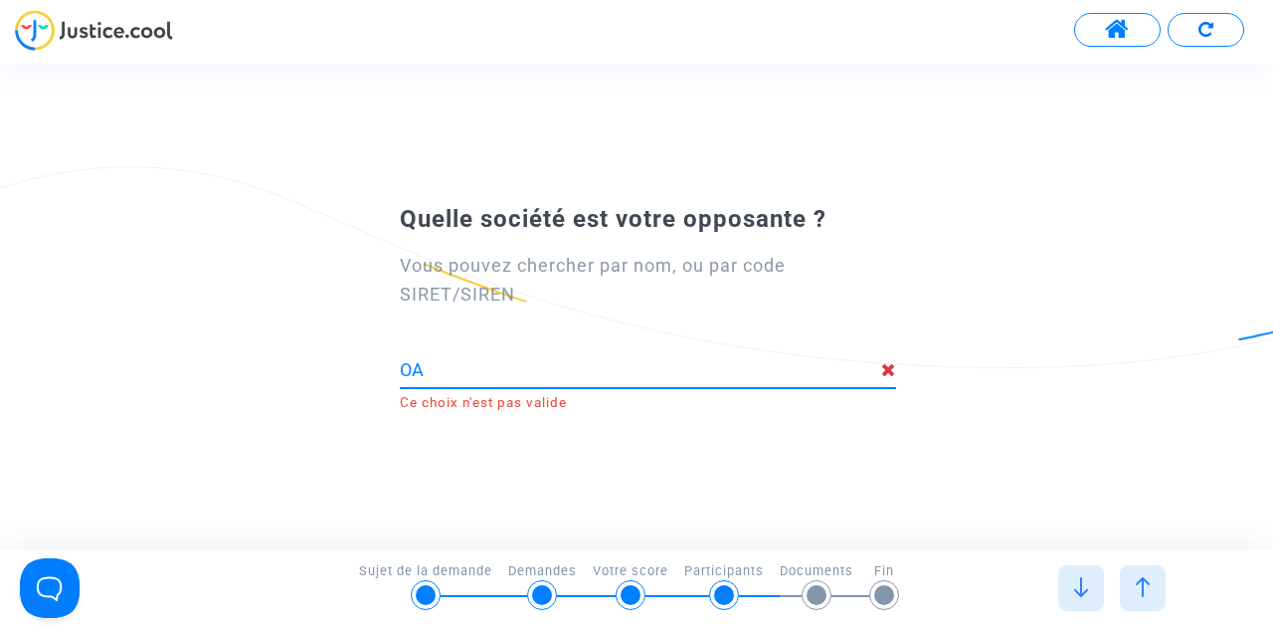
type input "O"
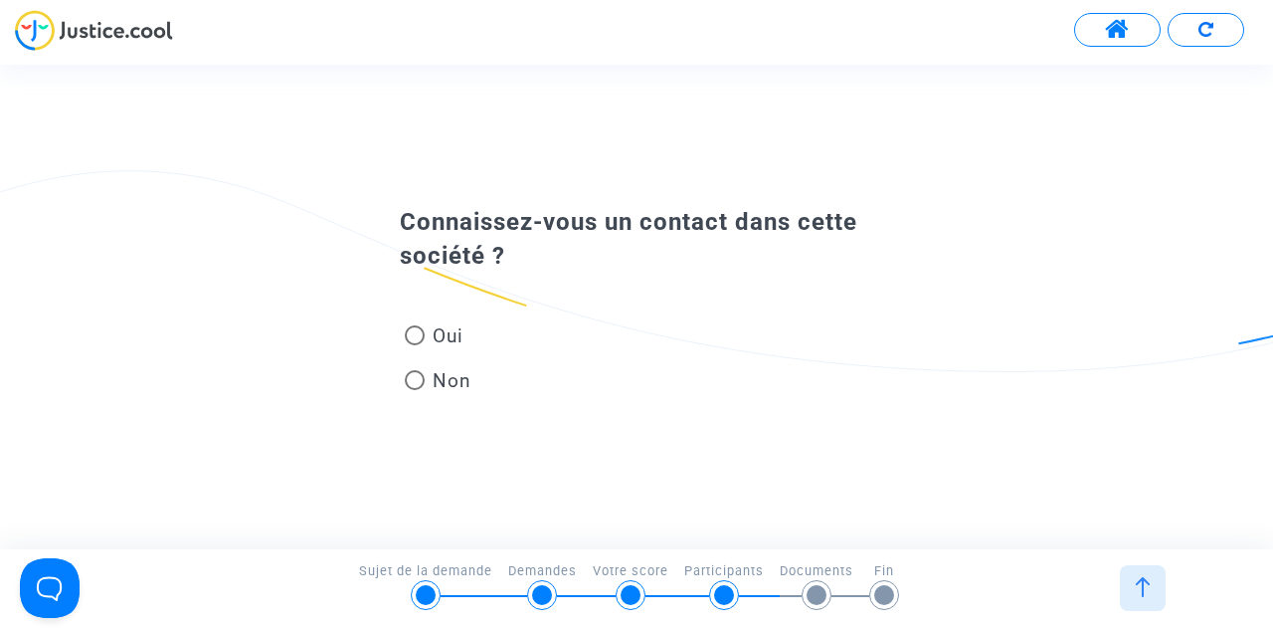
type input "Ryanair"
click at [432, 379] on span "Non" at bounding box center [448, 380] width 47 height 27
click at [415, 390] on input "Non" at bounding box center [414, 390] width 1 height 1
radio input "true"
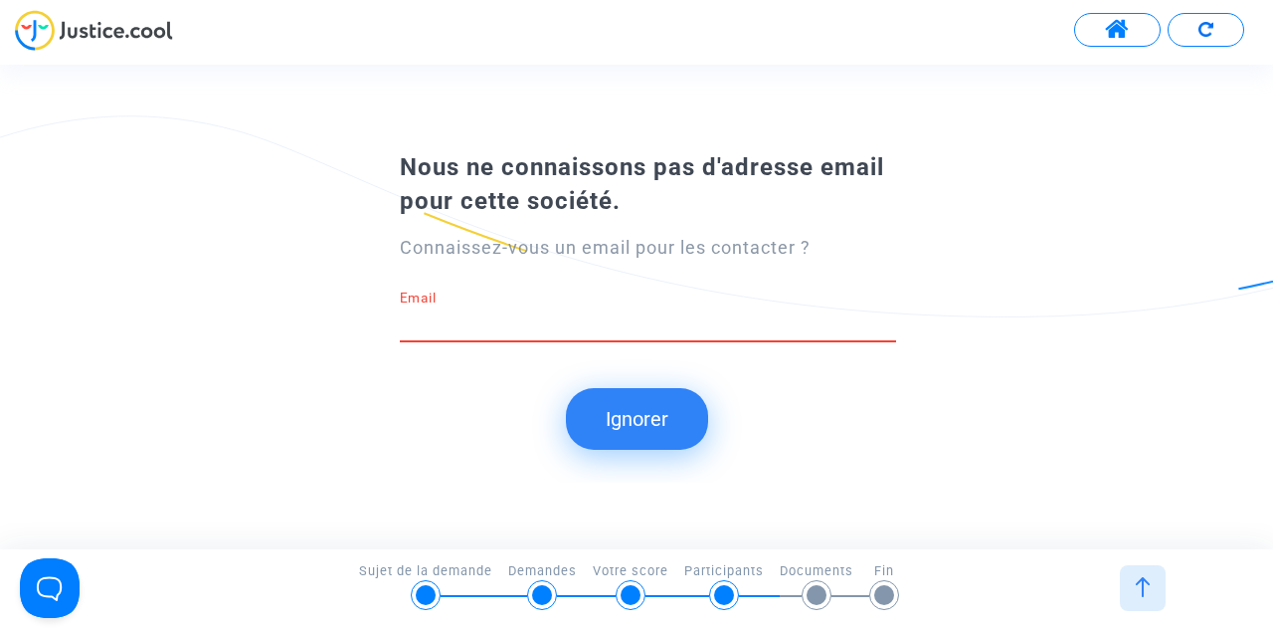
paste input "[EMAIL_ADDRESS][DOMAIN_NAME]."
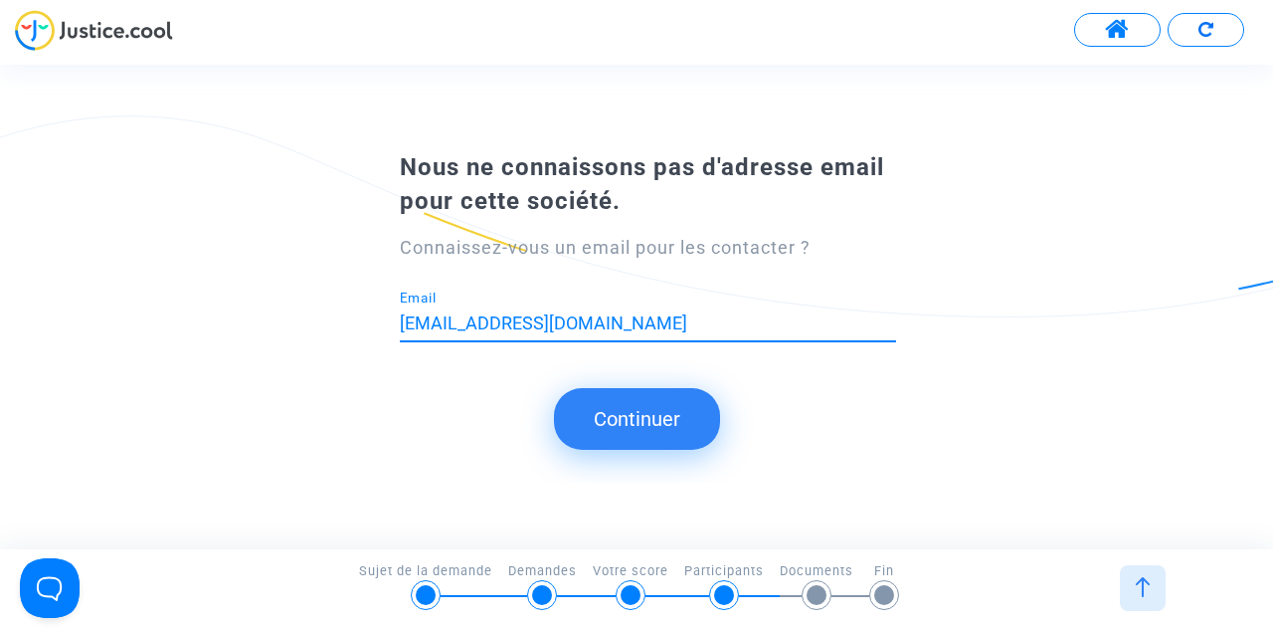
type input "[EMAIL_ADDRESS][DOMAIN_NAME]"
click at [654, 427] on button "Continuer" at bounding box center [637, 419] width 166 height 62
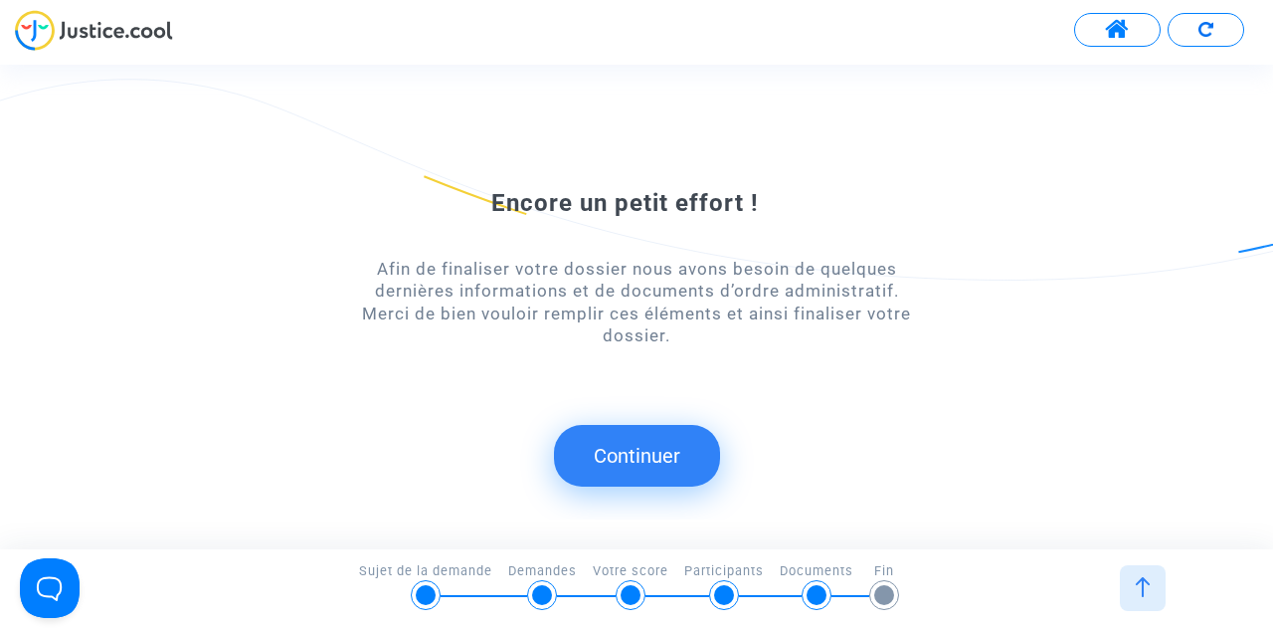
click at [631, 476] on button "Continuer" at bounding box center [637, 456] width 166 height 62
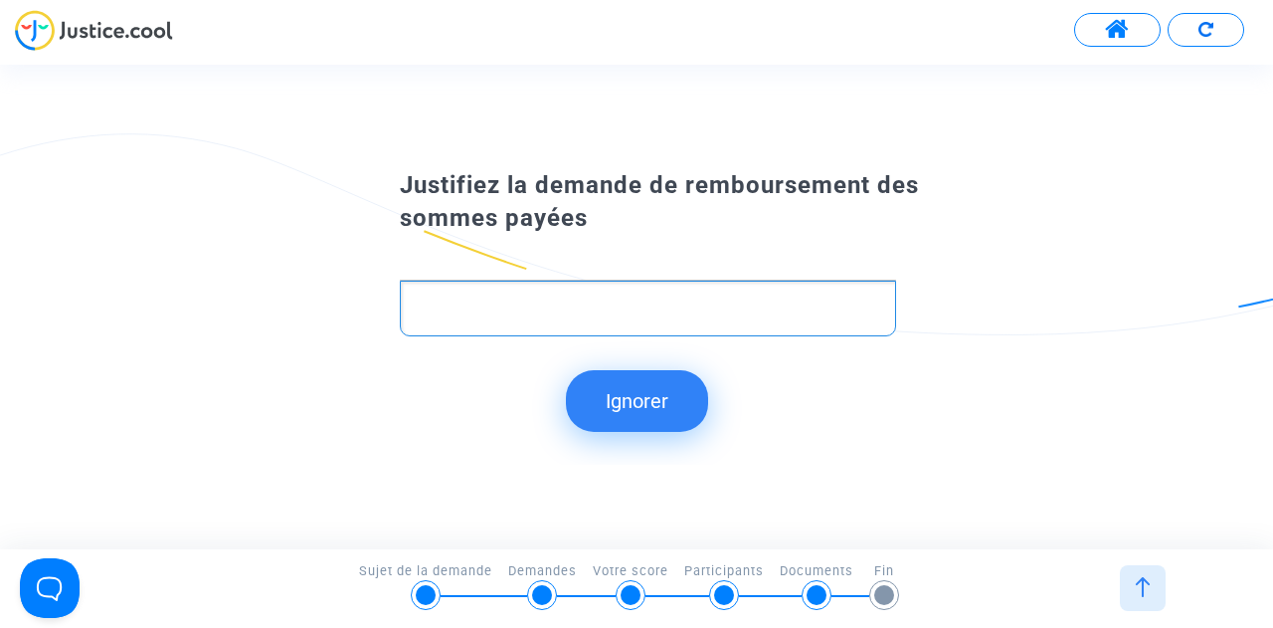
click at [642, 305] on p "Rich Text Editor, main" at bounding box center [648, 307] width 475 height 25
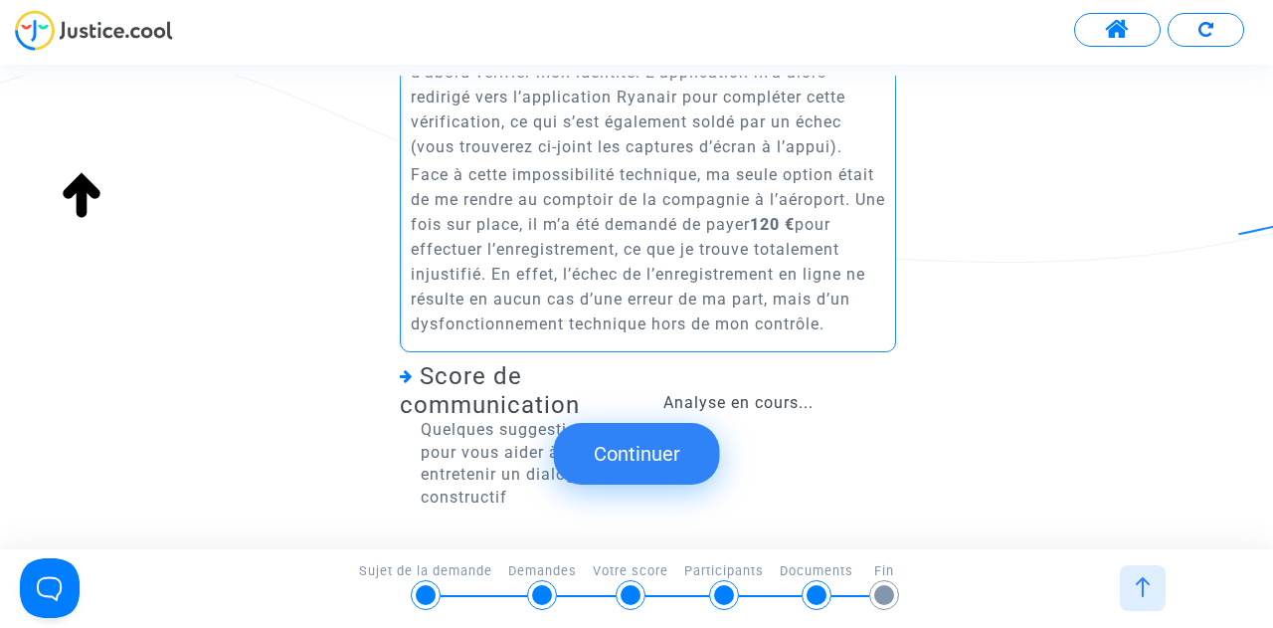
scroll to position [438, 0]
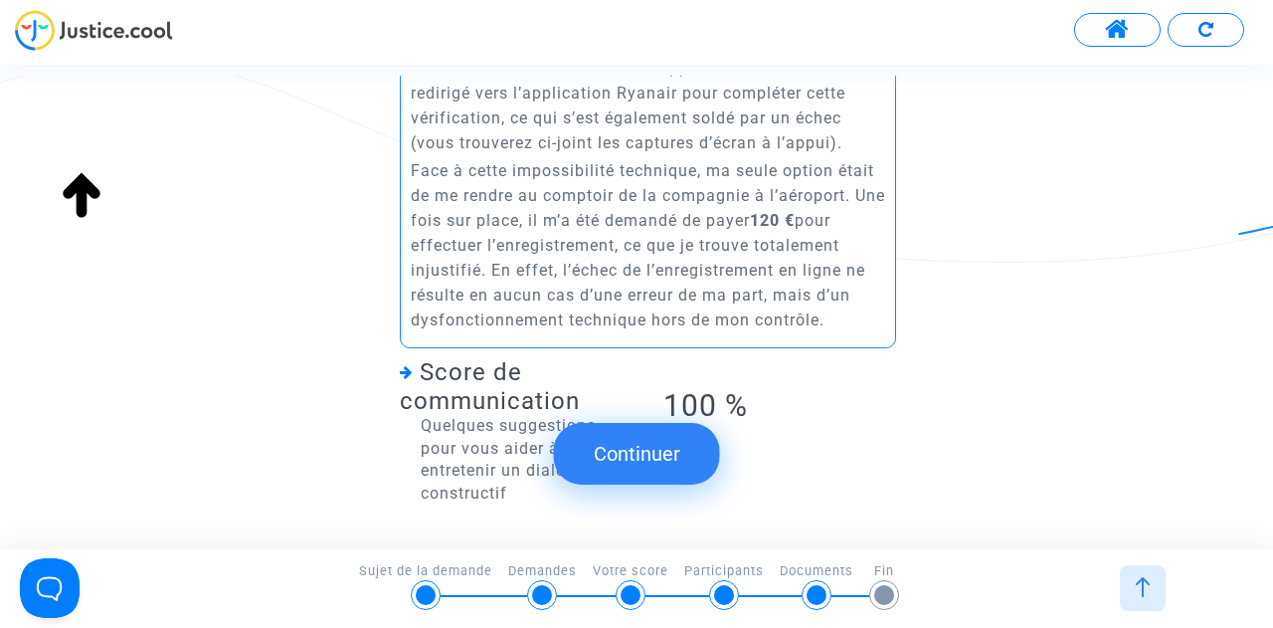
click at [662, 461] on button "Continuer" at bounding box center [637, 454] width 166 height 62
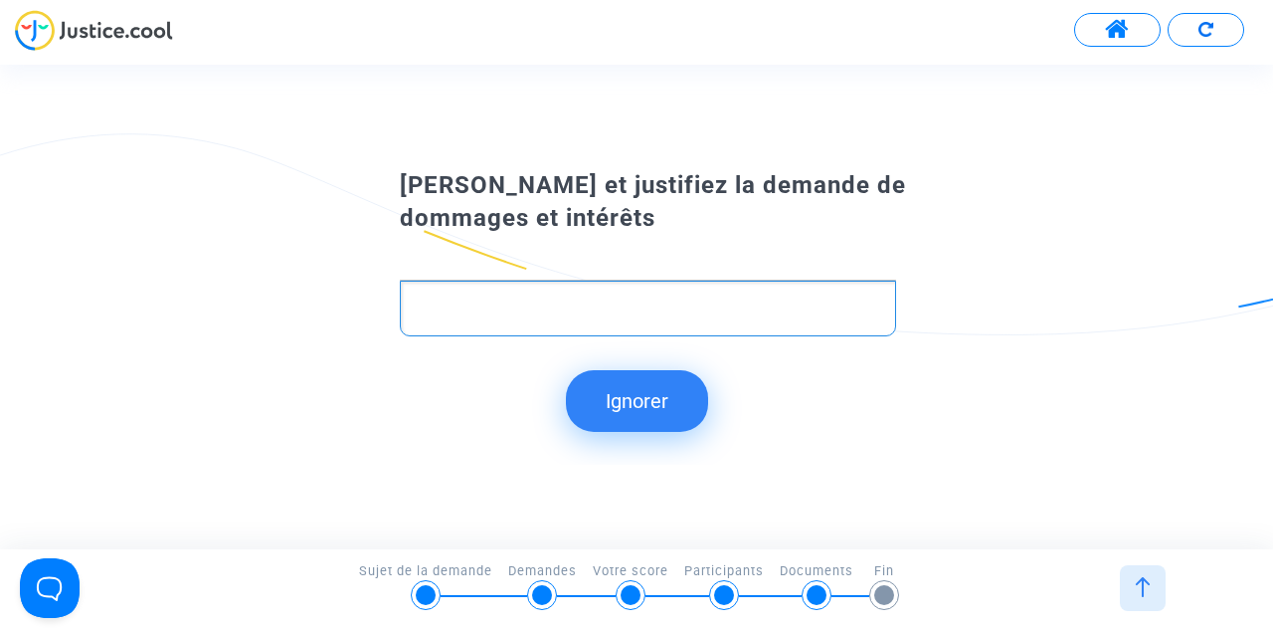
click at [660, 314] on p "Rich Text Editor, main" at bounding box center [648, 307] width 475 height 25
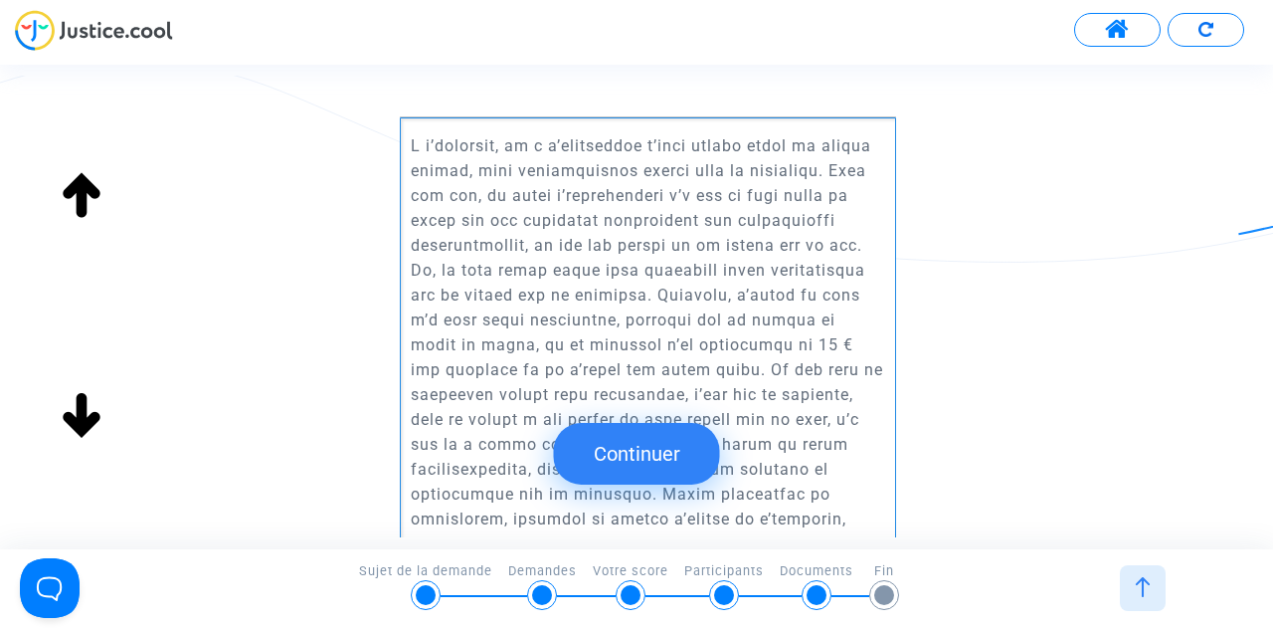
click at [676, 464] on button "Continuer" at bounding box center [637, 454] width 166 height 62
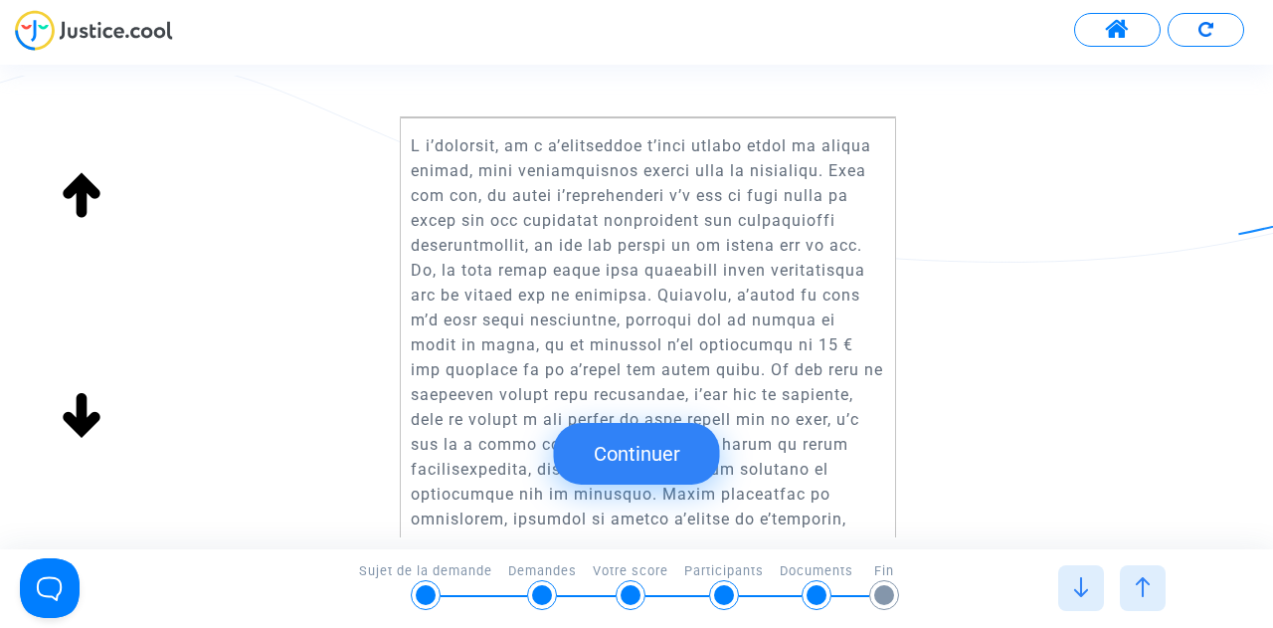
scroll to position [0, 0]
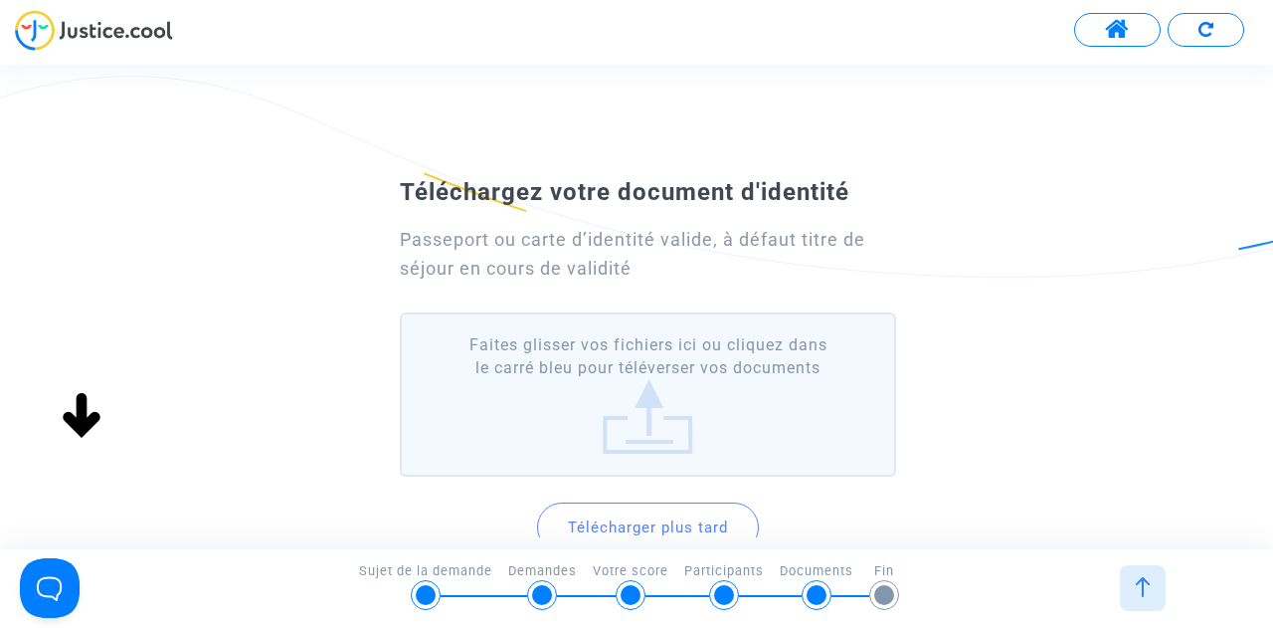
click at [650, 415] on label "Faites glisser vos fichiers ici ou cliquez dans le carré bleu pour téléverser v…" at bounding box center [648, 394] width 496 height 164
click at [0, 0] on input "Faites glisser vos fichiers ici ou cliquez dans le carré bleu pour téléverser v…" at bounding box center [0, 0] width 0 height 0
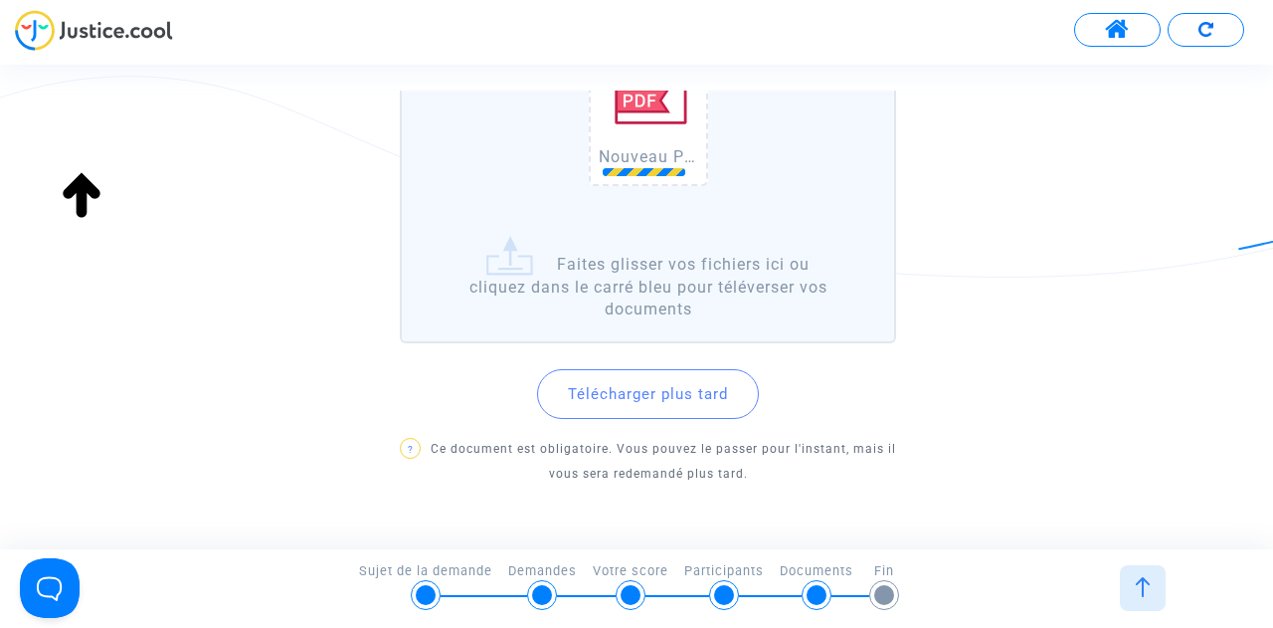
scroll to position [424, 0]
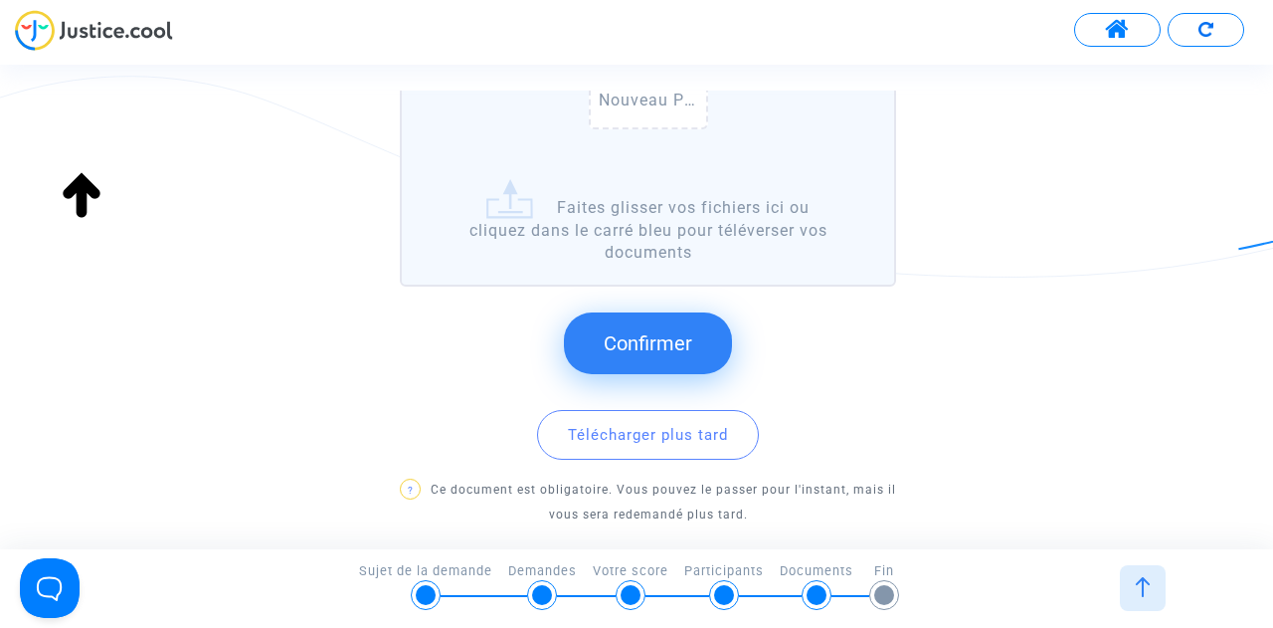
click at [662, 344] on span "Confirmer" at bounding box center [648, 343] width 89 height 24
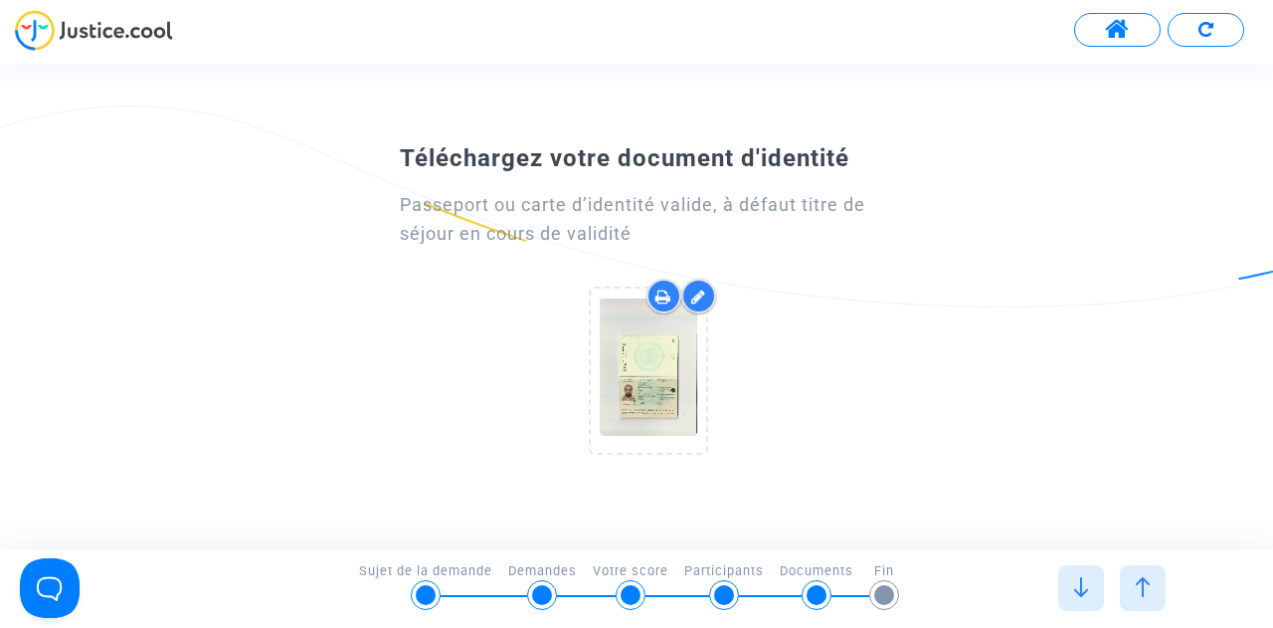
scroll to position [0, 0]
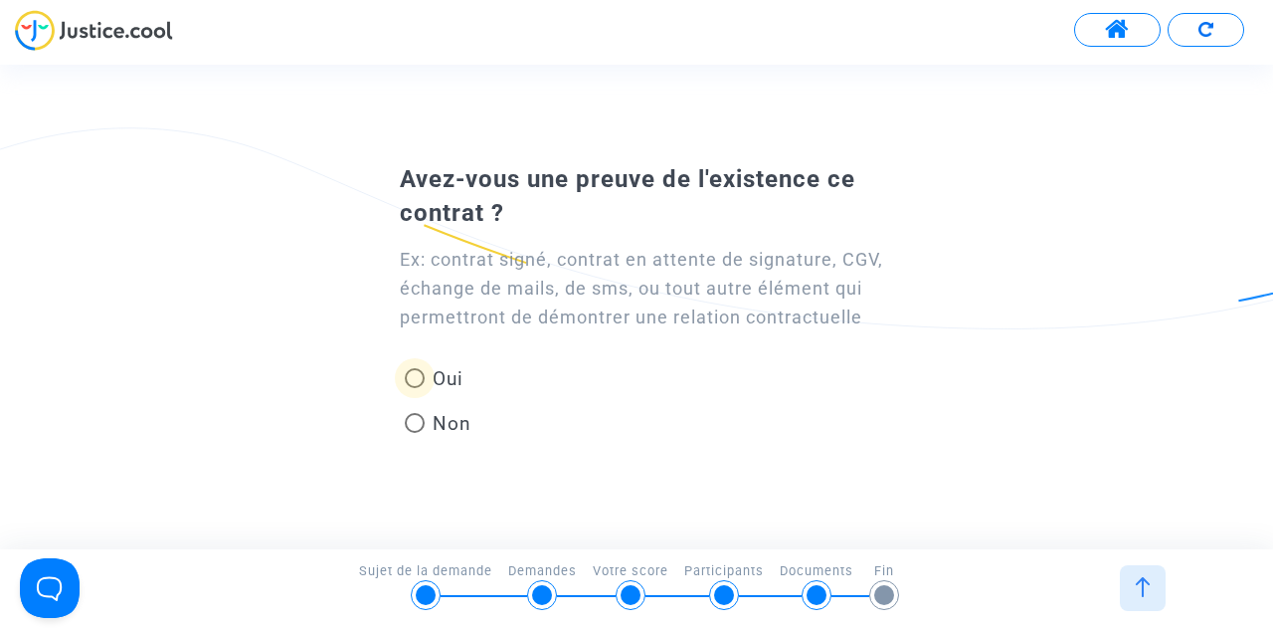
click at [435, 365] on span "Oui" at bounding box center [444, 378] width 39 height 27
click at [415, 388] on input "Oui" at bounding box center [414, 388] width 1 height 1
radio input "true"
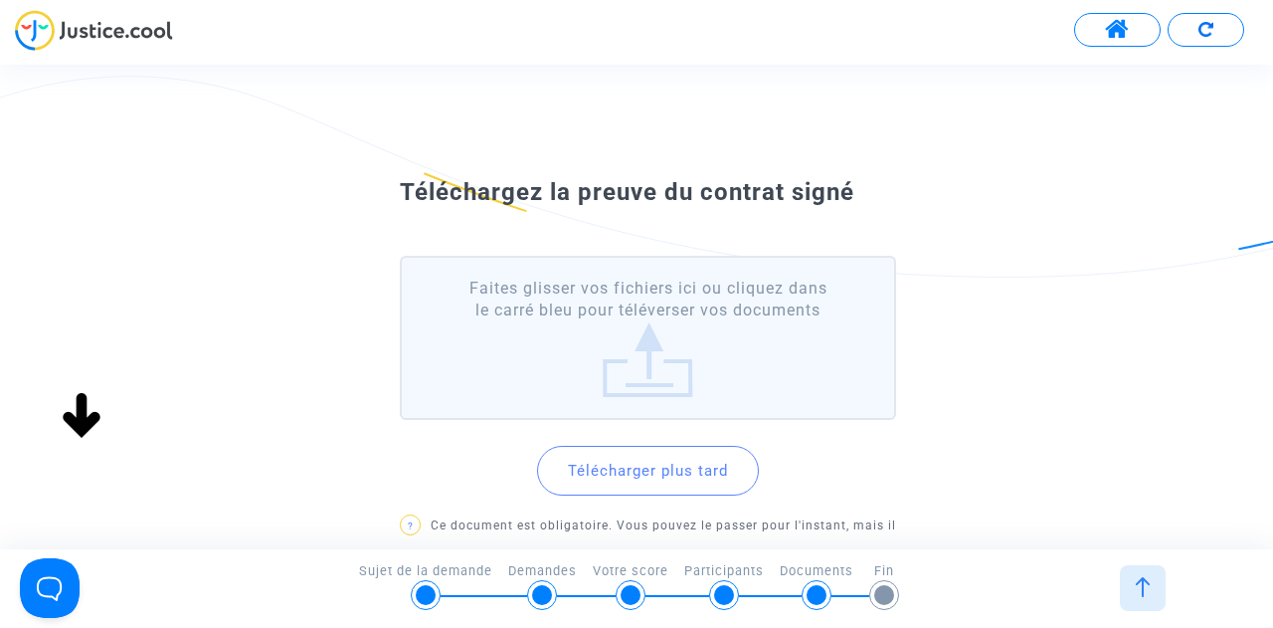
click at [639, 457] on button "Télécharger plus tard" at bounding box center [648, 471] width 222 height 50
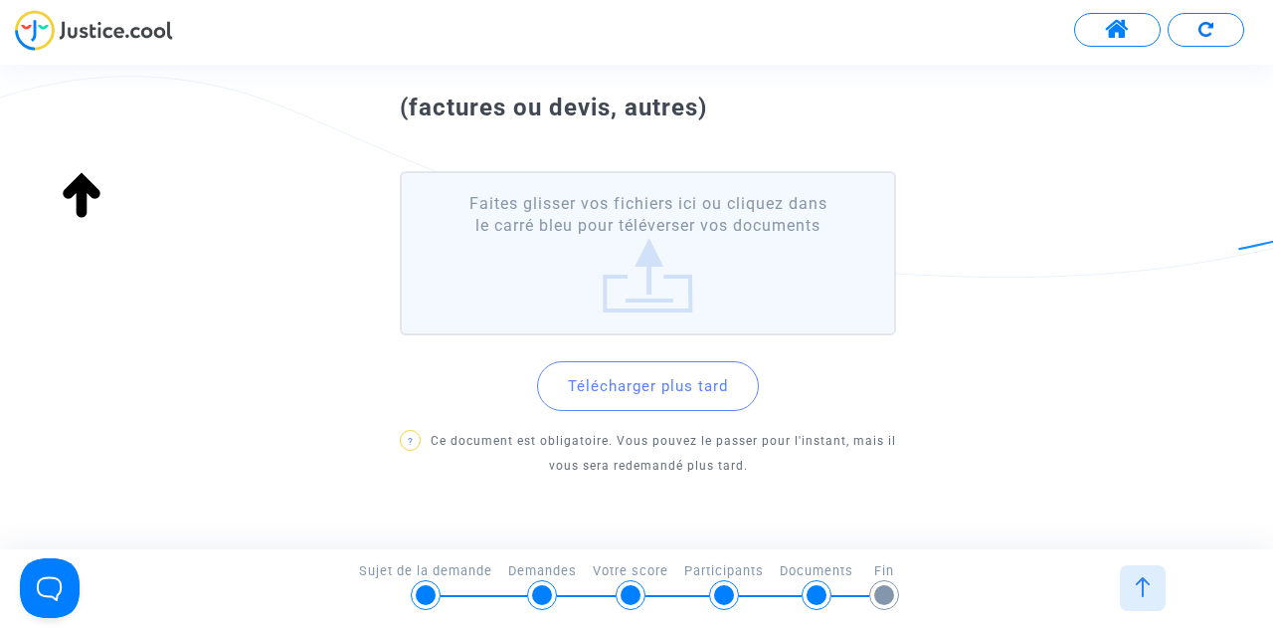
scroll to position [152, 0]
click at [667, 389] on button "Télécharger plus tard" at bounding box center [648, 385] width 222 height 50
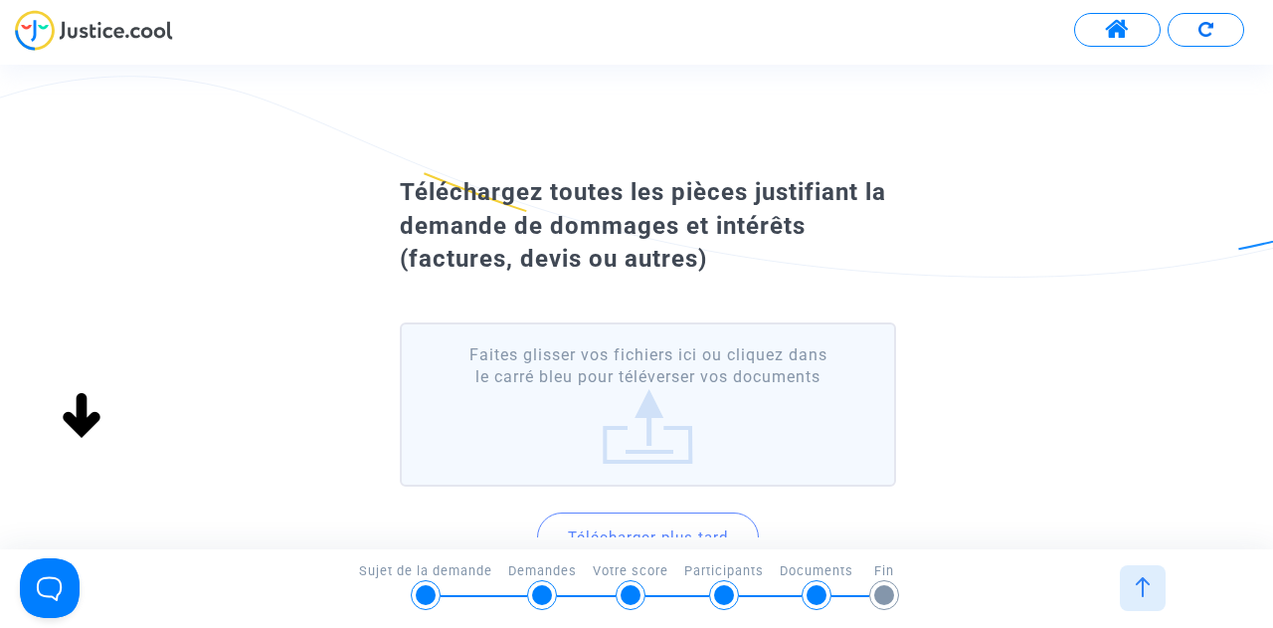
click at [671, 530] on button "Télécharger plus tard" at bounding box center [648, 537] width 222 height 50
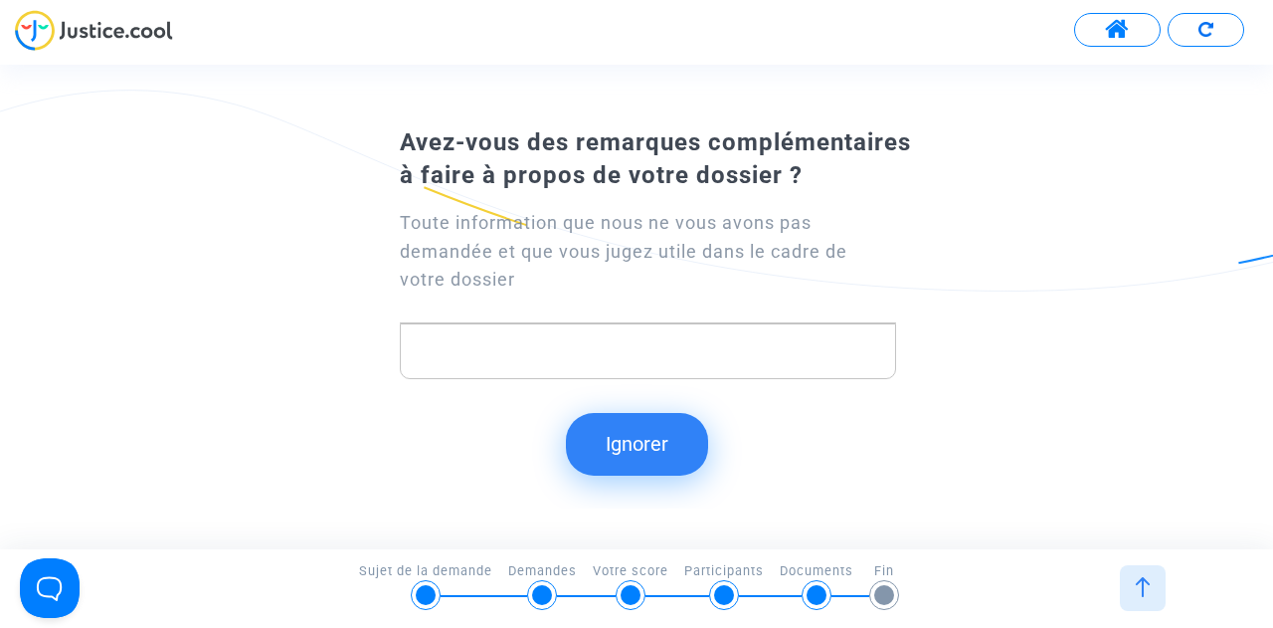
click at [628, 451] on button "Ignorer" at bounding box center [637, 444] width 142 height 62
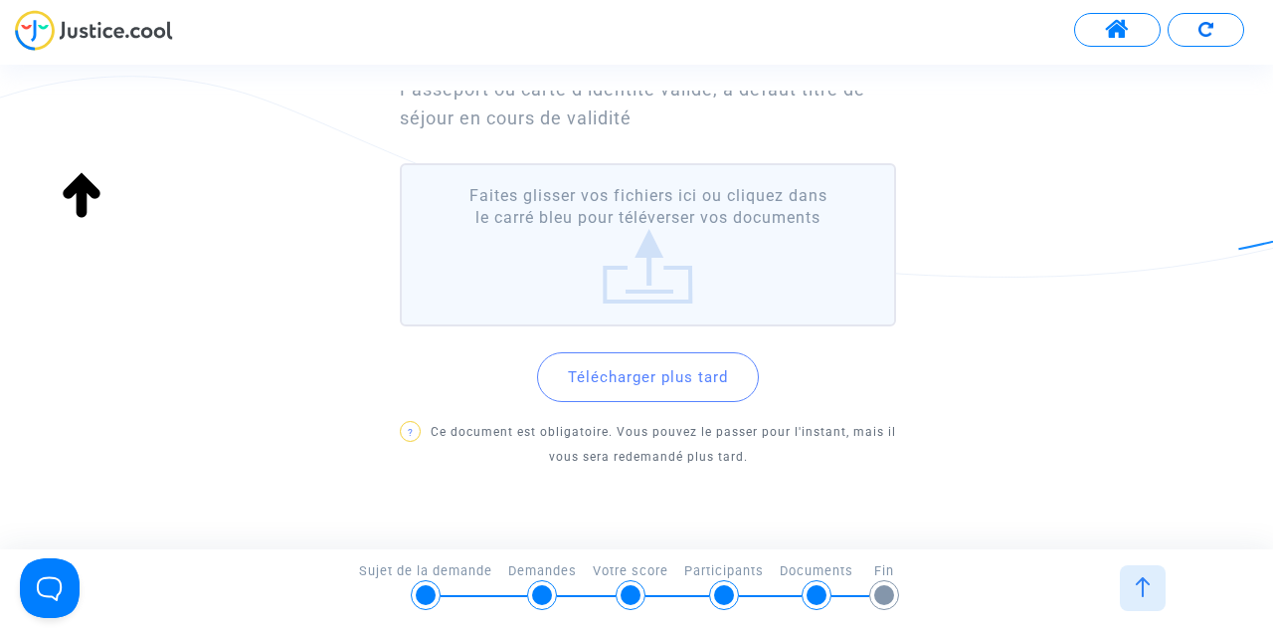
scroll to position [179, 0]
click at [661, 377] on button "Télécharger plus tard" at bounding box center [648, 376] width 222 height 50
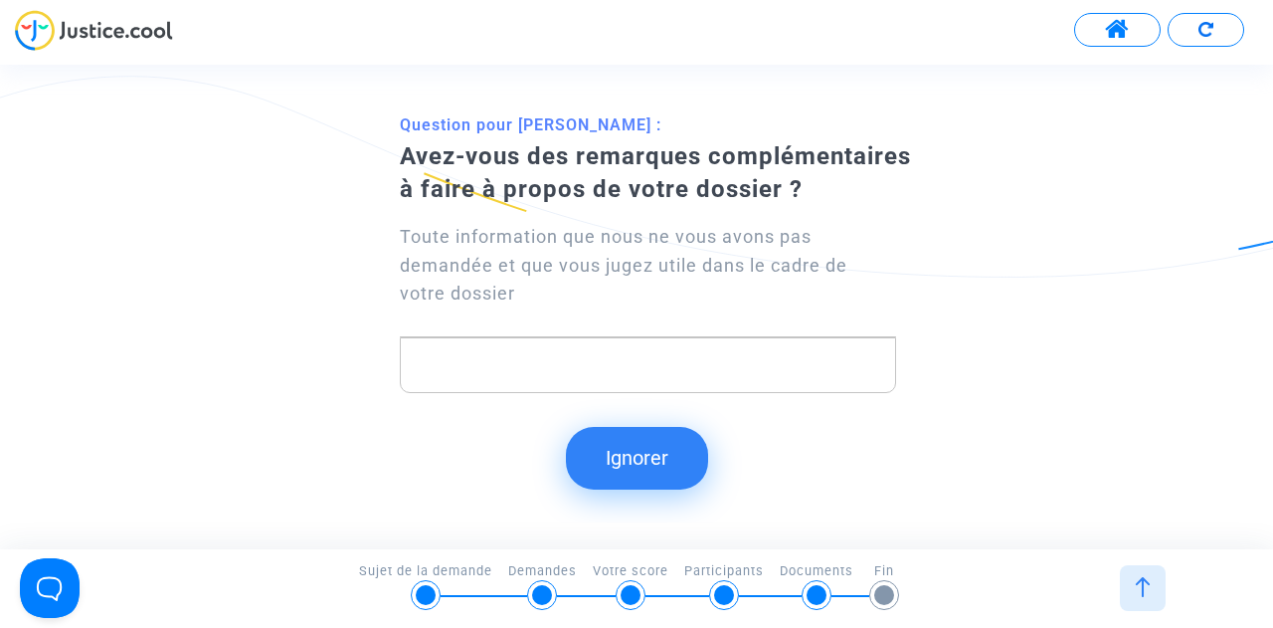
click at [635, 456] on button "Ignorer" at bounding box center [637, 458] width 142 height 62
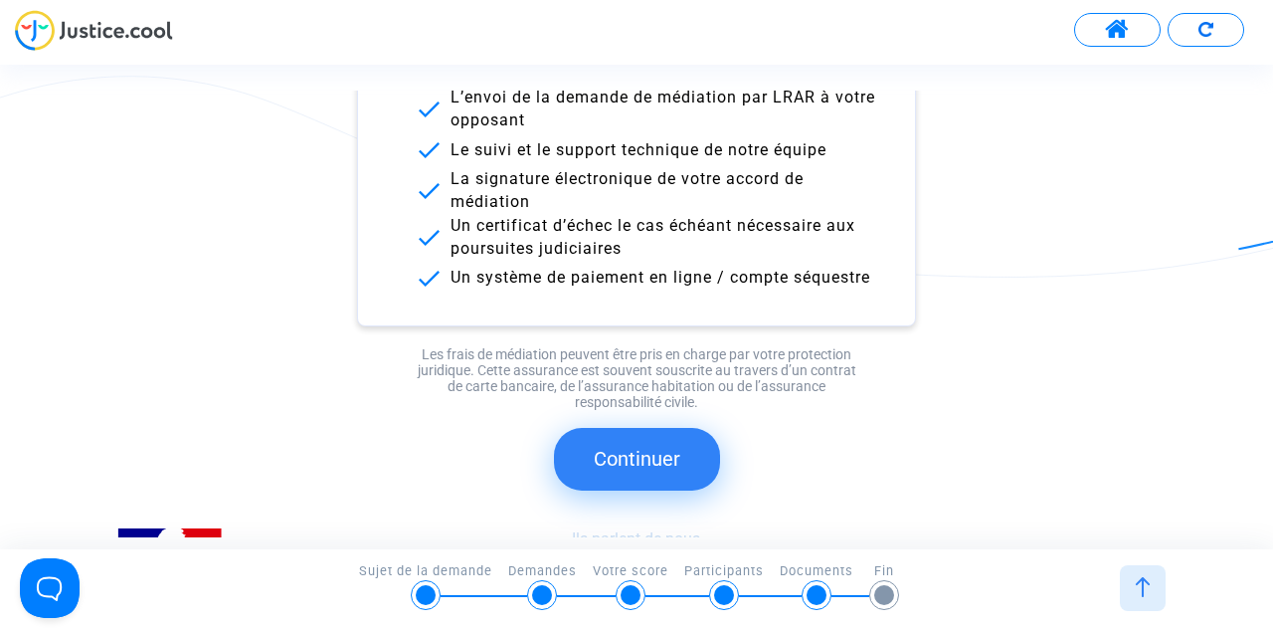
scroll to position [345, 0]
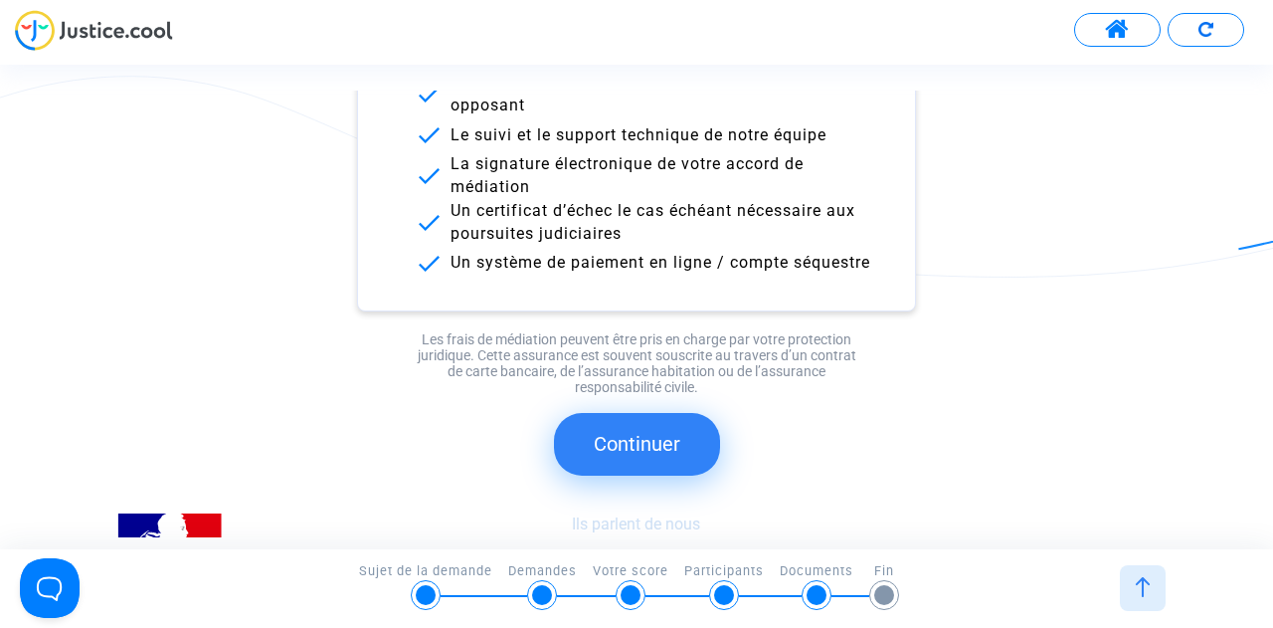
click at [662, 445] on button "Continuer" at bounding box center [637, 444] width 166 height 62
